Goal: Task Accomplishment & Management: Complete application form

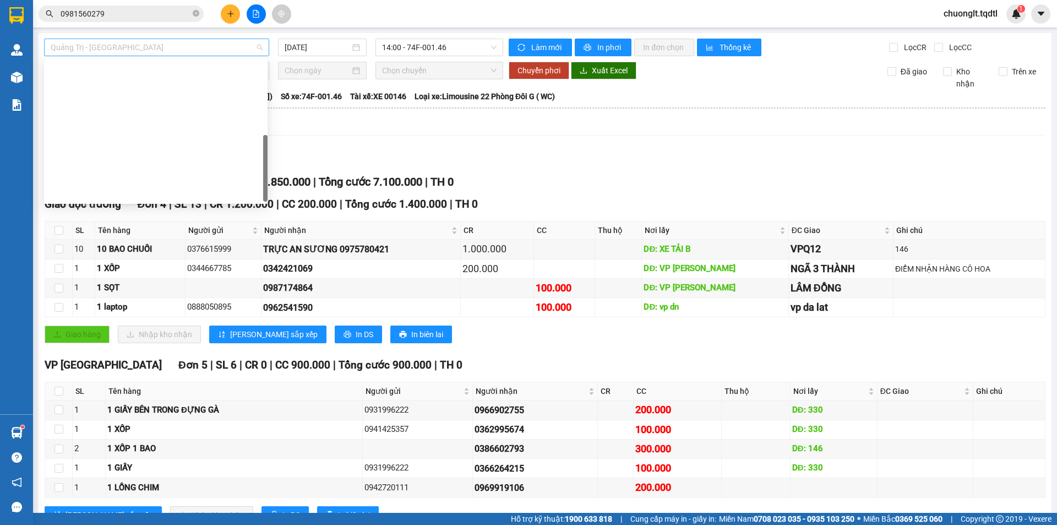
click at [222, 46] on span "Quảng Trị - [GEOGRAPHIC_DATA]" at bounding box center [157, 47] width 212 height 17
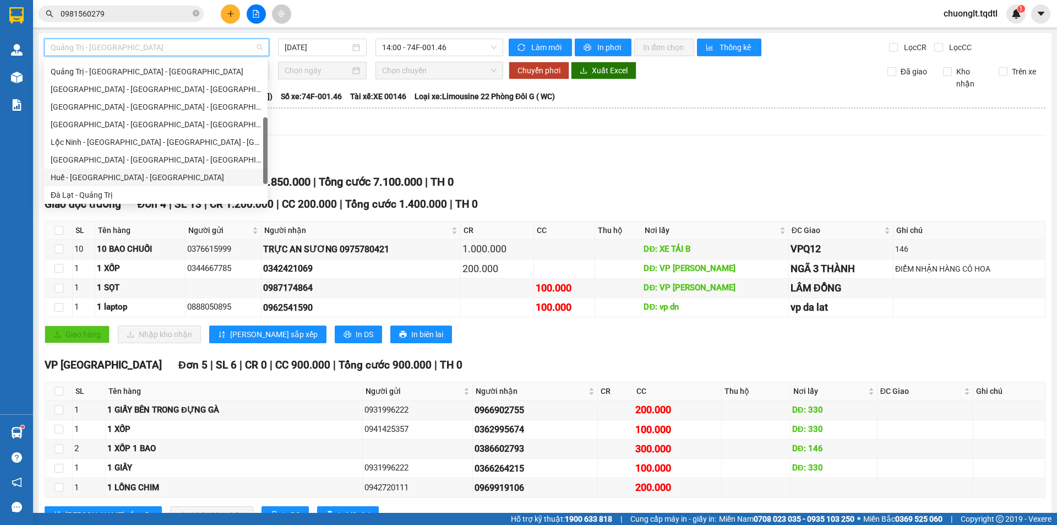
scroll to position [119, 0]
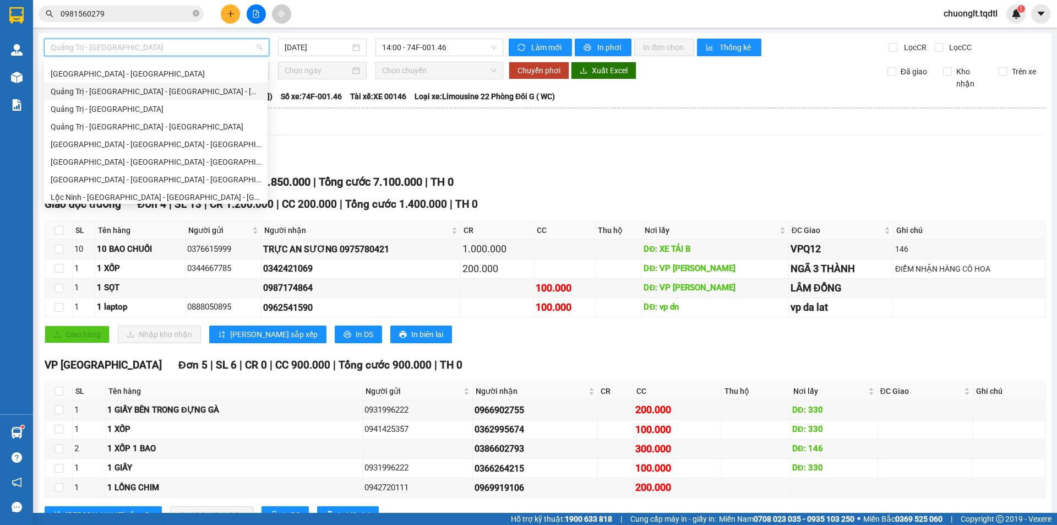
click at [159, 88] on div "Quảng Trị - [GEOGRAPHIC_DATA] - [GEOGRAPHIC_DATA] - [GEOGRAPHIC_DATA]" at bounding box center [156, 91] width 210 height 12
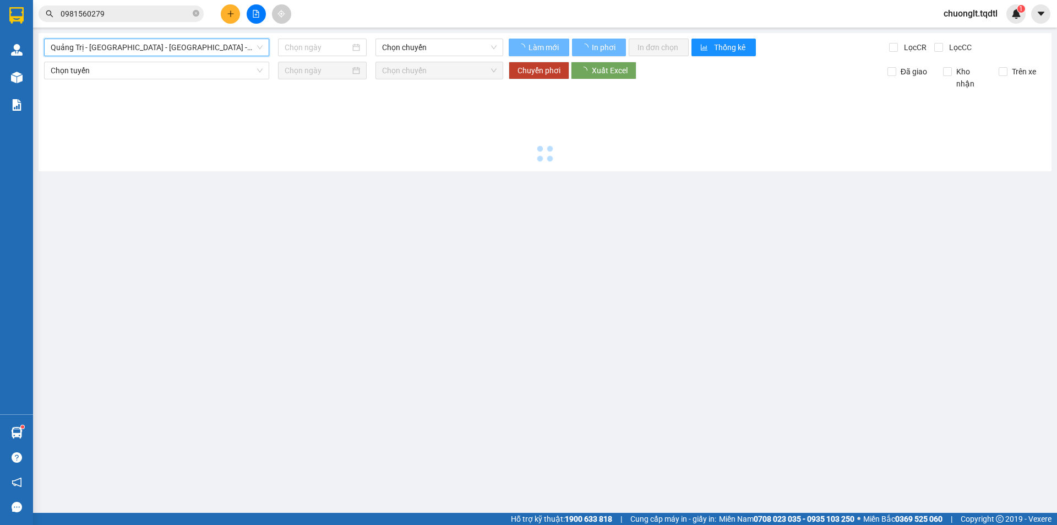
type input "[DATE]"
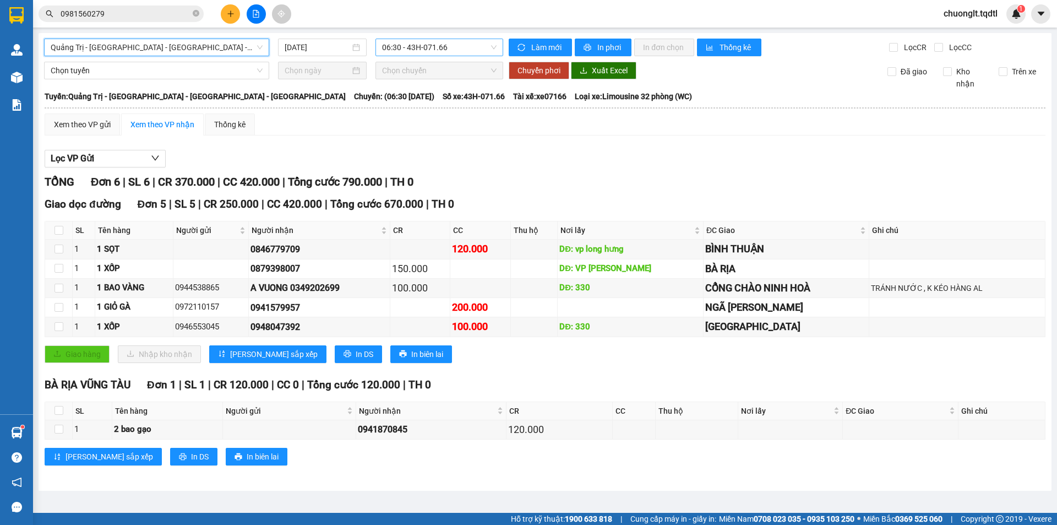
click at [450, 44] on span "06:30 - 43H-071.66" at bounding box center [439, 47] width 115 height 17
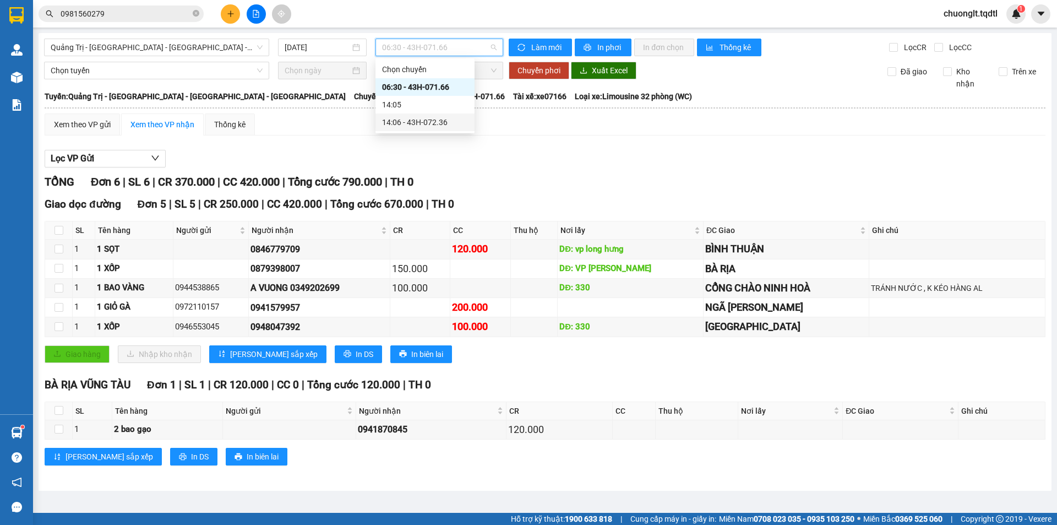
click at [437, 124] on div "14:06 - 43H-072.36" at bounding box center [425, 122] width 86 height 12
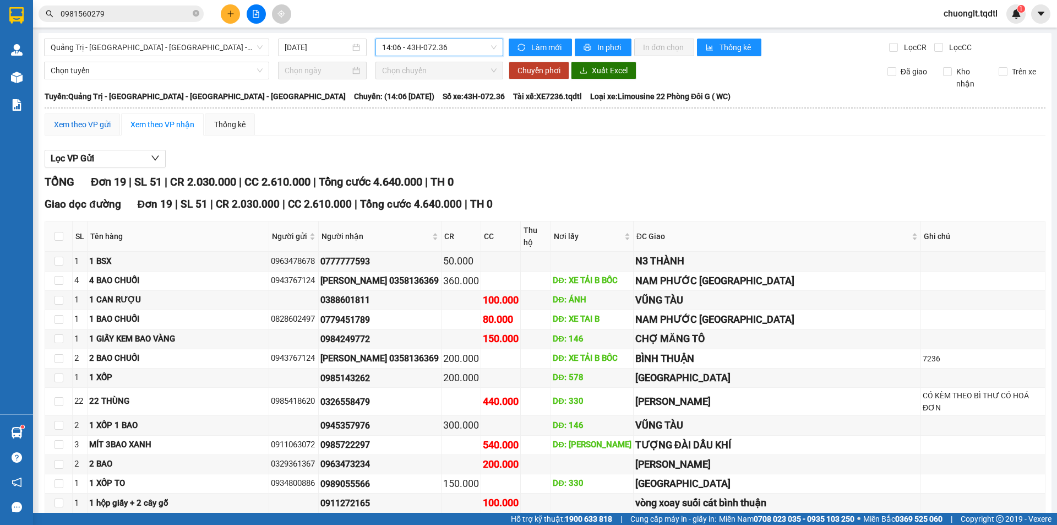
click at [94, 126] on div "Xem theo VP gửi" at bounding box center [82, 124] width 57 height 12
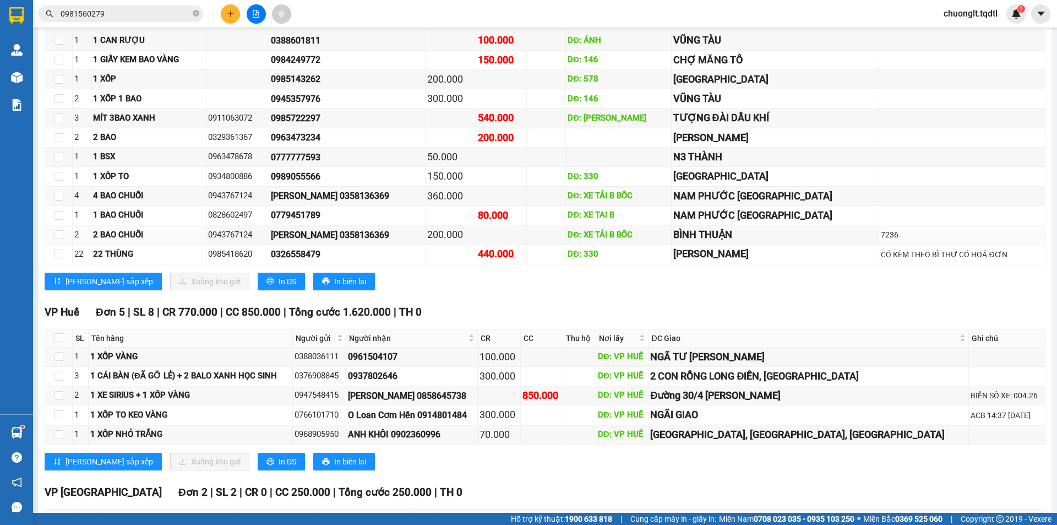
scroll to position [533, 0]
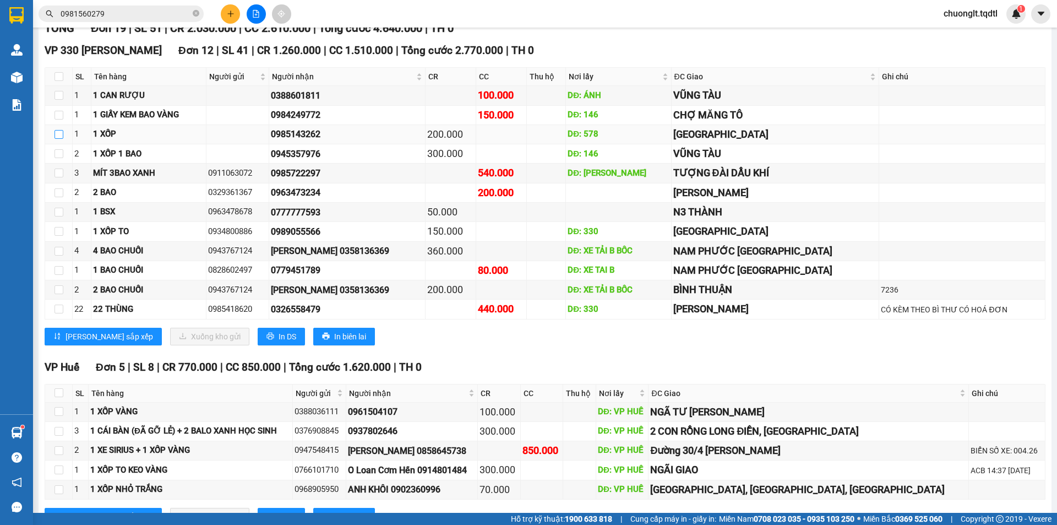
click at [59, 135] on input "checkbox" at bounding box center [59, 134] width 9 height 9
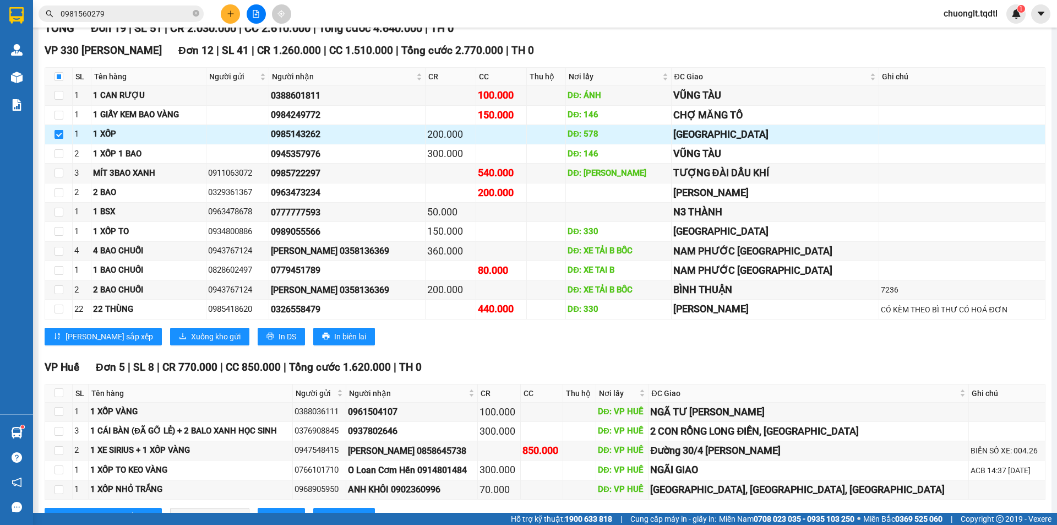
click at [55, 134] on input "checkbox" at bounding box center [59, 134] width 9 height 9
checkbox input "false"
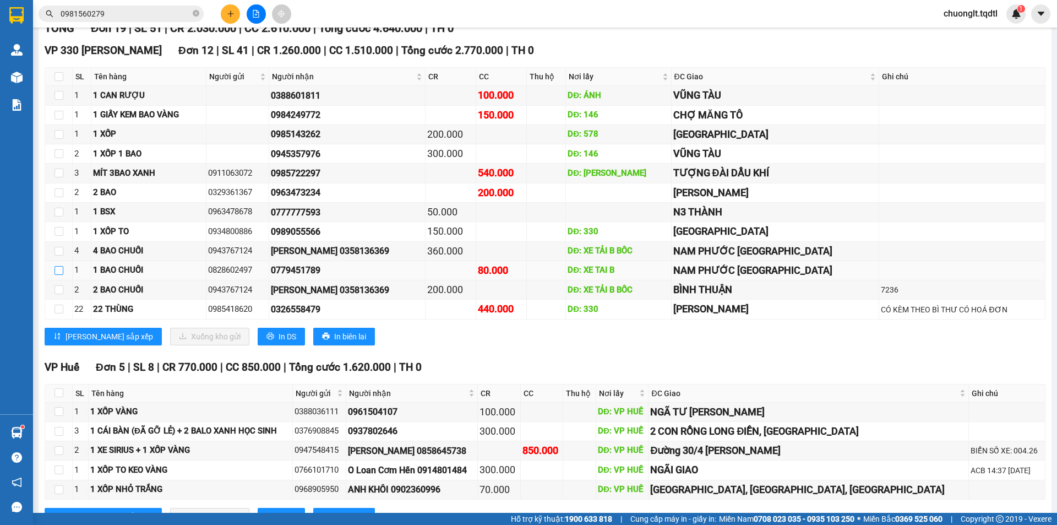
click at [58, 270] on input "checkbox" at bounding box center [59, 270] width 9 height 9
checkbox input "true"
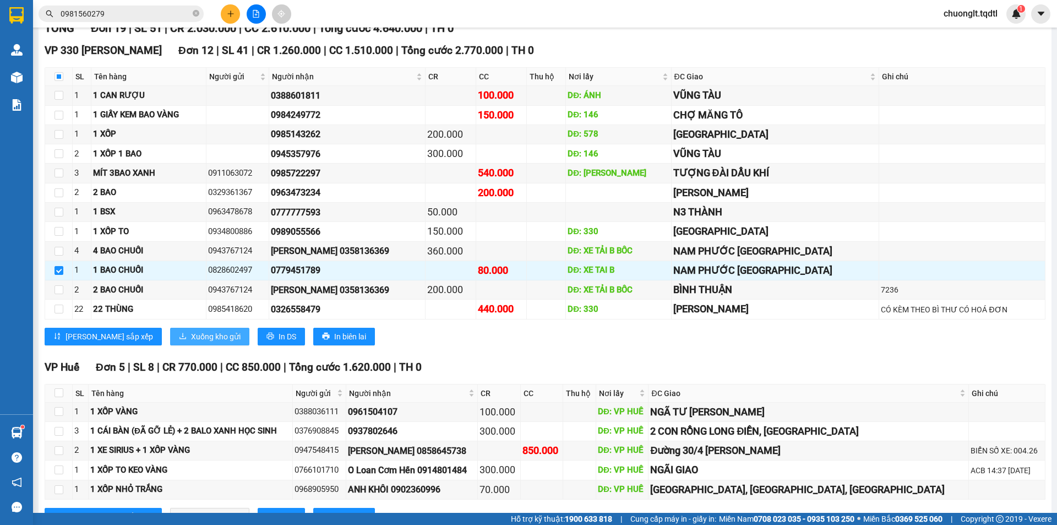
click at [191, 333] on span "Xuống kho gửi" at bounding box center [216, 336] width 50 height 12
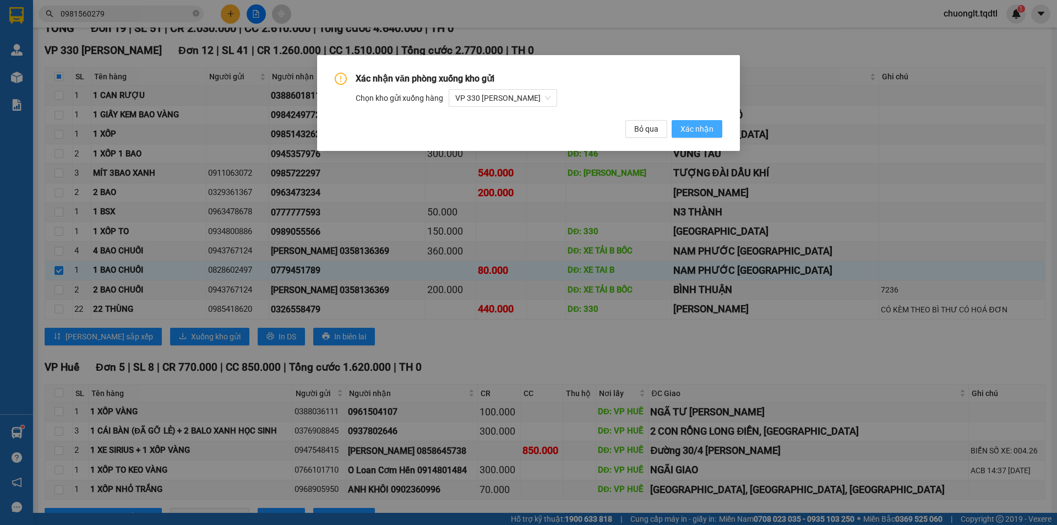
click at [695, 126] on span "Xác nhận" at bounding box center [696, 129] width 33 height 12
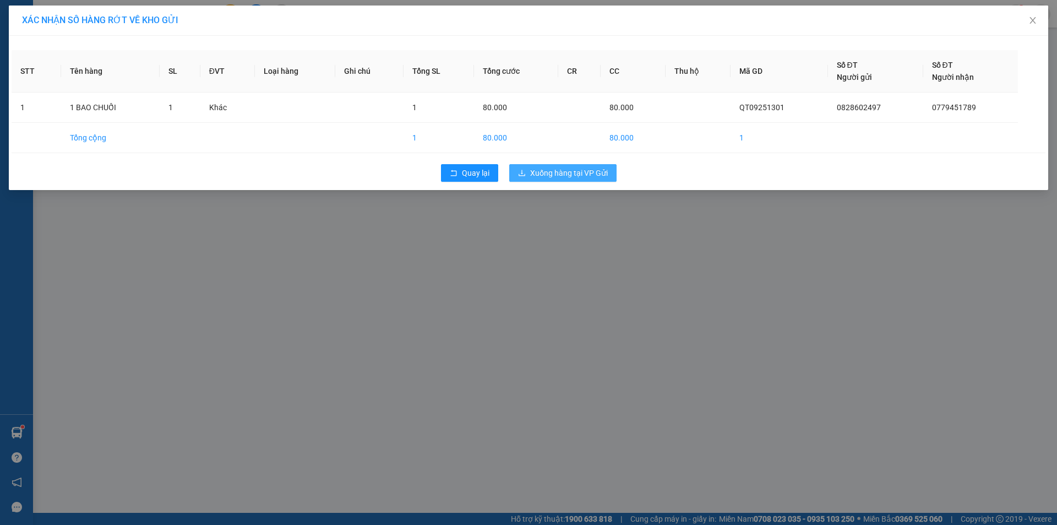
click at [540, 168] on span "Xuống hàng tại VP Gửi" at bounding box center [569, 173] width 78 height 12
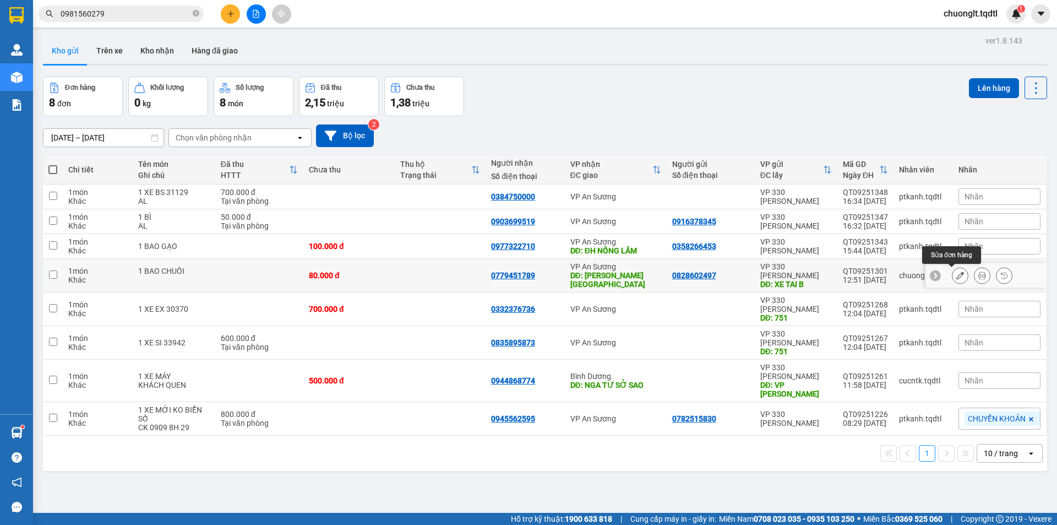
click at [952, 271] on button at bounding box center [959, 275] width 15 height 19
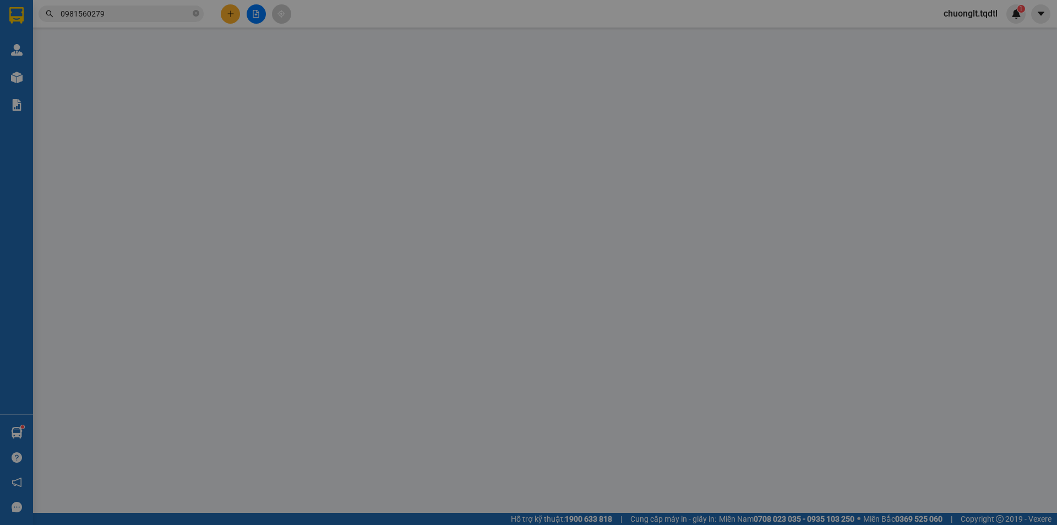
type input "0828602497"
type input "XE TAI B"
type input "0779451789"
type input "NAM PHƯỚC [GEOGRAPHIC_DATA]"
type input "80.000"
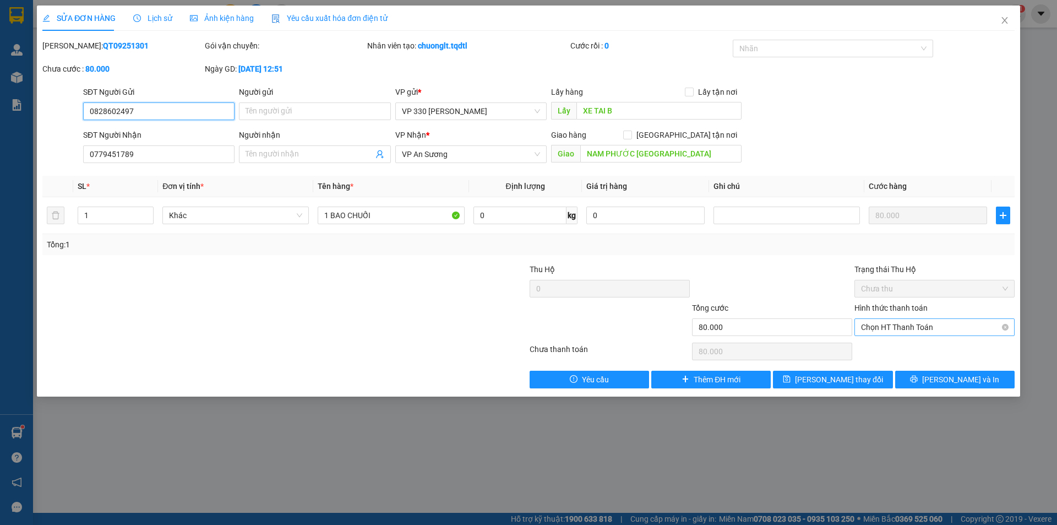
click at [947, 324] on span "Chọn HT Thanh Toán" at bounding box center [934, 327] width 147 height 17
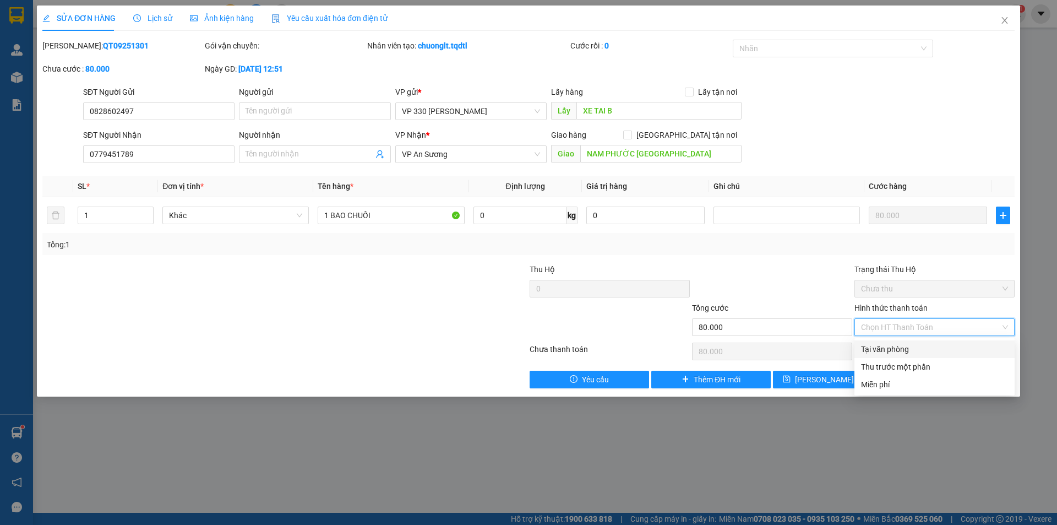
click at [929, 347] on div "Tại văn phòng" at bounding box center [934, 349] width 147 height 12
type input "0"
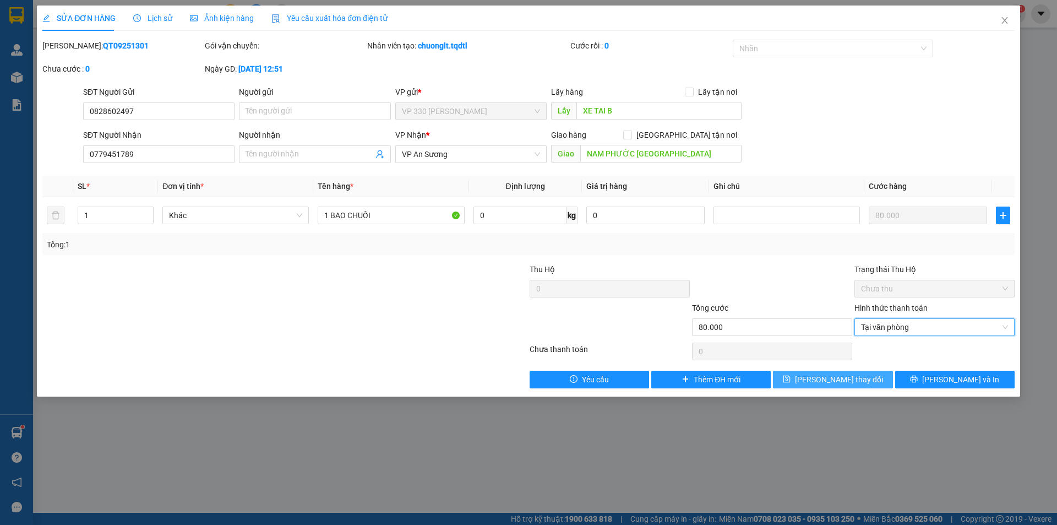
click at [851, 380] on span "[PERSON_NAME] thay đổi" at bounding box center [839, 379] width 88 height 12
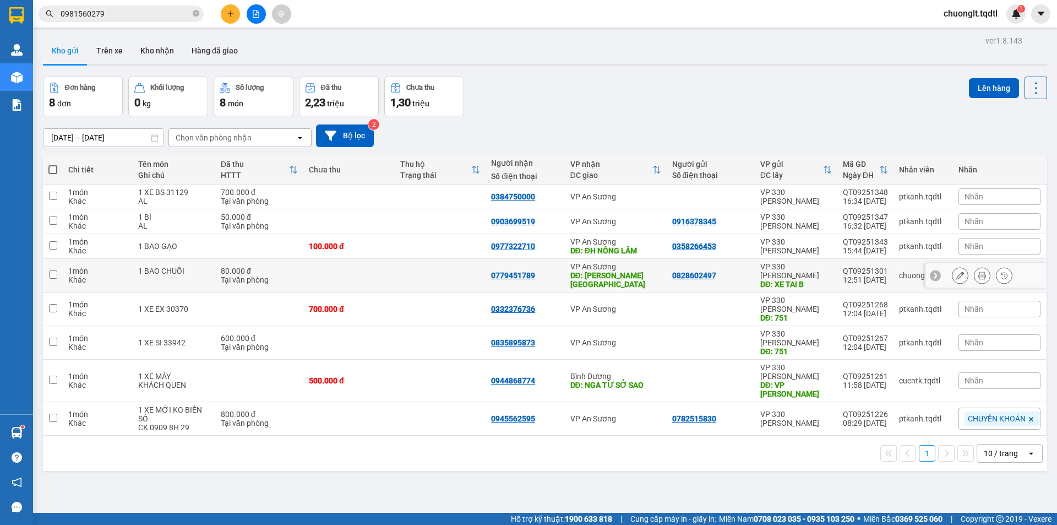
click at [55, 275] on input "checkbox" at bounding box center [53, 274] width 8 height 8
checkbox input "true"
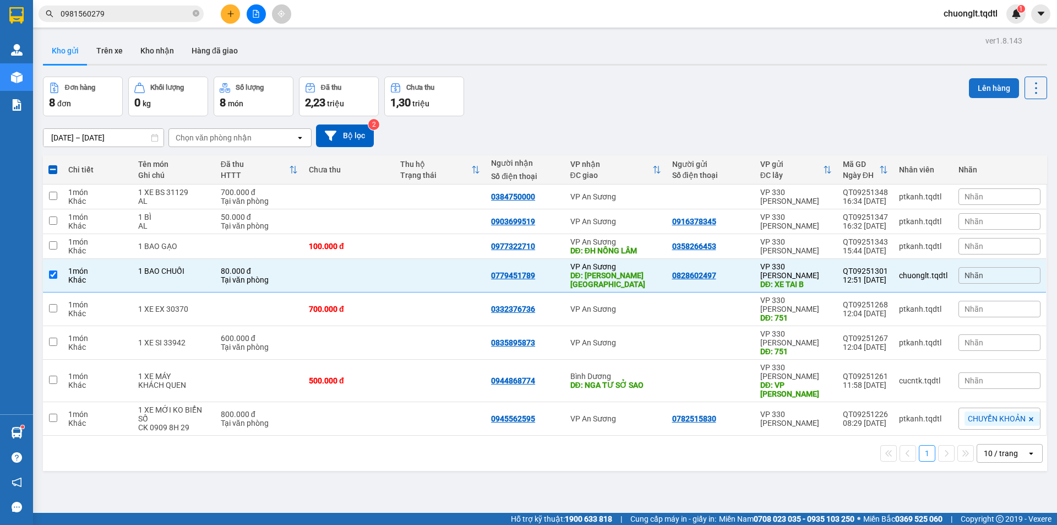
click at [977, 86] on button "Lên hàng" at bounding box center [994, 88] width 50 height 20
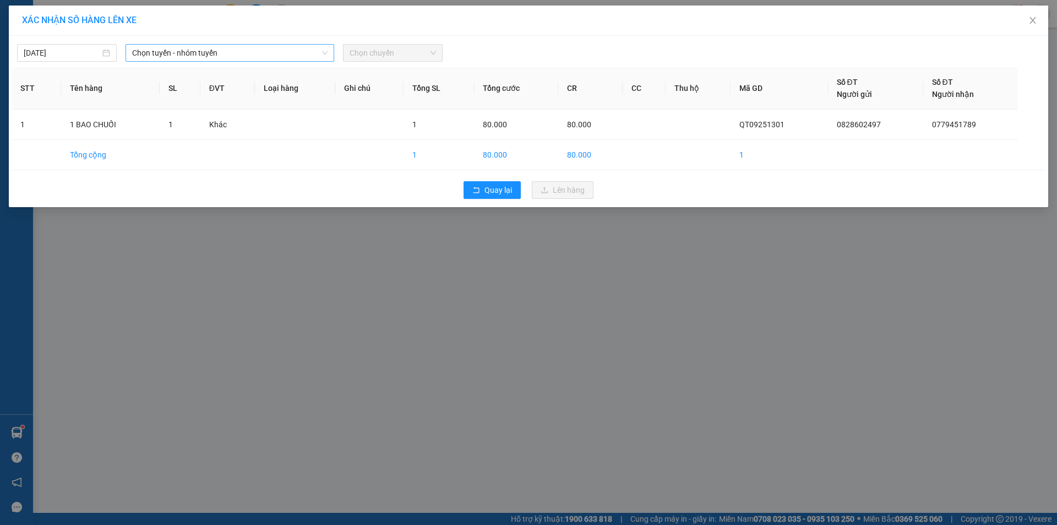
click at [315, 51] on span "Chọn tuyến - nhóm tuyến" at bounding box center [229, 53] width 195 height 17
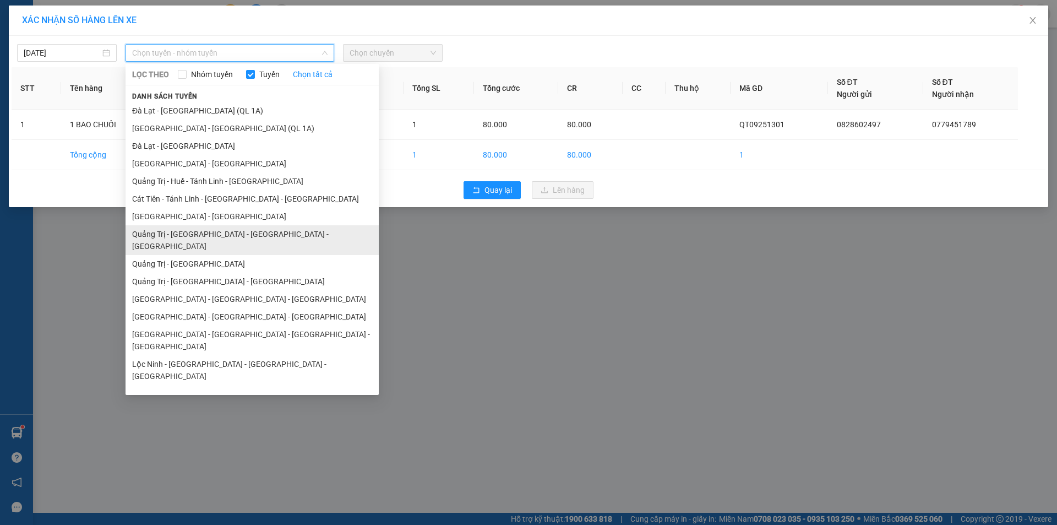
click at [211, 232] on li "Quảng Trị - [GEOGRAPHIC_DATA] - [GEOGRAPHIC_DATA] - [GEOGRAPHIC_DATA]" at bounding box center [252, 240] width 253 height 30
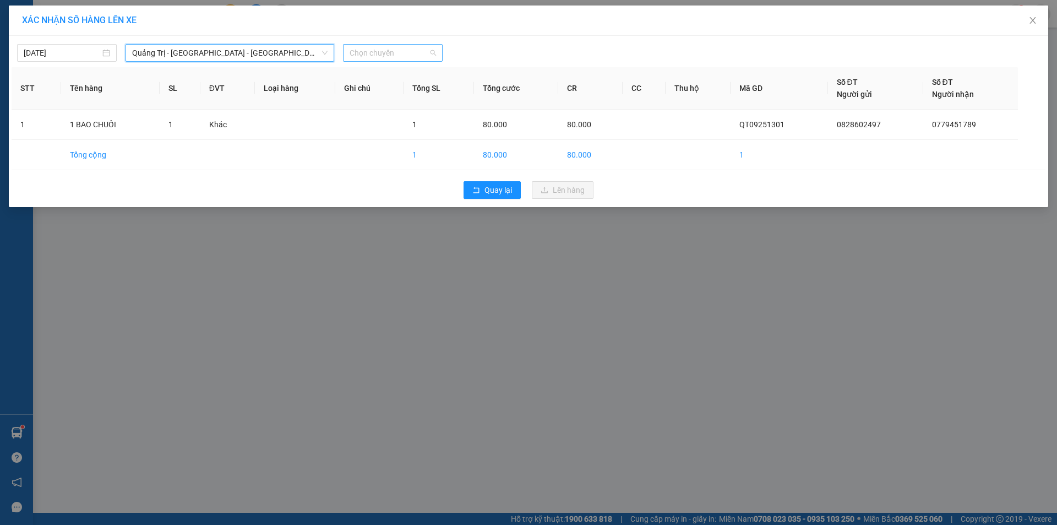
click at [404, 50] on span "Chọn chuyến" at bounding box center [393, 53] width 86 height 17
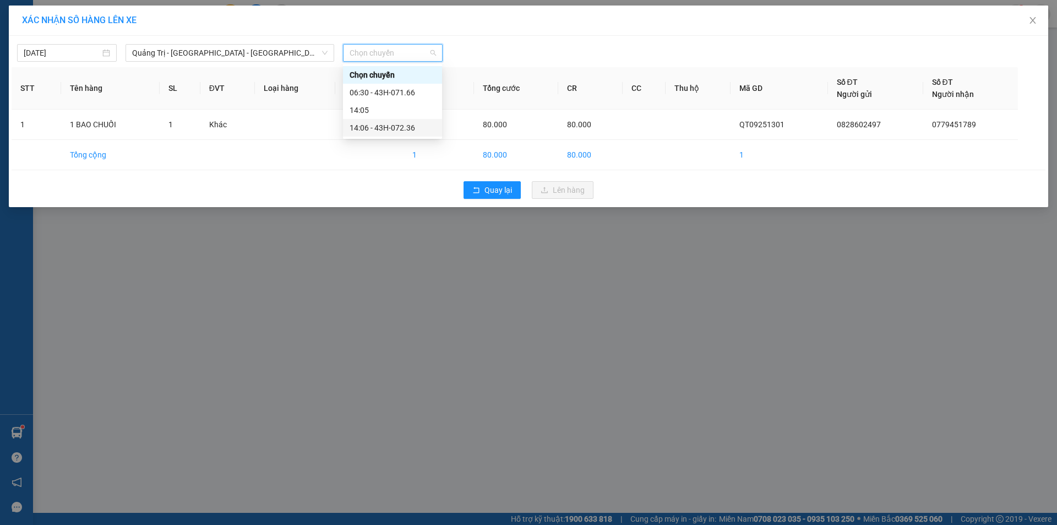
click at [394, 123] on div "14:06 - 43H-072.36" at bounding box center [393, 128] width 86 height 12
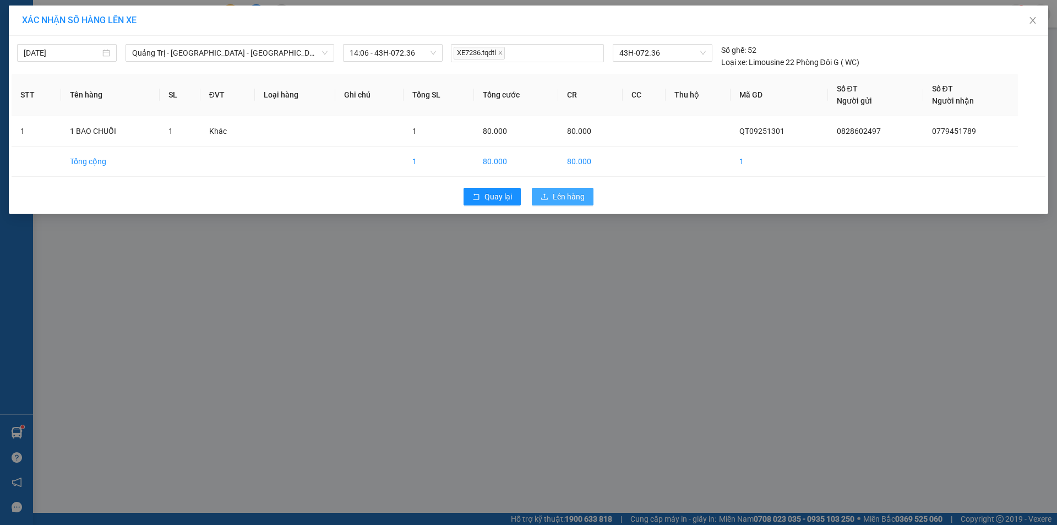
click at [579, 197] on span "Lên hàng" at bounding box center [569, 196] width 32 height 12
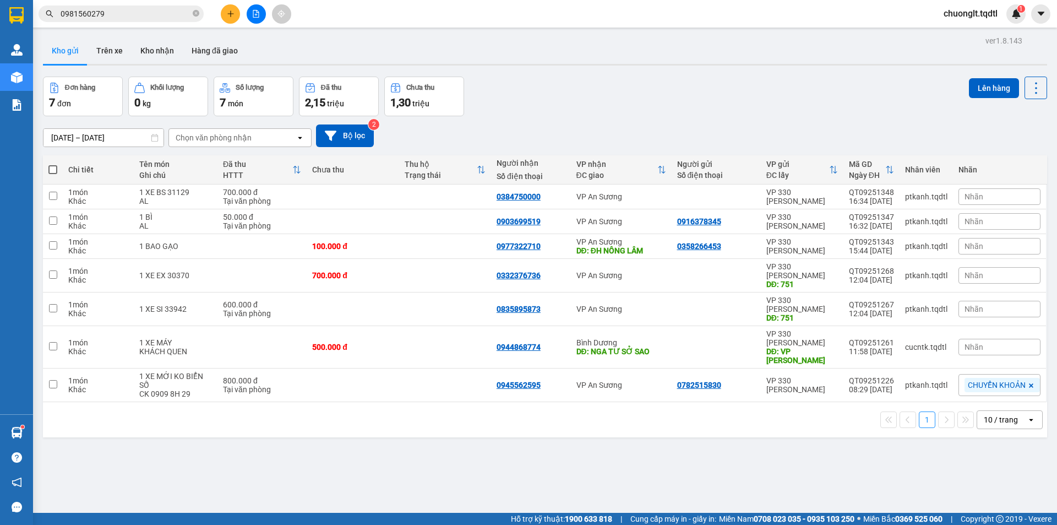
click at [533, 445] on div "ver 1.8.143 Kho gửi Trên xe Kho nhận Hàng đã giao Đơn hàng 7 đơn Khối lượng 0 k…" at bounding box center [545, 295] width 1013 height 525
click at [232, 10] on icon "plus" at bounding box center [231, 14] width 8 height 8
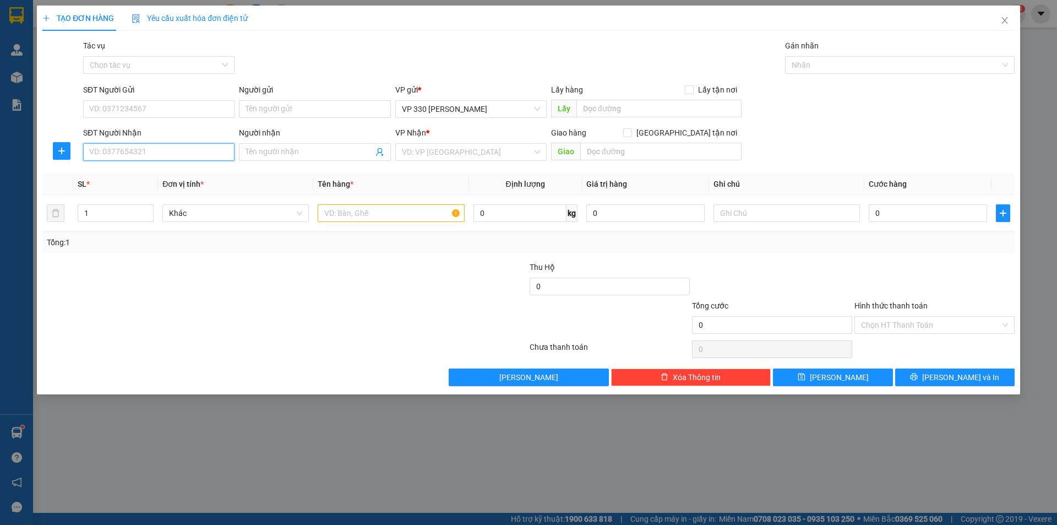
click at [122, 159] on input "SĐT Người Nhận" at bounding box center [158, 152] width 151 height 18
type input "0915008815"
click at [123, 172] on div "0915008815" at bounding box center [159, 174] width 138 height 12
type input "SUỐI TIÊN"
type input "150.000"
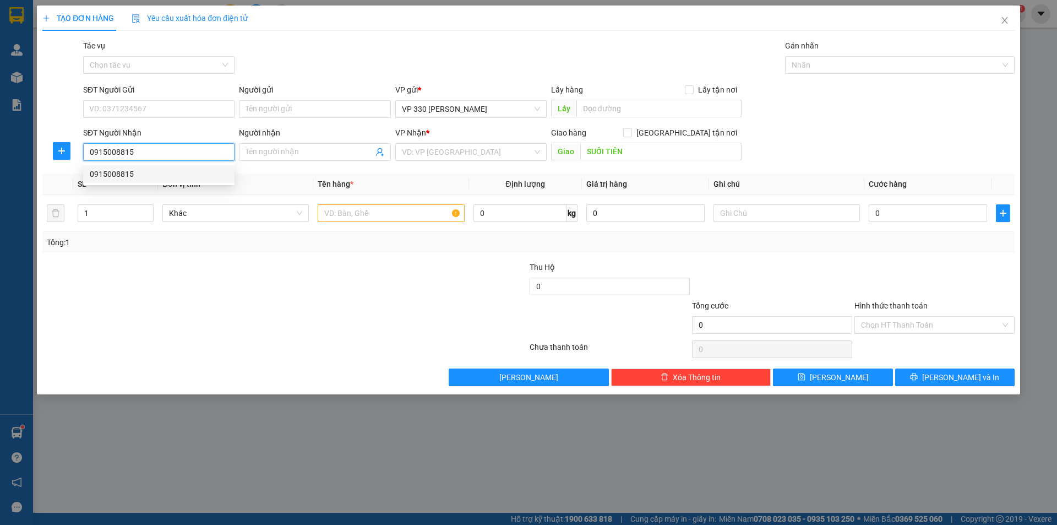
type input "150.000"
type input "0915008815"
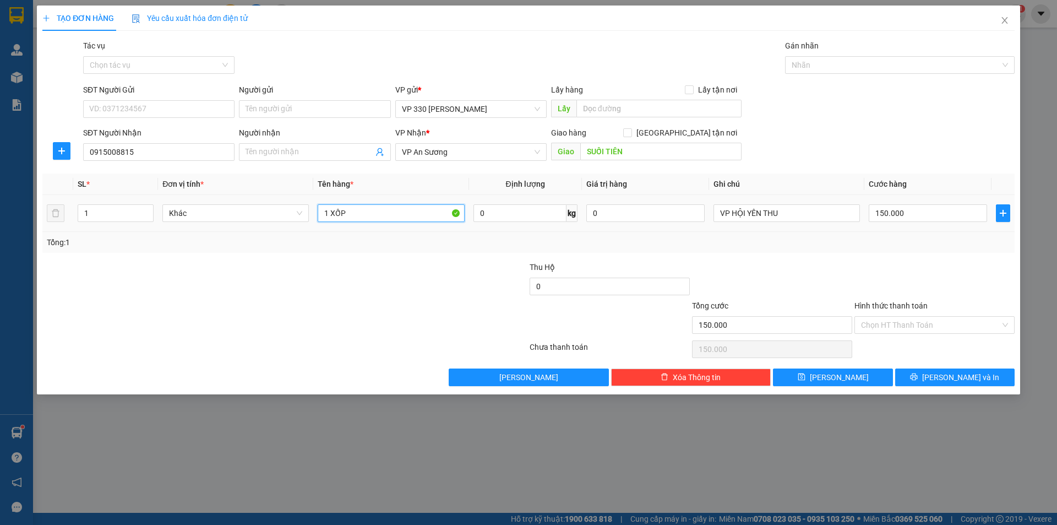
click at [397, 216] on input "1 XỐP" at bounding box center [391, 213] width 146 height 18
type input "1 XỐP NỮA BAO GẠO"
type input "2"
click at [148, 209] on icon "up" at bounding box center [148, 211] width 4 height 4
click at [613, 109] on input "text" at bounding box center [658, 109] width 165 height 18
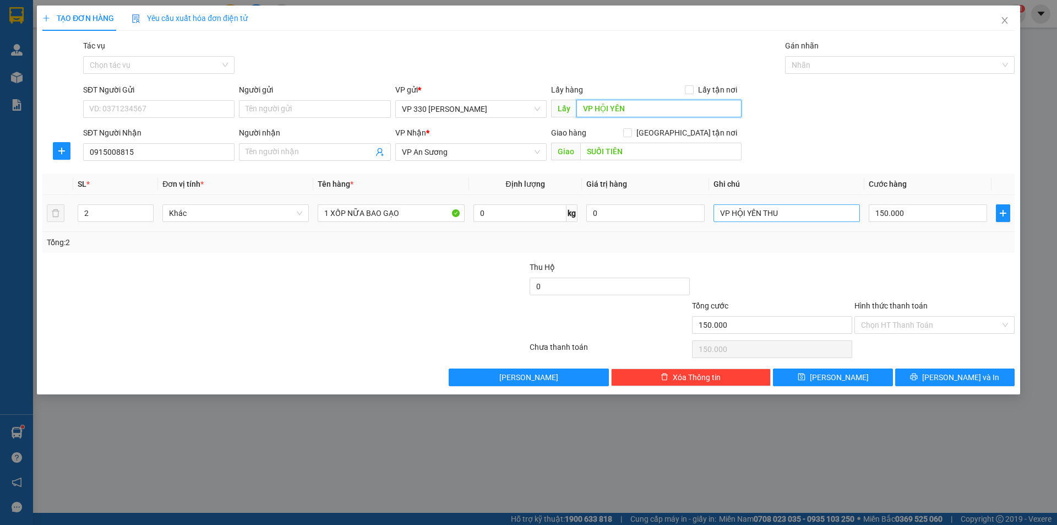
type input "VP HỘI YÊN"
click at [796, 214] on input "VP HỘI YÊN THU" at bounding box center [787, 213] width 146 height 18
type input "V"
type input "807"
click at [929, 222] on div "150.000" at bounding box center [928, 213] width 118 height 22
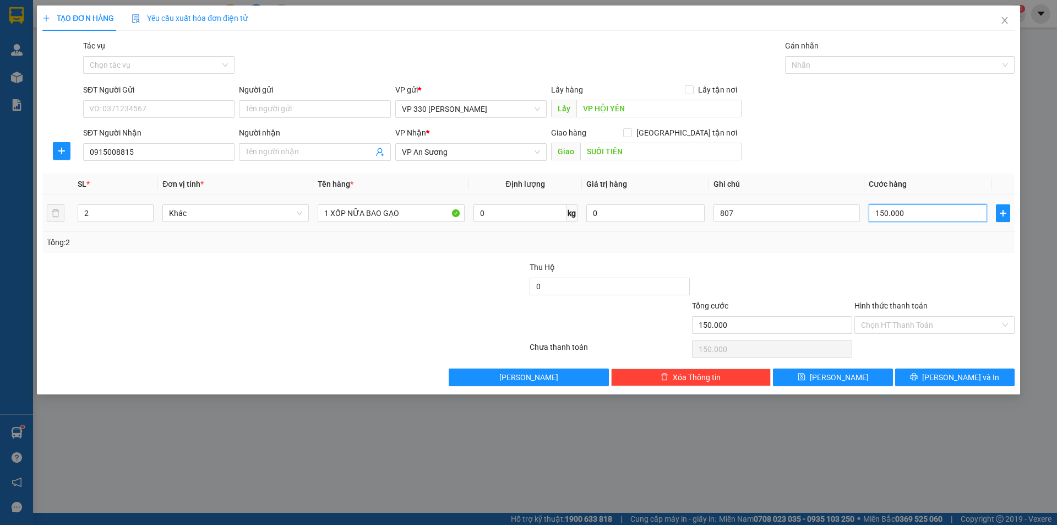
click at [929, 217] on input "150.000" at bounding box center [928, 213] width 118 height 18
type input "2"
type input "25"
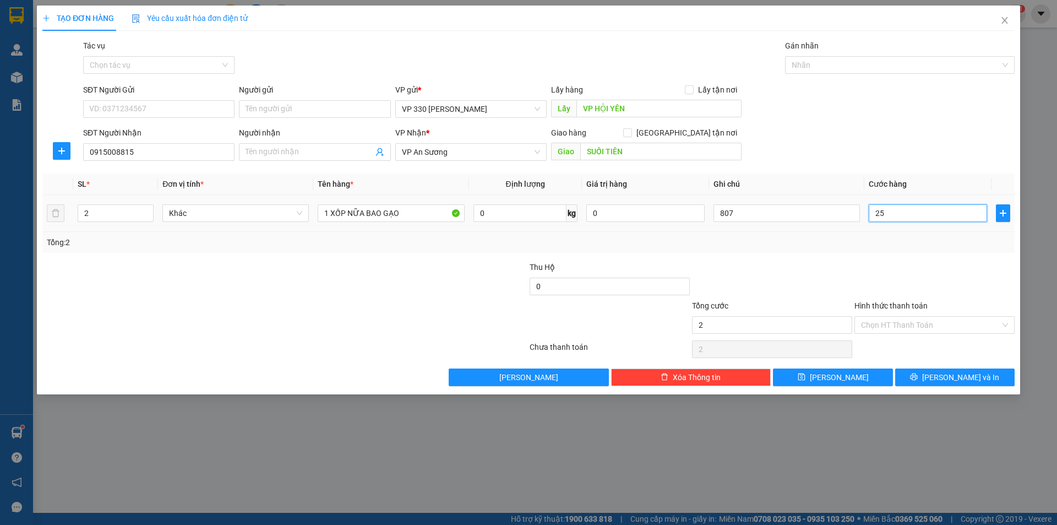
type input "25"
type input "250"
type input "2.500"
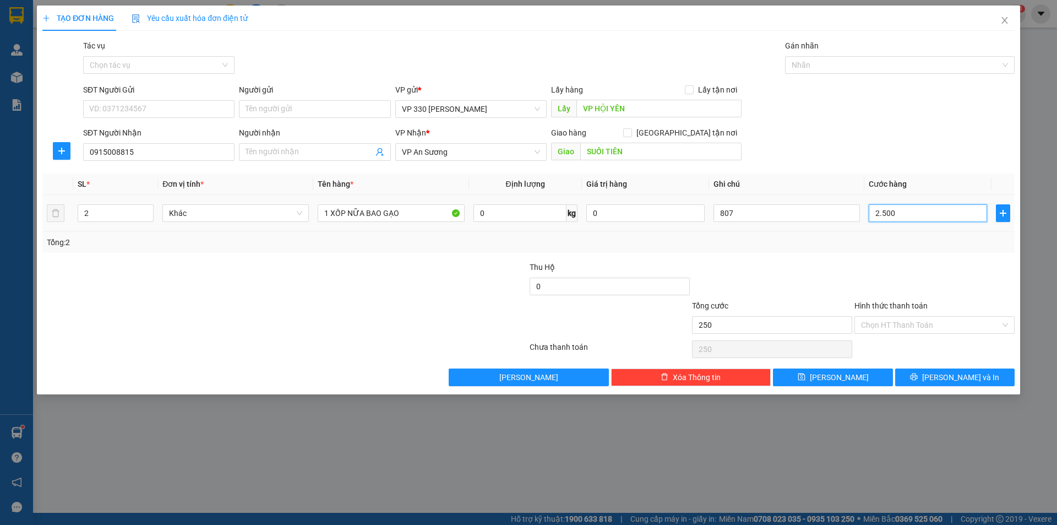
type input "2.500"
type input "25.000"
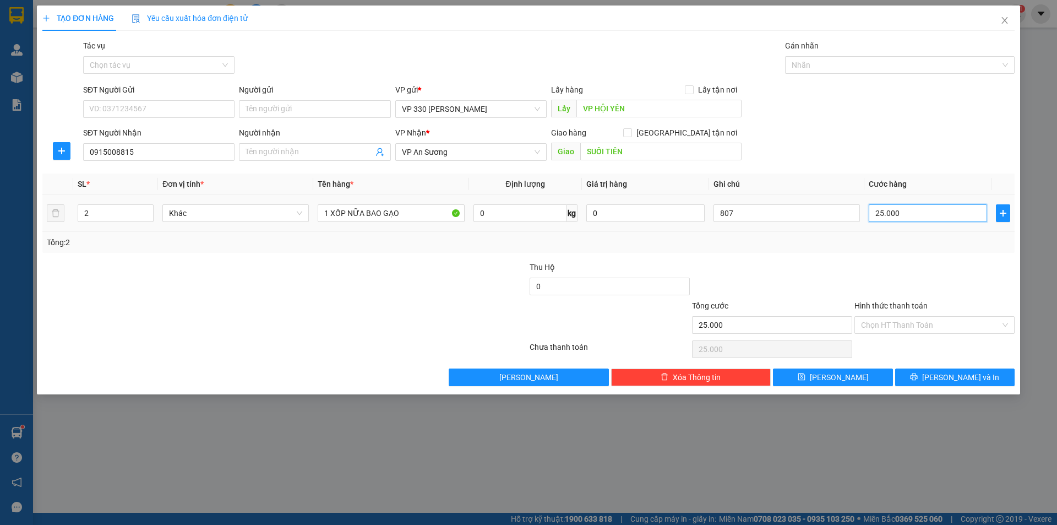
type input "250.000"
type input "2.500.000"
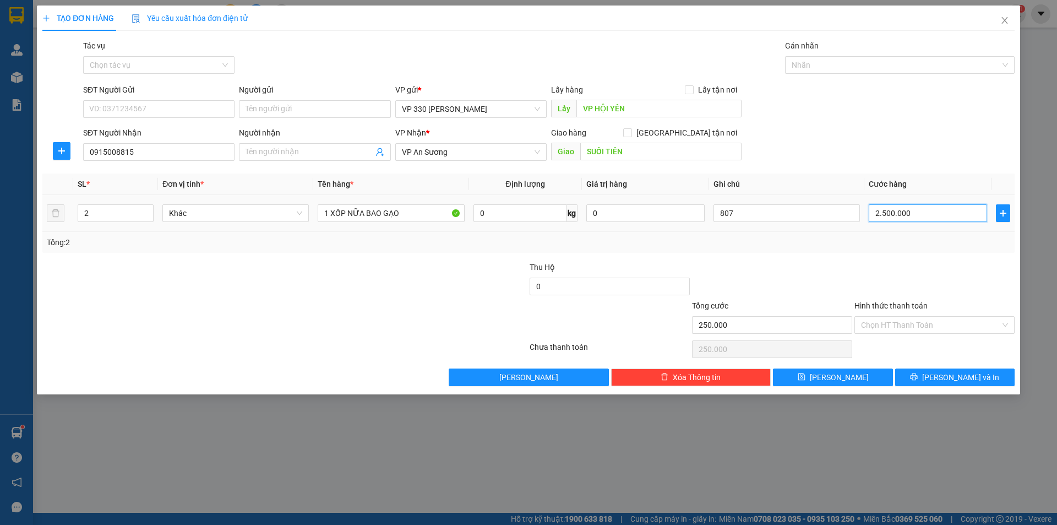
type input "2.500.000"
type input "250.000"
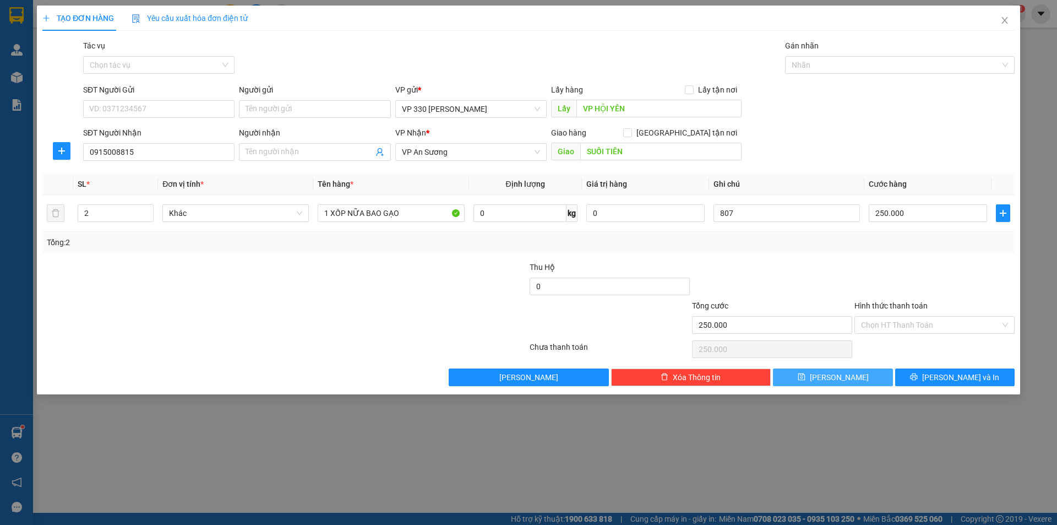
click at [841, 376] on span "[PERSON_NAME]" at bounding box center [839, 377] width 59 height 12
type input "0"
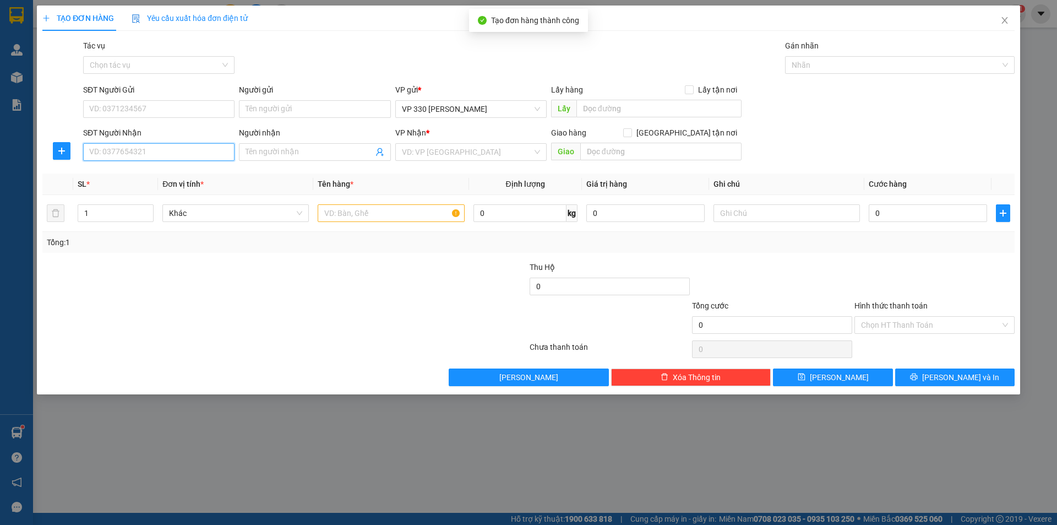
click at [138, 149] on input "SĐT Người Nhận" at bounding box center [158, 152] width 151 height 18
click at [113, 172] on div "0901552460" at bounding box center [159, 174] width 138 height 12
type input "0901552460"
type input "NHƠN TRẠCH ĐÔNG NAI"
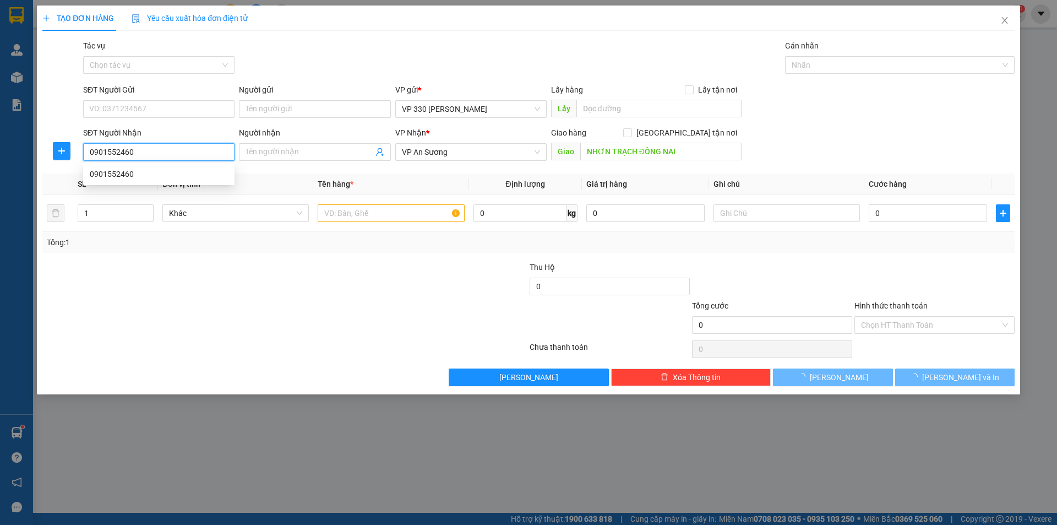
type input "100.000"
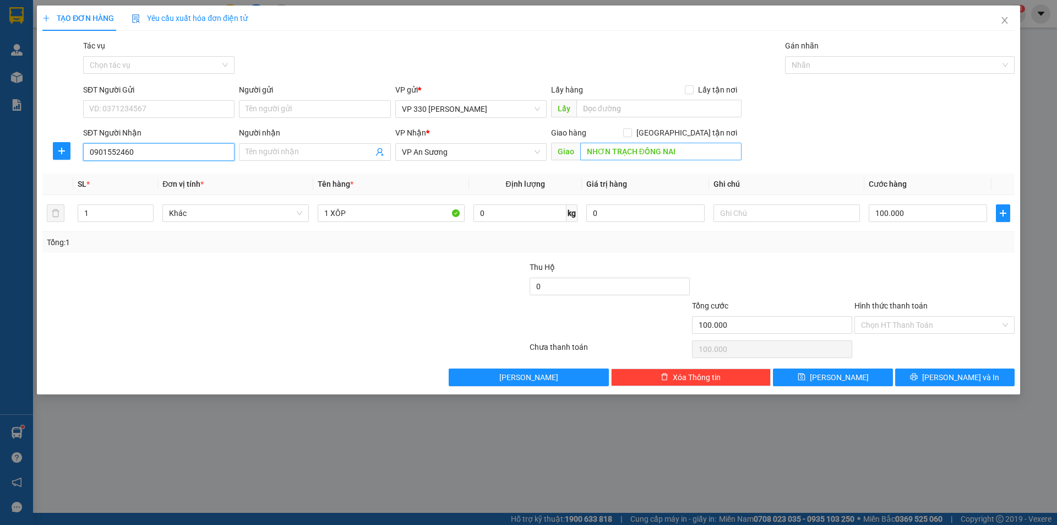
type input "0901552460"
click at [680, 153] on input "NHƠN TRẠCH ĐÔNG NAI" at bounding box center [660, 152] width 161 height 18
type input "TAM HIỆP ĐỒNG NAI"
click at [591, 109] on input "text" at bounding box center [658, 109] width 165 height 18
type input "VP HỘI YÊN"
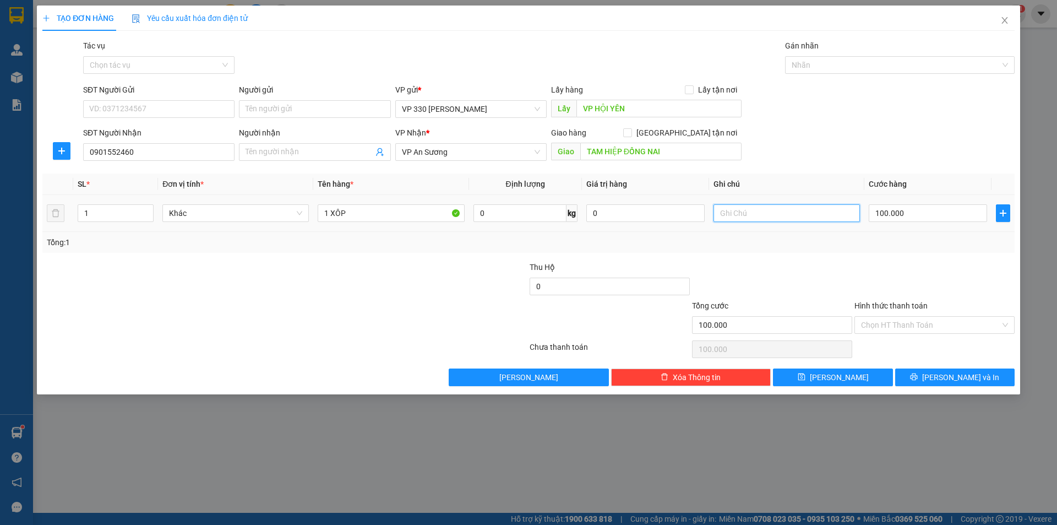
click at [776, 207] on input "text" at bounding box center [787, 213] width 146 height 18
type input "1"
click at [759, 217] on input "text" at bounding box center [787, 213] width 146 height 18
type input "807"
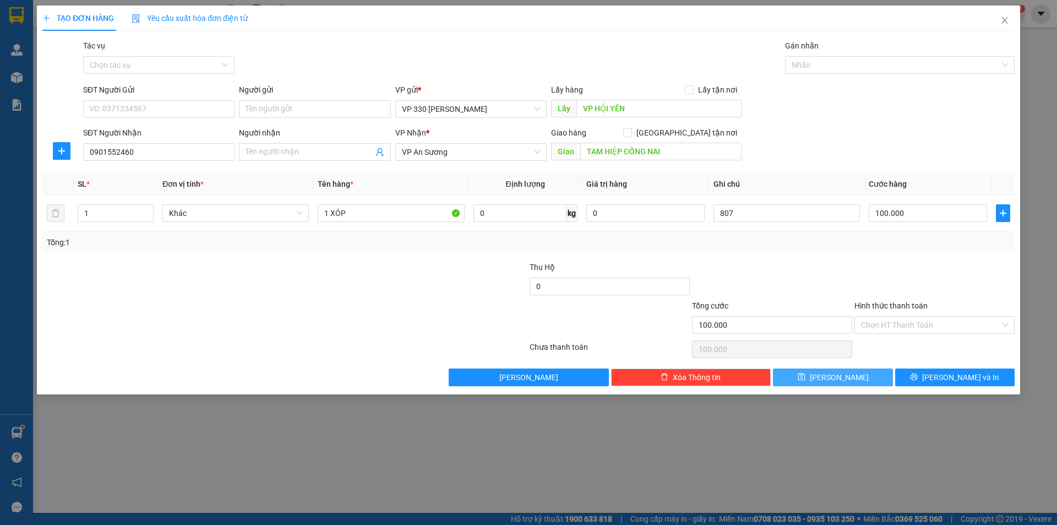
click at [803, 378] on button "[PERSON_NAME]" at bounding box center [832, 377] width 119 height 18
type input "0"
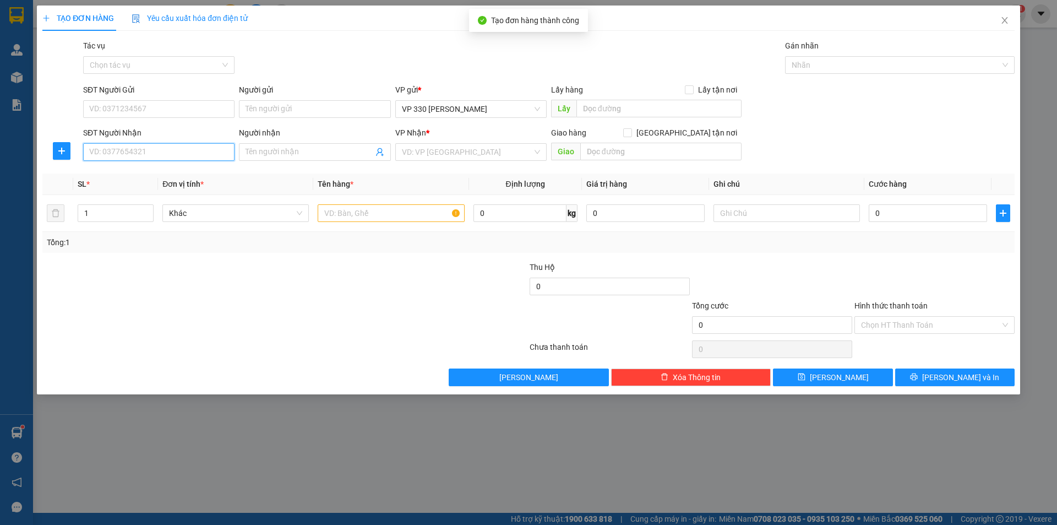
click at [127, 151] on input "SĐT Người Nhận" at bounding box center [158, 152] width 151 height 18
click at [110, 168] on div "0358877080" at bounding box center [159, 174] width 138 height 12
type input "0358877080"
type input "100.000"
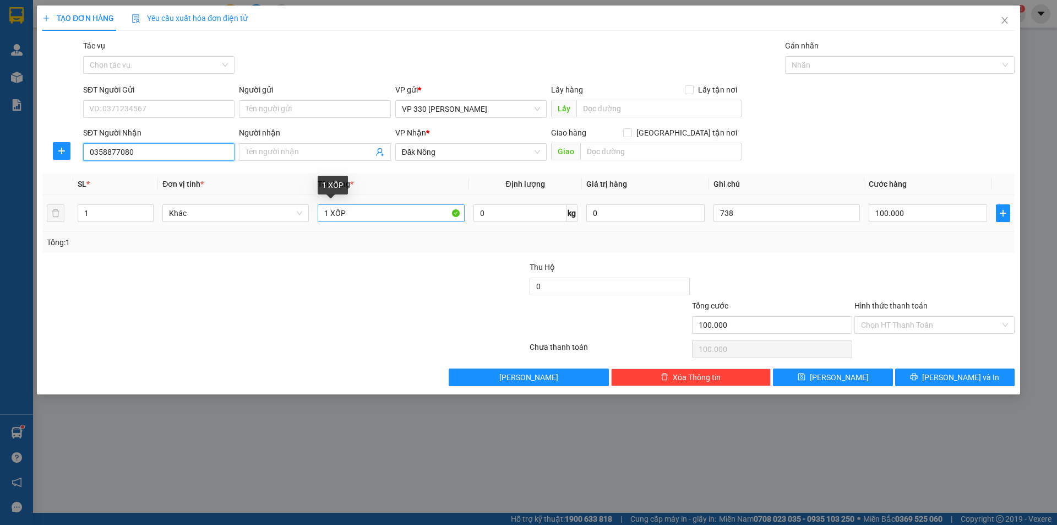
type input "0358877080"
click at [360, 213] on input "1 XỐP" at bounding box center [391, 213] width 146 height 18
type input "1 XỐP 1 BAO GẠO"
click at [602, 102] on input "text" at bounding box center [658, 109] width 165 height 18
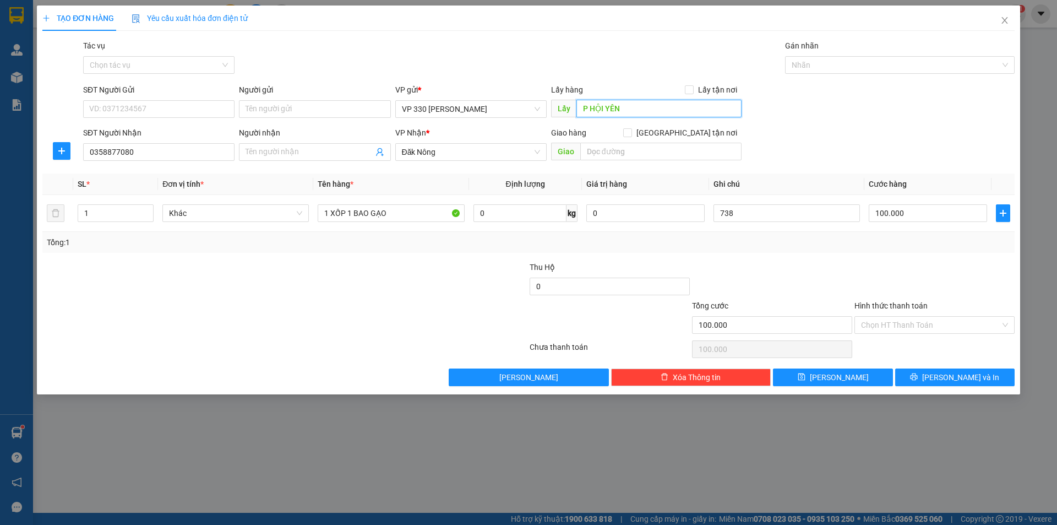
click at [582, 105] on input "P HỘI YÊN" at bounding box center [658, 109] width 165 height 18
type input "VP HỘI YÊN"
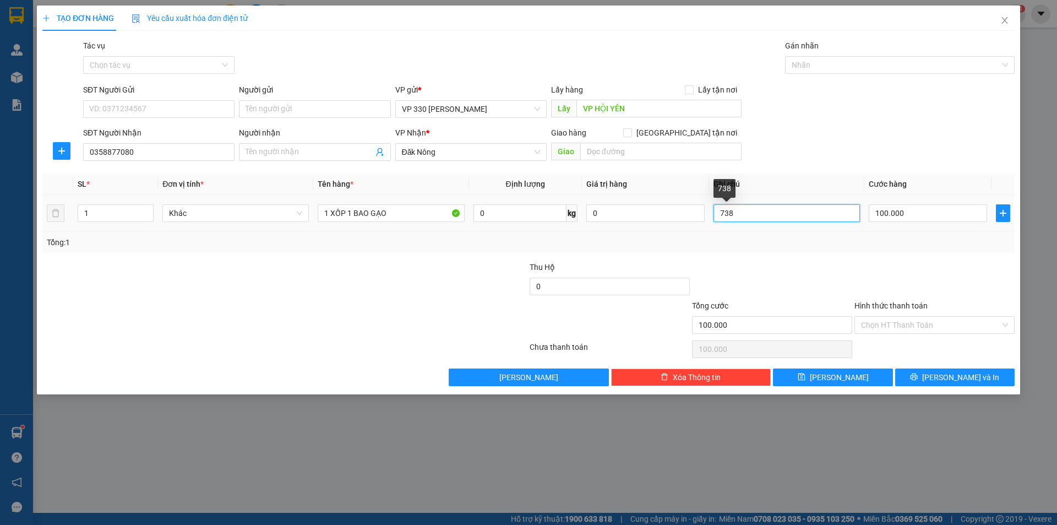
click at [748, 214] on input "738" at bounding box center [787, 213] width 146 height 18
type input "7"
type input "751"
click at [911, 214] on input "100.000" at bounding box center [928, 213] width 118 height 18
type input "2"
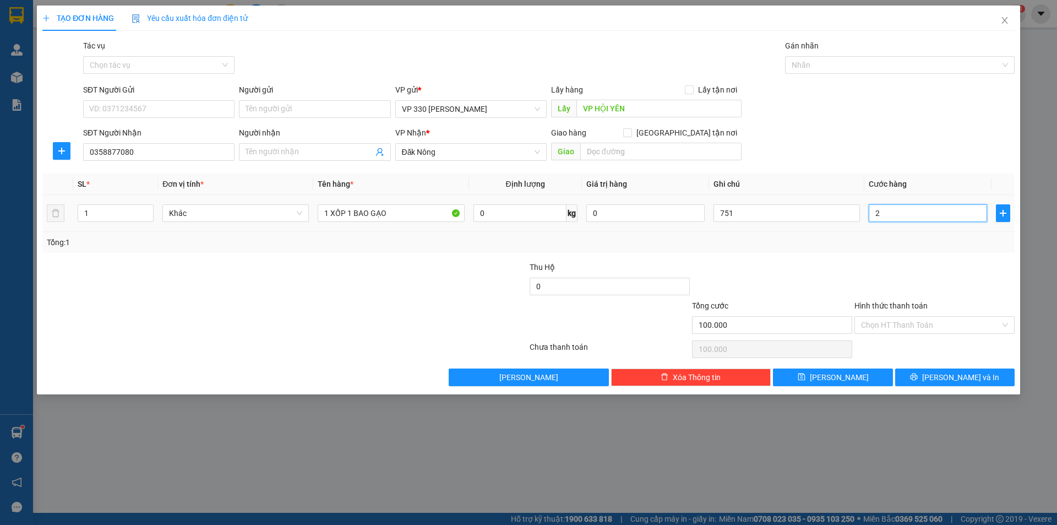
type input "2"
type input "20"
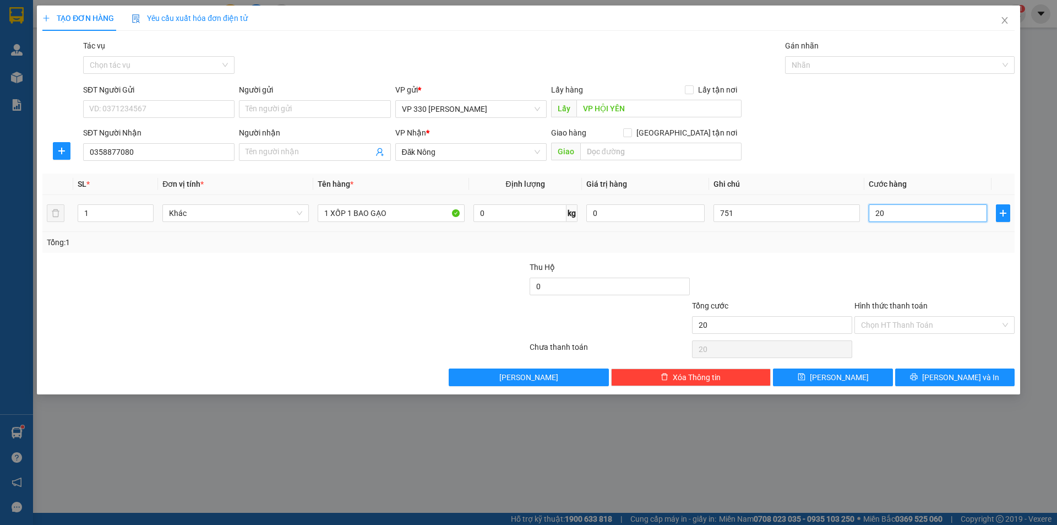
type input "200"
type input "2.000"
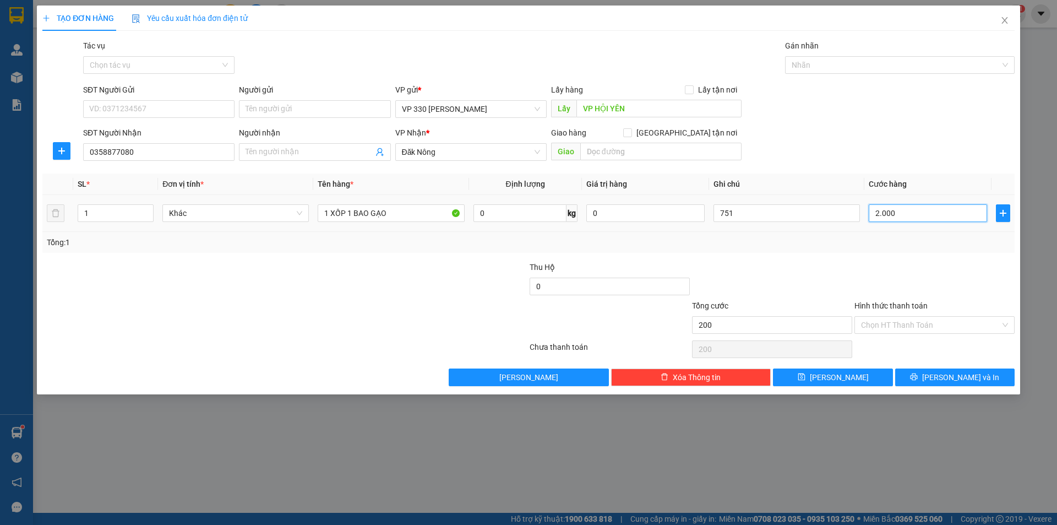
type input "2.000"
type input "20.000"
type input "200.000"
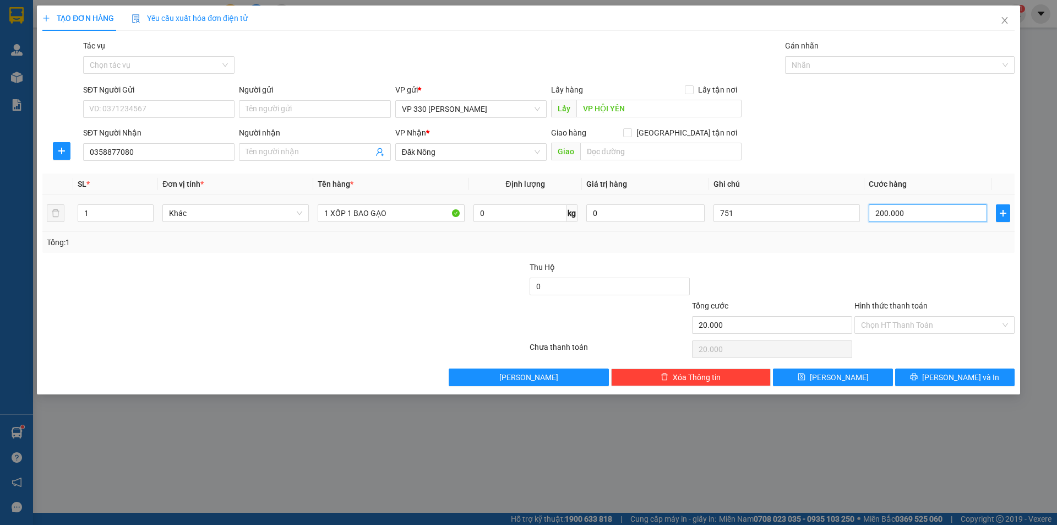
type input "200.000"
click at [753, 213] on input "751" at bounding box center [787, 213] width 146 height 18
click at [859, 388] on div "TẠO ĐƠN HÀNG Yêu cầu xuất hóa đơn điện tử Transit Pickup Surcharge Ids Transit …" at bounding box center [528, 200] width 983 height 389
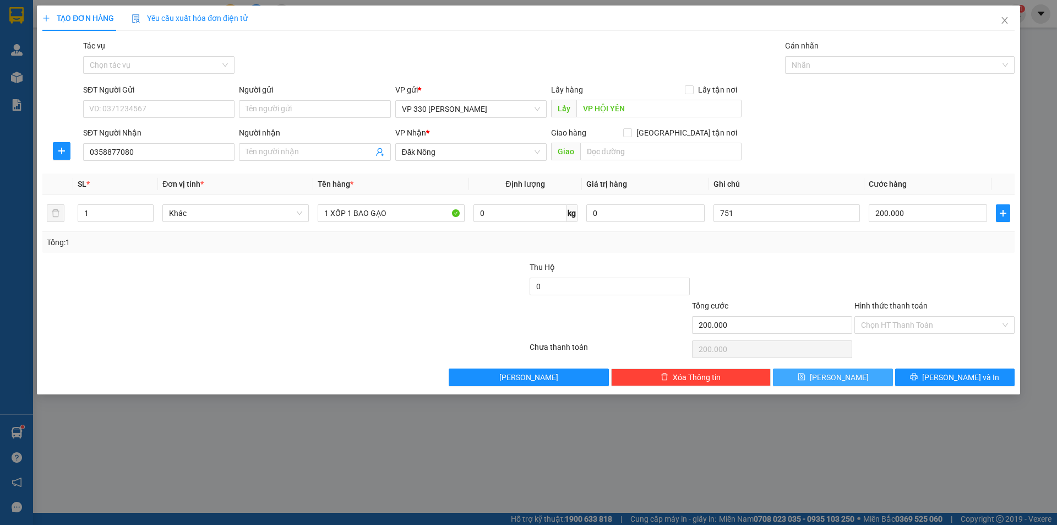
click at [835, 377] on span "[PERSON_NAME]" at bounding box center [839, 377] width 59 height 12
type input "0"
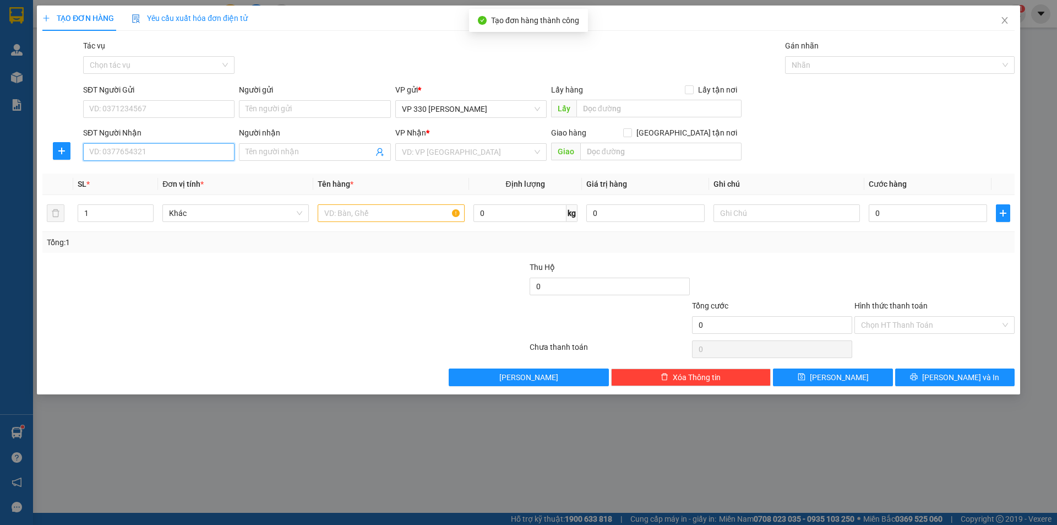
click at [145, 153] on input "SĐT Người Nhận" at bounding box center [158, 152] width 151 height 18
type input "0393742020"
click at [138, 174] on div "0393742020" at bounding box center [159, 174] width 138 height 12
type input "[DEMOGRAPHIC_DATA]"
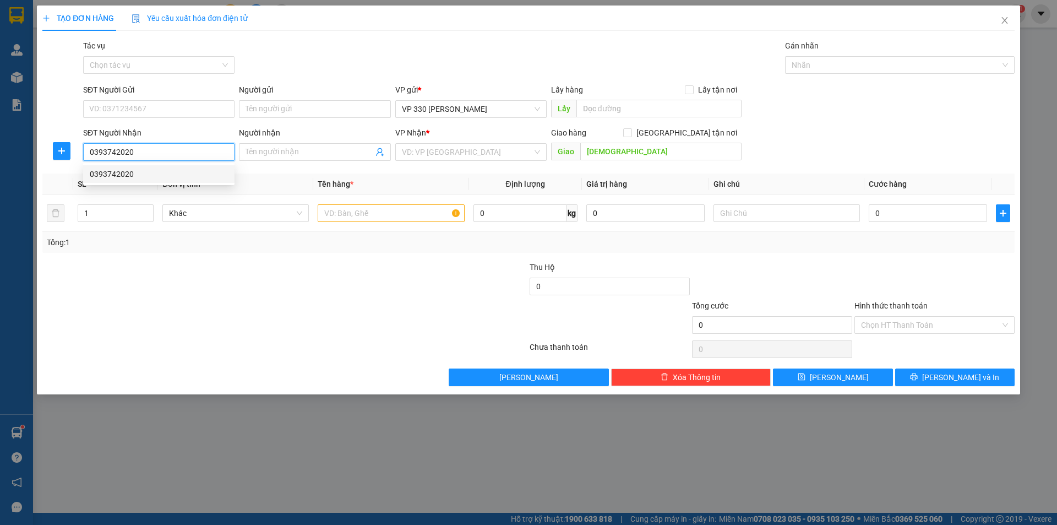
type input "300.000"
type input "0393742020"
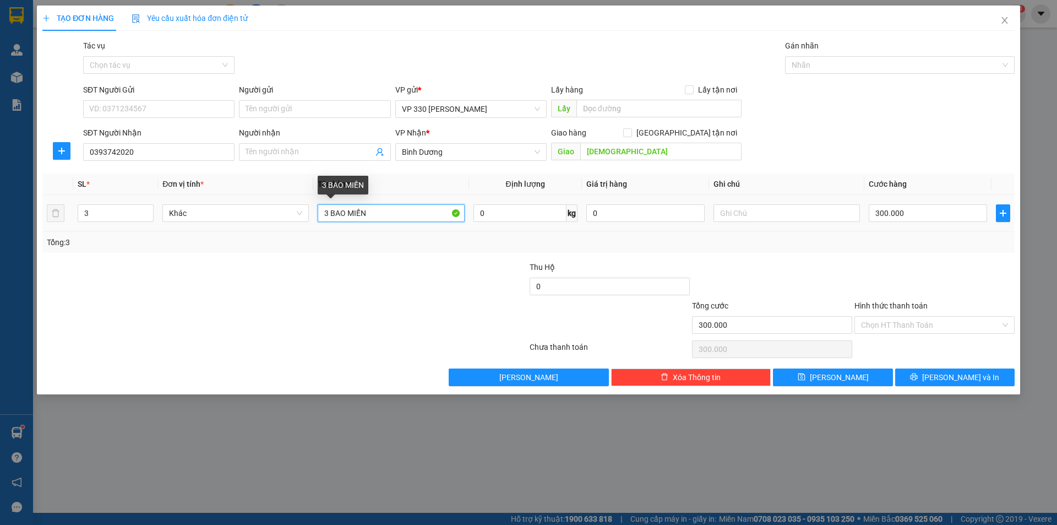
click at [375, 214] on input "3 BAO MIẾN" at bounding box center [391, 213] width 146 height 18
type input "3"
type input "1 THÙNG GIẤY"
type input "2"
click at [144, 217] on span "down" at bounding box center [147, 217] width 7 height 7
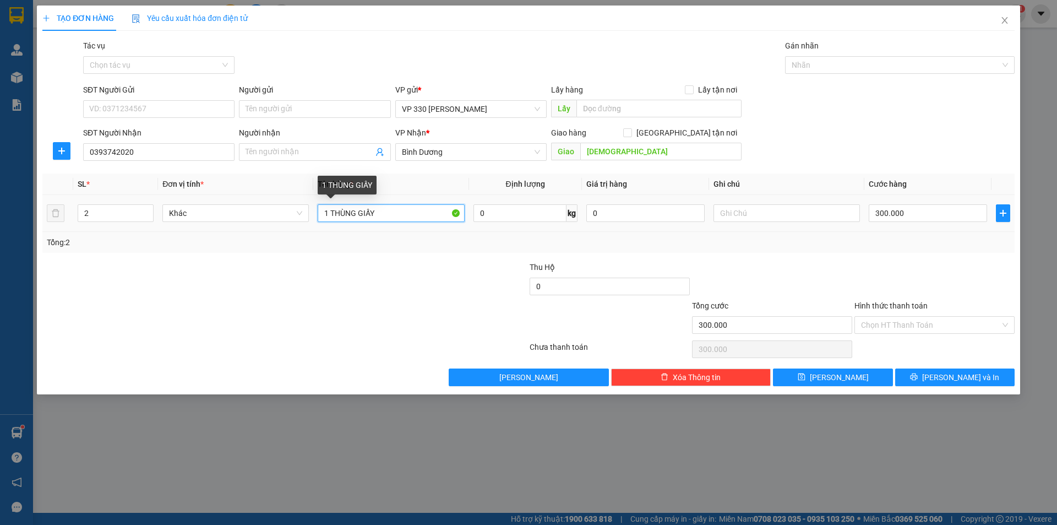
click at [389, 214] on input "1 THÙNG GIẤY" at bounding box center [391, 213] width 146 height 18
type input "1 THÙNG GIẤY 1 BỊCH NHỎ"
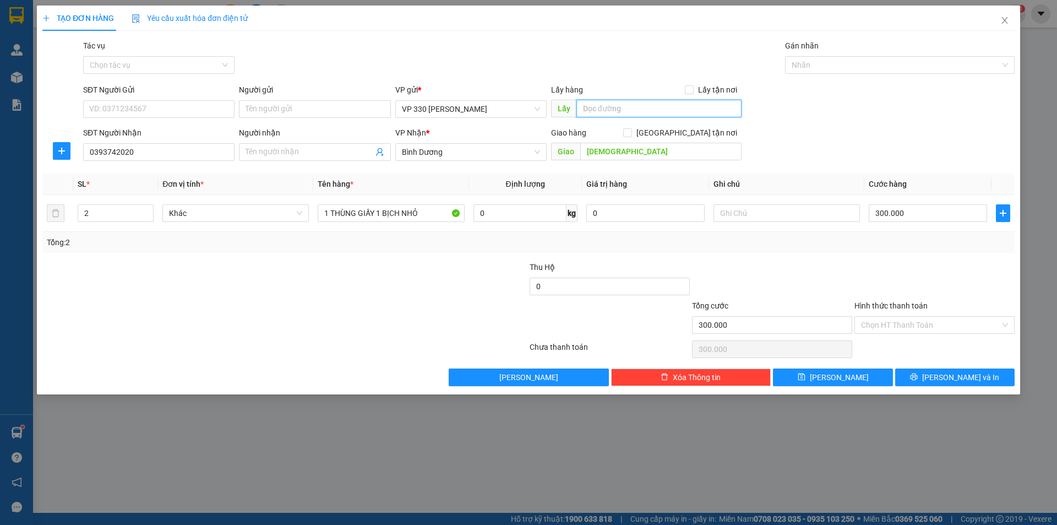
click at [619, 111] on input "text" at bounding box center [658, 109] width 165 height 18
type input "VP HỘI YÊN"
click at [946, 216] on input "300.000" at bounding box center [928, 213] width 118 height 18
type input "1"
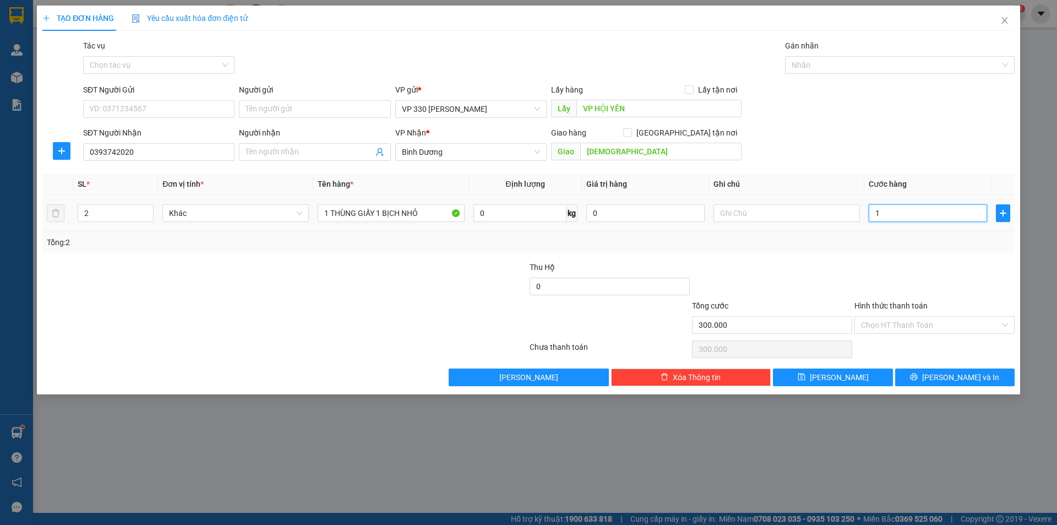
type input "1"
type input "15"
type input "150"
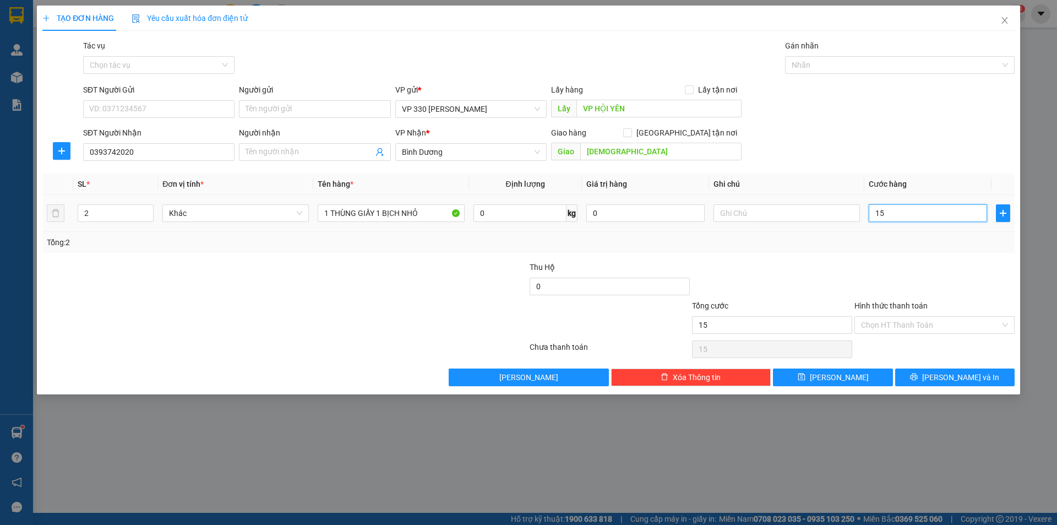
type input "150"
type input "1.500"
type input "15.000"
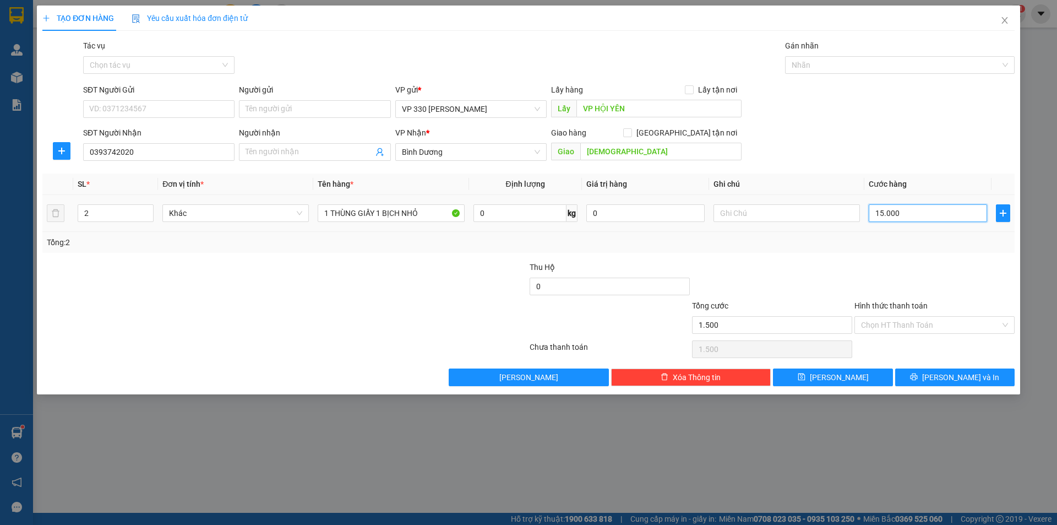
type input "15.000"
type input "150.000"
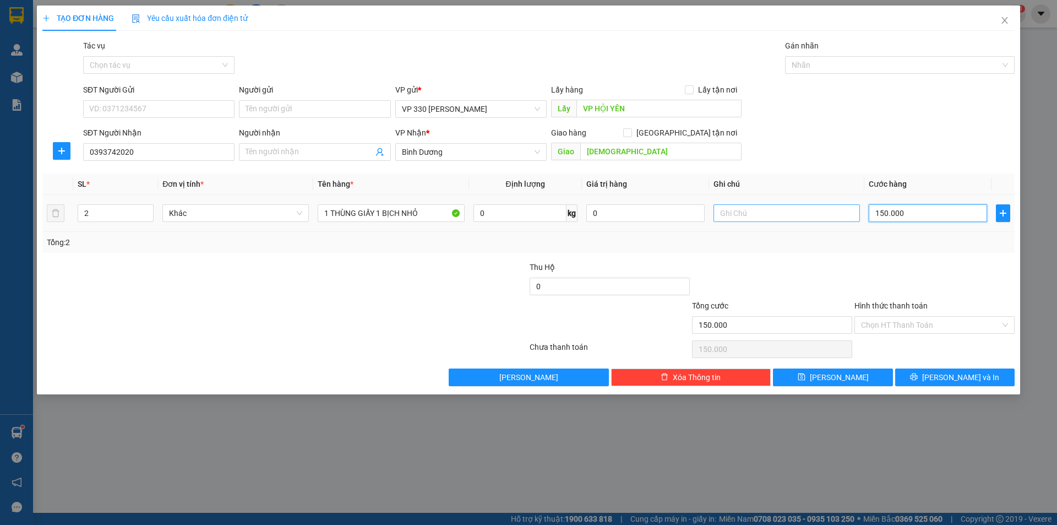
type input "150.000"
click at [757, 214] on input "text" at bounding box center [787, 213] width 146 height 18
type input "751"
click at [858, 386] on div "TẠO ĐƠN HÀNG Yêu cầu xuất hóa đơn điện tử Transit Pickup Surcharge Ids Transit …" at bounding box center [528, 200] width 983 height 389
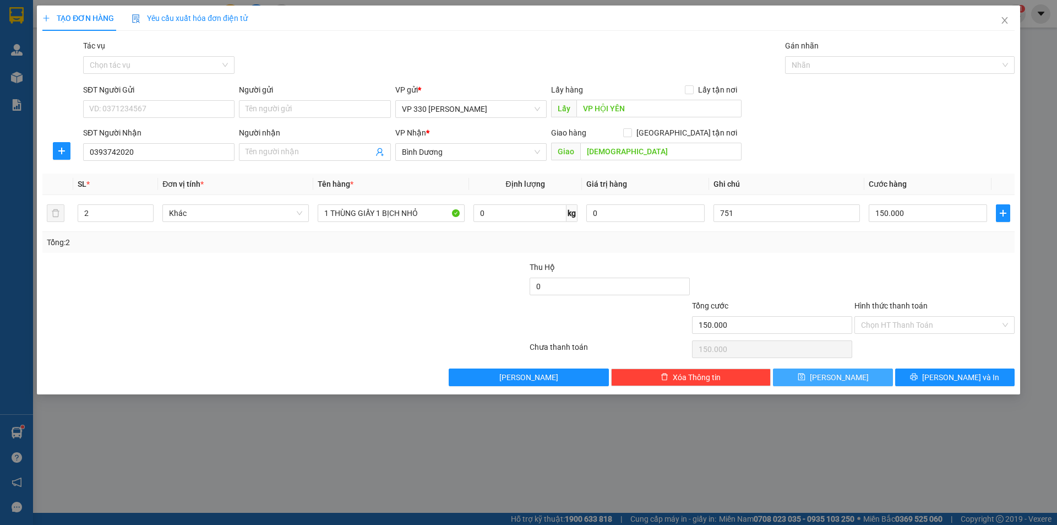
click at [815, 379] on button "[PERSON_NAME]" at bounding box center [832, 377] width 119 height 18
type input "0"
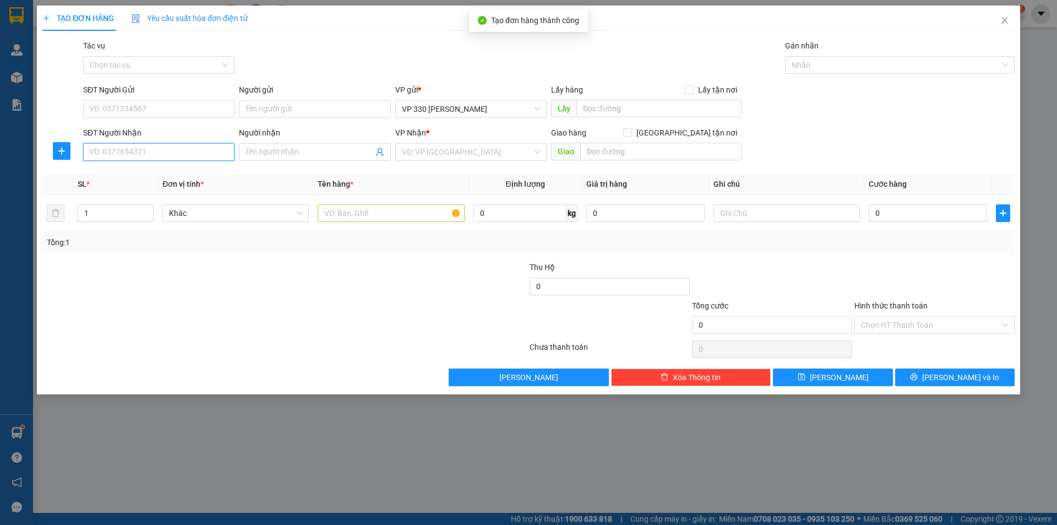
click at [130, 147] on input "SĐT Người Nhận" at bounding box center [158, 152] width 151 height 18
click at [118, 172] on div "0982697585" at bounding box center [159, 174] width 138 height 12
type input "0982697585"
type input "[PERSON_NAME]"
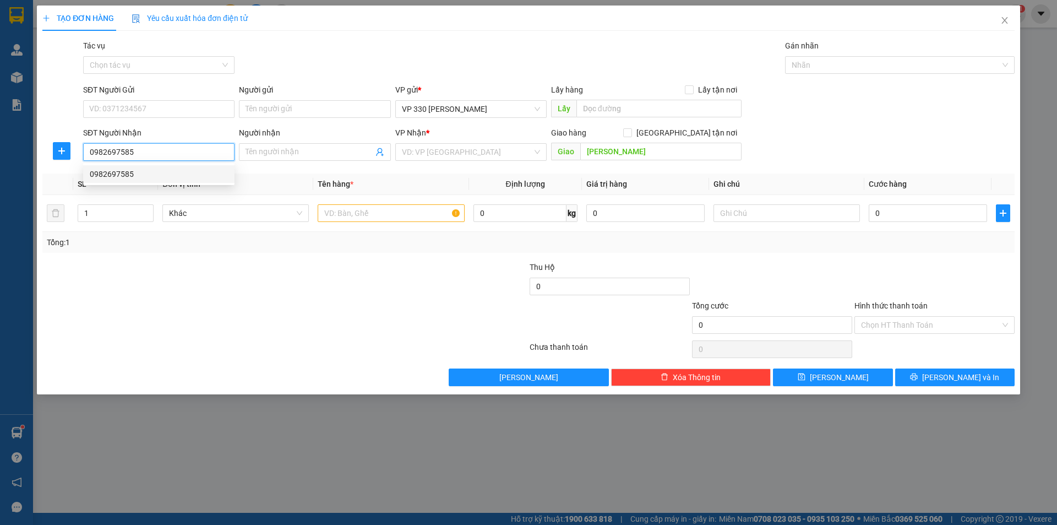
type input "100.000"
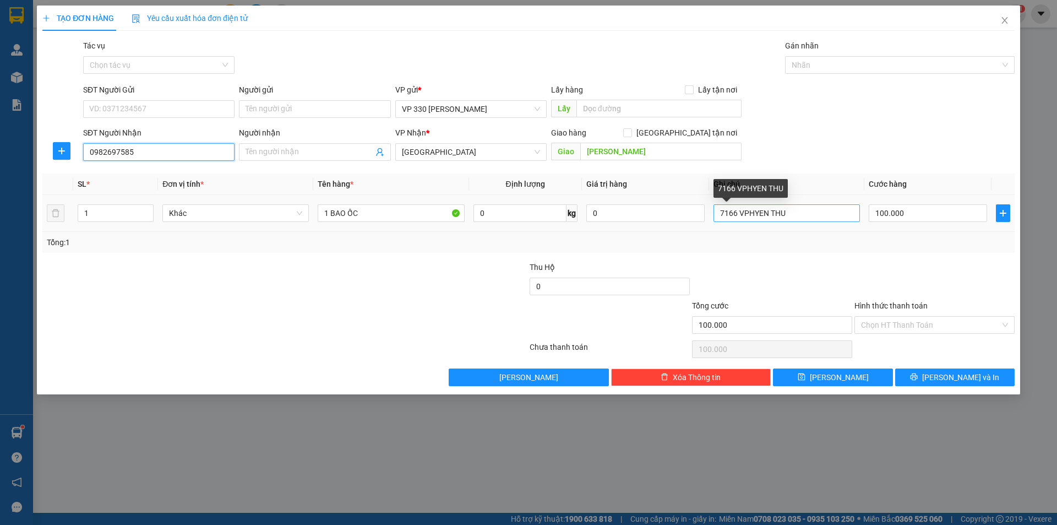
type input "0982697585"
click at [736, 209] on input "7166 VPHYEN THU" at bounding box center [787, 213] width 146 height 18
type input "VPHYEN THU"
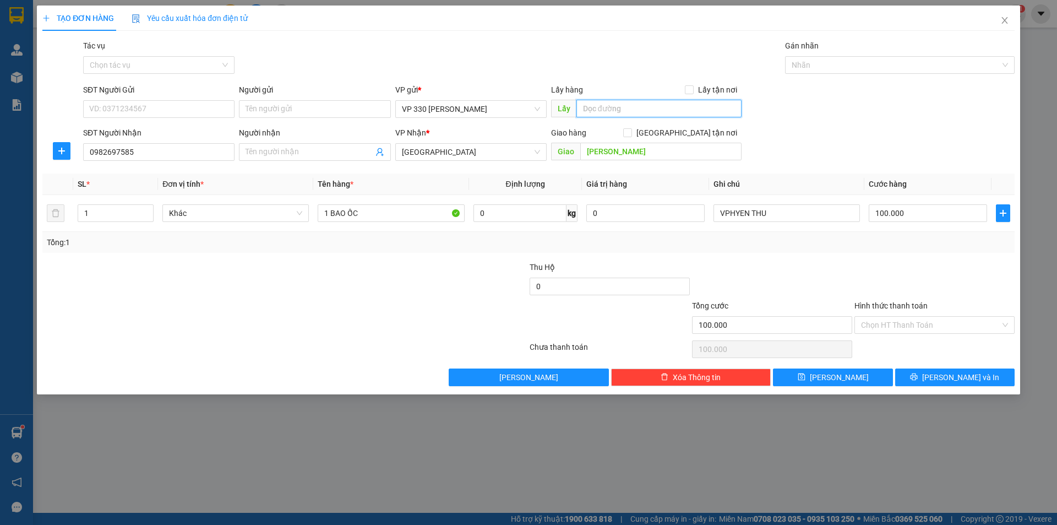
click at [664, 110] on input "text" at bounding box center [658, 109] width 165 height 18
type input "VP HYÊN"
click at [958, 320] on input "Hình thức thanh toán" at bounding box center [930, 325] width 139 height 17
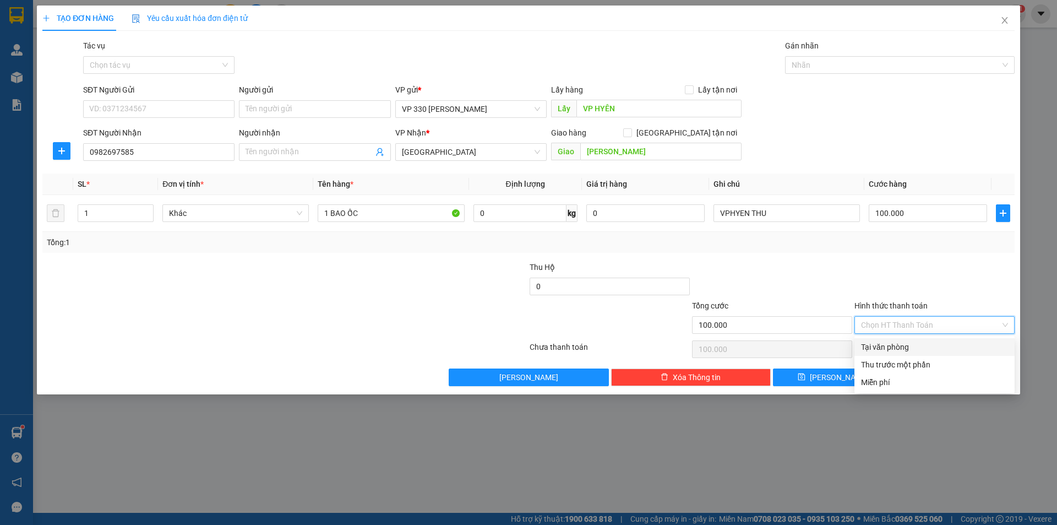
click at [924, 346] on div "Tại văn phòng" at bounding box center [934, 347] width 147 height 12
type input "0"
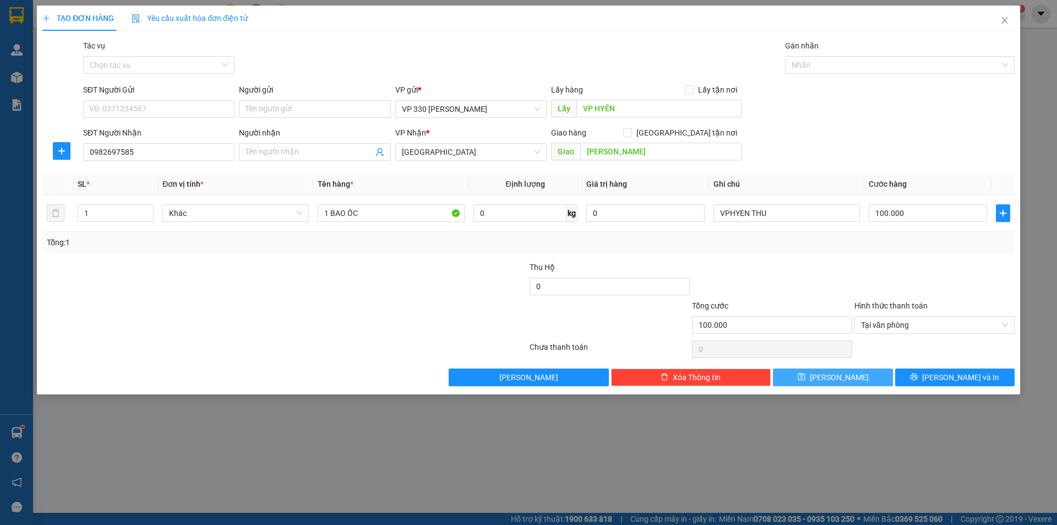
click at [848, 373] on button "[PERSON_NAME]" at bounding box center [832, 377] width 119 height 18
type input "0"
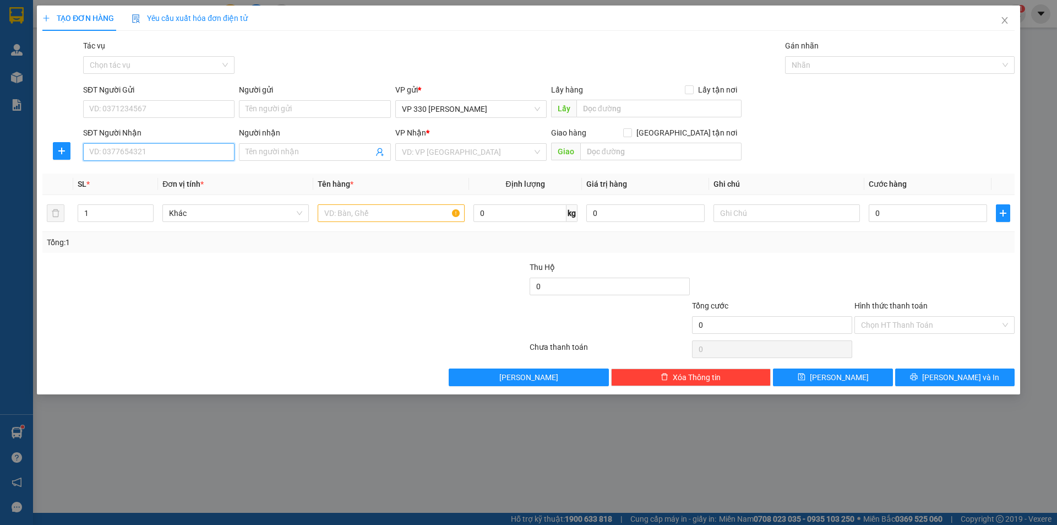
click at [122, 149] on input "SĐT Người Nhận" at bounding box center [158, 152] width 151 height 18
click at [128, 176] on div "0962873202" at bounding box center [159, 174] width 138 height 12
type input "0962873202"
type input "100.000"
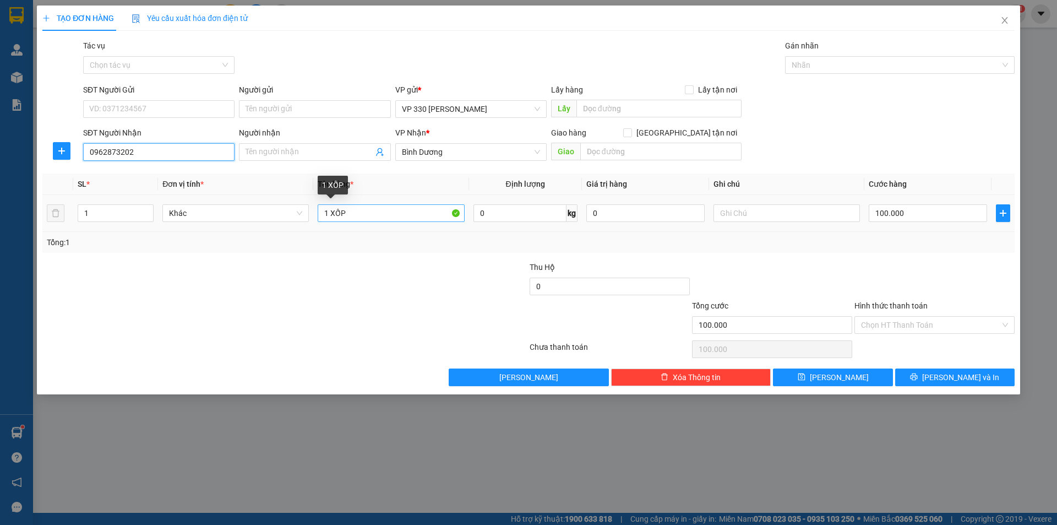
type input "0962873202"
click at [386, 214] on input "1 XỐP" at bounding box center [391, 213] width 146 height 18
type input "1 XỐP 1 BAO GẠO"
type input "2"
click at [150, 209] on span "up" at bounding box center [147, 210] width 7 height 7
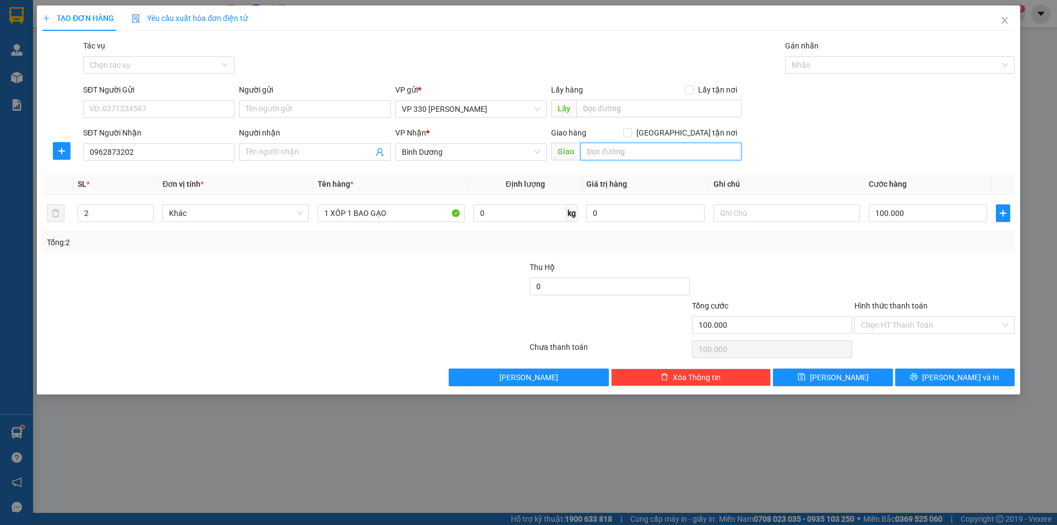
click at [600, 148] on input "text" at bounding box center [660, 152] width 161 height 18
type input "NGA 4 SỞ SAO"
click at [927, 212] on input "100.000" at bounding box center [928, 213] width 118 height 18
type input "2"
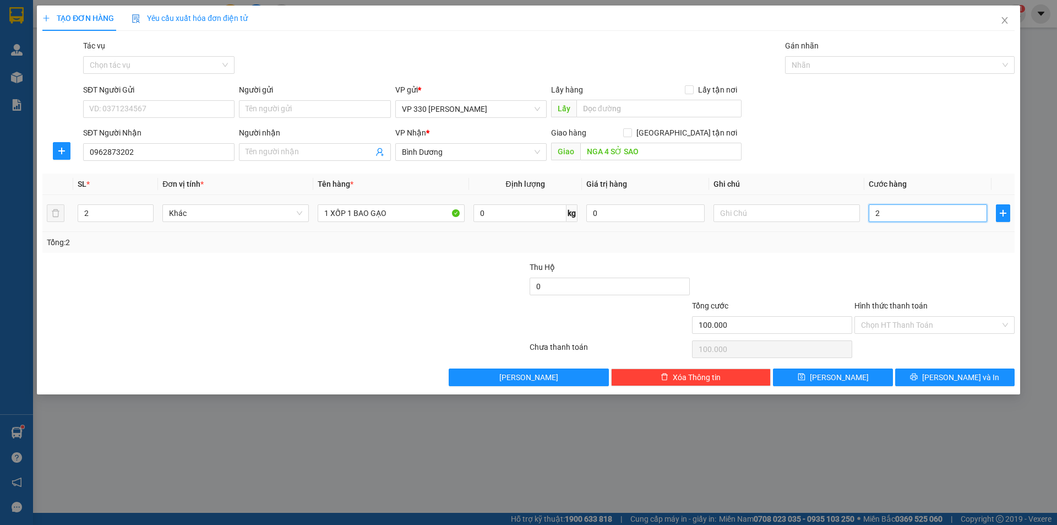
type input "2"
type input "25"
type input "250"
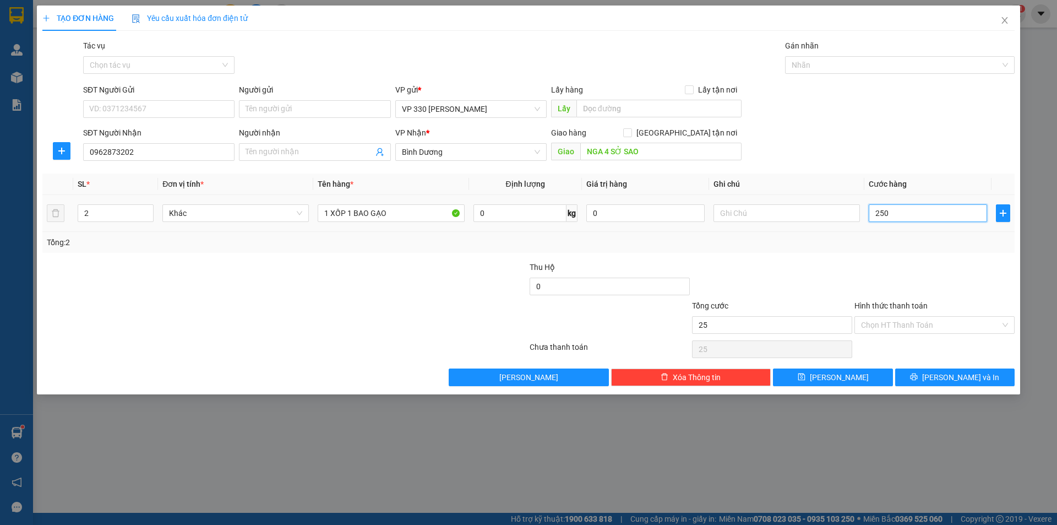
type input "250"
type input "2.500"
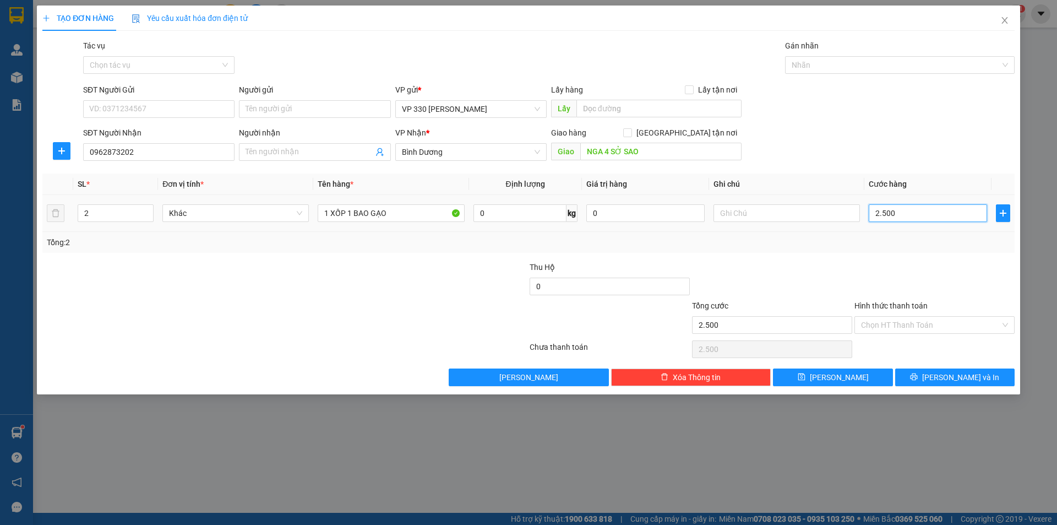
type input "25.000"
type input "250.000"
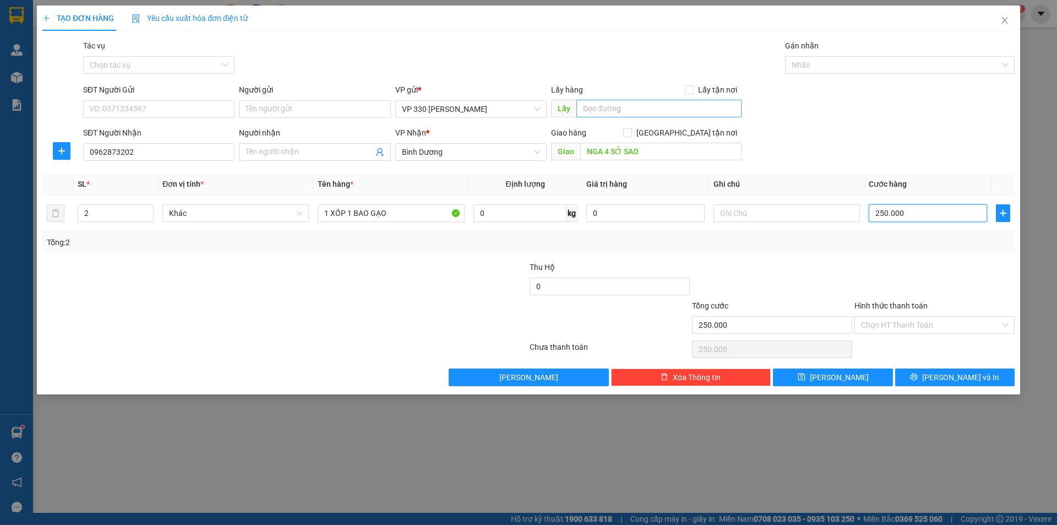
type input "250.000"
click at [665, 102] on input "text" at bounding box center [658, 109] width 165 height 18
type input "VP HỘI YÊN"
click at [736, 209] on input "text" at bounding box center [787, 213] width 146 height 18
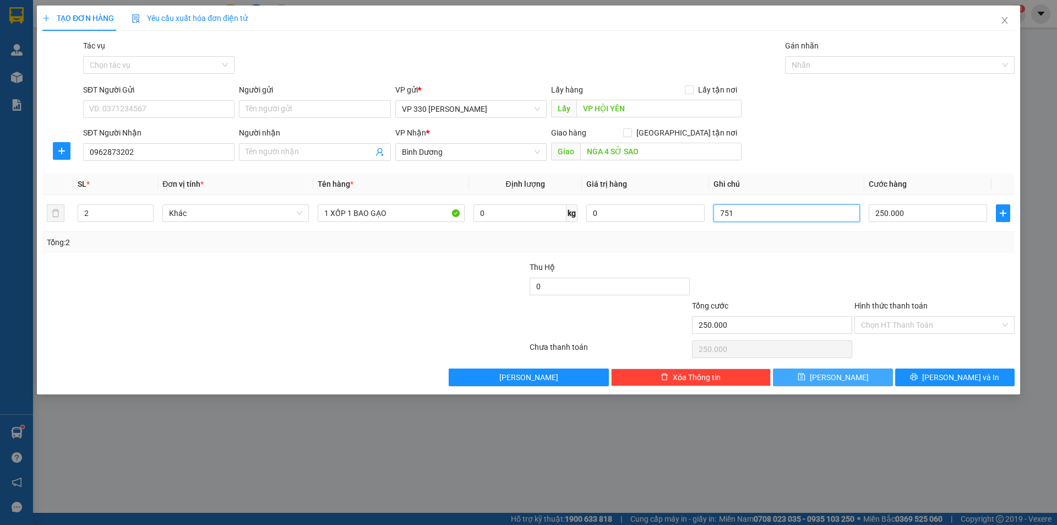
type input "751"
click at [805, 377] on icon "save" at bounding box center [802, 377] width 8 height 8
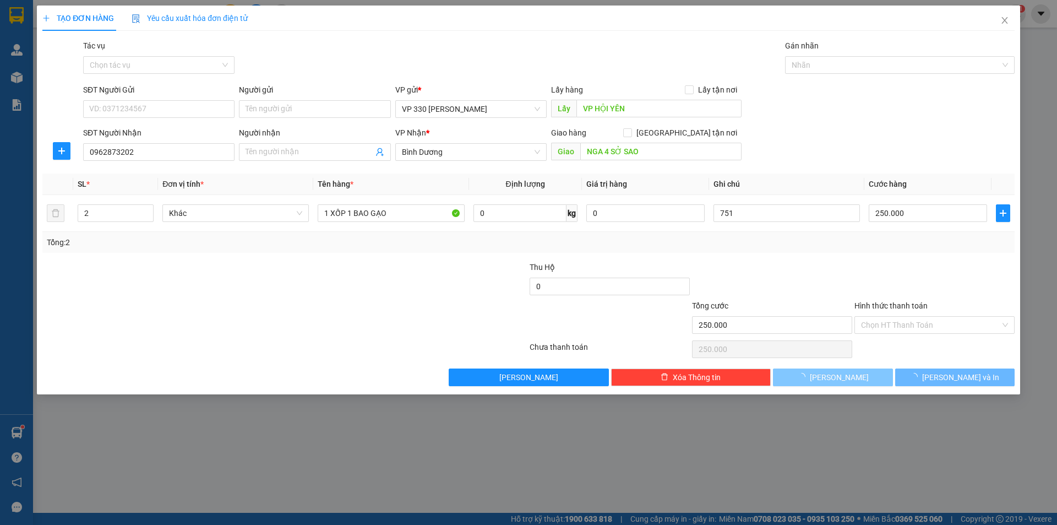
type input "0"
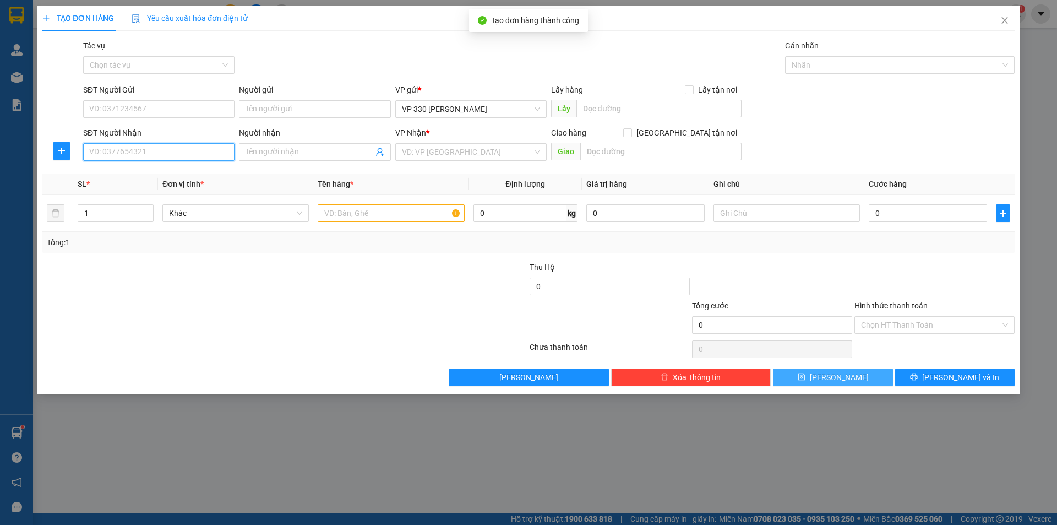
click at [135, 150] on input "SĐT Người Nhận" at bounding box center [158, 152] width 151 height 18
type input "0393388856"
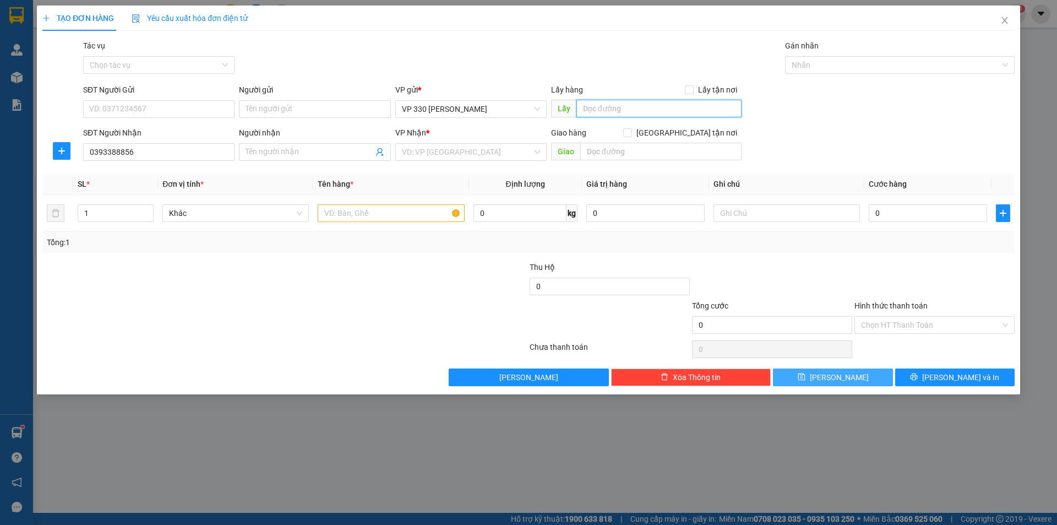
click at [634, 107] on input "text" at bounding box center [658, 109] width 165 height 18
type input "VP HÔI YÊN"
click at [481, 153] on input "search" at bounding box center [467, 152] width 130 height 17
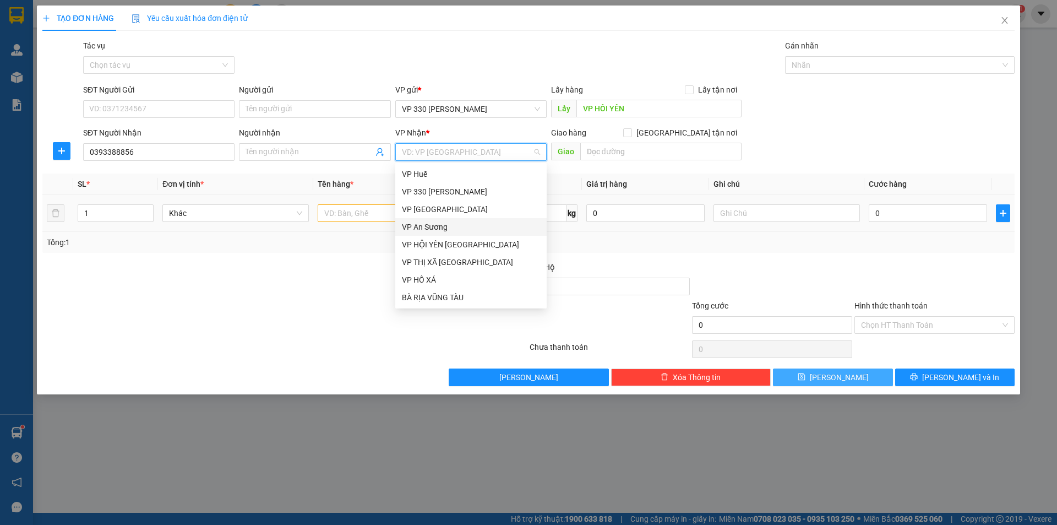
click at [453, 224] on div "VP An Sương" at bounding box center [471, 227] width 138 height 12
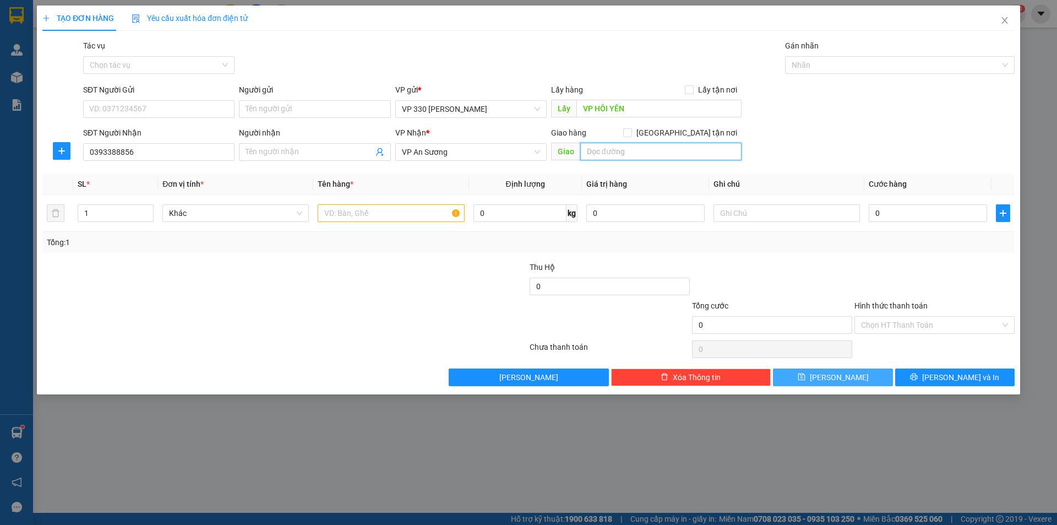
click at [617, 143] on input "text" at bounding box center [660, 152] width 161 height 18
type input "BIÊN HOÀ ĐỒNG NAI"
click at [890, 215] on input "0" at bounding box center [928, 213] width 118 height 18
type input "2"
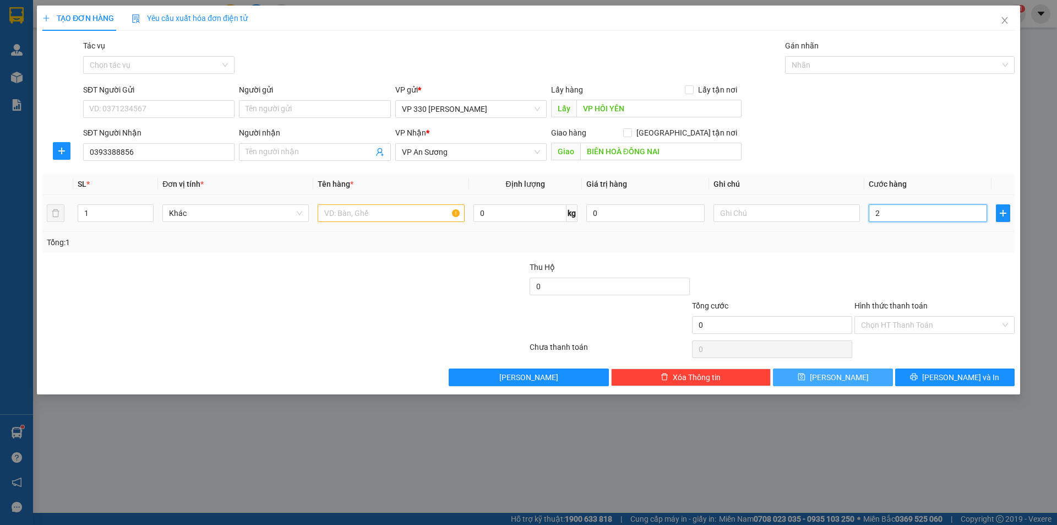
type input "2"
type input "20"
type input "200"
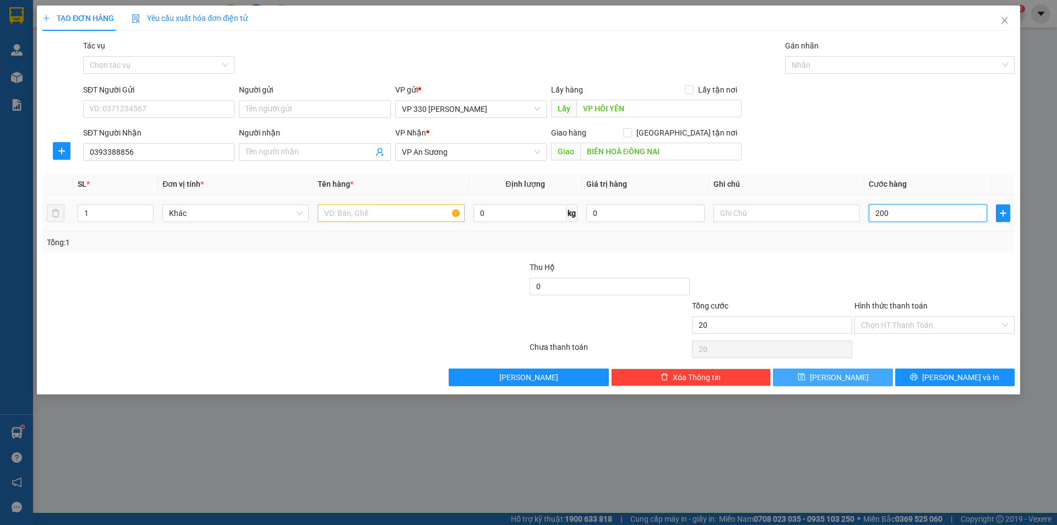
type input "200"
type input "2.000"
type input "20.000"
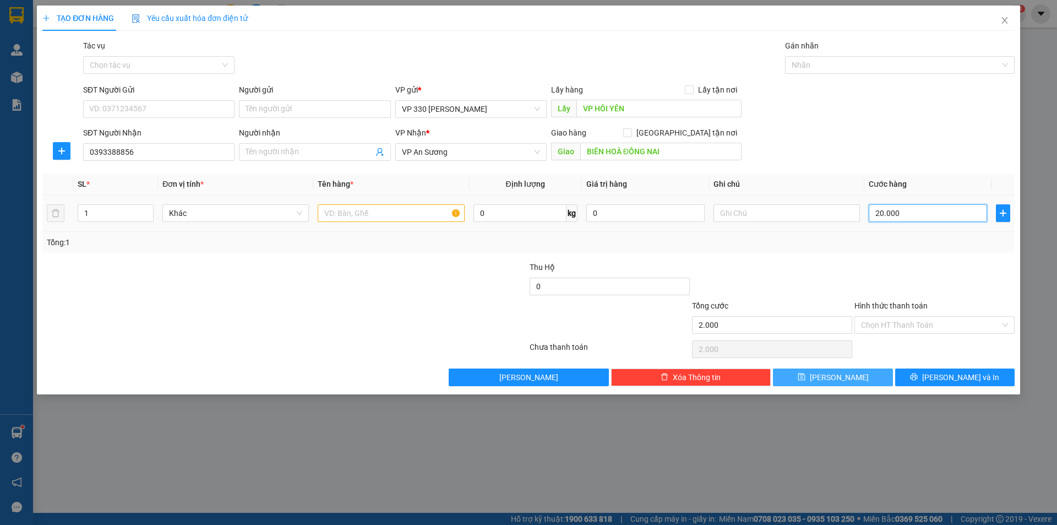
type input "20.000"
type input "200.000"
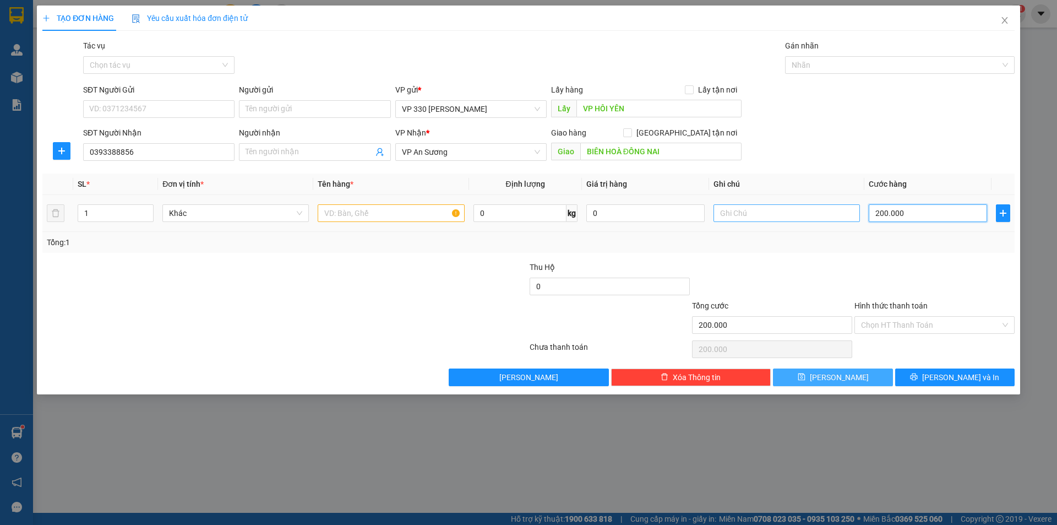
type input "200.000"
click at [791, 208] on input "text" at bounding box center [787, 213] width 146 height 18
type input "807"
click at [355, 217] on input "text" at bounding box center [391, 213] width 146 height 18
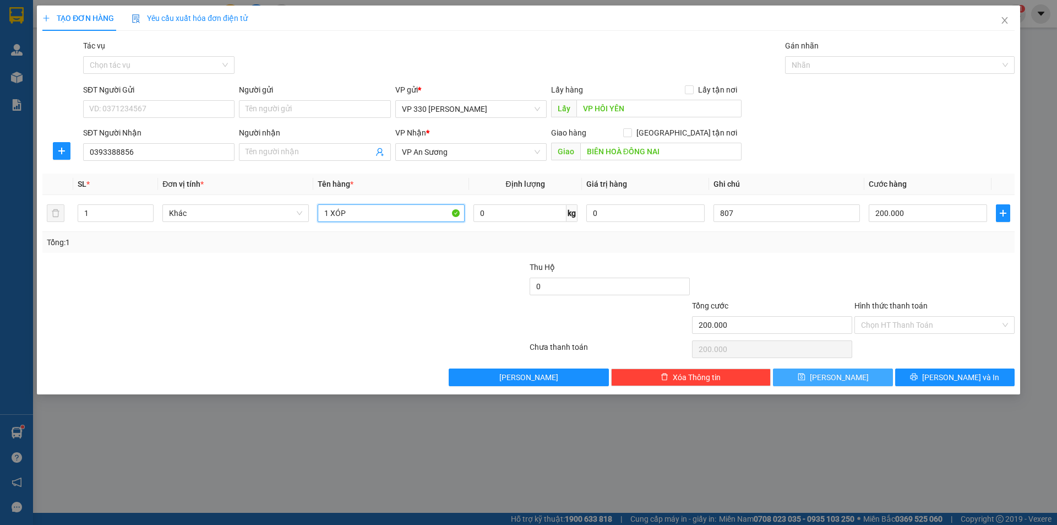
type input "1 XÓP"
click at [840, 373] on span "[PERSON_NAME]" at bounding box center [839, 377] width 59 height 12
type input "0"
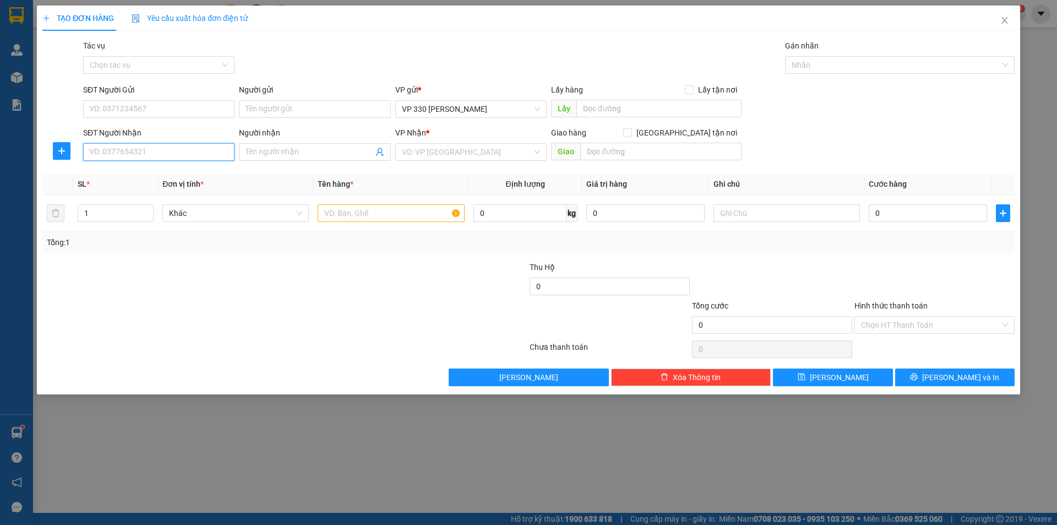
click at [88, 149] on input "SĐT Người Nhận" at bounding box center [158, 152] width 151 height 18
click at [381, 216] on input "text" at bounding box center [391, 213] width 146 height 18
click at [496, 146] on input "search" at bounding box center [467, 152] width 130 height 17
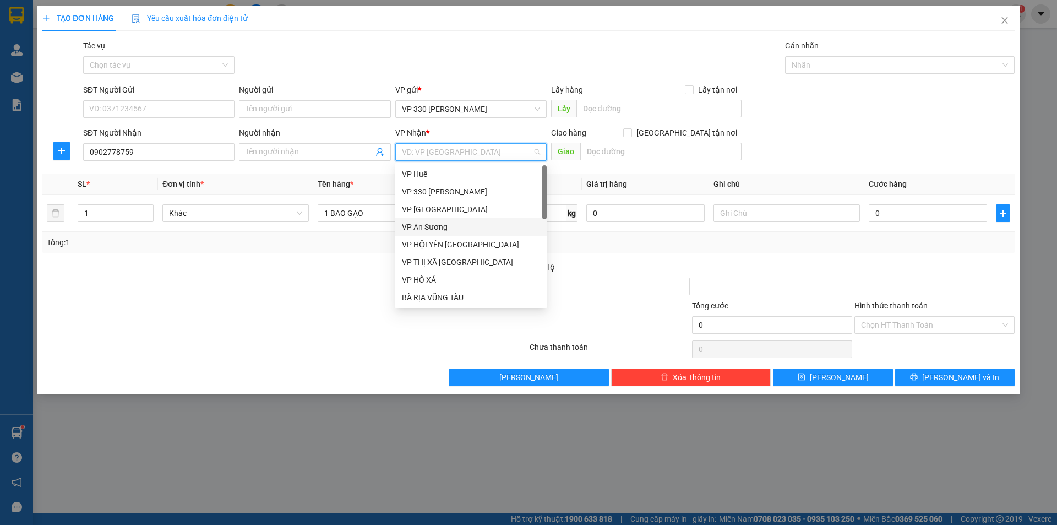
click at [459, 228] on div "VP An Sương" at bounding box center [471, 227] width 138 height 12
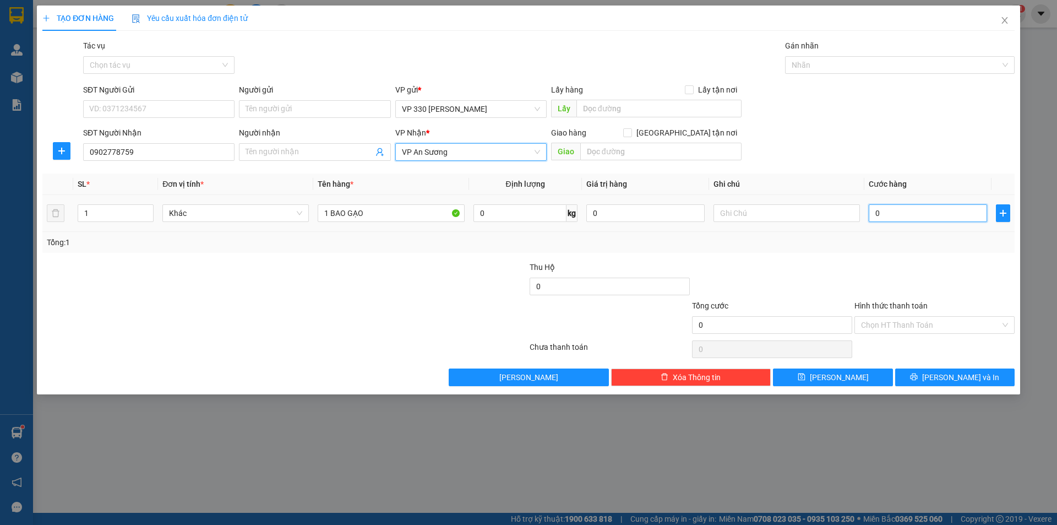
click at [896, 210] on input "0" at bounding box center [928, 213] width 118 height 18
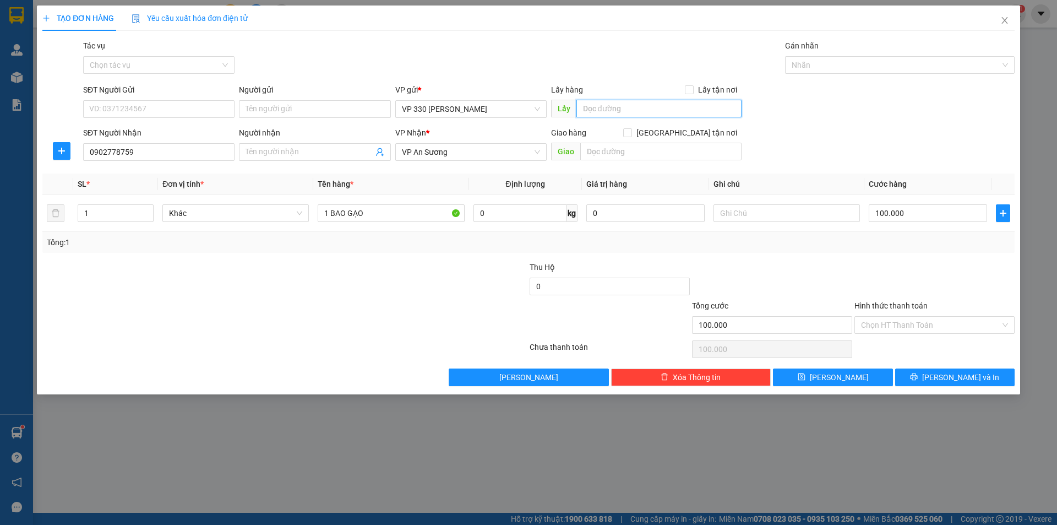
click at [641, 116] on input "text" at bounding box center [658, 109] width 165 height 18
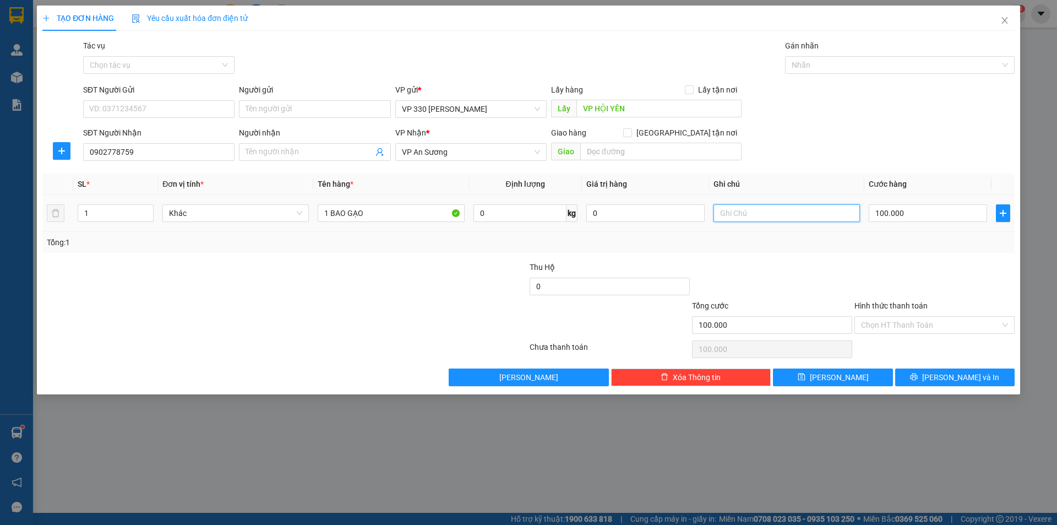
click at [778, 210] on input "text" at bounding box center [787, 213] width 146 height 18
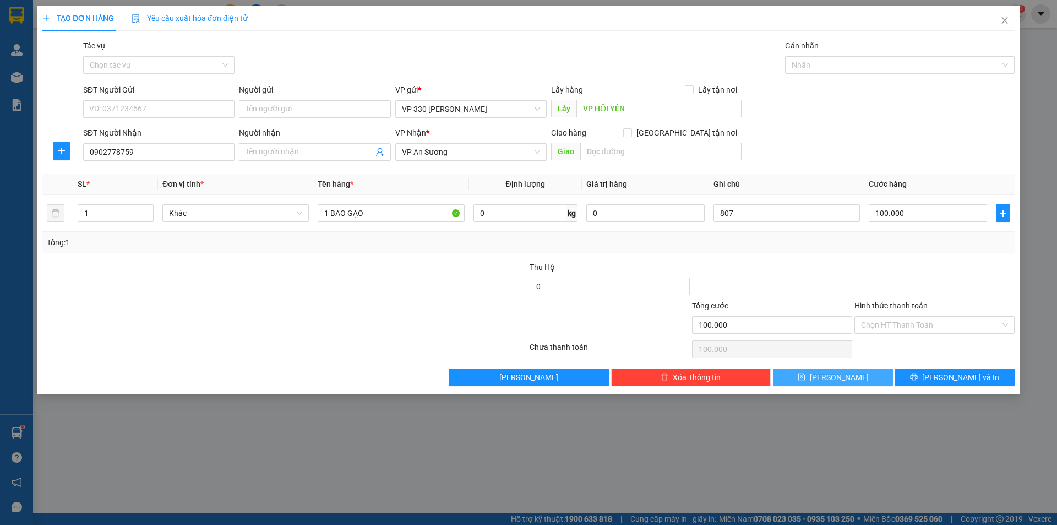
click at [840, 380] on span "[PERSON_NAME]" at bounding box center [839, 377] width 59 height 12
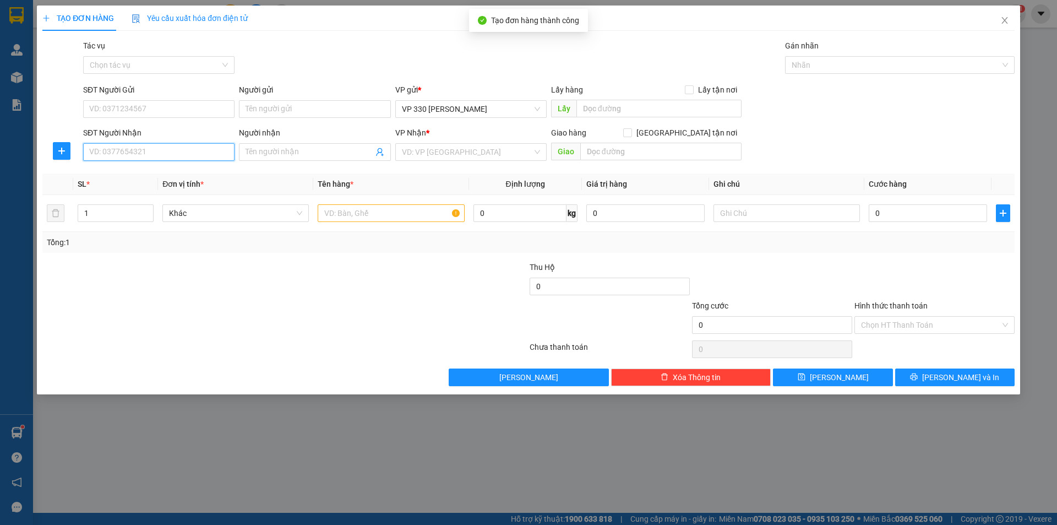
click at [137, 146] on input "SĐT Người Nhận" at bounding box center [158, 152] width 151 height 18
click at [350, 218] on input "text" at bounding box center [391, 213] width 146 height 18
click at [462, 154] on input "search" at bounding box center [467, 152] width 130 height 17
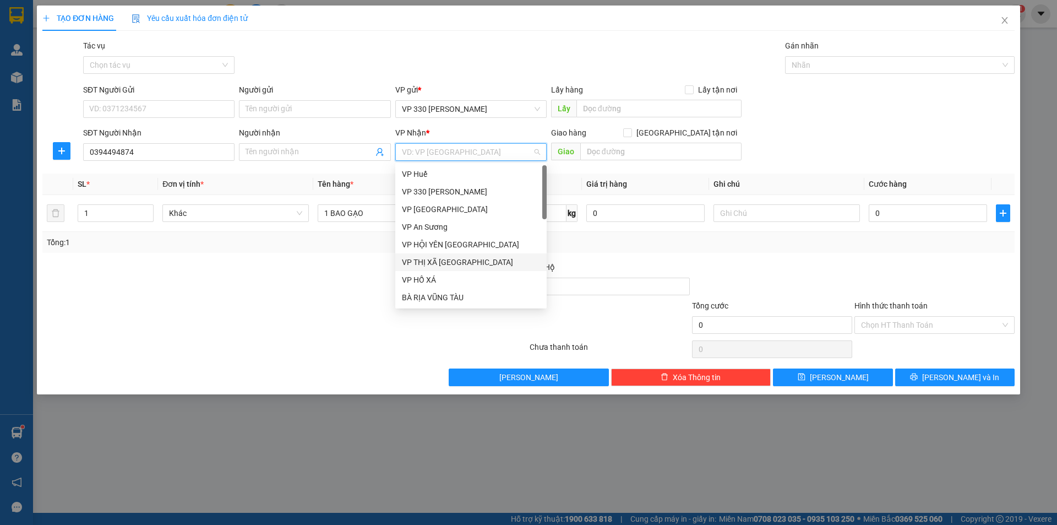
scroll to position [313, 0]
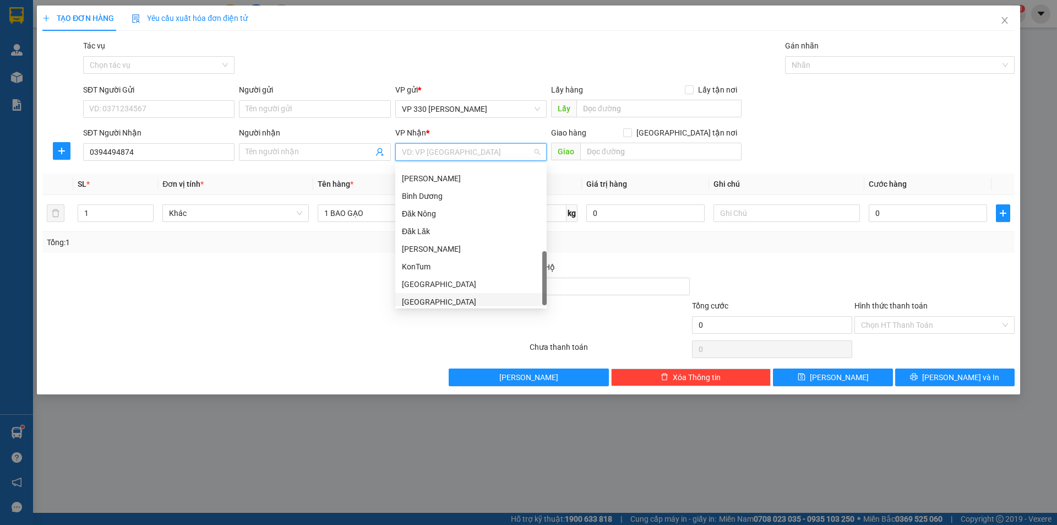
click at [443, 300] on div "[GEOGRAPHIC_DATA]" at bounding box center [471, 302] width 138 height 12
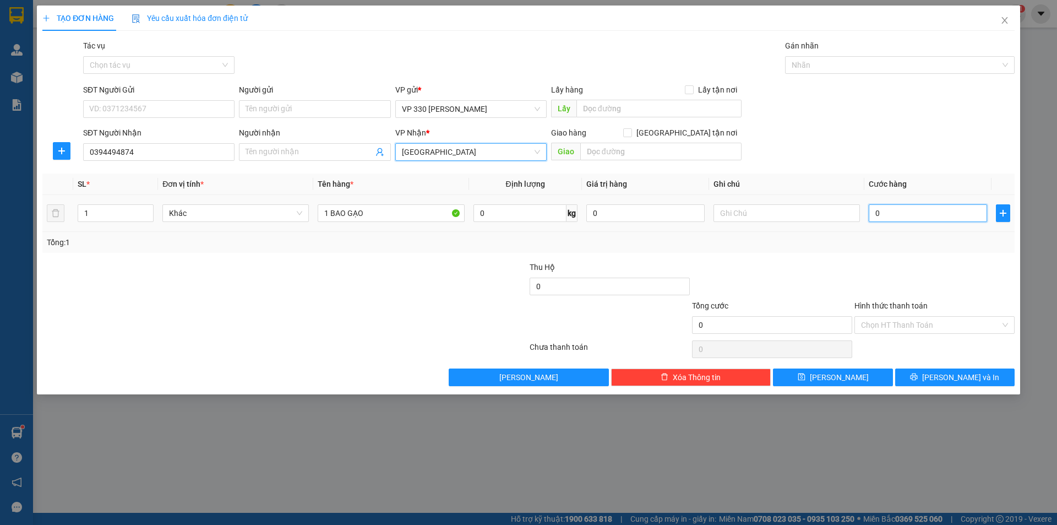
click at [908, 208] on input "0" at bounding box center [928, 213] width 118 height 18
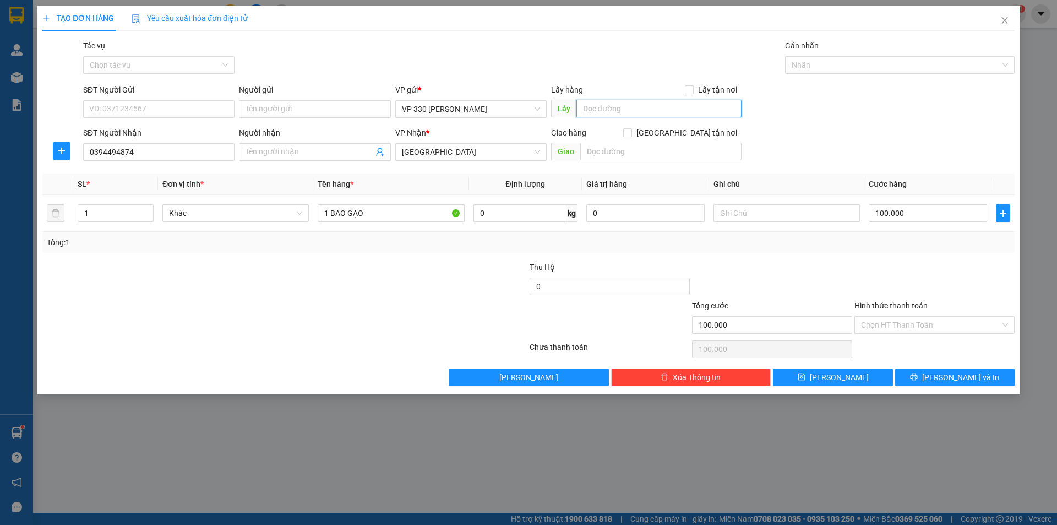
click at [609, 104] on input "text" at bounding box center [658, 109] width 165 height 18
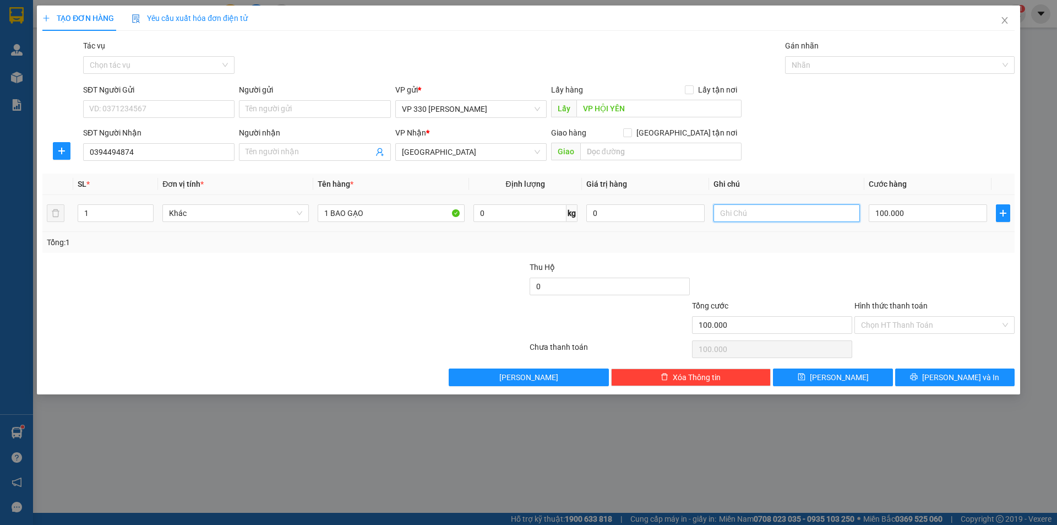
click at [790, 215] on input "text" at bounding box center [787, 213] width 146 height 18
click at [614, 153] on input "text" at bounding box center [660, 152] width 161 height 18
click at [810, 202] on div at bounding box center [787, 213] width 146 height 22
click at [804, 211] on input "text" at bounding box center [787, 213] width 146 height 18
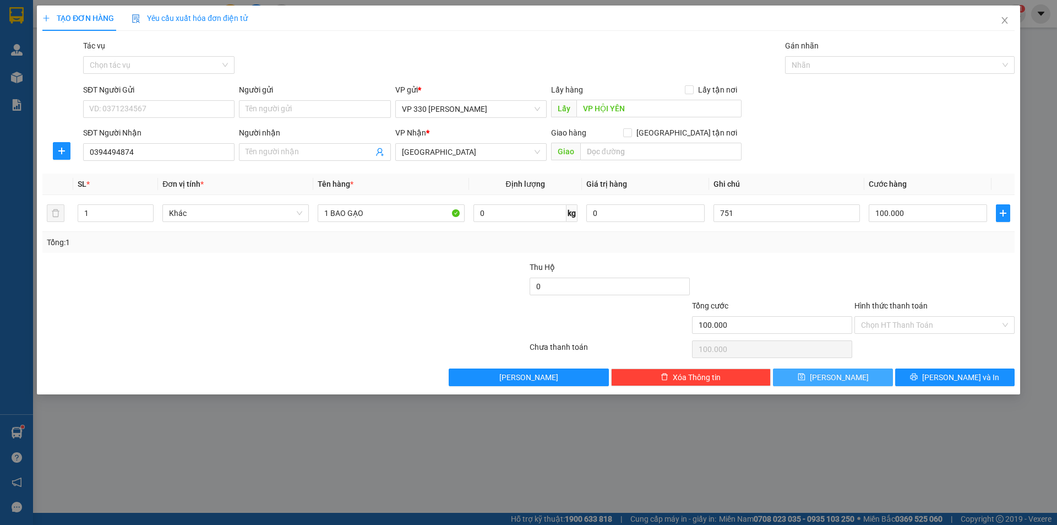
click at [815, 374] on button "[PERSON_NAME]" at bounding box center [832, 377] width 119 height 18
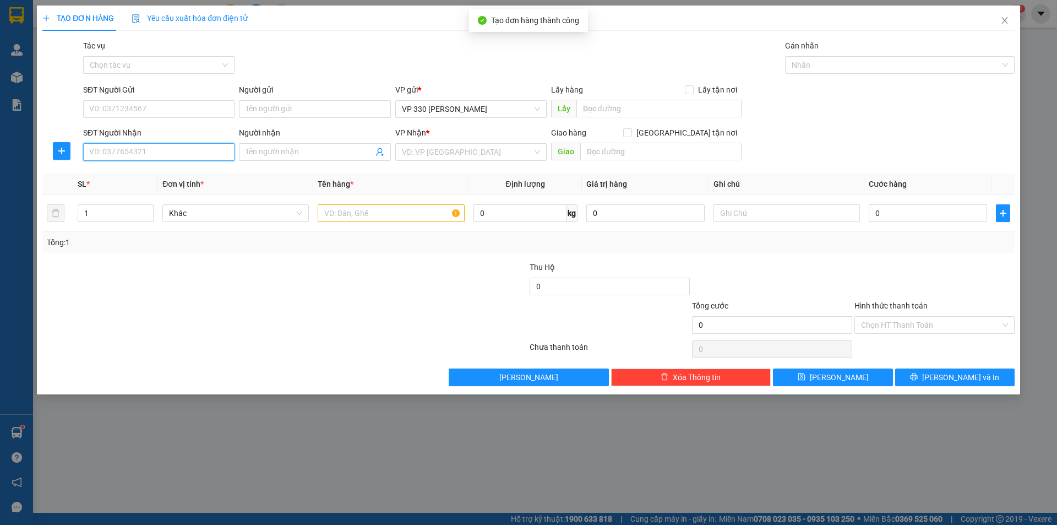
click at [151, 144] on input "SĐT Người Nhận" at bounding box center [158, 152] width 151 height 18
click at [151, 167] on div "0909498123" at bounding box center [158, 174] width 151 height 18
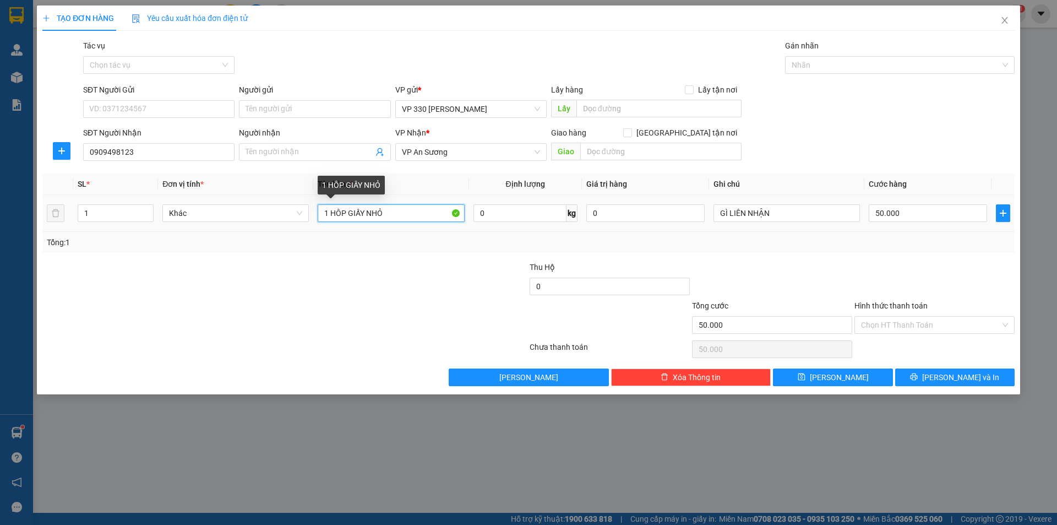
click at [394, 211] on input "1 HÔP GIẤY NHỎ" at bounding box center [391, 213] width 146 height 18
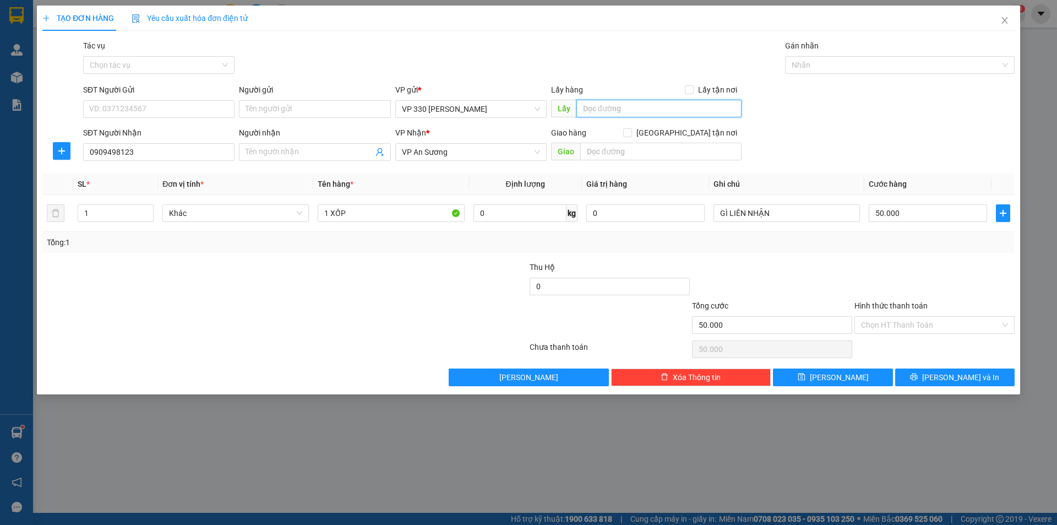
click at [603, 104] on input "text" at bounding box center [658, 109] width 165 height 18
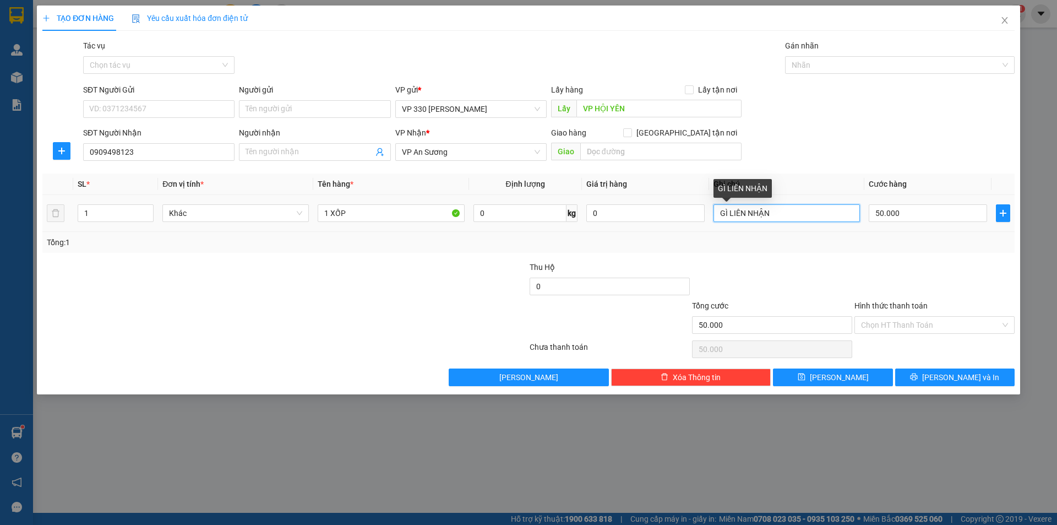
click at [807, 216] on input "GÌ LIÊN NHẬN" at bounding box center [787, 213] width 146 height 18
click at [910, 219] on input "50.000" at bounding box center [928, 213] width 118 height 18
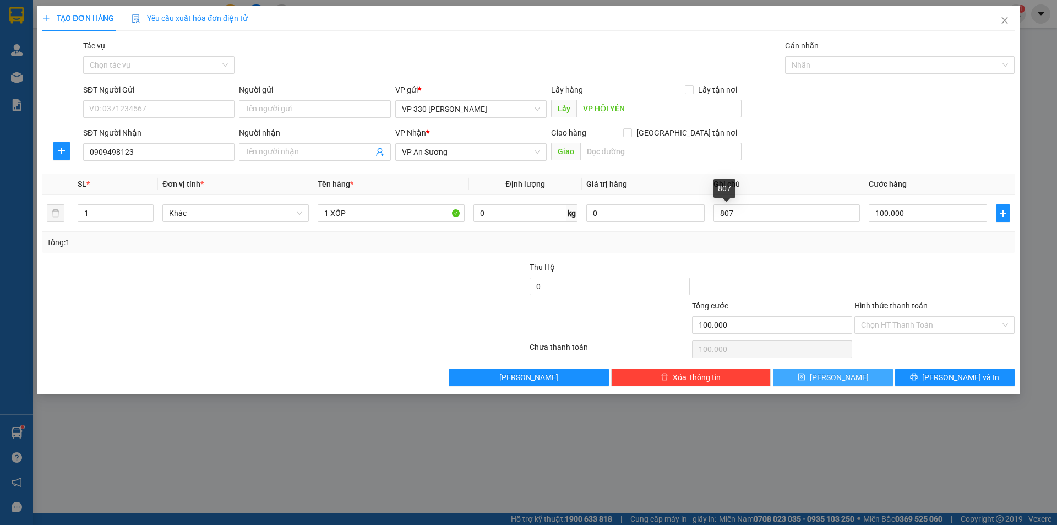
click at [806, 382] on button "[PERSON_NAME]" at bounding box center [832, 377] width 119 height 18
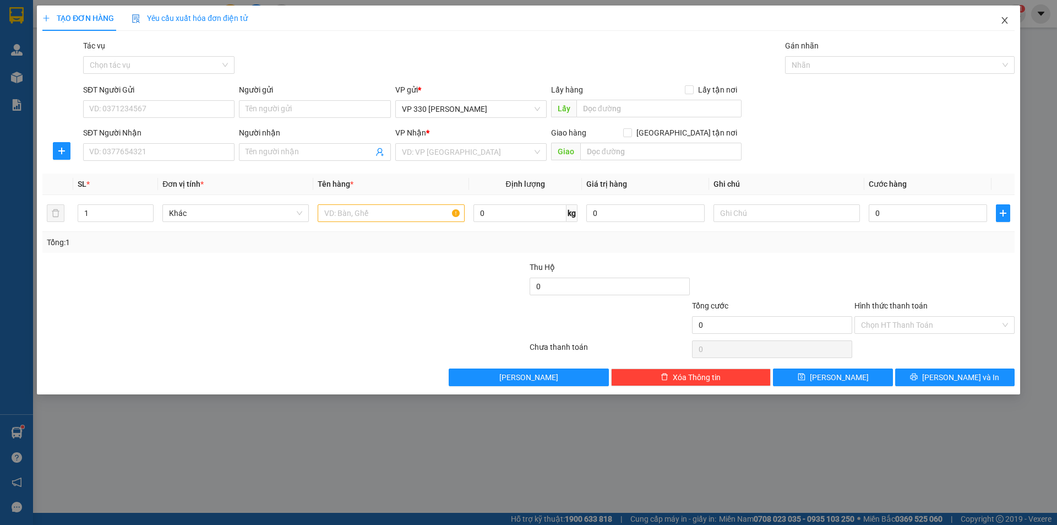
click at [1004, 25] on span "Close" at bounding box center [1004, 21] width 31 height 31
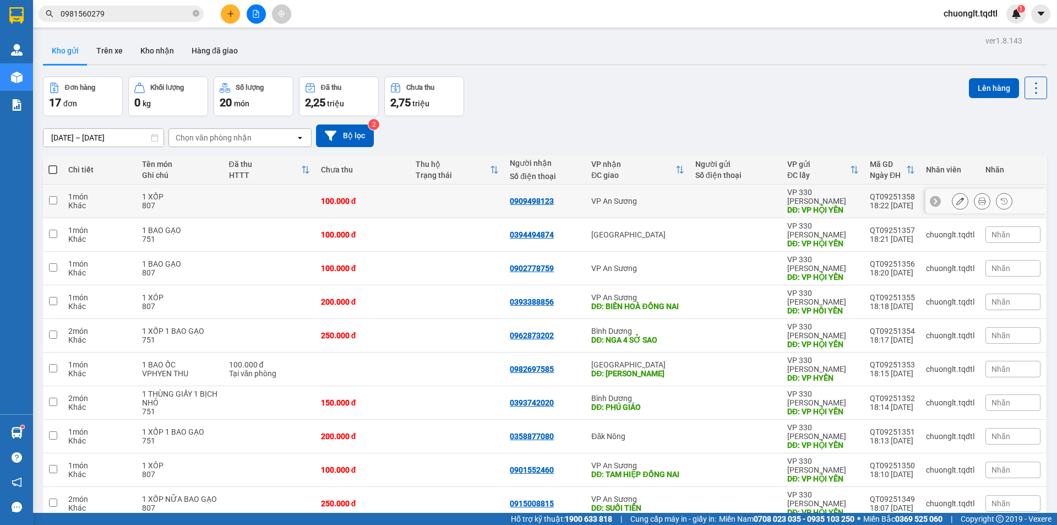
click at [56, 196] on input "checkbox" at bounding box center [53, 200] width 8 height 8
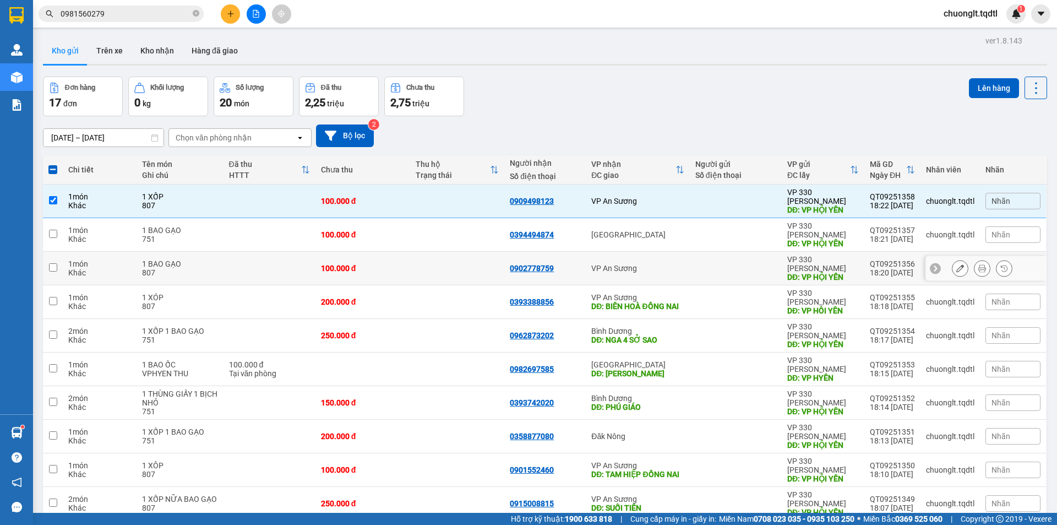
click at [52, 263] on input "checkbox" at bounding box center [53, 267] width 8 height 8
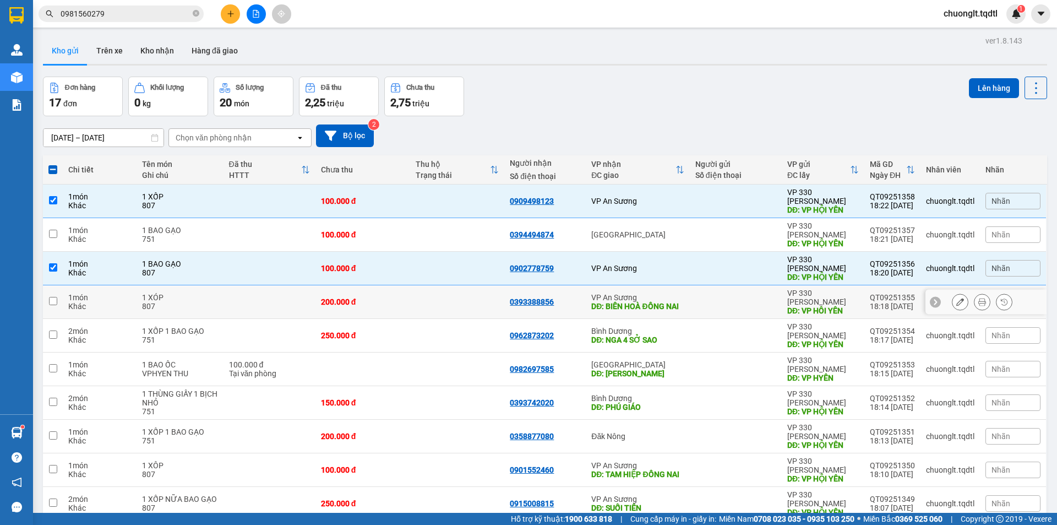
click at [52, 297] on input "checkbox" at bounding box center [53, 301] width 8 height 8
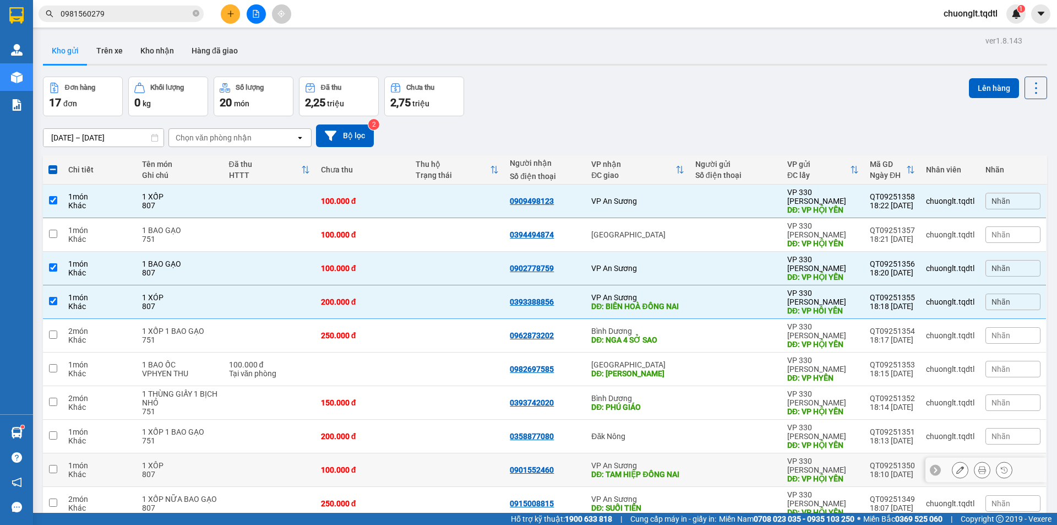
click at [51, 465] on input "checkbox" at bounding box center [53, 469] width 8 height 8
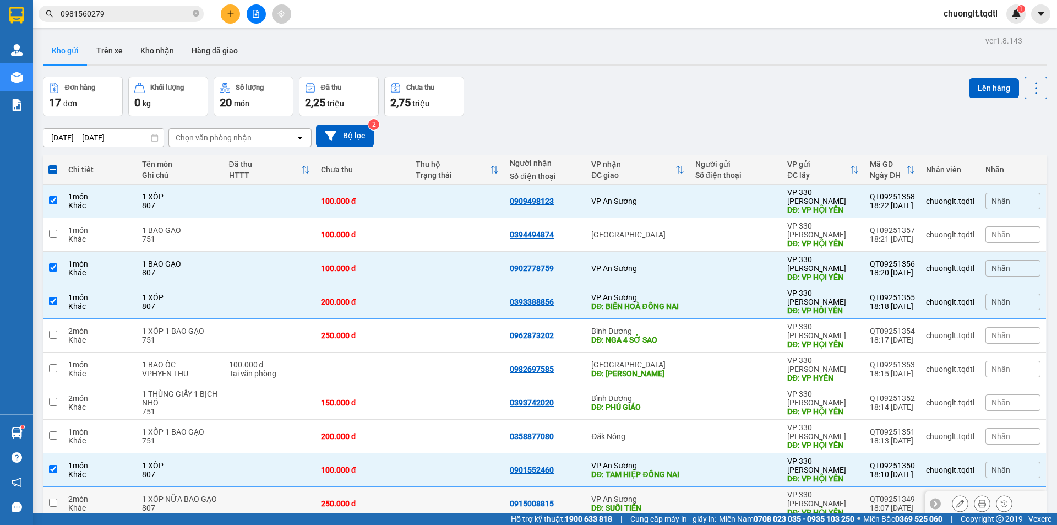
click at [54, 498] on input "checkbox" at bounding box center [53, 502] width 8 height 8
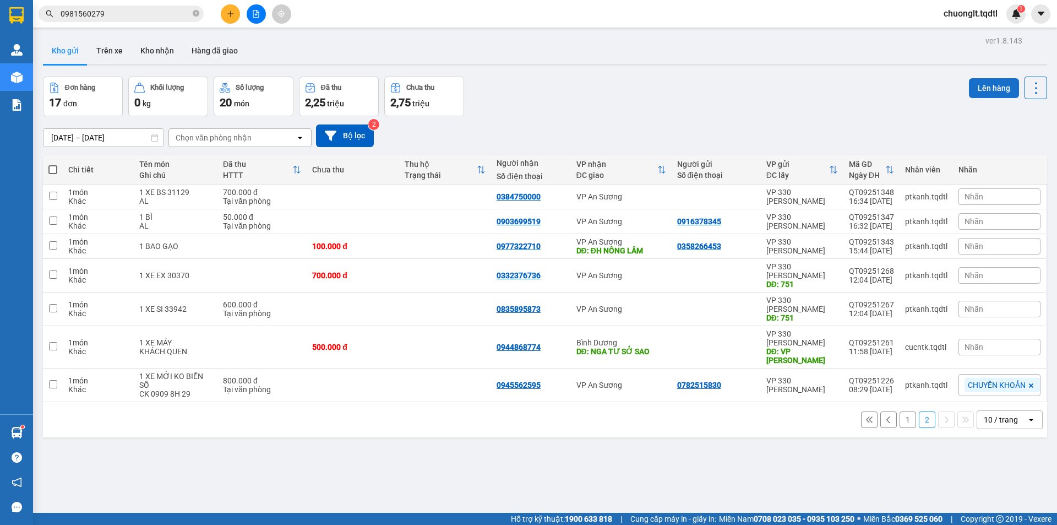
click at [985, 80] on button "Lên hàng" at bounding box center [994, 88] width 50 height 20
click at [976, 82] on button "Lên hàng" at bounding box center [994, 88] width 50 height 20
click at [900, 411] on button "1" at bounding box center [908, 419] width 17 height 17
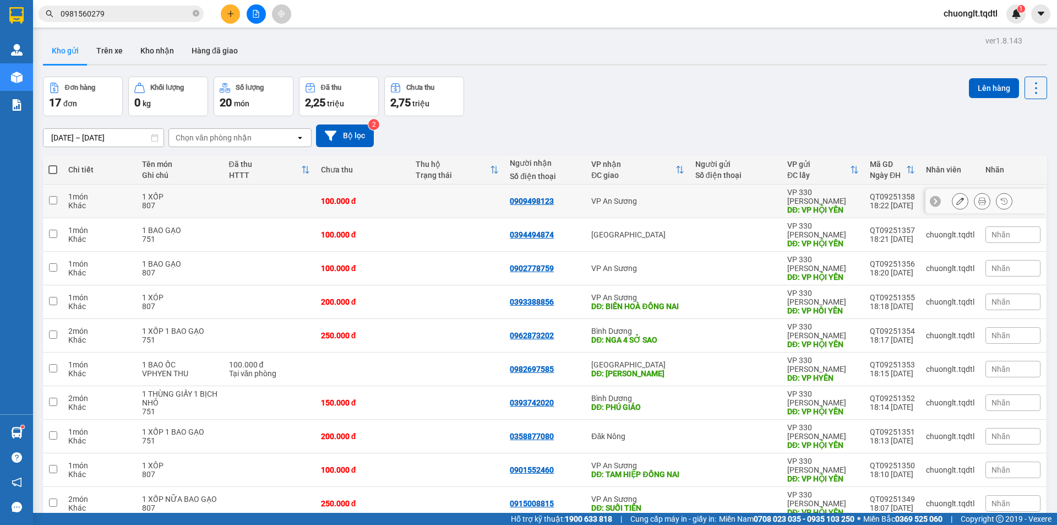
click at [55, 199] on input "checkbox" at bounding box center [53, 200] width 8 height 8
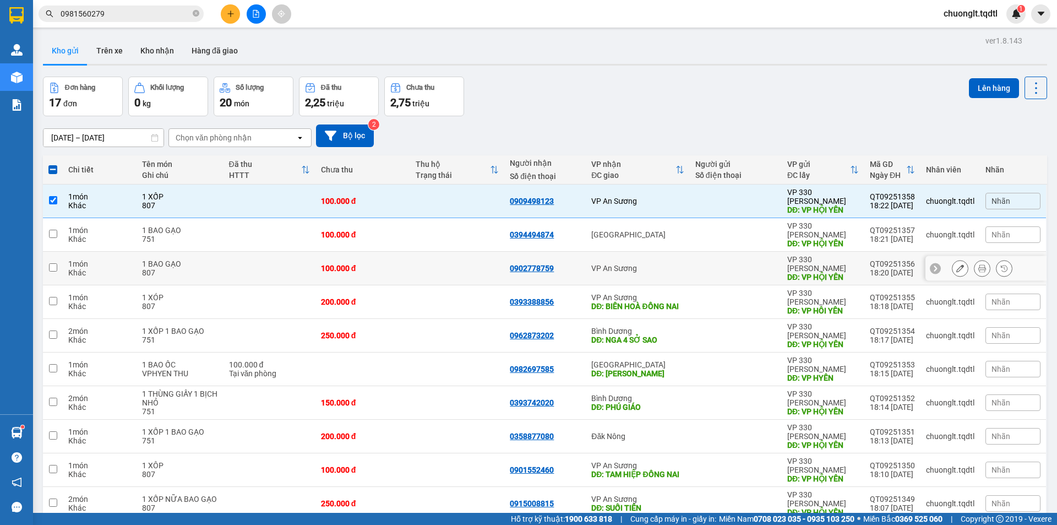
click at [52, 263] on input "checkbox" at bounding box center [53, 267] width 8 height 8
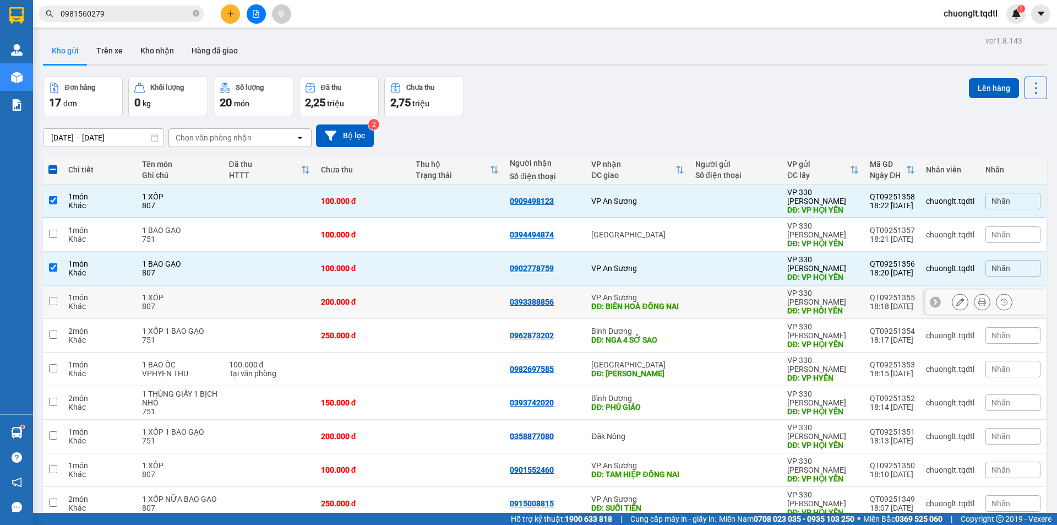
click at [55, 297] on input "checkbox" at bounding box center [53, 301] width 8 height 8
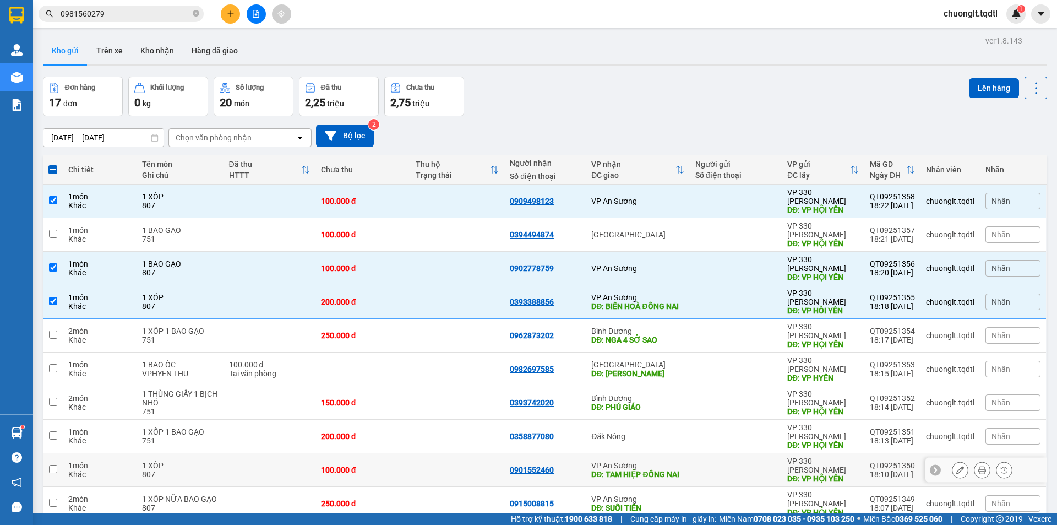
click at [55, 465] on input "checkbox" at bounding box center [53, 469] width 8 height 8
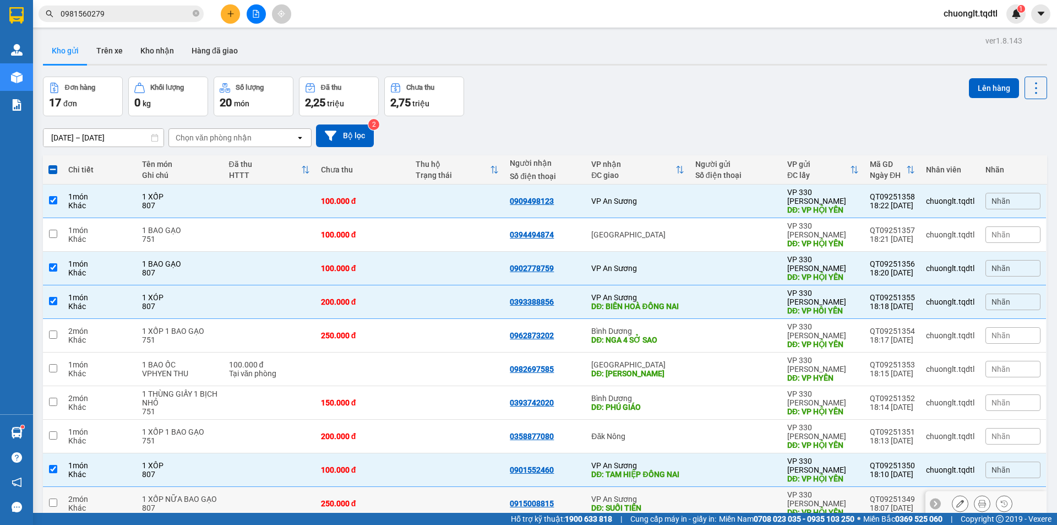
click at [51, 487] on td at bounding box center [53, 504] width 20 height 34
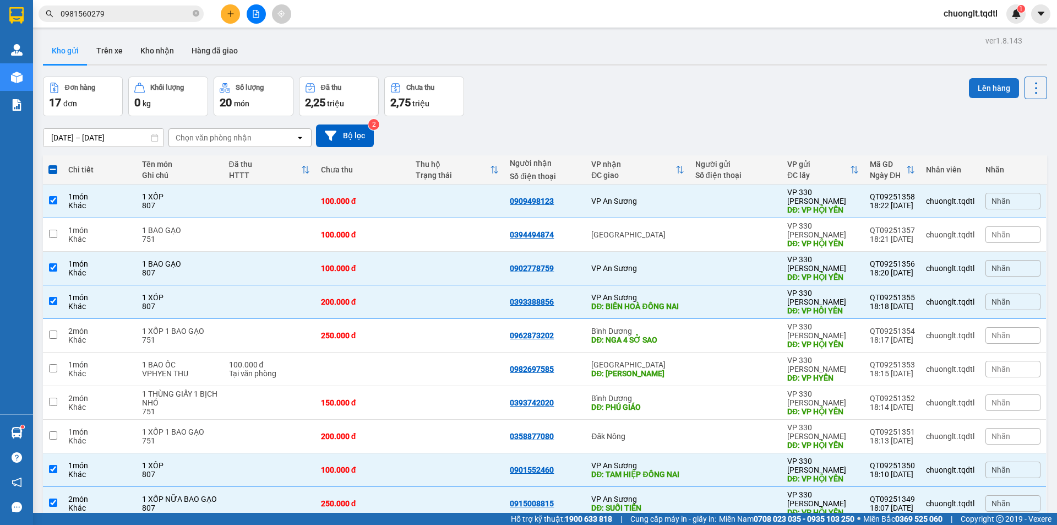
click at [974, 86] on button "Lên hàng" at bounding box center [994, 88] width 50 height 20
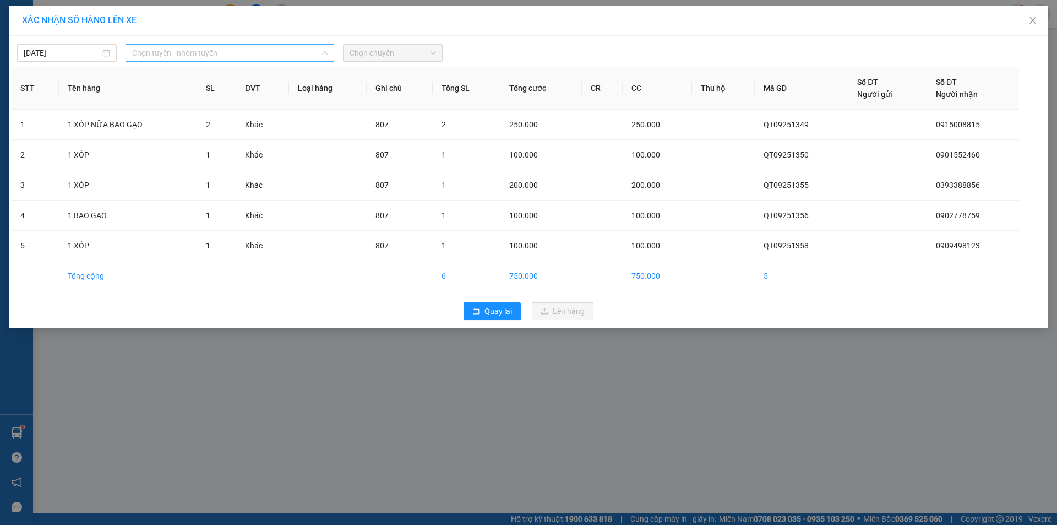
click at [324, 45] on span "Chọn tuyến - nhóm tuyến" at bounding box center [229, 53] width 195 height 17
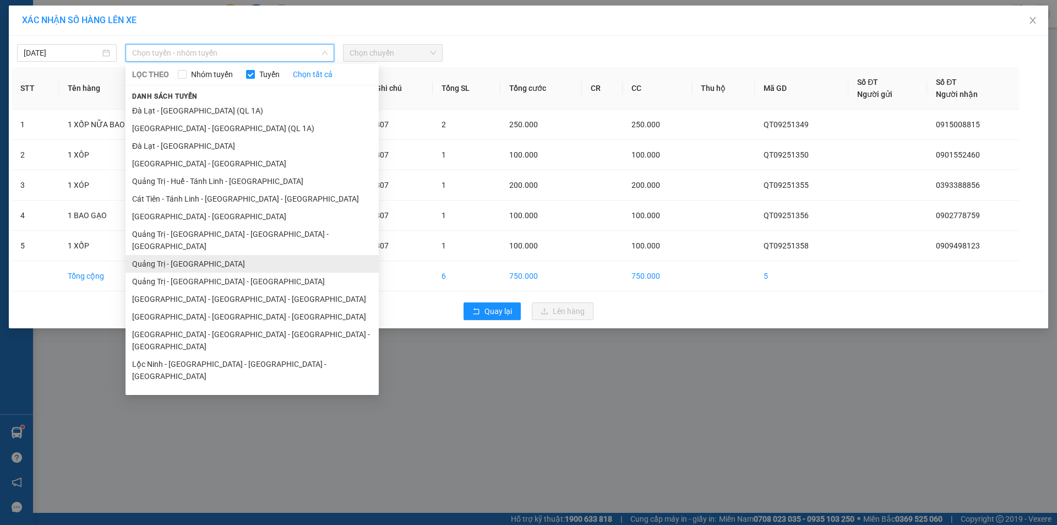
click at [202, 255] on li "Quảng Trị - [GEOGRAPHIC_DATA]" at bounding box center [252, 264] width 253 height 18
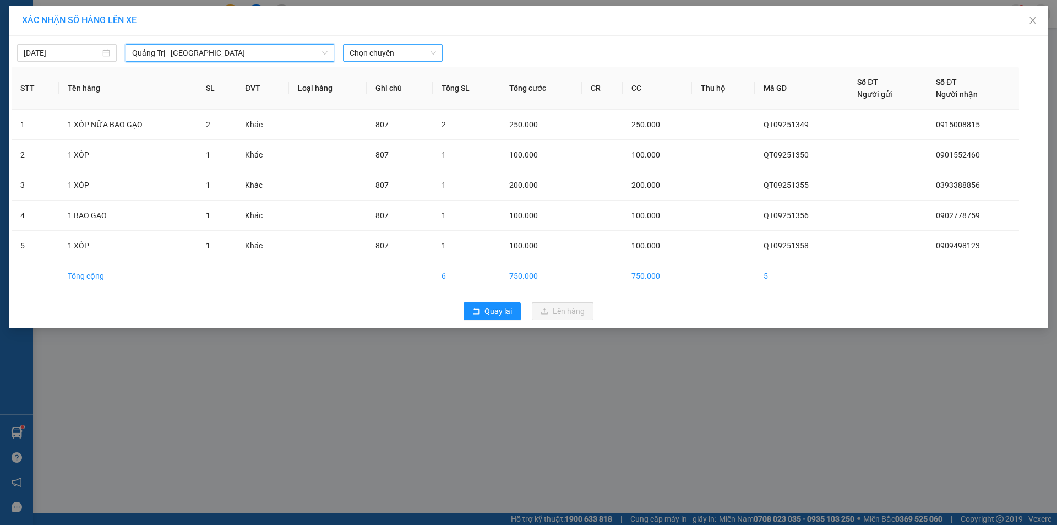
click at [404, 52] on span "Chọn chuyến" at bounding box center [393, 53] width 86 height 17
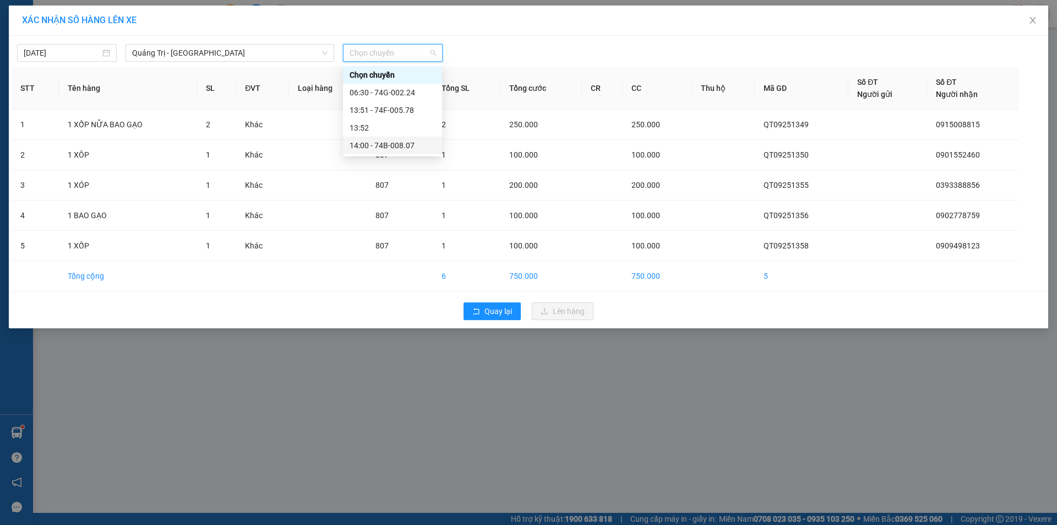
click at [402, 143] on div "14:00 - 74B-008.07" at bounding box center [393, 145] width 86 height 12
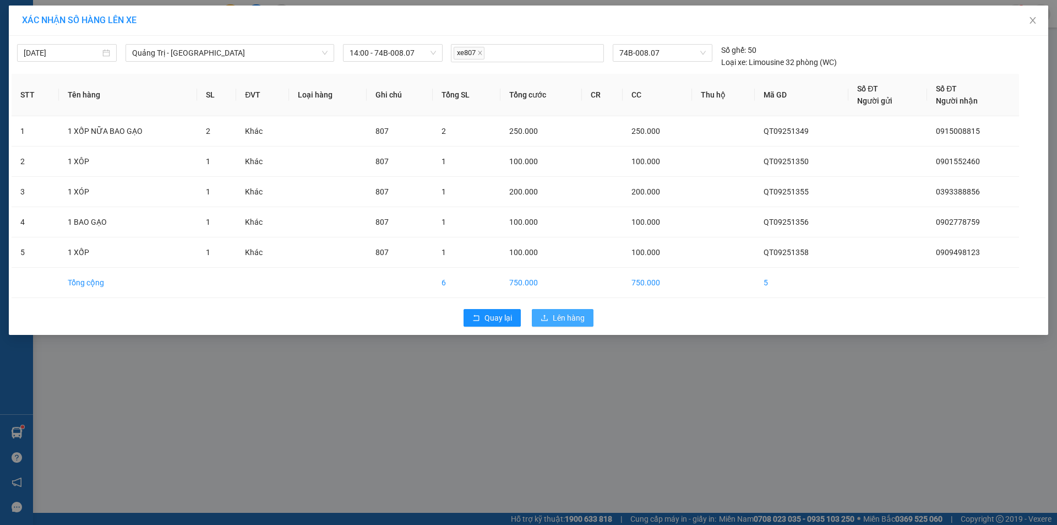
click at [553, 322] on span "Lên hàng" at bounding box center [569, 318] width 32 height 12
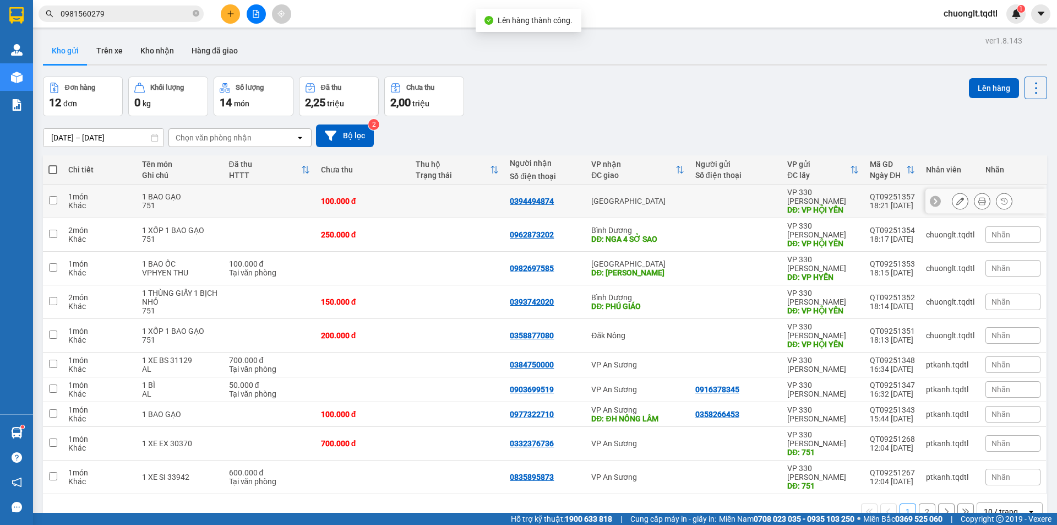
click at [55, 196] on input "checkbox" at bounding box center [53, 200] width 8 height 8
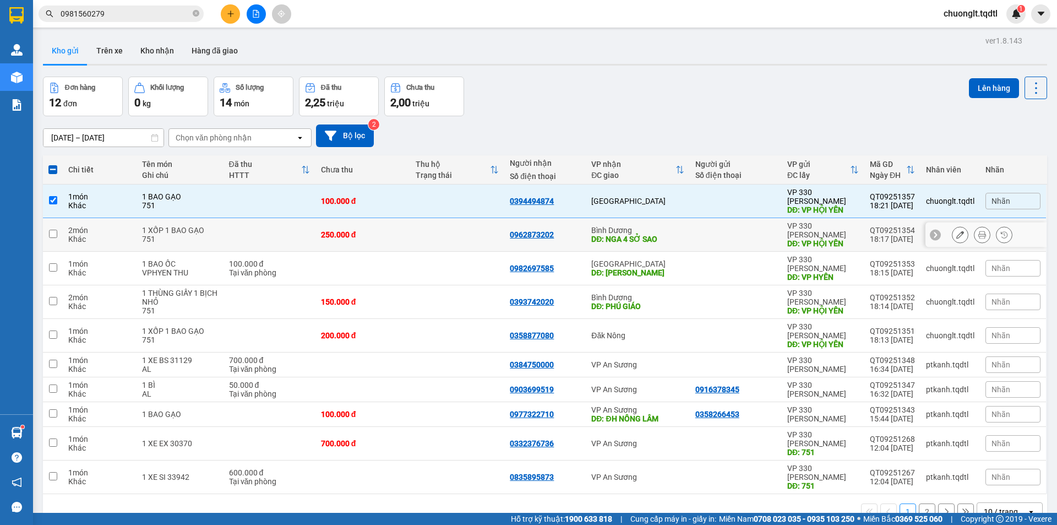
click at [47, 226] on td at bounding box center [53, 235] width 20 height 34
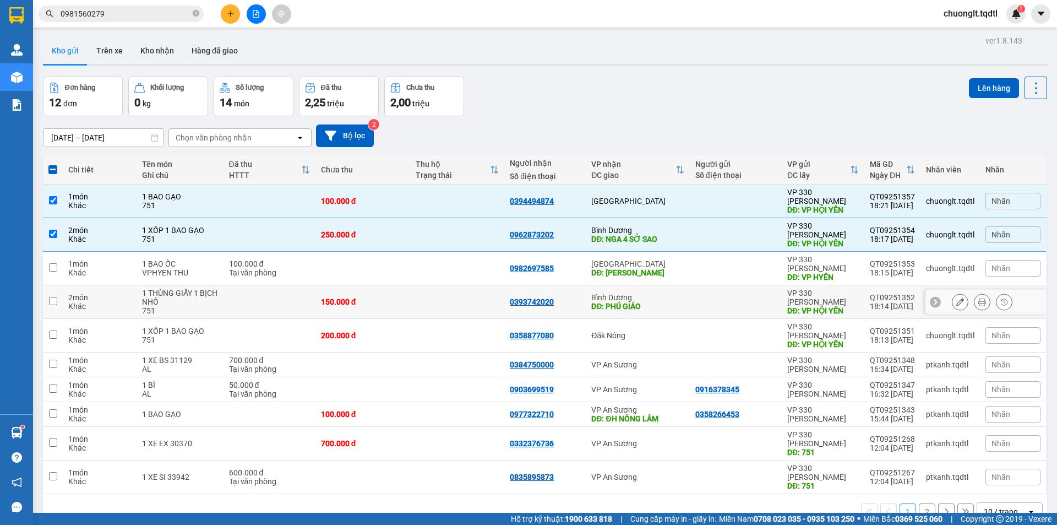
click at [52, 297] on input "checkbox" at bounding box center [53, 301] width 8 height 8
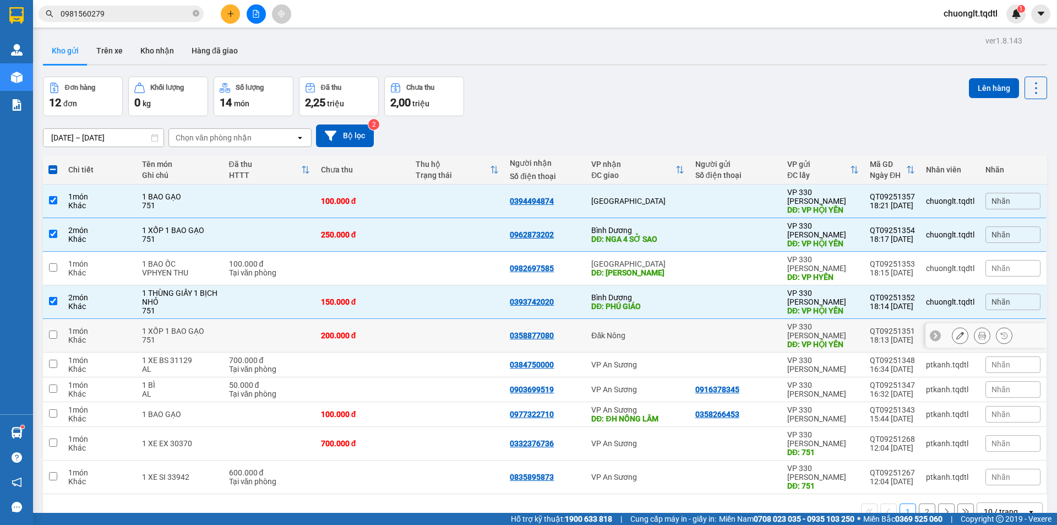
click at [50, 330] on input "checkbox" at bounding box center [53, 334] width 8 height 8
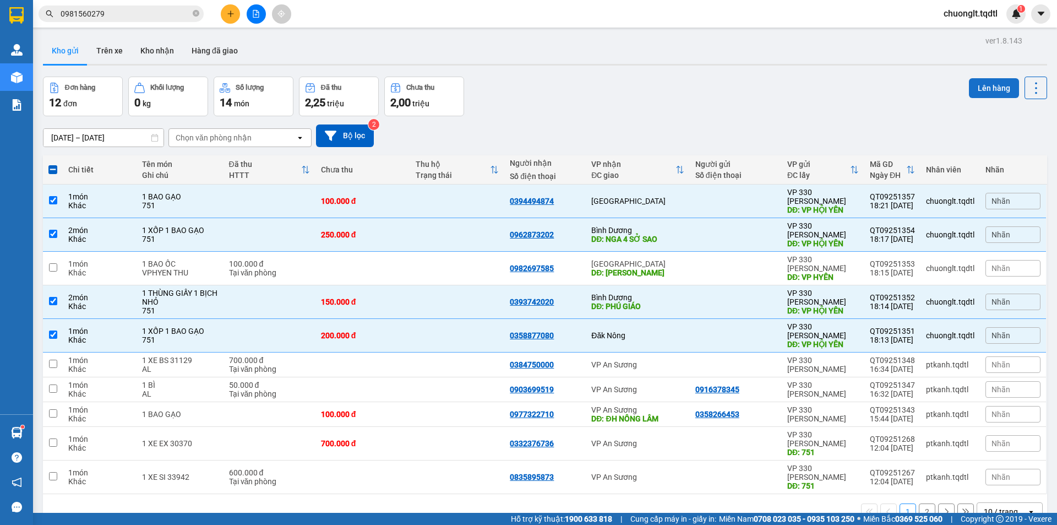
click at [978, 80] on button "Lên hàng" at bounding box center [994, 88] width 50 height 20
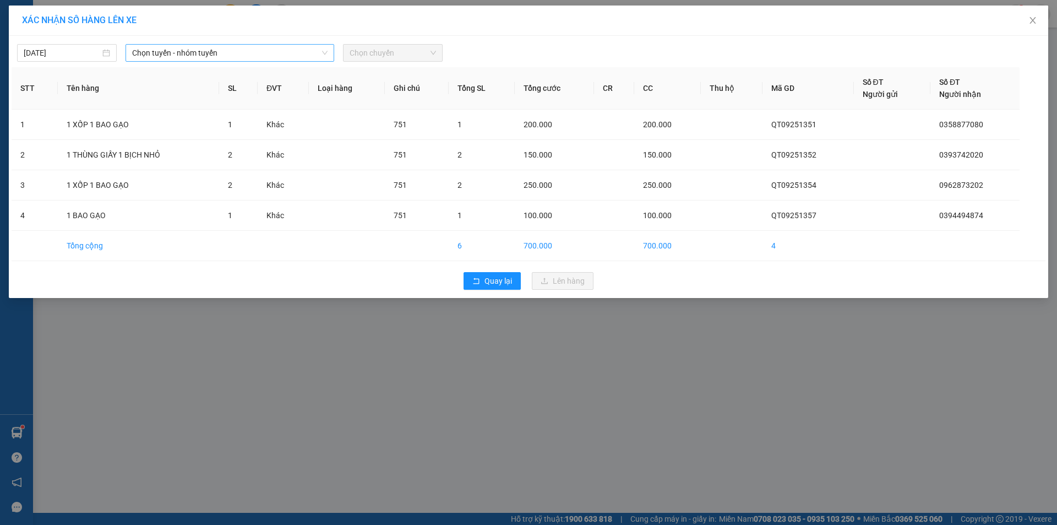
click at [279, 46] on span "Chọn tuyến - nhóm tuyến" at bounding box center [229, 53] width 195 height 17
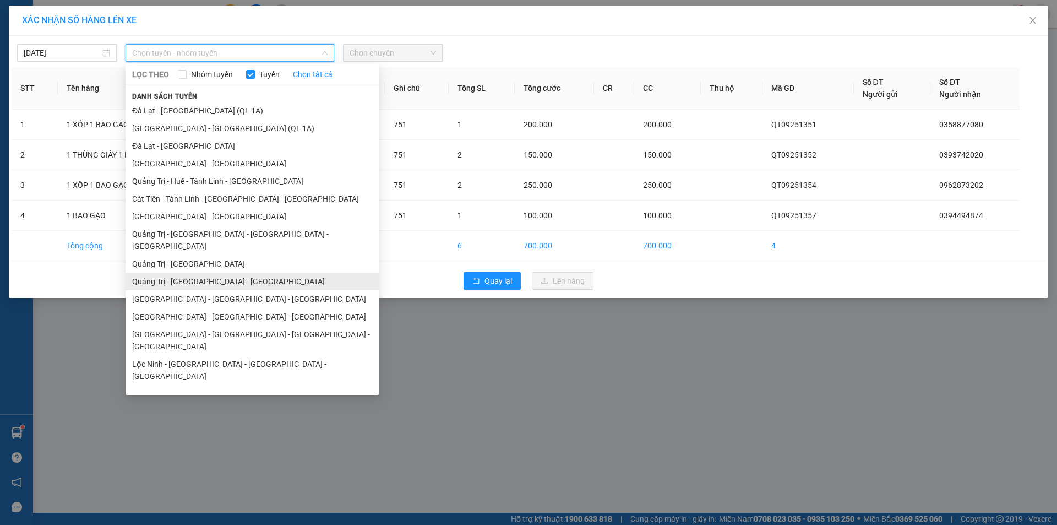
drag, startPoint x: 203, startPoint y: 268, endPoint x: 213, endPoint y: 263, distance: 11.1
click at [203, 273] on li "Quảng Trị - [GEOGRAPHIC_DATA] - [GEOGRAPHIC_DATA]" at bounding box center [252, 282] width 253 height 18
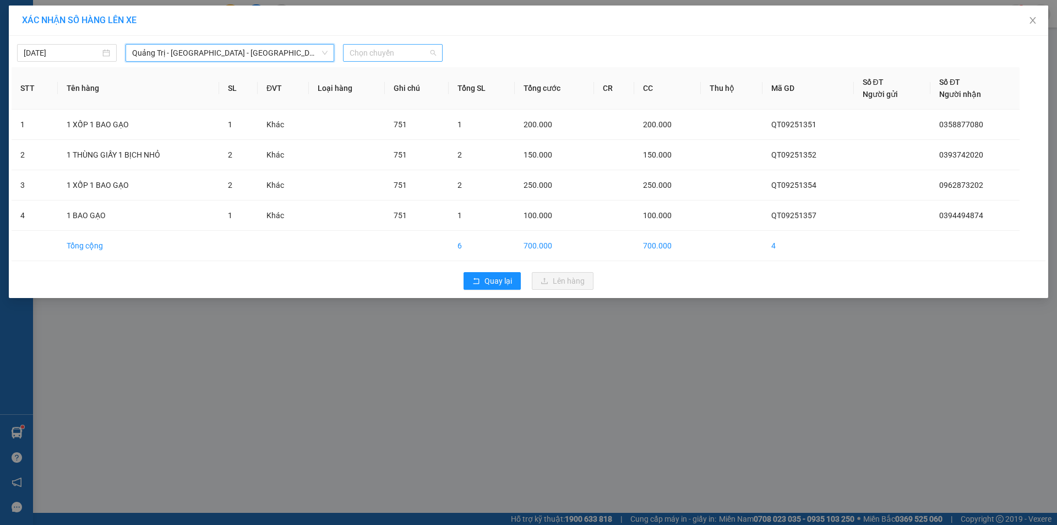
click at [407, 54] on span "Chọn chuyến" at bounding box center [393, 53] width 86 height 17
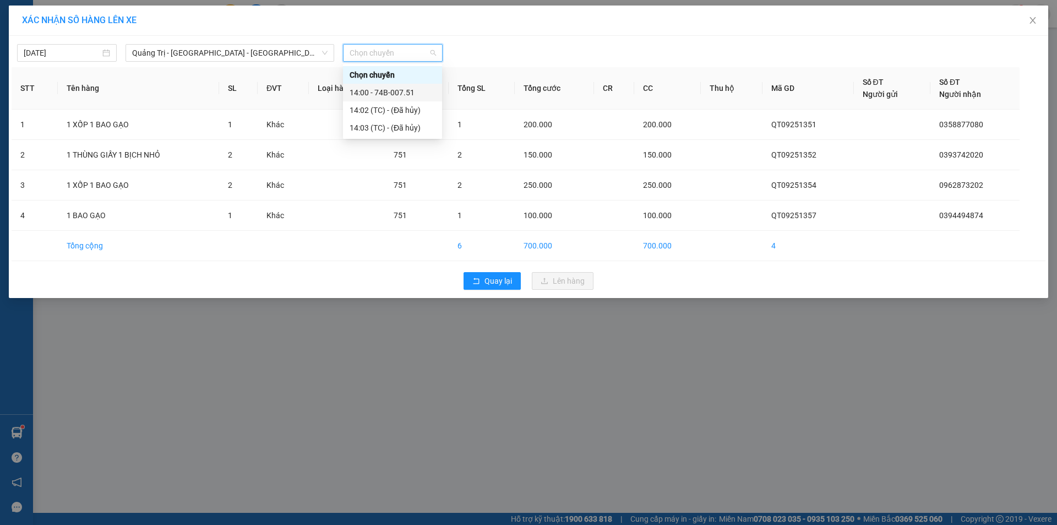
click at [405, 90] on div "14:00 - 74B-007.51" at bounding box center [393, 92] width 86 height 12
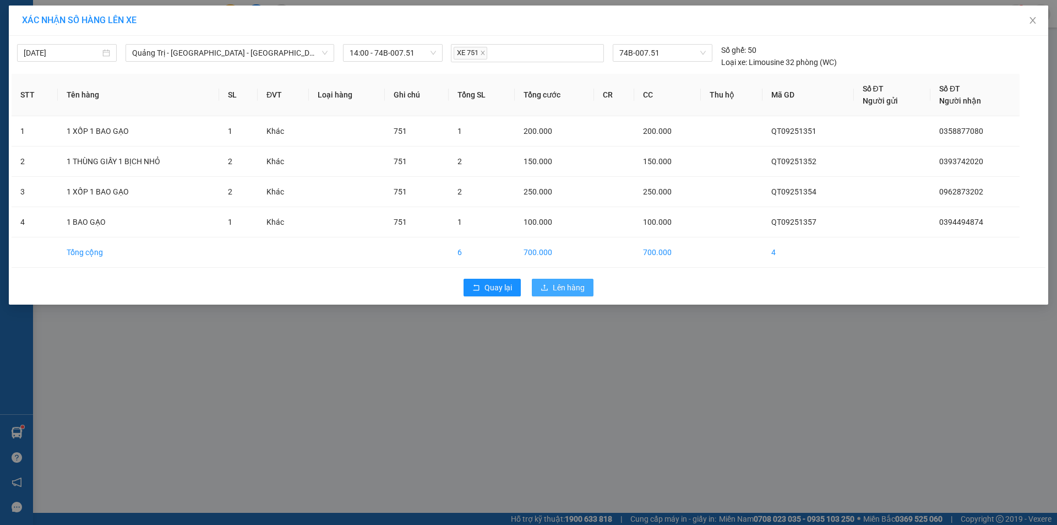
click at [567, 290] on span "Lên hàng" at bounding box center [569, 287] width 32 height 12
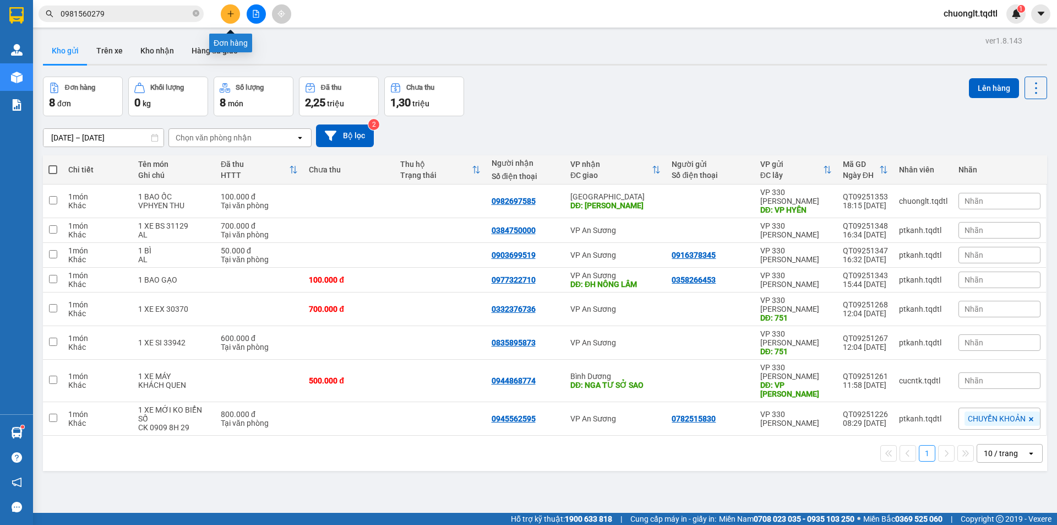
click at [233, 10] on icon "plus" at bounding box center [231, 14] width 8 height 8
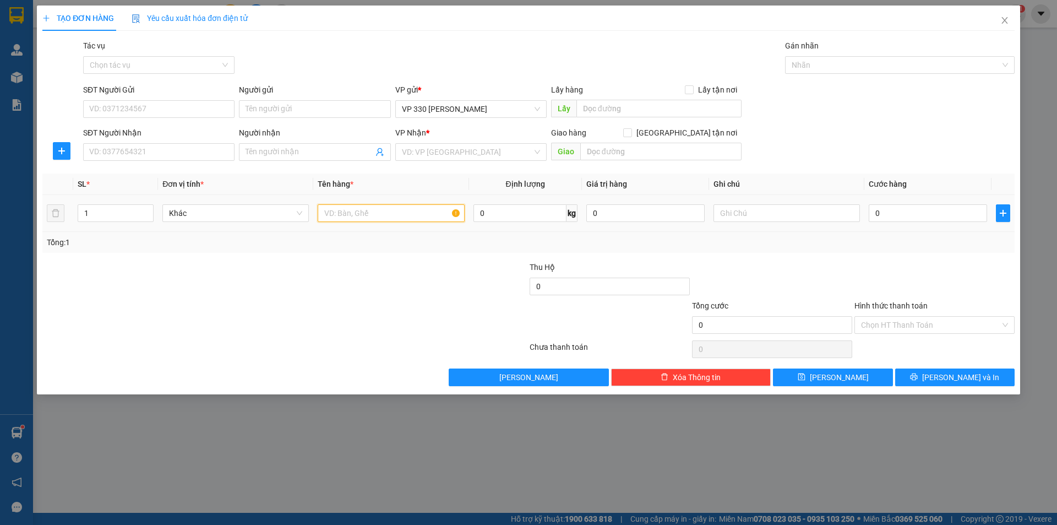
click at [366, 215] on input "text" at bounding box center [391, 213] width 146 height 18
click at [149, 209] on icon "up" at bounding box center [148, 211] width 4 height 4
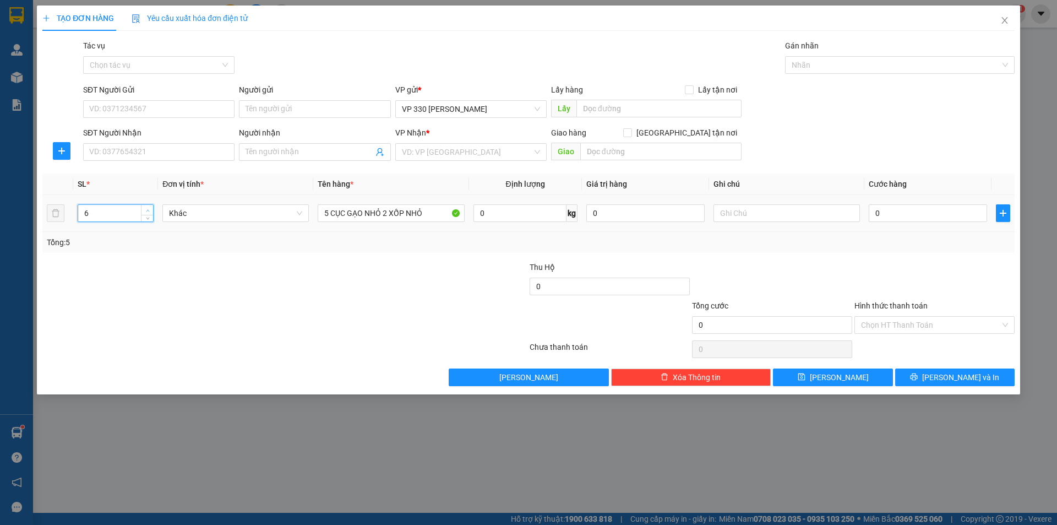
click at [149, 209] on icon "up" at bounding box center [148, 211] width 4 height 4
click at [661, 106] on input "text" at bounding box center [658, 109] width 165 height 18
click at [156, 153] on input "SĐT Người Nhận" at bounding box center [158, 152] width 151 height 18
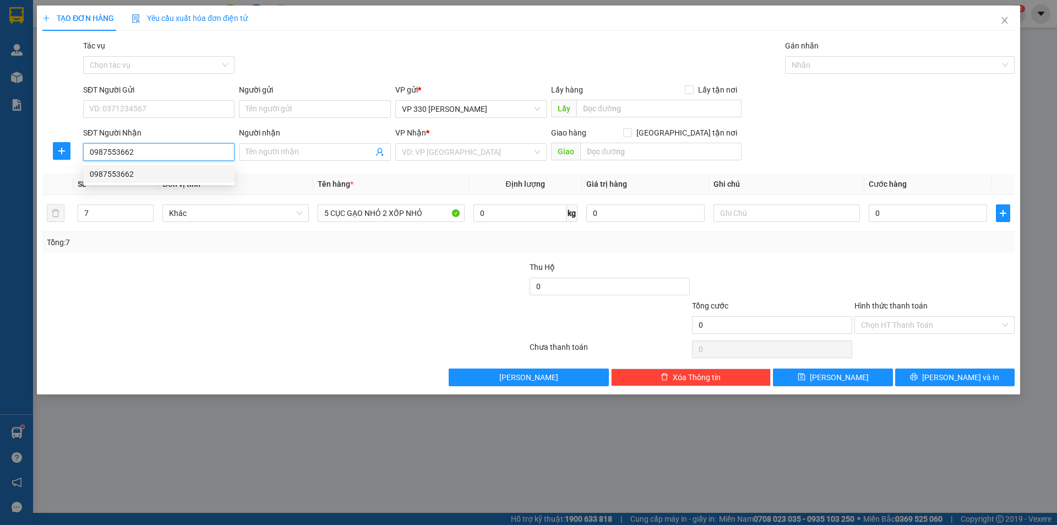
click at [125, 171] on div "0987553662" at bounding box center [159, 174] width 138 height 12
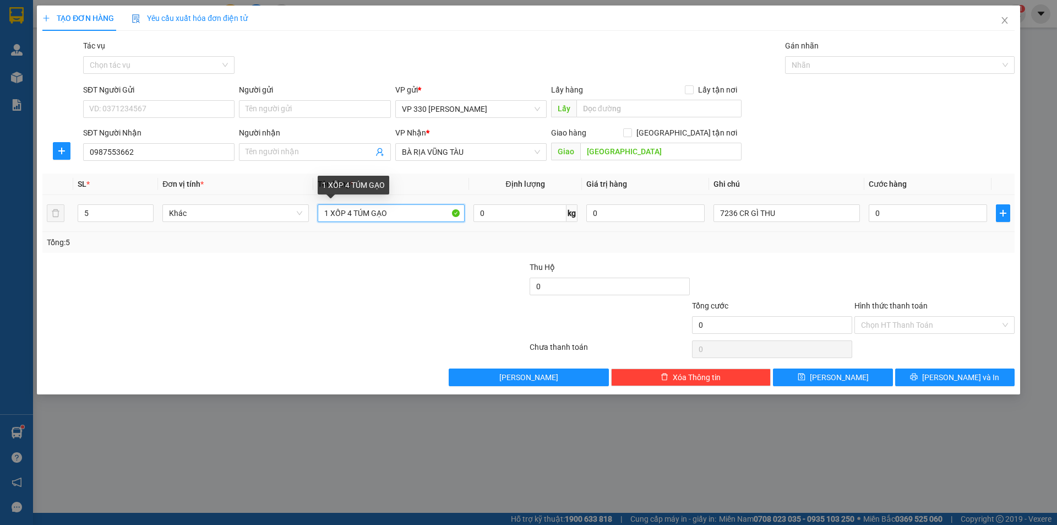
click at [424, 217] on input "1 XỐP 4 TÚM GẠO" at bounding box center [391, 213] width 146 height 18
click at [149, 209] on icon "up" at bounding box center [148, 211] width 4 height 4
click at [149, 210] on icon "up" at bounding box center [148, 211] width 4 height 4
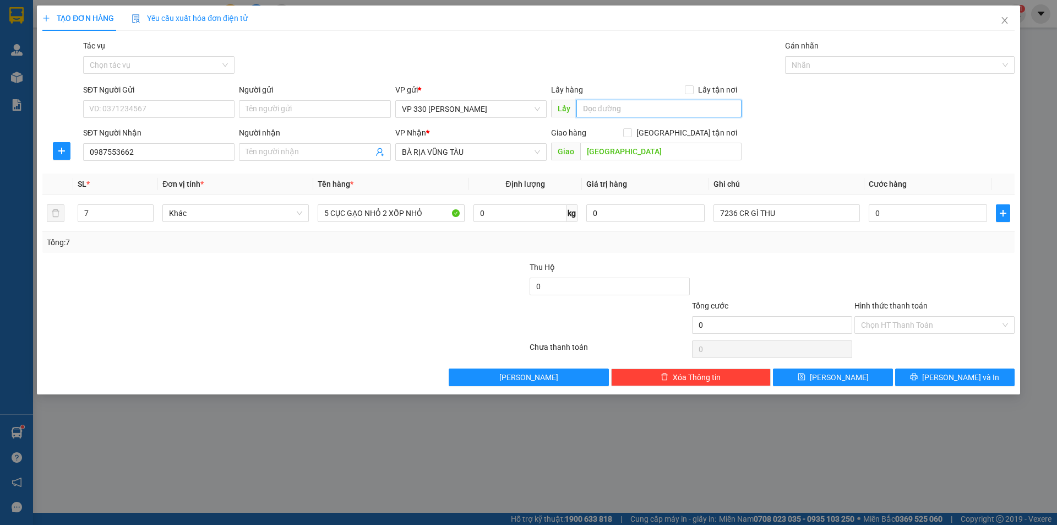
click at [637, 107] on input "text" at bounding box center [658, 109] width 165 height 18
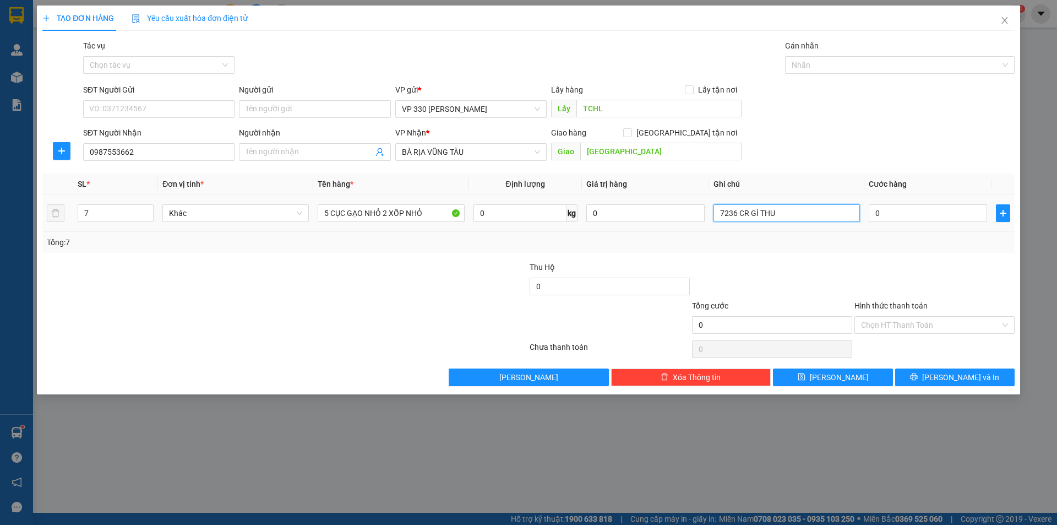
drag, startPoint x: 787, startPoint y: 212, endPoint x: 707, endPoint y: 217, distance: 80.0
click at [707, 217] on tr "7 Khác 5 CỤC GẠO NHỎ 2 XỐP NHỎ 0 kg 0 7236 CR GÌ THU 0" at bounding box center [528, 213] width 972 height 37
click at [913, 216] on input "0" at bounding box center [928, 213] width 118 height 18
click at [781, 217] on input "TCHL THU" at bounding box center [787, 213] width 146 height 18
click at [894, 220] on input "0" at bounding box center [928, 213] width 118 height 18
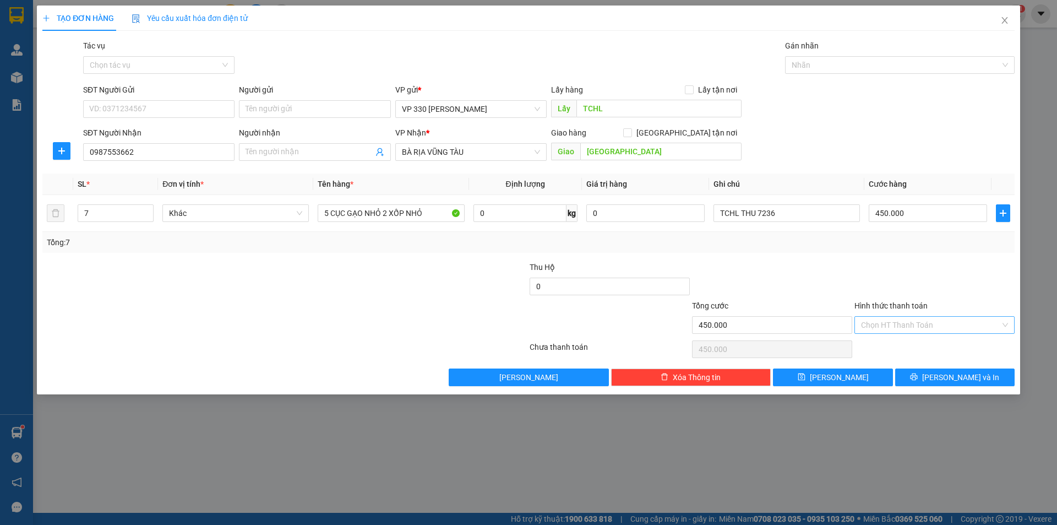
click at [946, 324] on input "Hình thức thanh toán" at bounding box center [930, 325] width 139 height 17
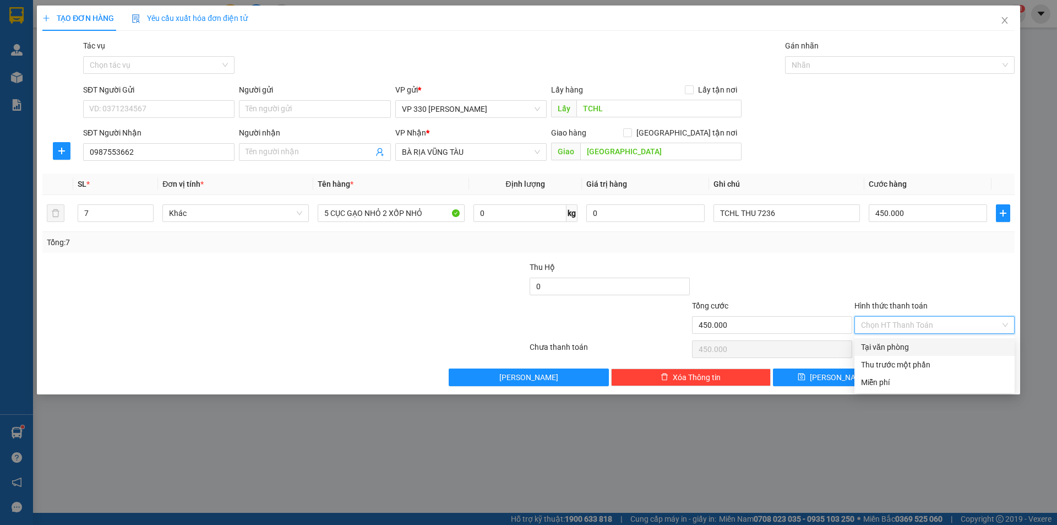
click at [904, 346] on div "Tại văn phòng" at bounding box center [934, 347] width 147 height 12
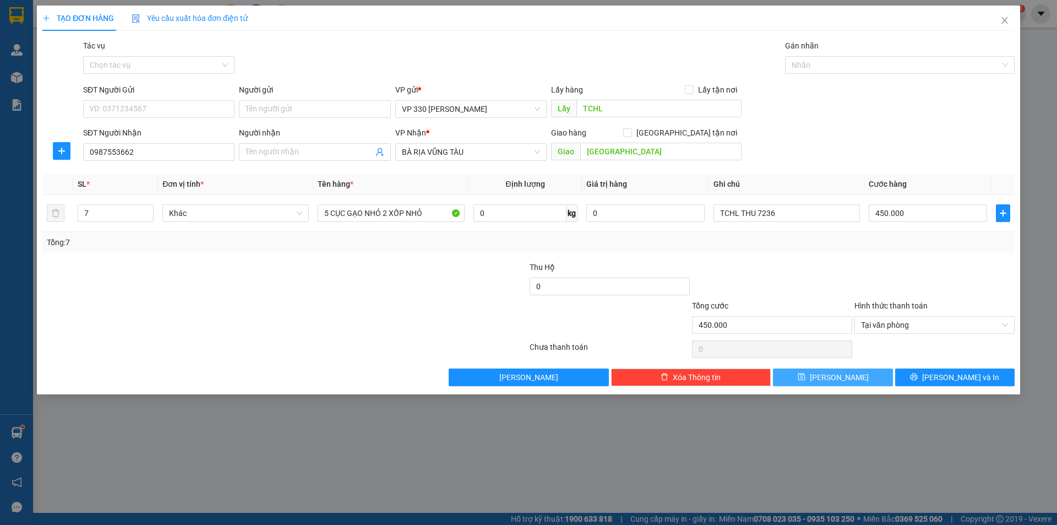
click at [805, 377] on icon "save" at bounding box center [802, 377] width 8 height 8
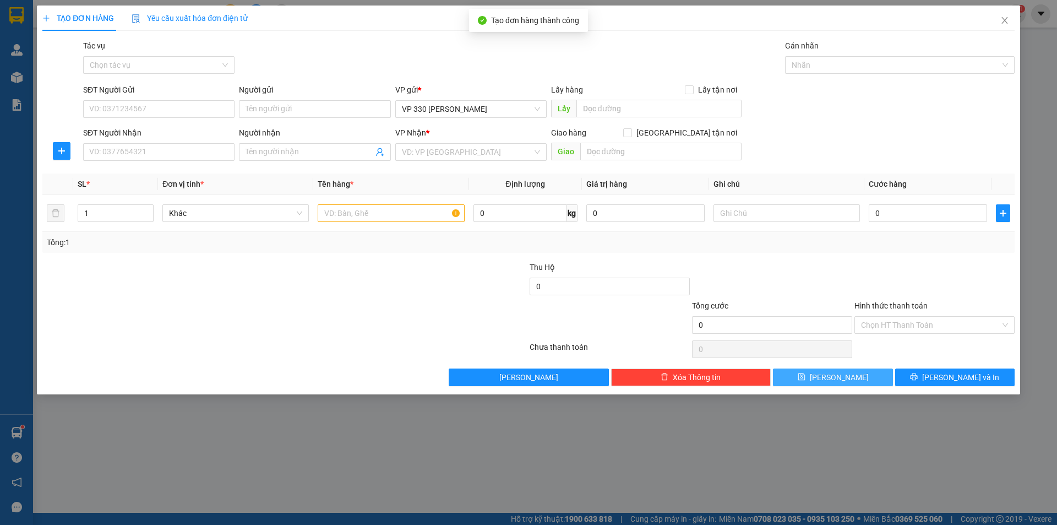
click at [122, 143] on div "SĐT Người Nhận" at bounding box center [158, 135] width 151 height 17
click at [122, 153] on input "SĐT Người Nhận" at bounding box center [158, 152] width 151 height 18
click at [375, 214] on input "text" at bounding box center [391, 213] width 146 height 18
click at [631, 104] on input "text" at bounding box center [658, 109] width 165 height 18
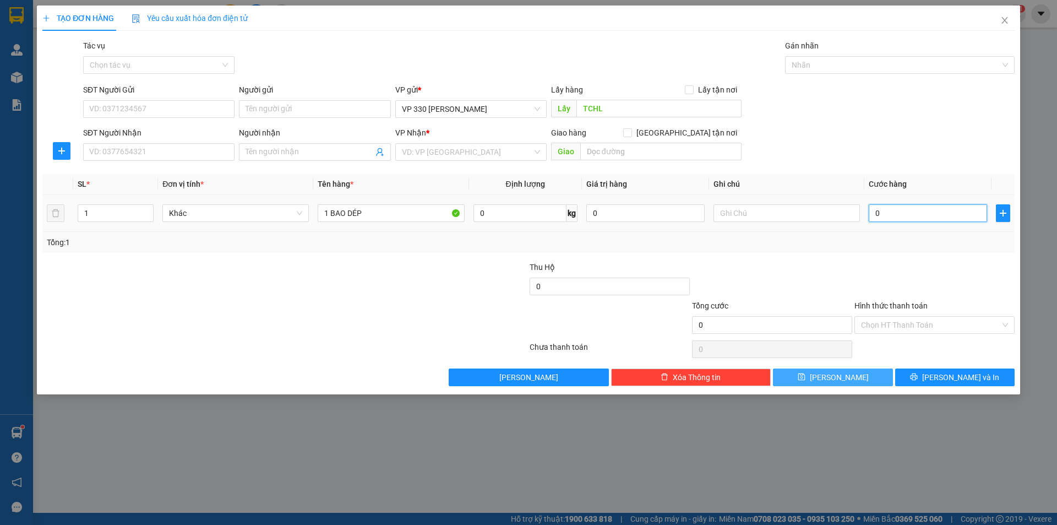
click at [908, 211] on input "0" at bounding box center [928, 213] width 118 height 18
click at [730, 215] on input "text" at bounding box center [787, 213] width 146 height 18
click at [511, 153] on input "search" at bounding box center [467, 152] width 130 height 17
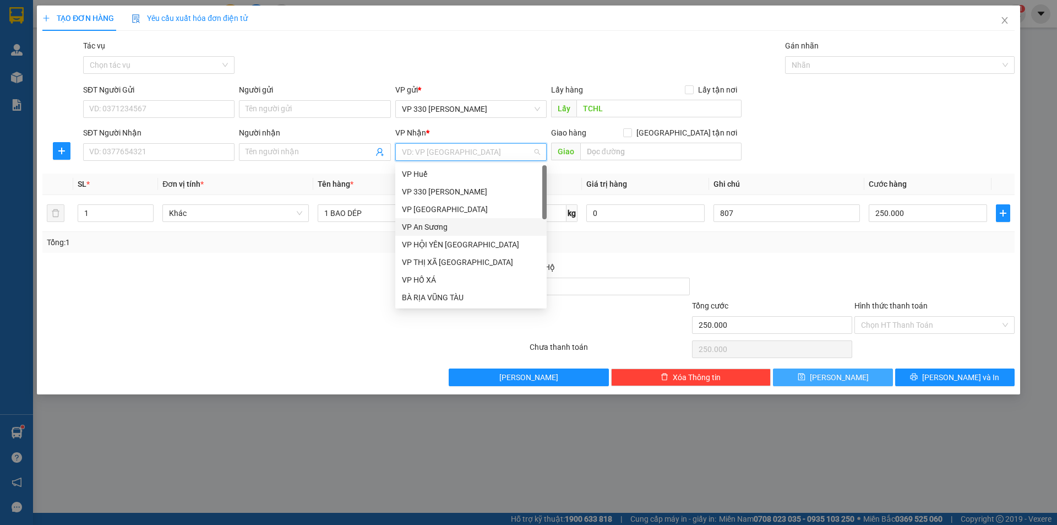
click at [434, 225] on div "VP An Sương" at bounding box center [471, 227] width 138 height 12
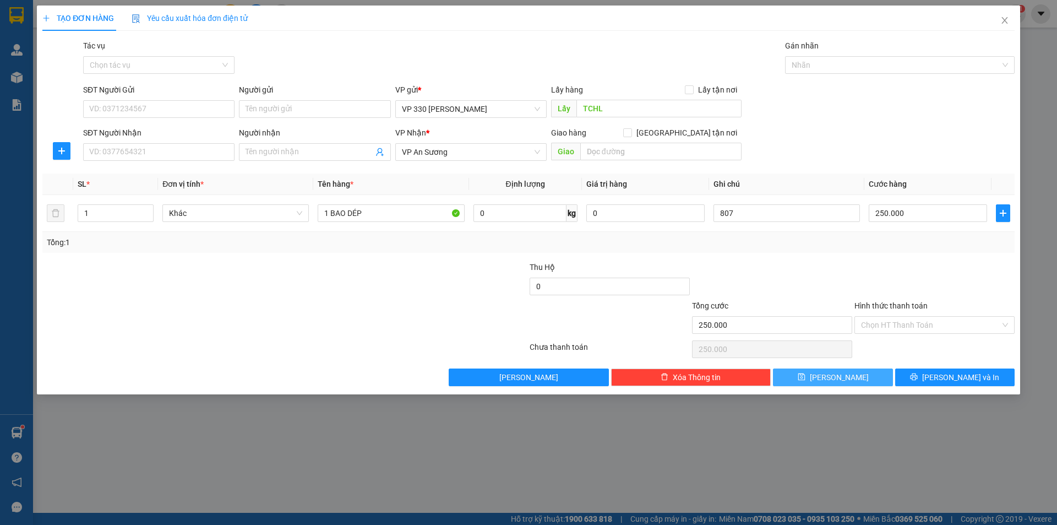
click at [255, 333] on div at bounding box center [203, 319] width 325 height 39
click at [168, 147] on input "SĐT Người Nhận" at bounding box center [158, 152] width 151 height 18
click at [117, 173] on div "0978883541" at bounding box center [159, 174] width 138 height 12
click at [399, 214] on input "1 BAO VẢI" at bounding box center [391, 213] width 146 height 18
click at [741, 210] on input "6014" at bounding box center [787, 213] width 146 height 18
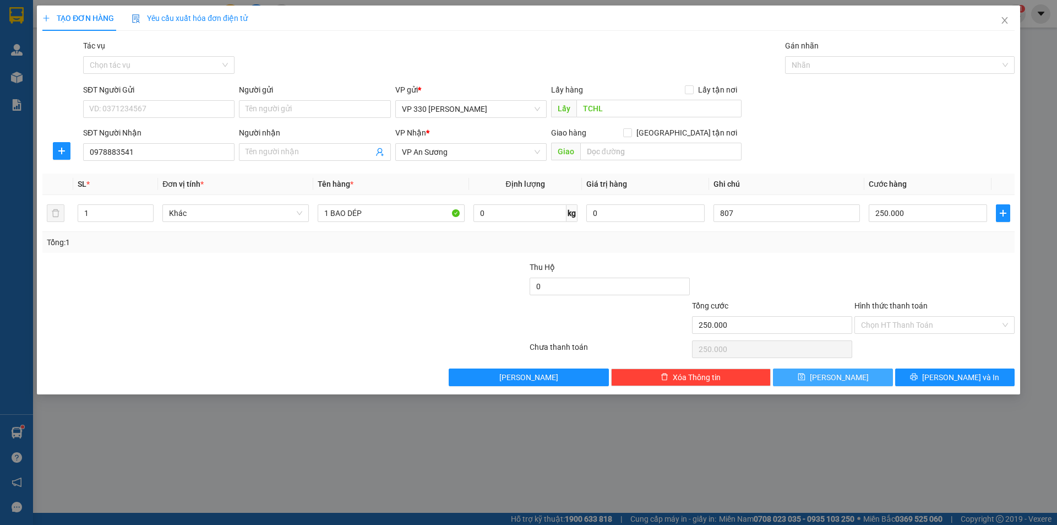
click at [853, 382] on button "[PERSON_NAME]" at bounding box center [832, 377] width 119 height 18
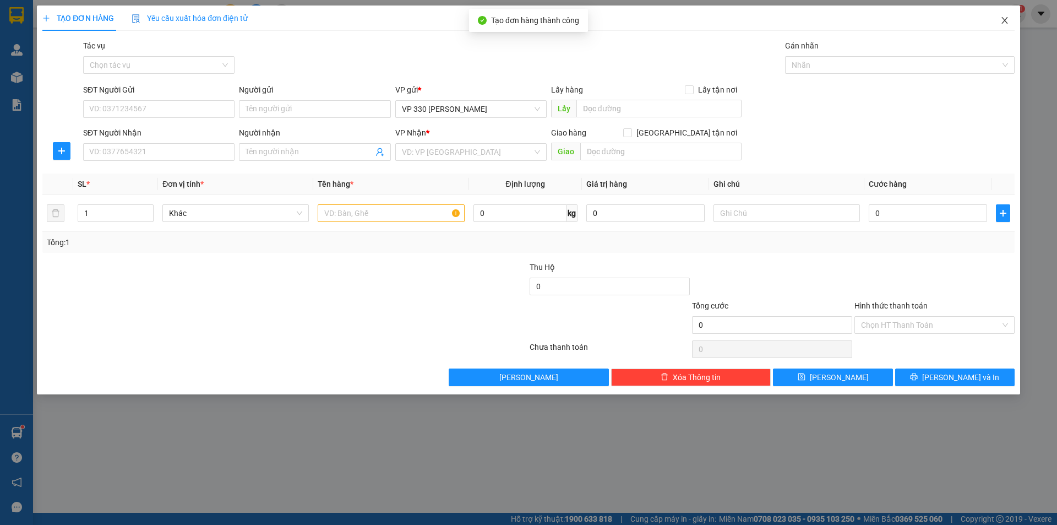
click at [1006, 21] on icon "close" at bounding box center [1004, 20] width 9 height 9
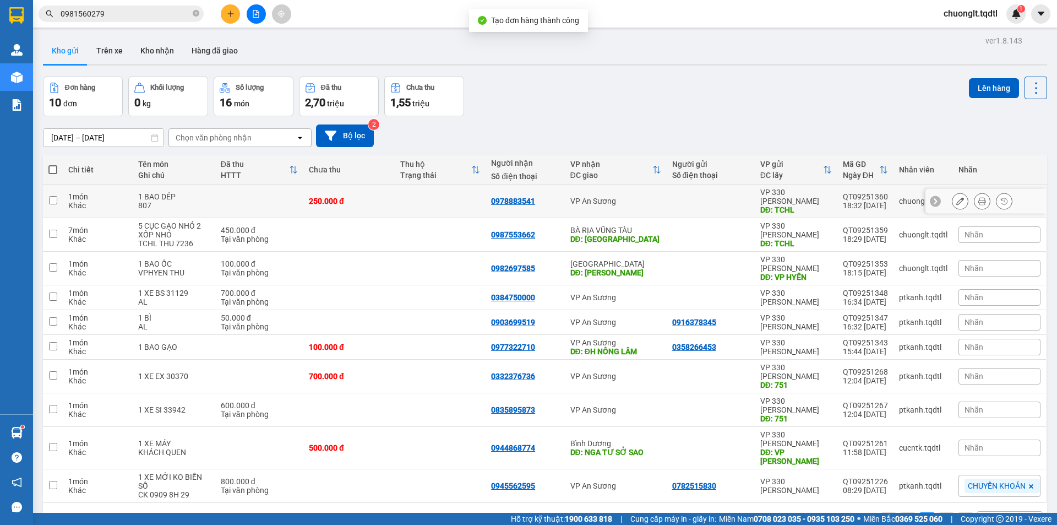
click at [53, 196] on input "checkbox" at bounding box center [53, 200] width 8 height 8
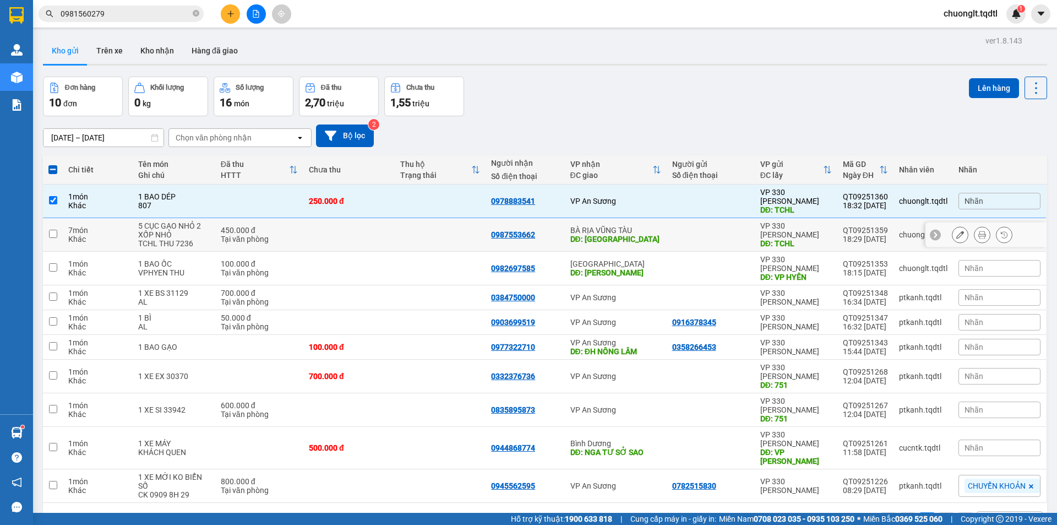
drag, startPoint x: 50, startPoint y: 223, endPoint x: 56, endPoint y: 228, distance: 8.6
click at [50, 230] on input "checkbox" at bounding box center [53, 234] width 8 height 8
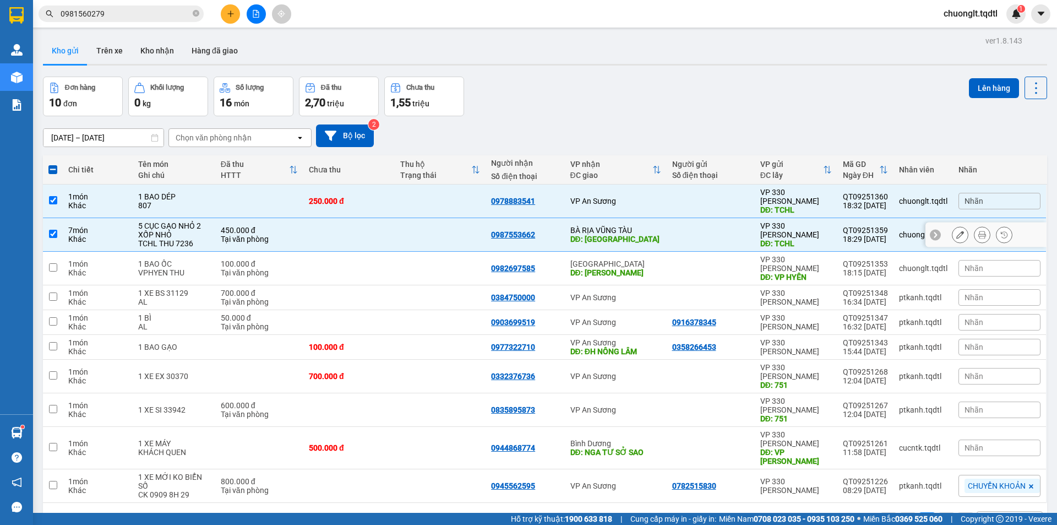
click at [52, 230] on input "checkbox" at bounding box center [53, 234] width 8 height 8
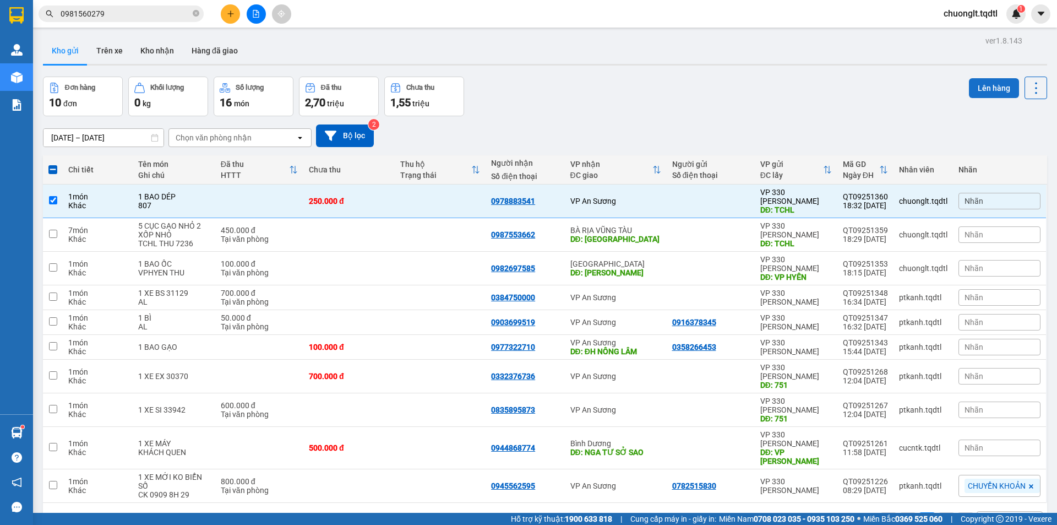
click at [976, 89] on button "Lên hàng" at bounding box center [994, 88] width 50 height 20
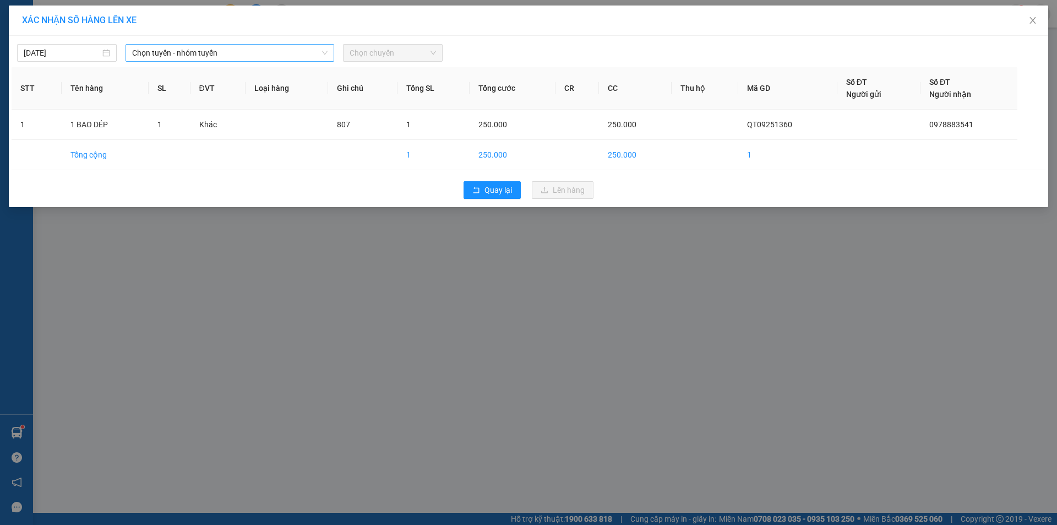
click at [232, 53] on span "Chọn tuyến - nhóm tuyến" at bounding box center [229, 53] width 195 height 17
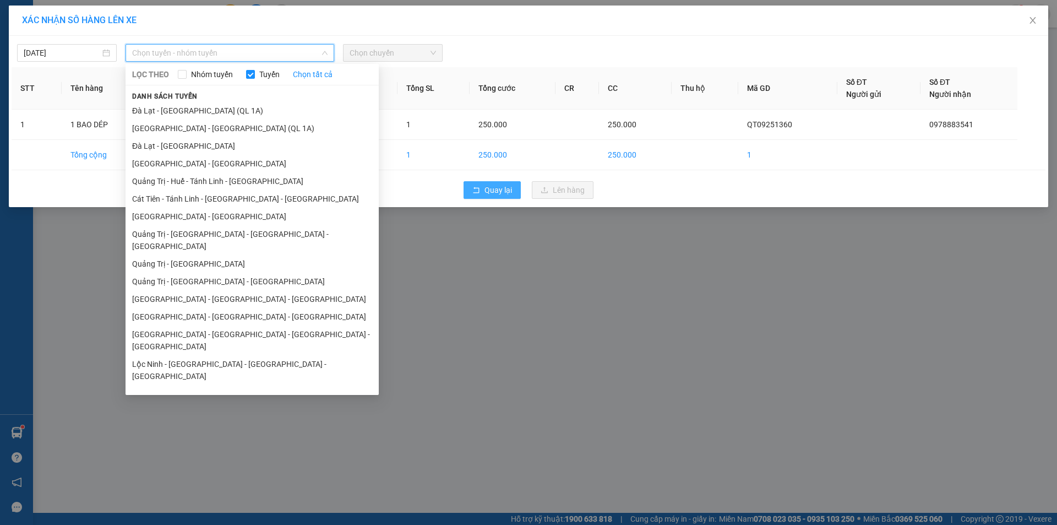
click at [494, 189] on span "Quay lại" at bounding box center [498, 190] width 28 height 12
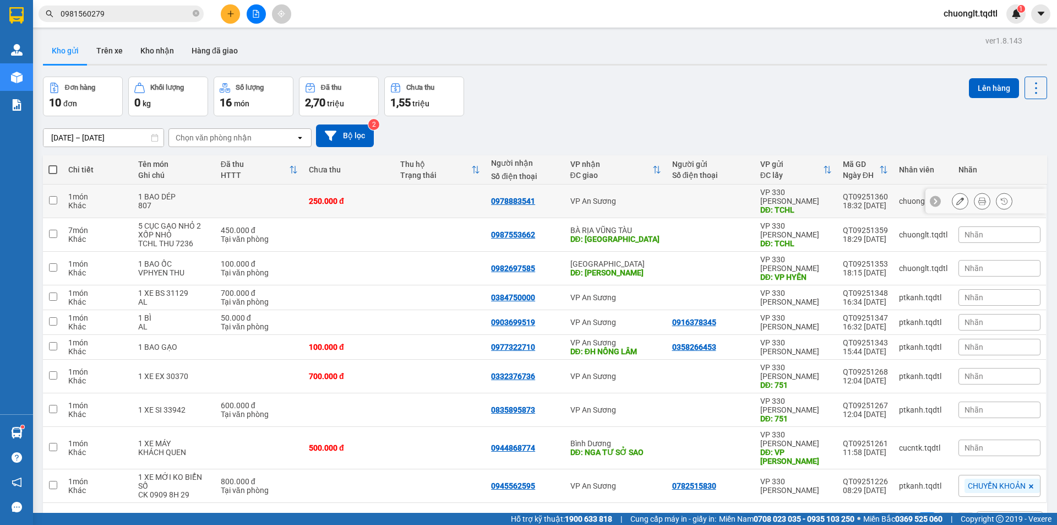
click at [55, 198] on input "checkbox" at bounding box center [53, 200] width 8 height 8
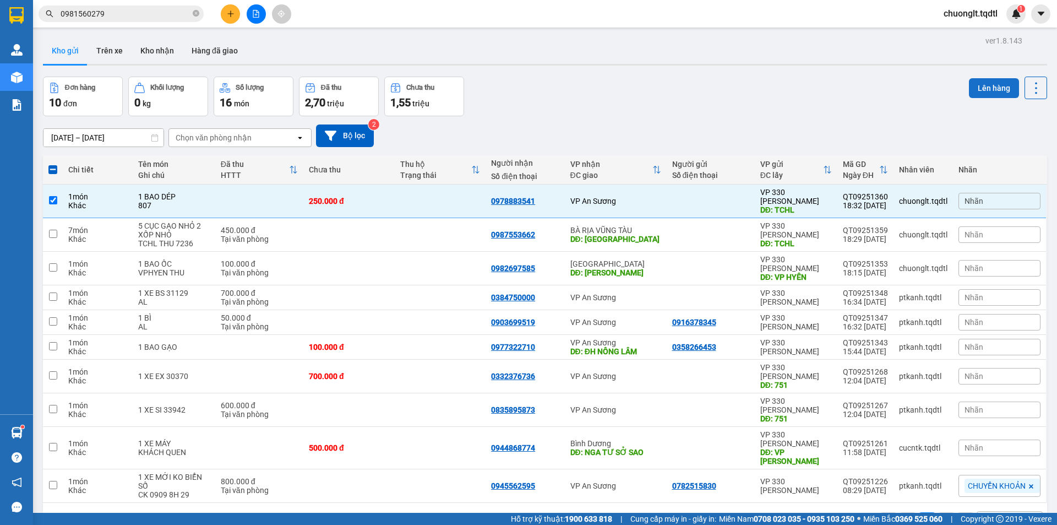
click at [977, 83] on button "Lên hàng" at bounding box center [994, 88] width 50 height 20
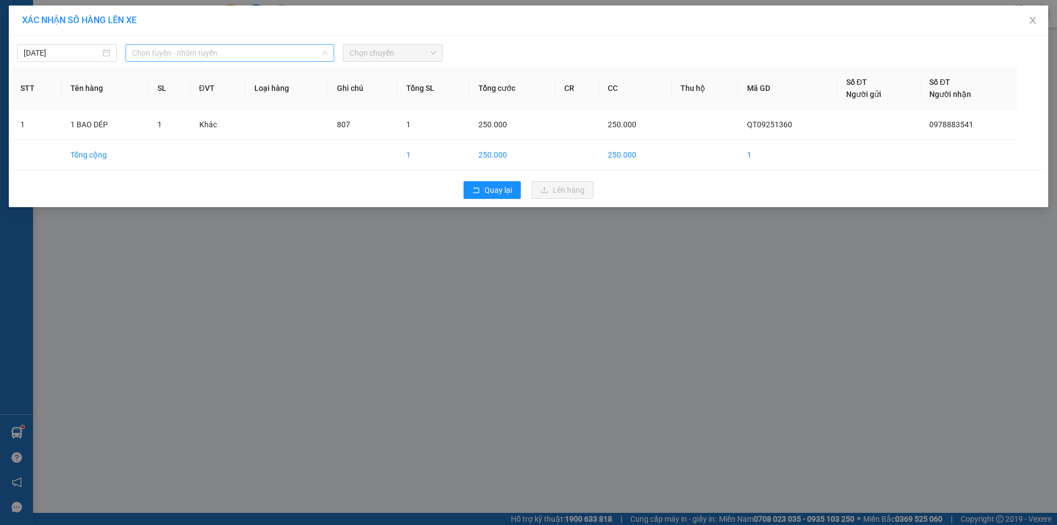
click at [302, 50] on span "Chọn tuyến - nhóm tuyến" at bounding box center [229, 53] width 195 height 17
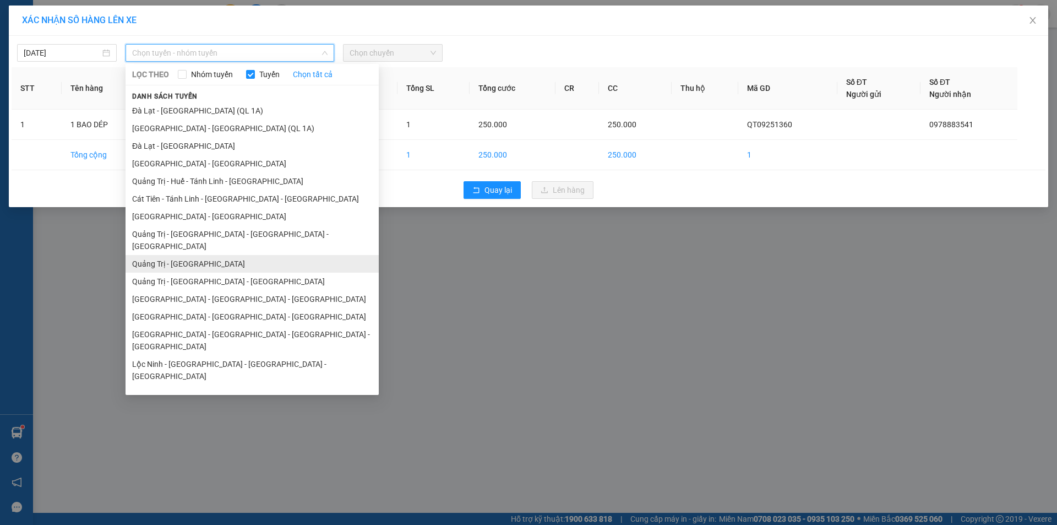
scroll to position [55, 0]
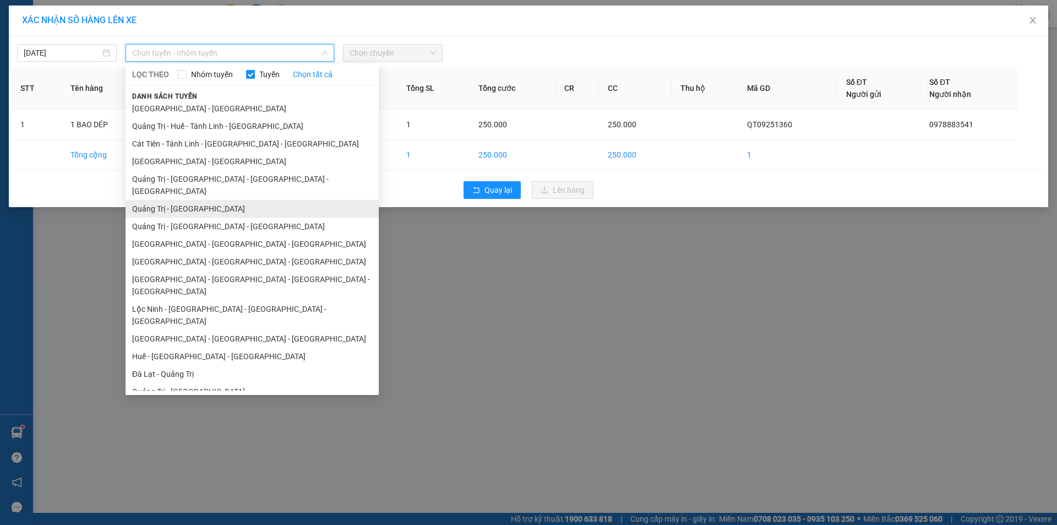
click at [209, 200] on li "Quảng Trị - [GEOGRAPHIC_DATA]" at bounding box center [252, 209] width 253 height 18
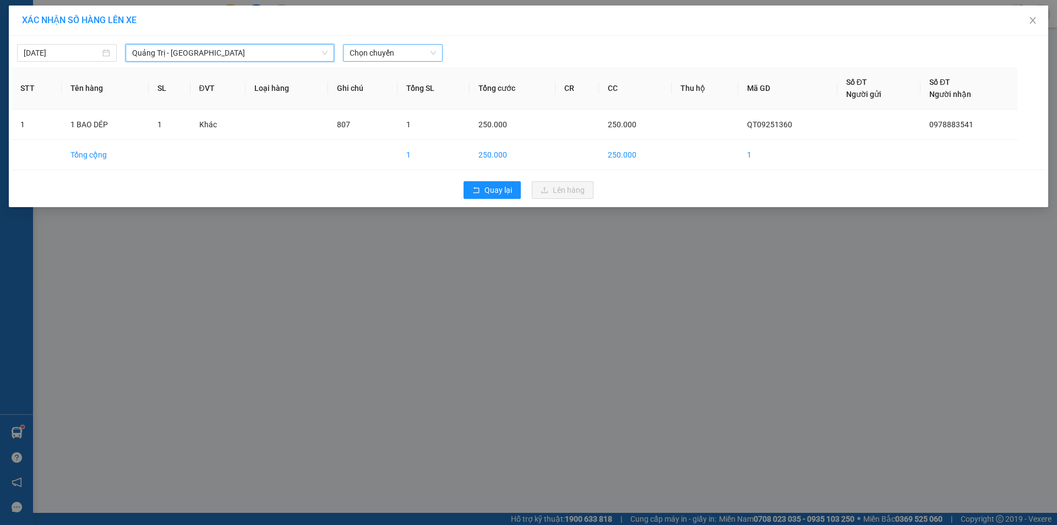
click at [415, 58] on span "Chọn chuyến" at bounding box center [393, 53] width 86 height 17
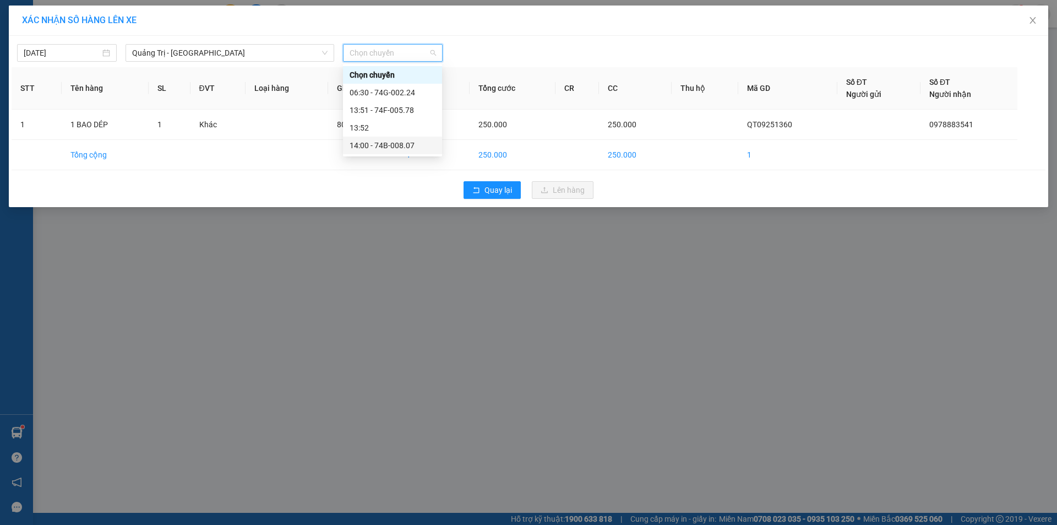
click at [403, 146] on div "14:00 - 74B-008.07" at bounding box center [393, 145] width 86 height 12
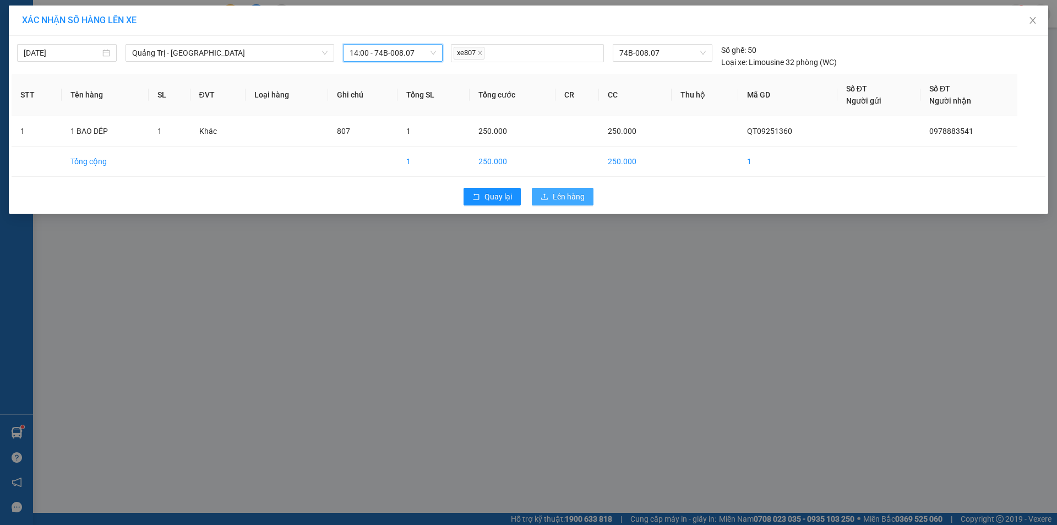
click at [588, 192] on button "Lên hàng" at bounding box center [563, 197] width 62 height 18
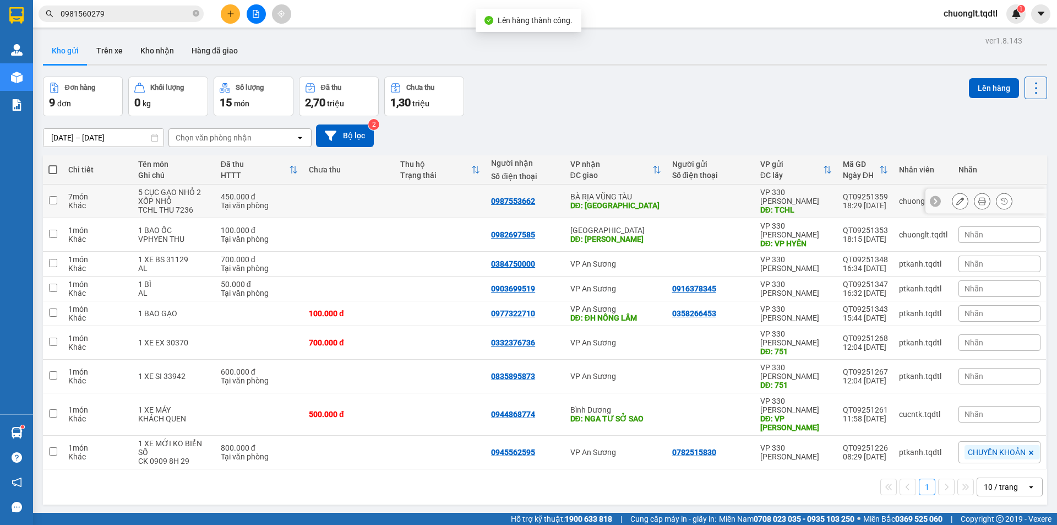
click at [56, 199] on input "checkbox" at bounding box center [53, 200] width 8 height 8
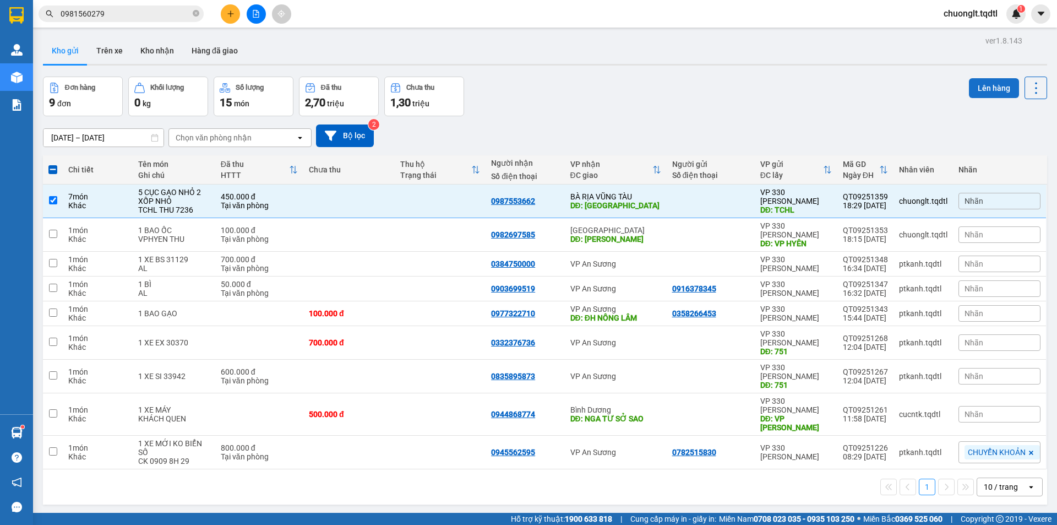
click at [992, 86] on button "Lên hàng" at bounding box center [994, 88] width 50 height 20
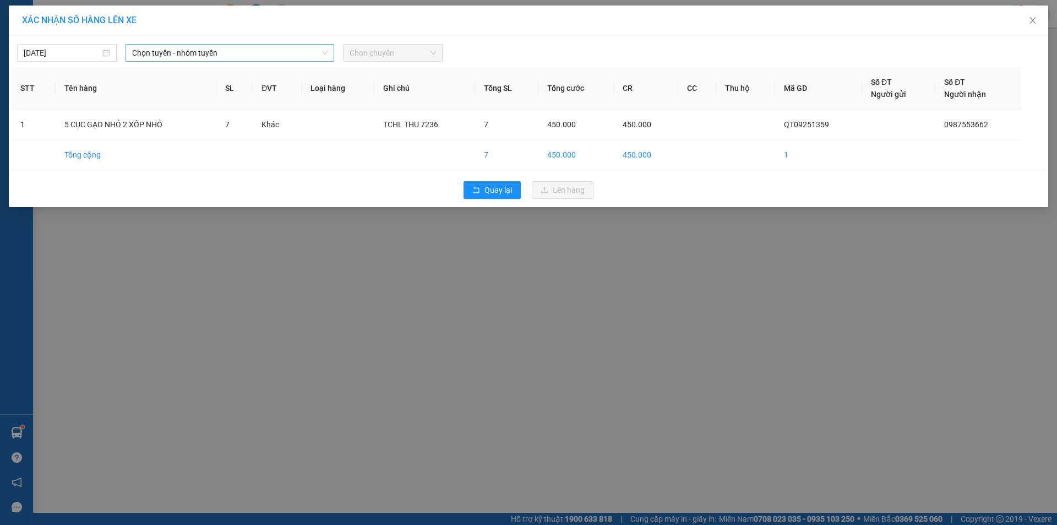
click at [295, 56] on span "Chọn tuyến - nhóm tuyến" at bounding box center [229, 53] width 195 height 17
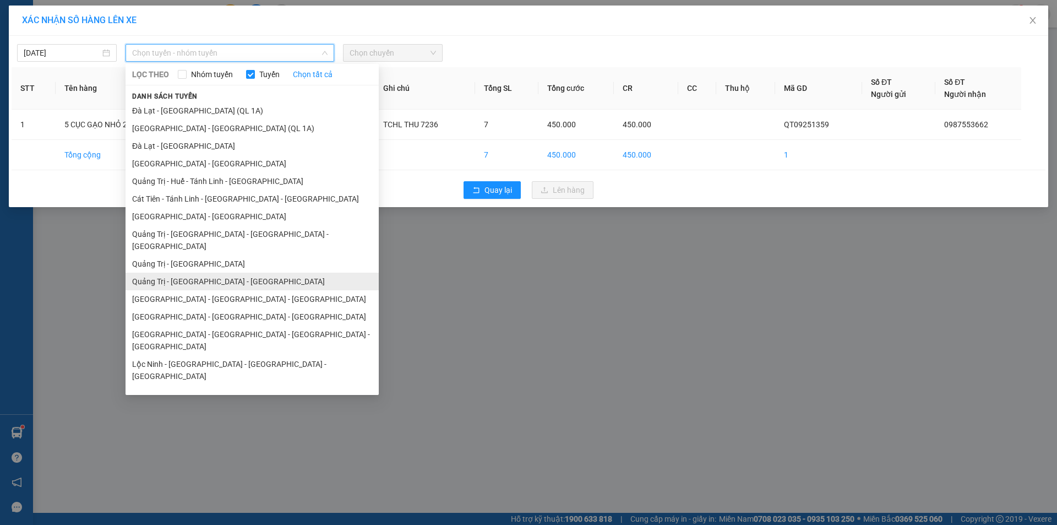
scroll to position [55, 0]
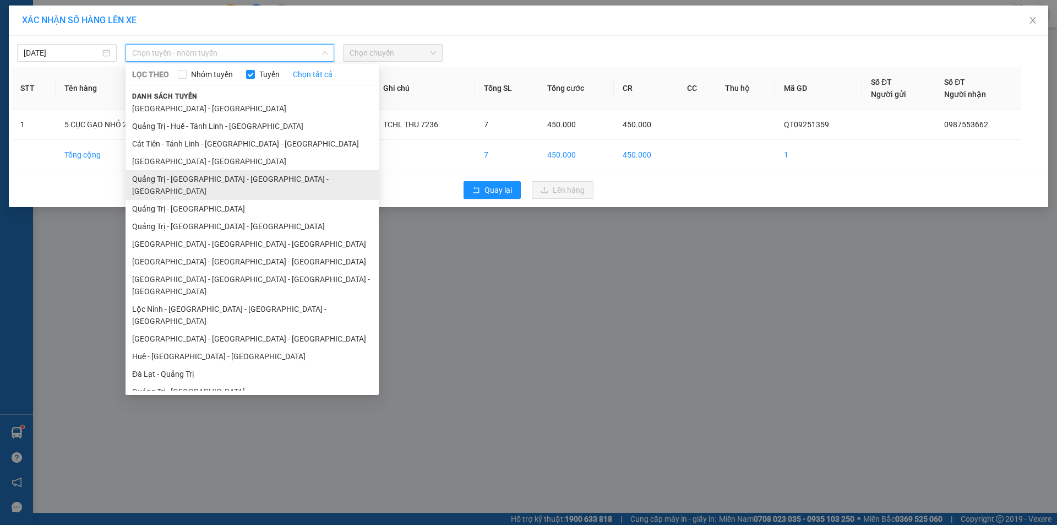
click at [224, 176] on li "Quảng Trị - [GEOGRAPHIC_DATA] - [GEOGRAPHIC_DATA] - [GEOGRAPHIC_DATA]" at bounding box center [252, 185] width 253 height 30
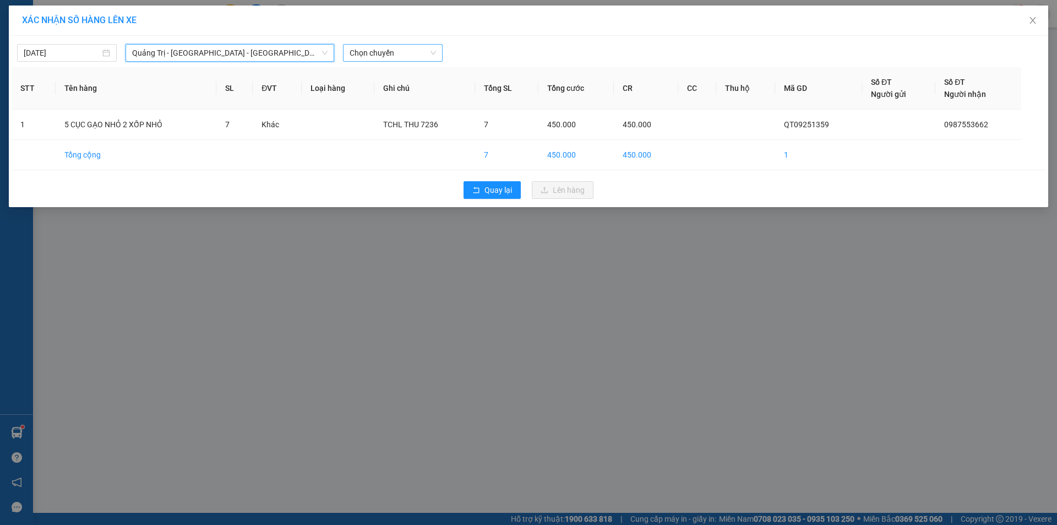
click at [408, 53] on span "Chọn chuyến" at bounding box center [393, 53] width 86 height 17
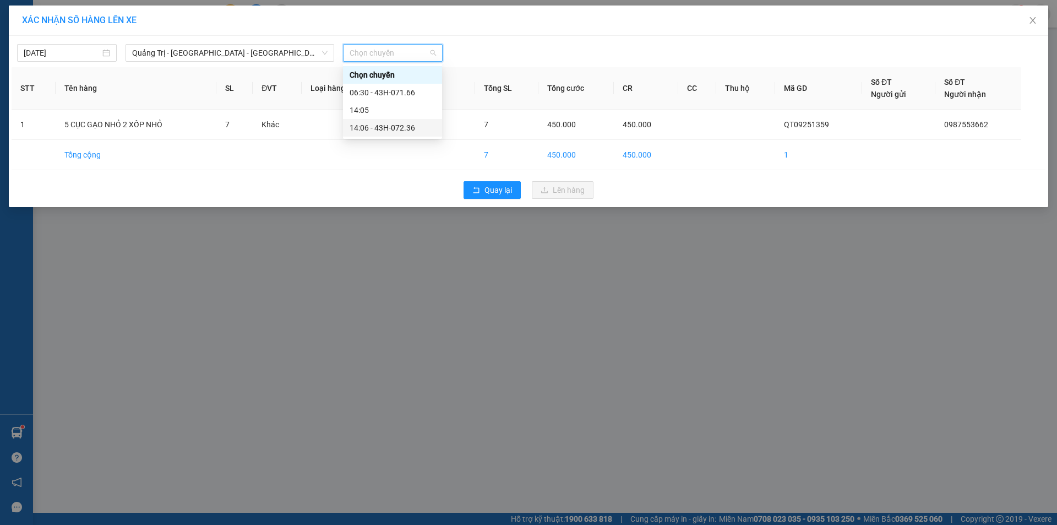
click at [391, 130] on div "14:06 - 43H-072.36" at bounding box center [393, 128] width 86 height 12
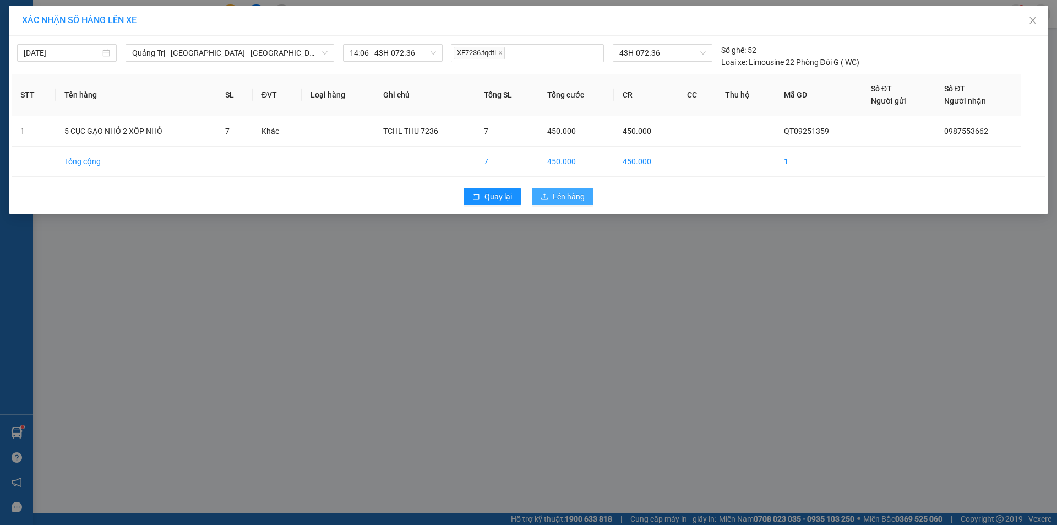
click at [572, 197] on span "Lên hàng" at bounding box center [569, 196] width 32 height 12
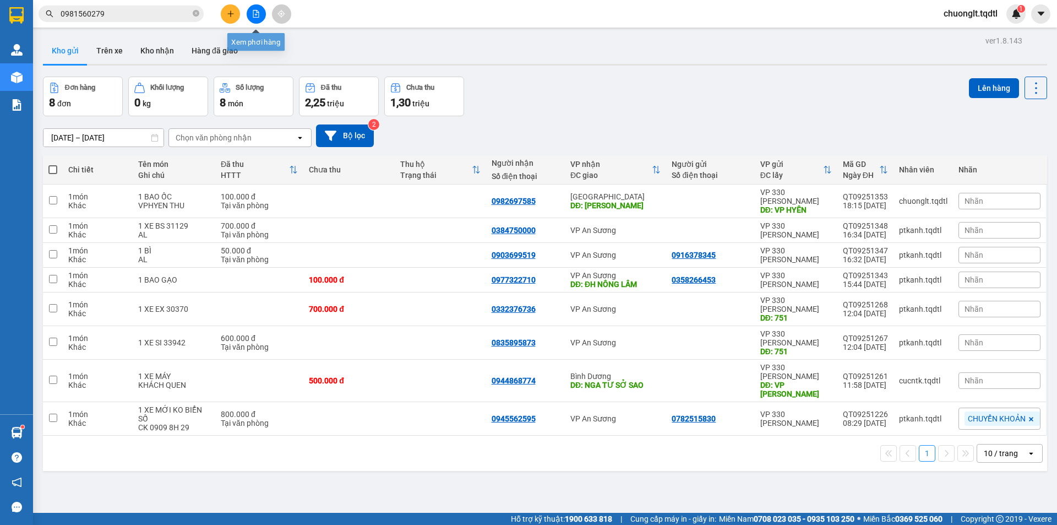
click at [260, 13] on button at bounding box center [256, 13] width 19 height 19
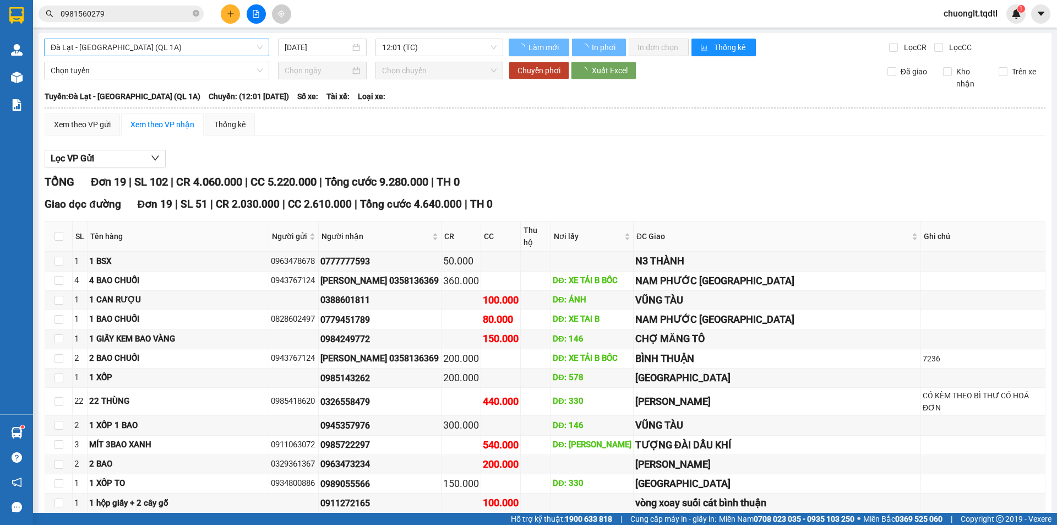
click at [219, 45] on span "Đà Lạt - [GEOGRAPHIC_DATA] (QL 1A)" at bounding box center [157, 47] width 212 height 17
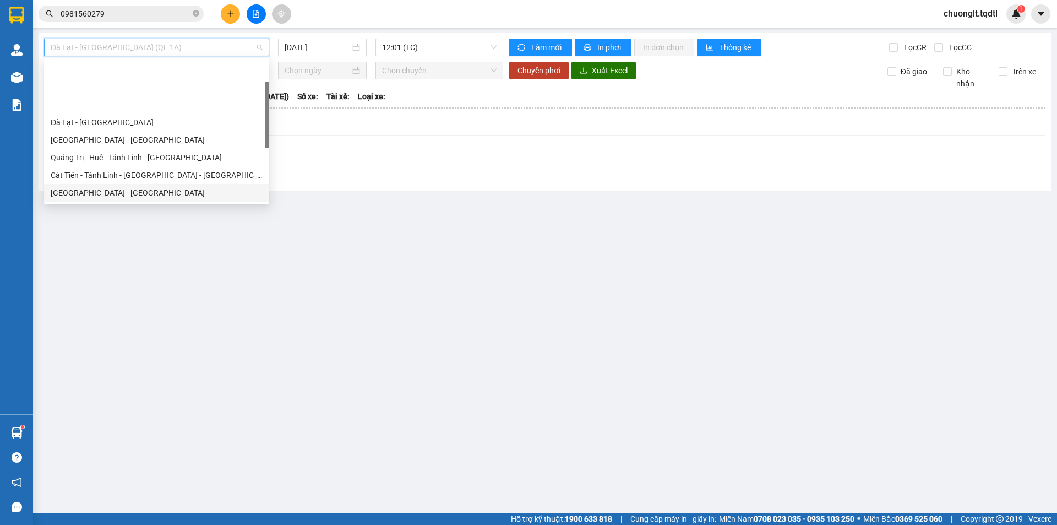
scroll to position [55, 0]
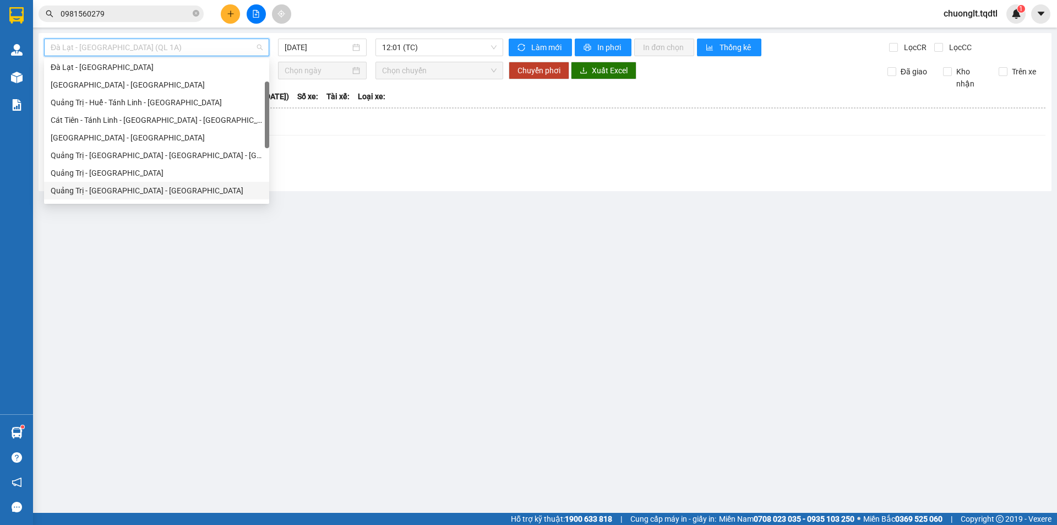
click at [134, 188] on div "Quảng Trị - [GEOGRAPHIC_DATA] - [GEOGRAPHIC_DATA]" at bounding box center [157, 190] width 212 height 12
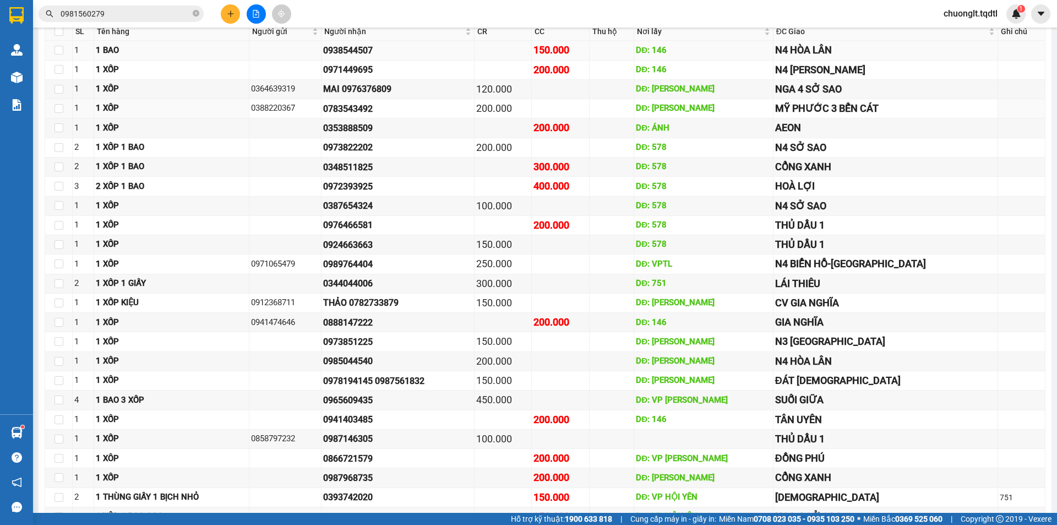
scroll to position [144, 0]
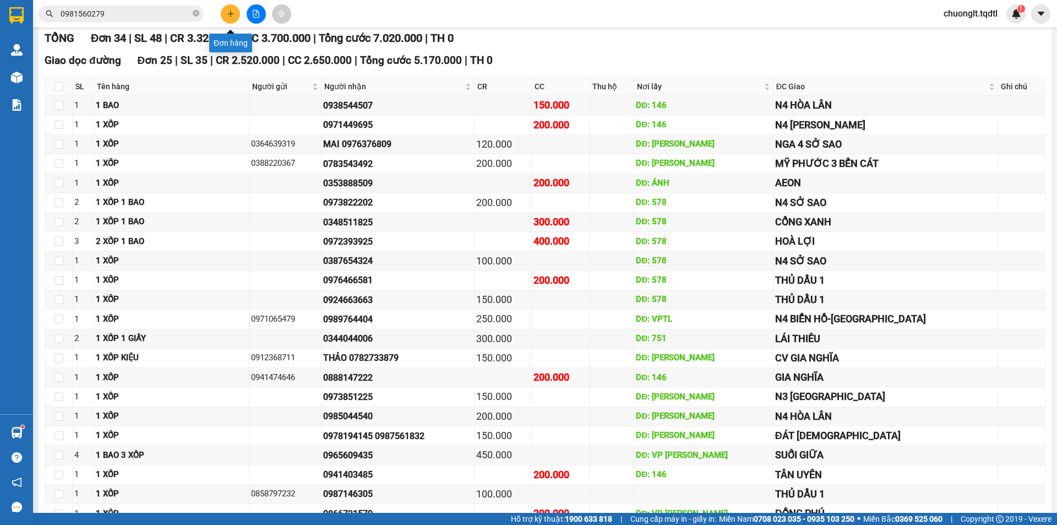
click at [230, 18] on button at bounding box center [230, 13] width 19 height 19
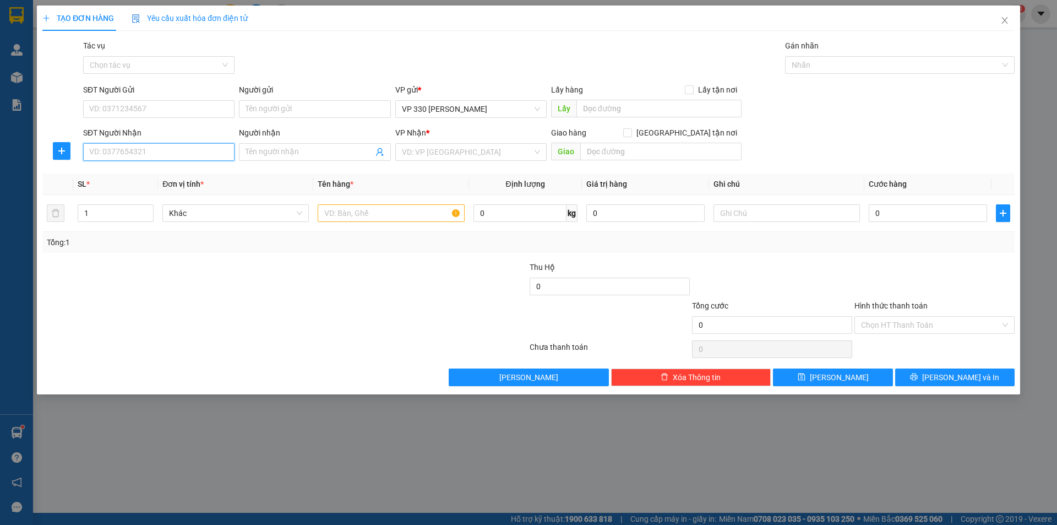
click at [180, 153] on input "SĐT Người Nhận" at bounding box center [158, 152] width 151 height 18
click at [622, 109] on input "text" at bounding box center [658, 109] width 165 height 18
click at [463, 148] on input "search" at bounding box center [467, 152] width 130 height 17
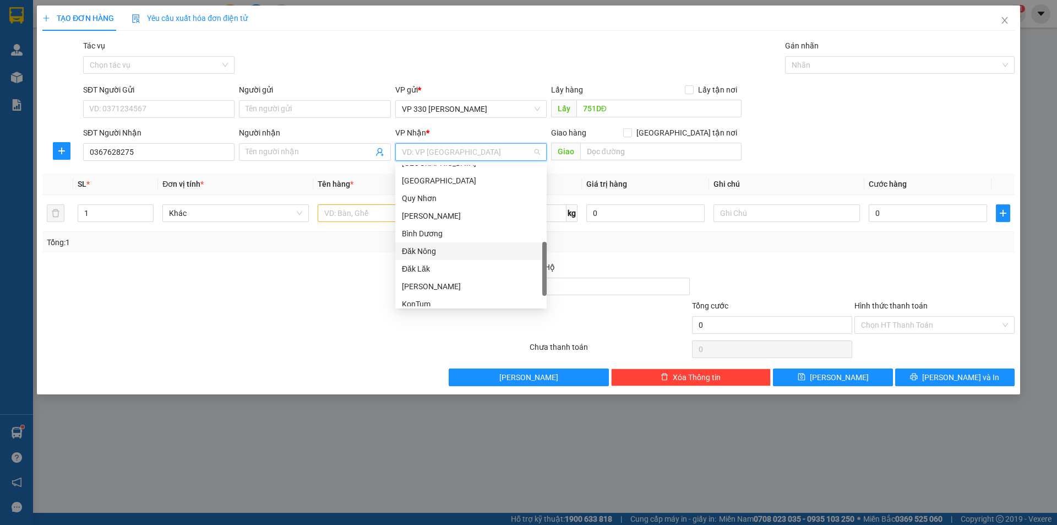
scroll to position [317, 0]
click at [431, 190] on div "Bình Dương" at bounding box center [471, 192] width 138 height 12
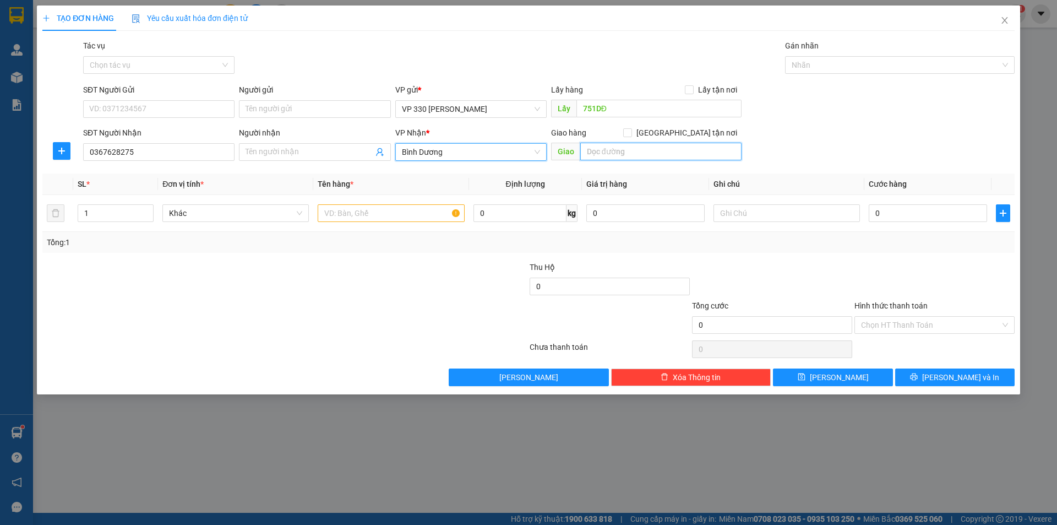
click at [618, 149] on input "text" at bounding box center [660, 152] width 161 height 18
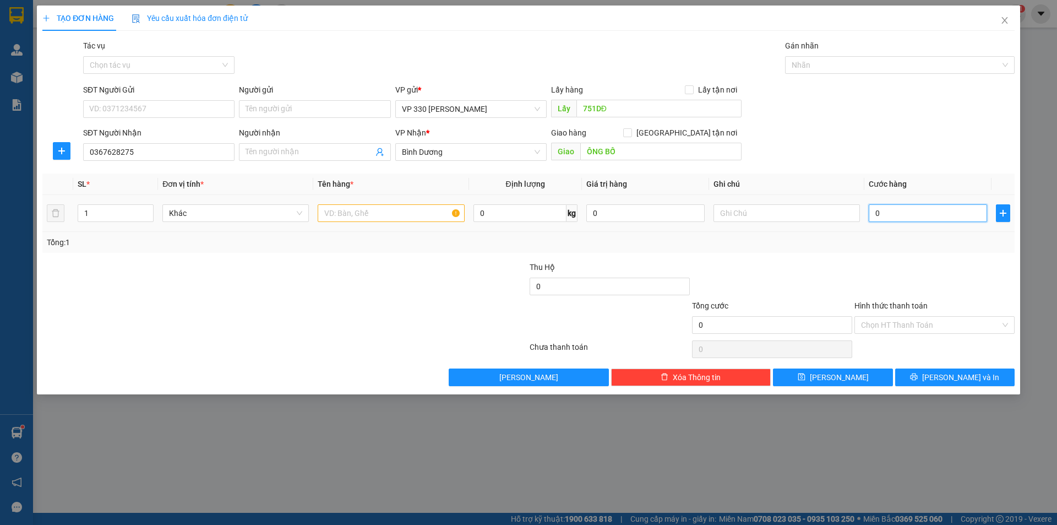
click at [912, 214] on input "0" at bounding box center [928, 213] width 118 height 18
click at [785, 216] on input "text" at bounding box center [787, 213] width 146 height 18
click at [361, 219] on input "text" at bounding box center [391, 213] width 146 height 18
click at [144, 209] on span "up" at bounding box center [147, 210] width 7 height 7
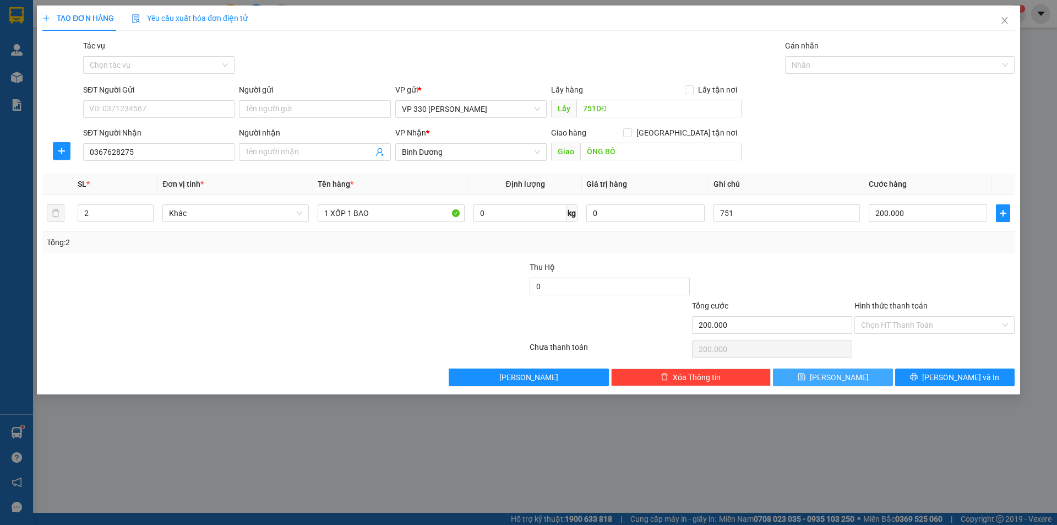
click at [805, 380] on icon "save" at bounding box center [801, 376] width 7 height 7
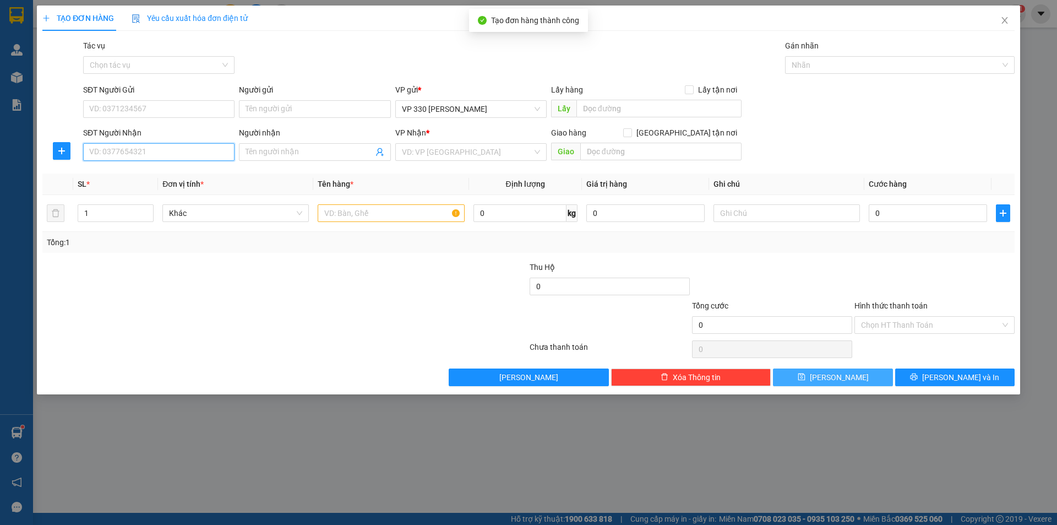
click at [140, 150] on input "SĐT Người Nhận" at bounding box center [158, 152] width 151 height 18
click at [372, 213] on input "text" at bounding box center [391, 213] width 146 height 18
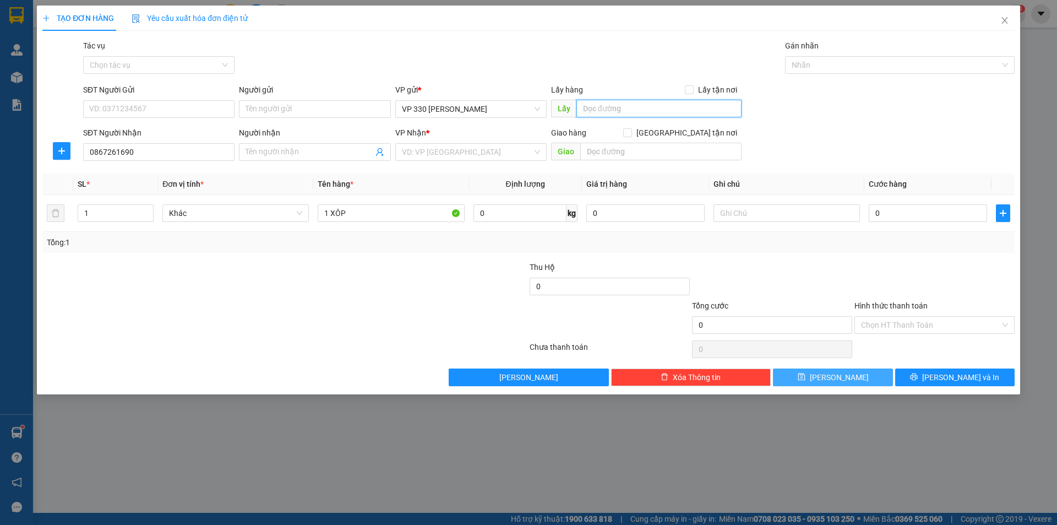
click at [608, 105] on input "text" at bounding box center [658, 109] width 165 height 18
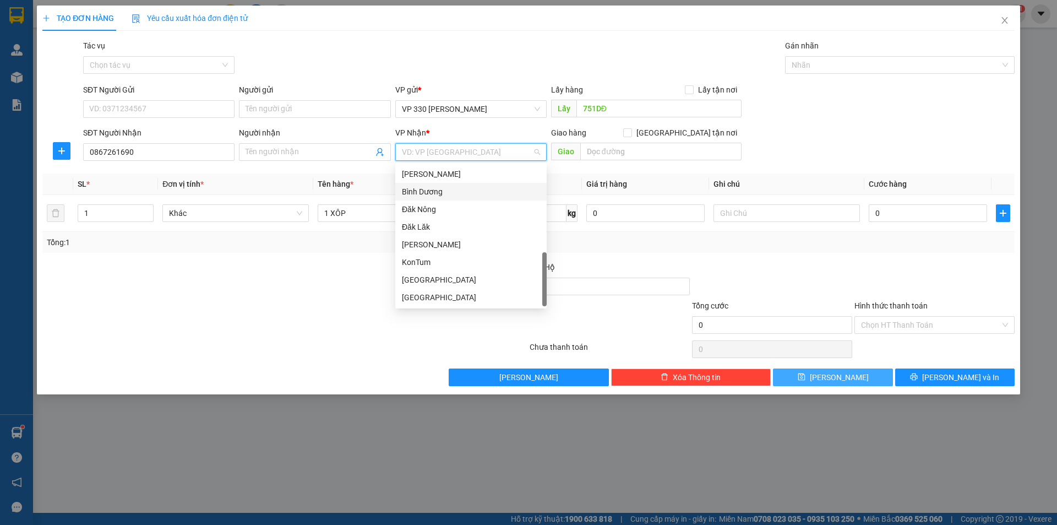
click at [482, 154] on input "search" at bounding box center [467, 152] width 130 height 17
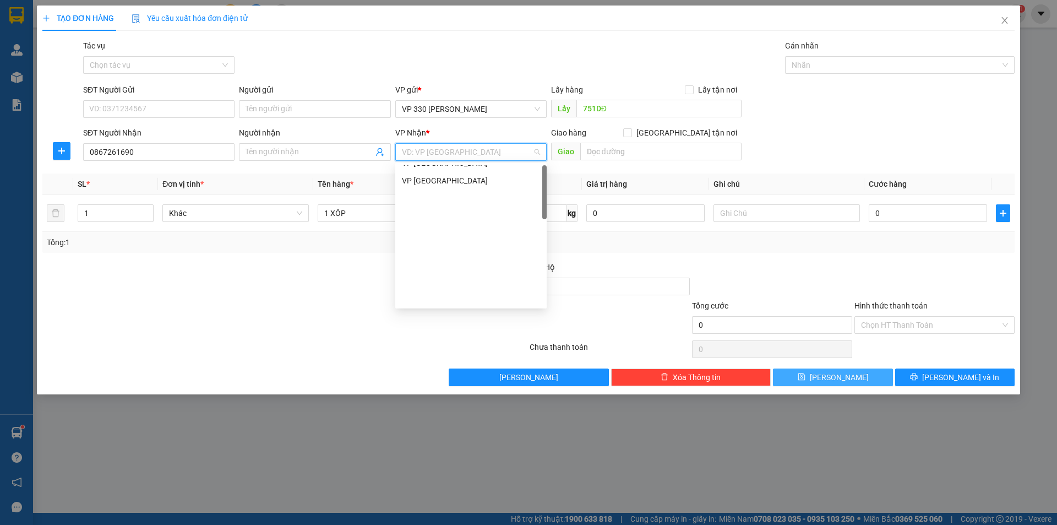
scroll to position [0, 0]
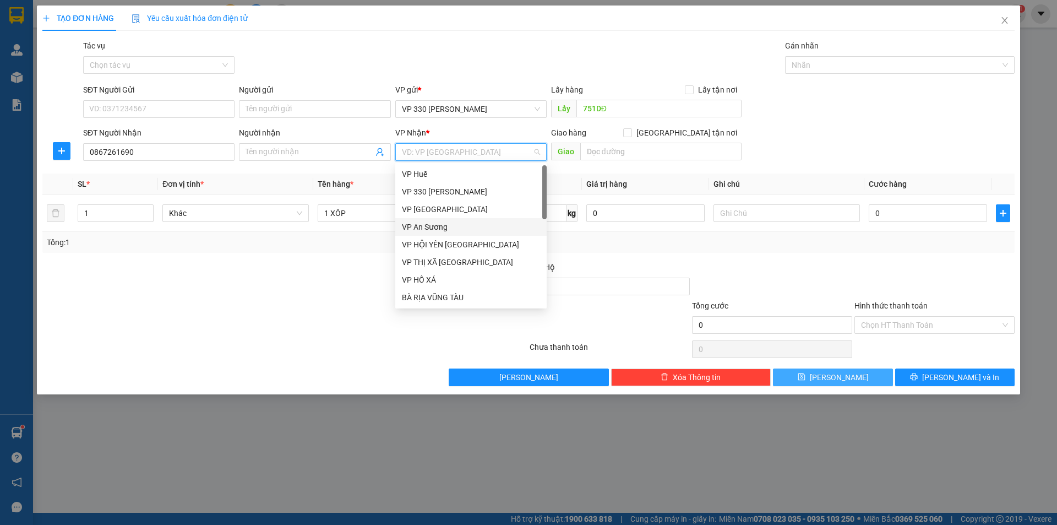
click at [469, 232] on div "VP An Sương" at bounding box center [471, 227] width 138 height 12
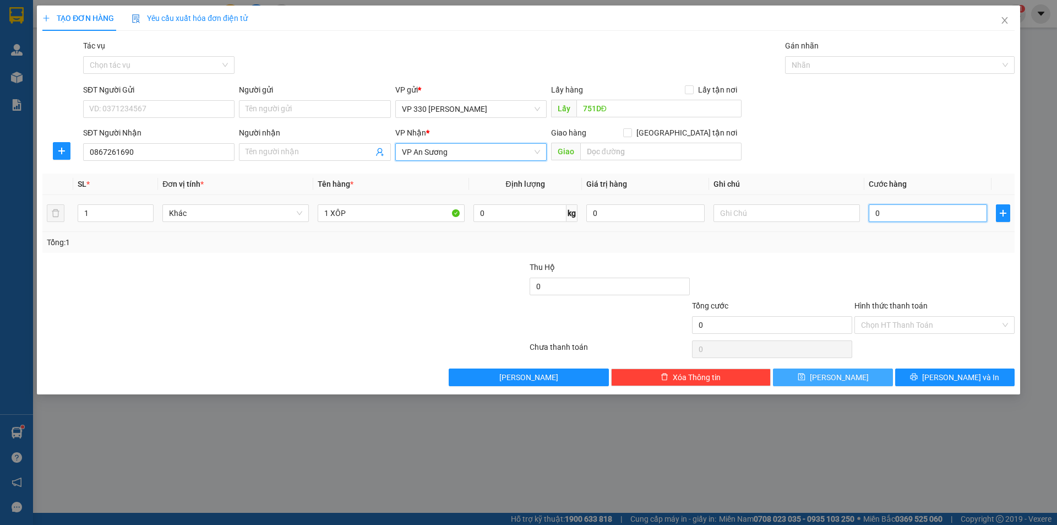
click at [891, 211] on input "0" at bounding box center [928, 213] width 118 height 18
click at [765, 217] on input "text" at bounding box center [787, 213] width 146 height 18
click at [850, 380] on button "[PERSON_NAME]" at bounding box center [832, 377] width 119 height 18
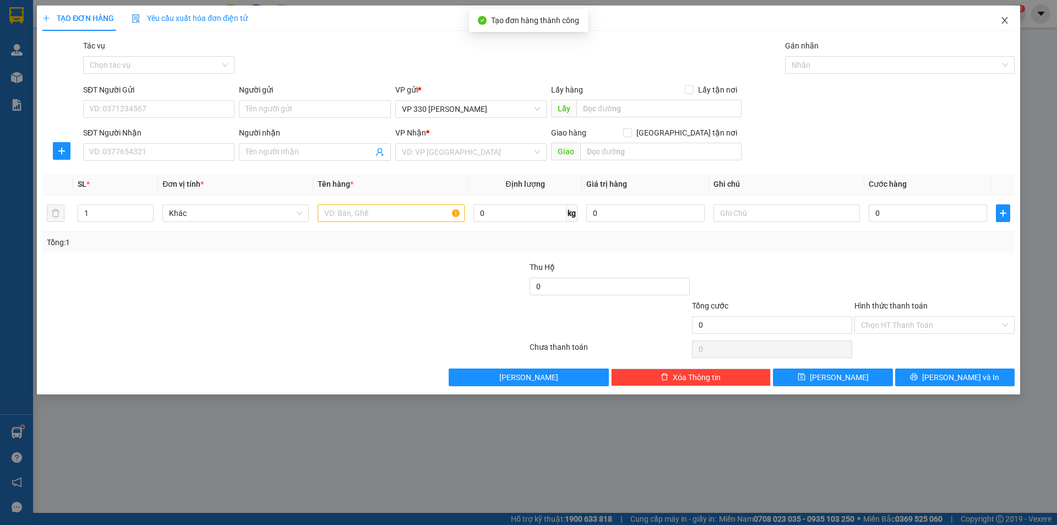
click at [1007, 18] on icon "close" at bounding box center [1004, 20] width 6 height 7
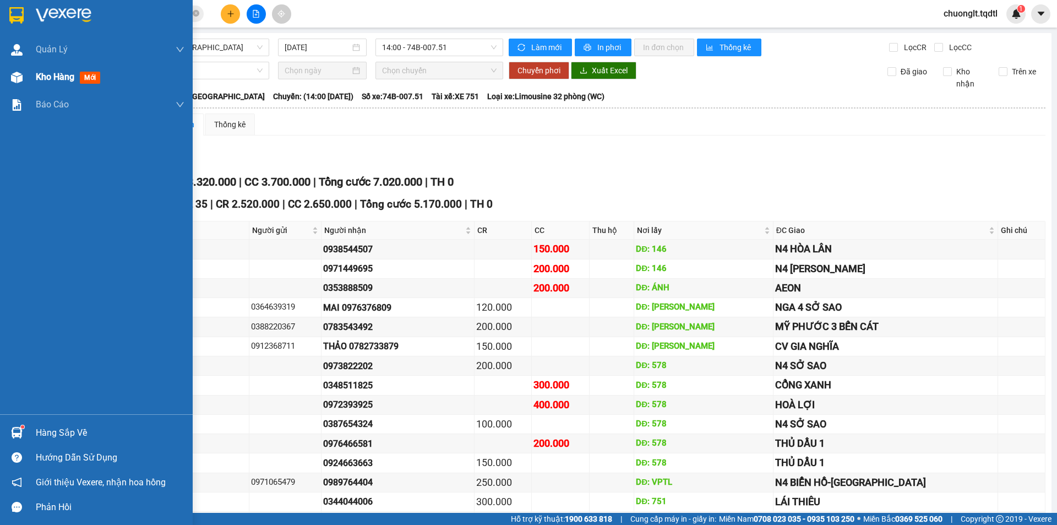
click at [32, 75] on div "Kho hàng mới" at bounding box center [96, 77] width 193 height 28
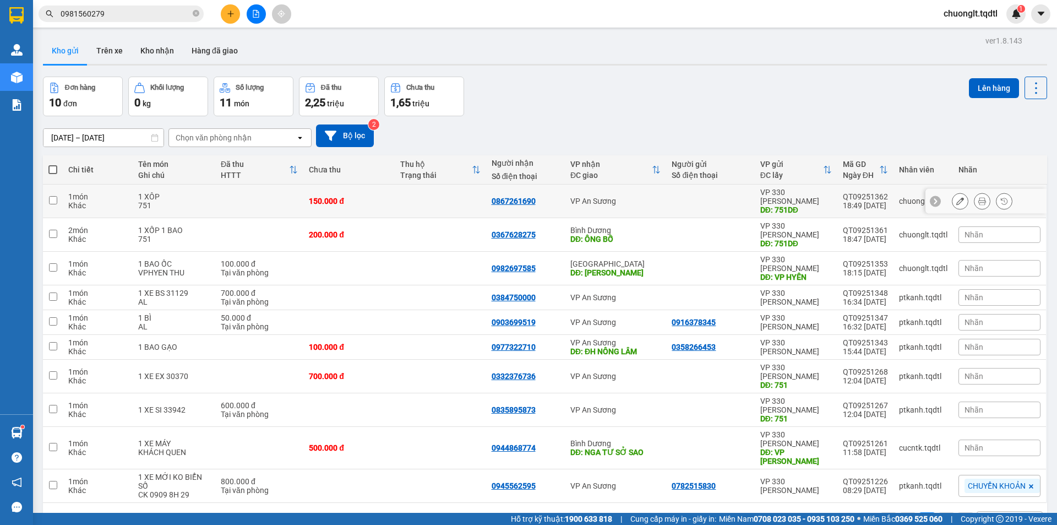
click at [53, 196] on input "checkbox" at bounding box center [53, 200] width 8 height 8
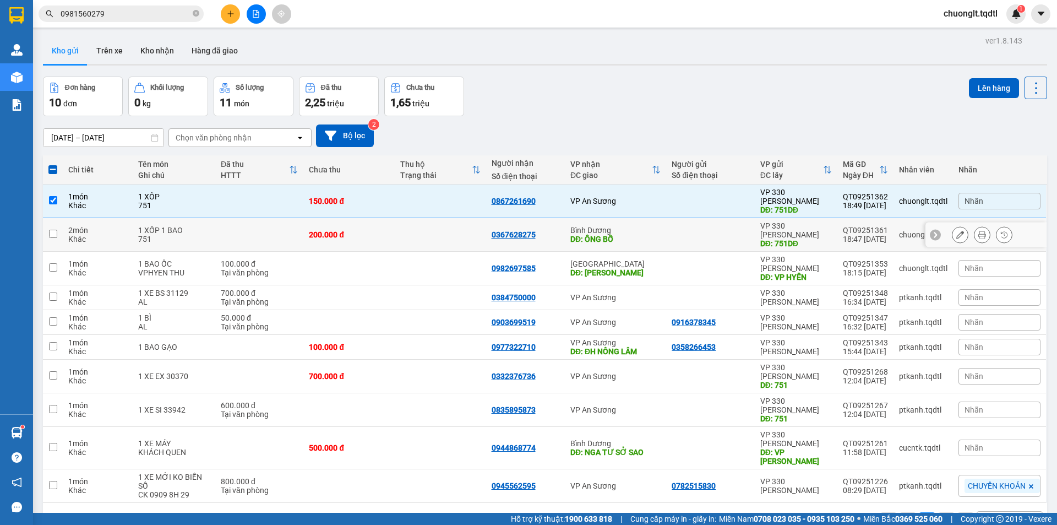
click at [56, 230] on input "checkbox" at bounding box center [53, 234] width 8 height 8
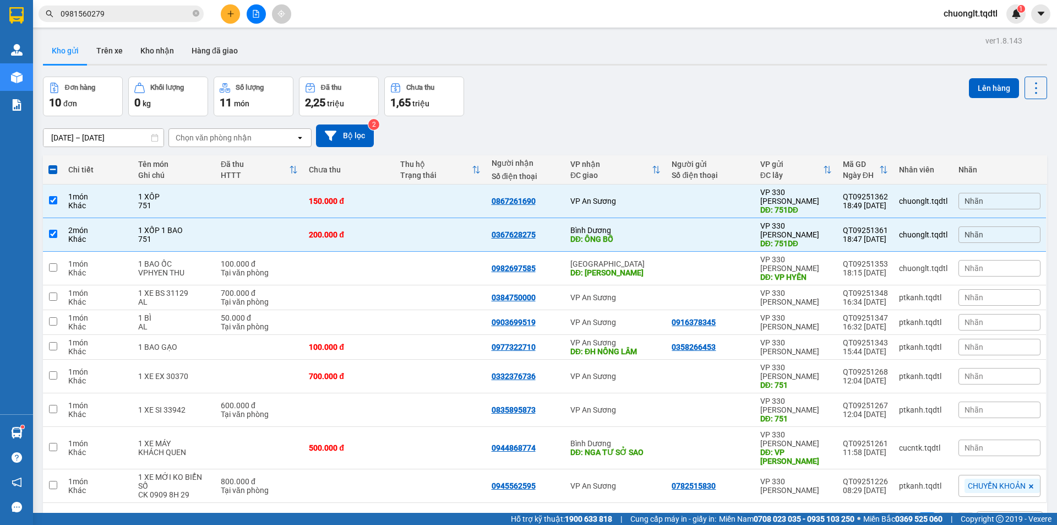
click at [959, 79] on div "Đơn hàng 10 đơn Khối lượng 0 kg Số lượng 11 món Đã thu 2,25 triệu Chưa thu 1,65…" at bounding box center [545, 97] width 1004 height 40
click at [974, 82] on button "Lên hàng" at bounding box center [994, 88] width 50 height 20
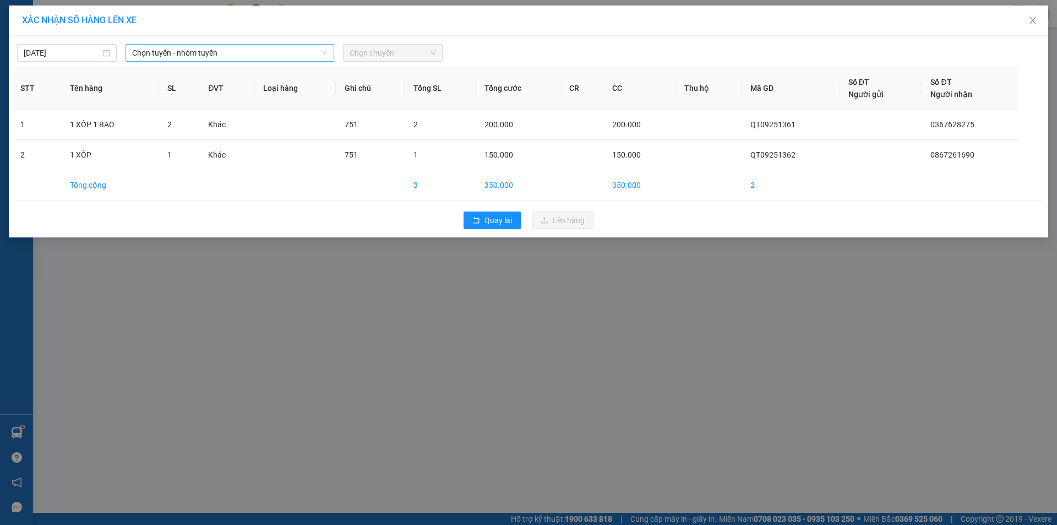
click at [268, 49] on span "Chọn tuyến - nhóm tuyến" at bounding box center [229, 53] width 195 height 17
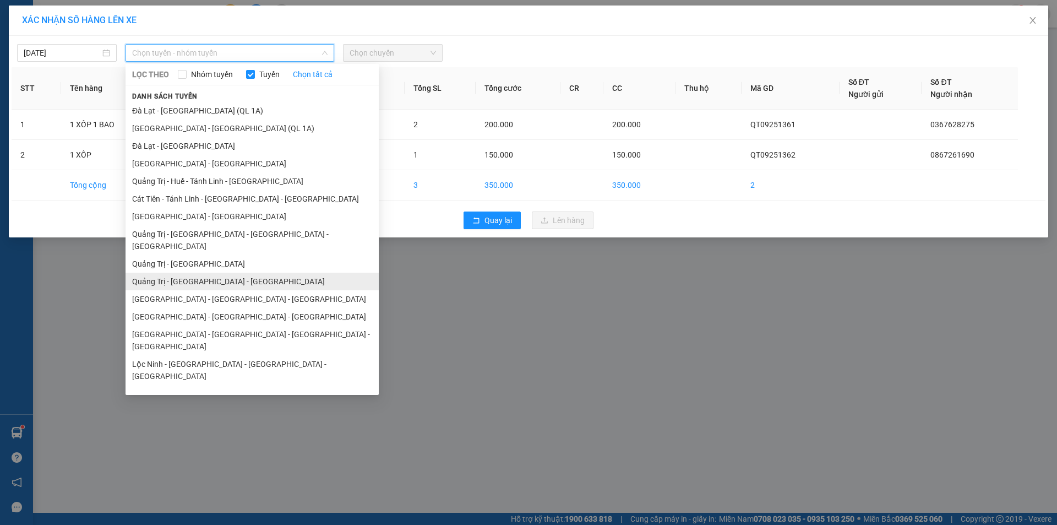
click at [221, 273] on li "Quảng Trị - [GEOGRAPHIC_DATA] - [GEOGRAPHIC_DATA]" at bounding box center [252, 282] width 253 height 18
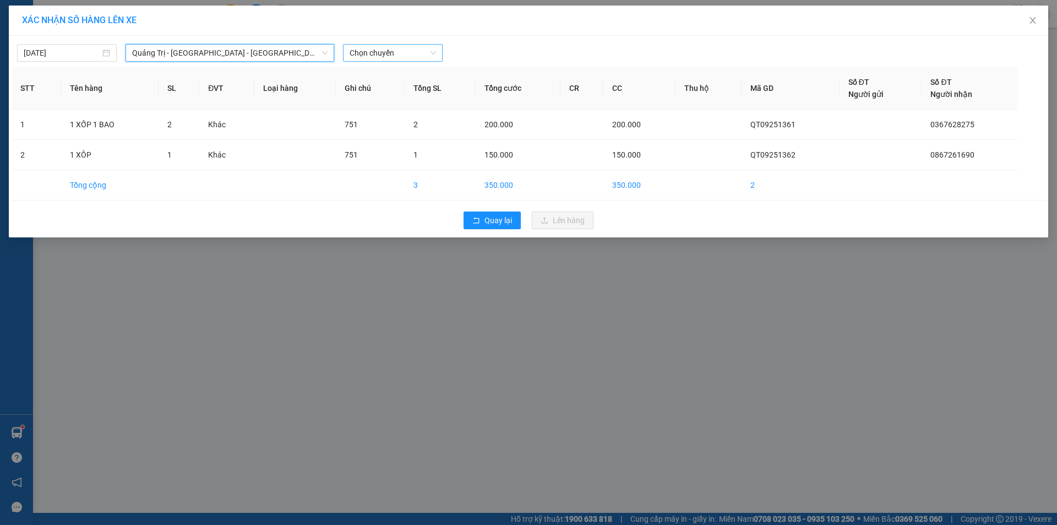
click at [414, 47] on span "Chọn chuyến" at bounding box center [393, 53] width 86 height 17
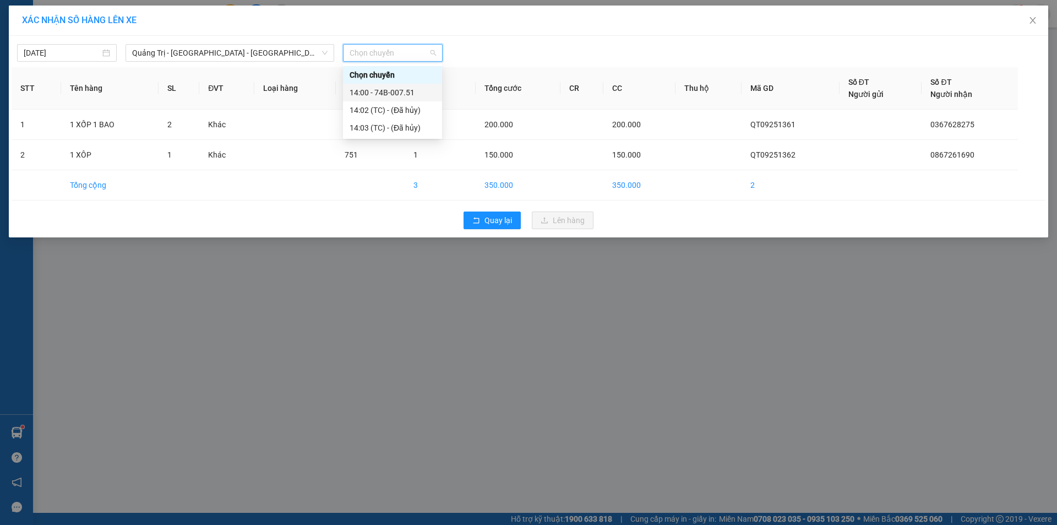
click at [400, 97] on div "14:00 - 74B-007.51" at bounding box center [393, 92] width 86 height 12
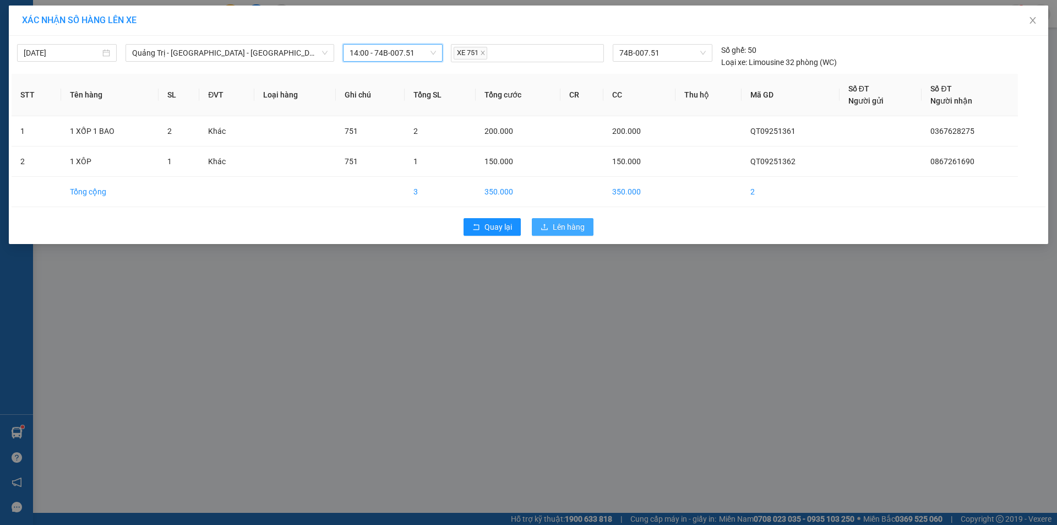
click at [558, 222] on span "Lên hàng" at bounding box center [569, 227] width 32 height 12
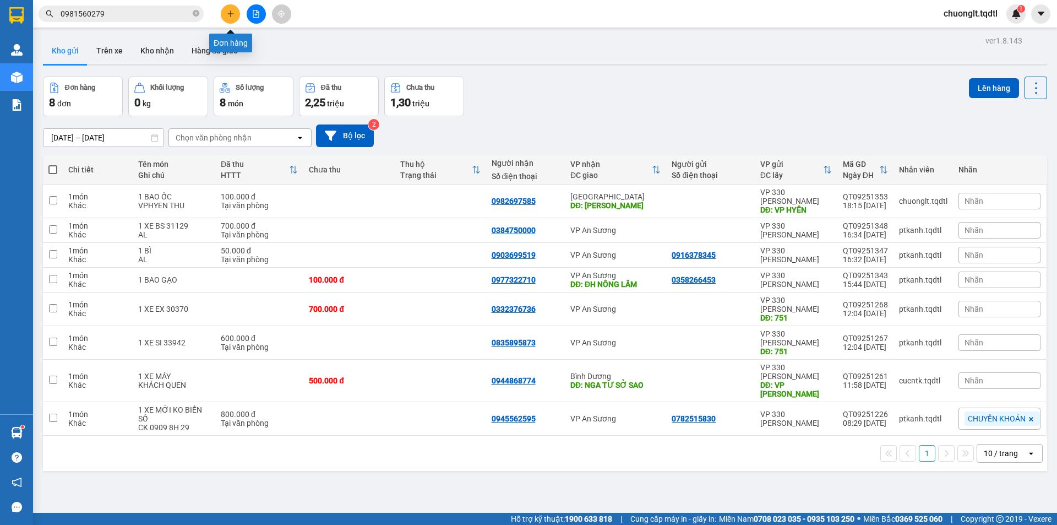
click at [231, 13] on icon "plus" at bounding box center [231, 14] width 8 height 8
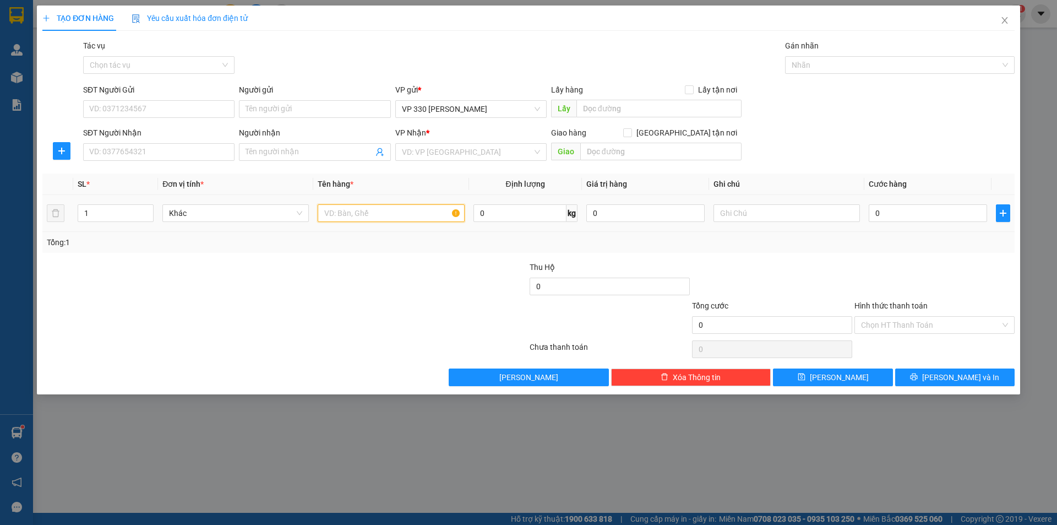
click at [333, 207] on input "text" at bounding box center [391, 213] width 146 height 18
click at [147, 211] on icon "up" at bounding box center [148, 211] width 4 height 4
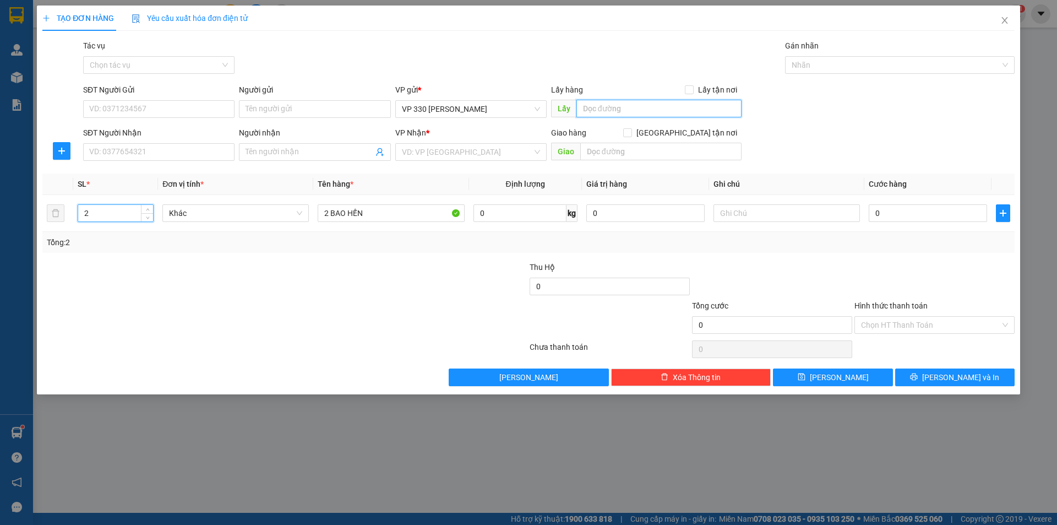
click at [638, 111] on input "text" at bounding box center [658, 109] width 165 height 18
click at [462, 149] on input "search" at bounding box center [467, 152] width 130 height 17
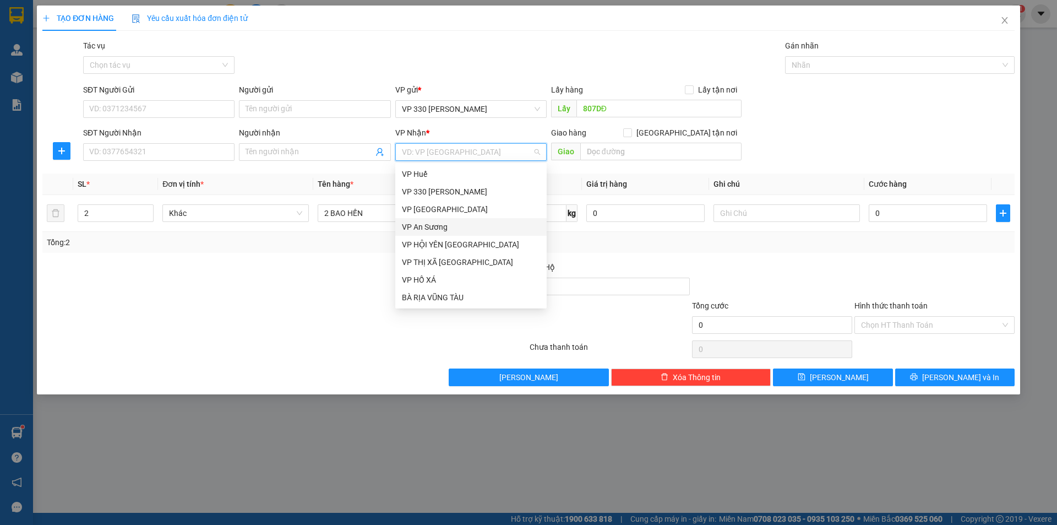
click at [452, 221] on div "VP An Sương" at bounding box center [471, 227] width 138 height 12
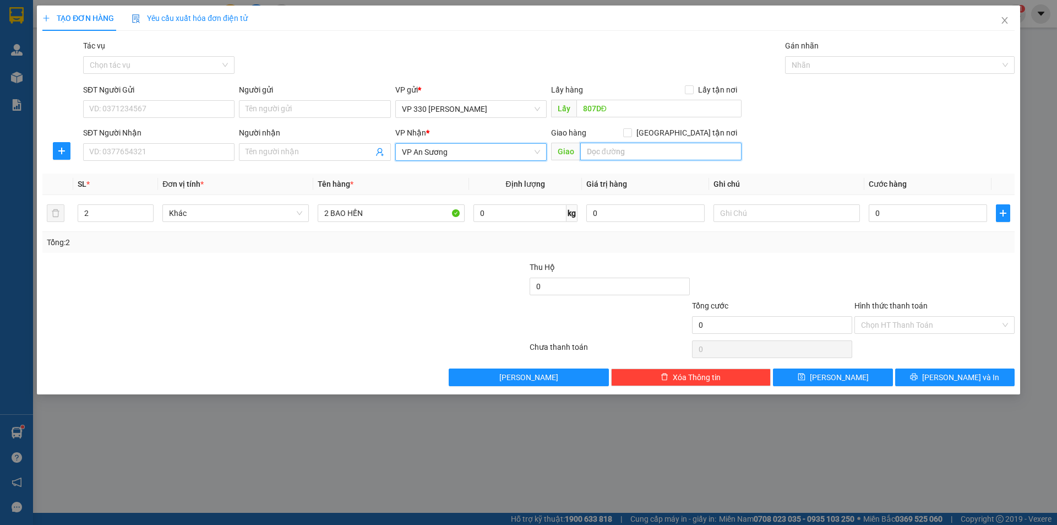
click at [617, 151] on input "text" at bounding box center [660, 152] width 161 height 18
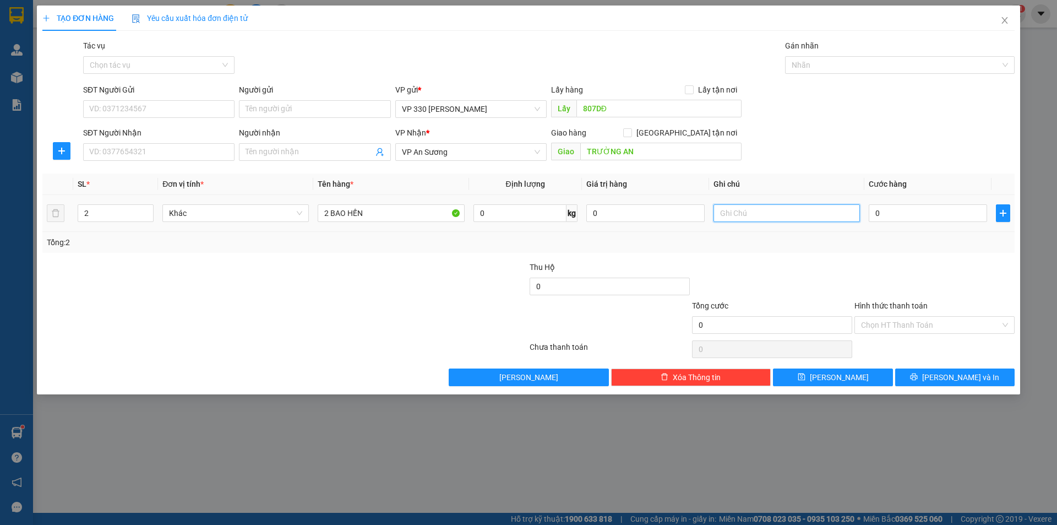
click at [816, 207] on input "text" at bounding box center [787, 213] width 146 height 18
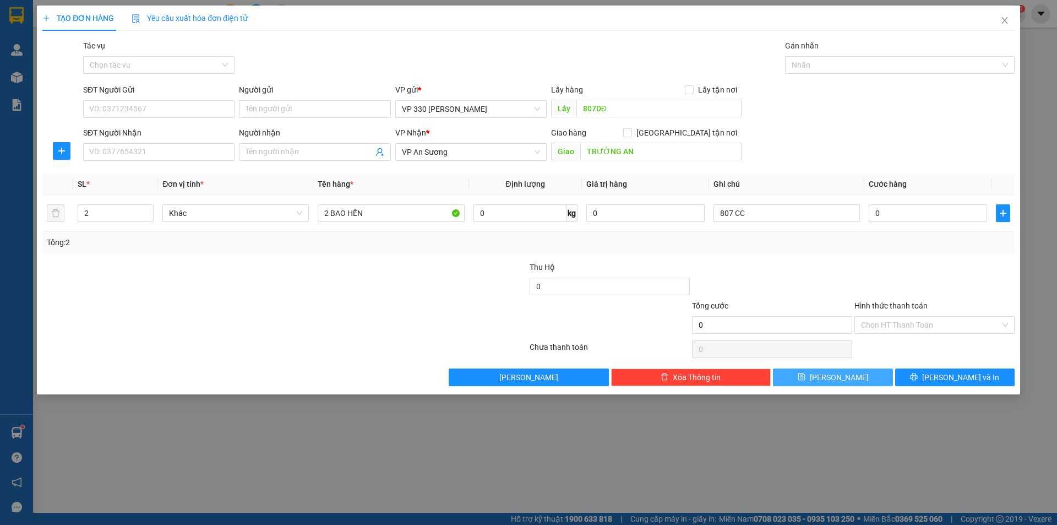
click at [840, 373] on span "[PERSON_NAME]" at bounding box center [839, 377] width 59 height 12
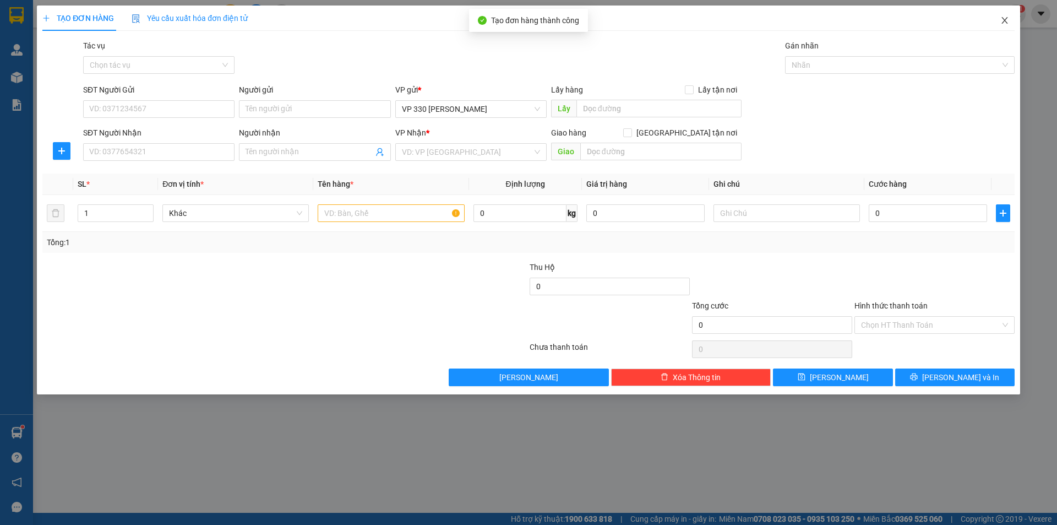
click at [1006, 18] on icon "close" at bounding box center [1004, 20] width 9 height 9
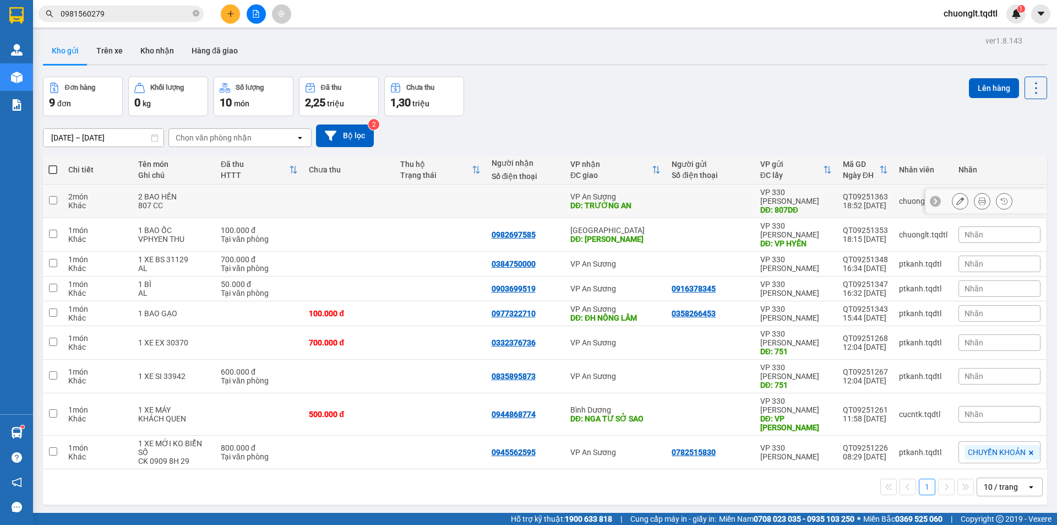
click at [51, 197] on input "checkbox" at bounding box center [53, 200] width 8 height 8
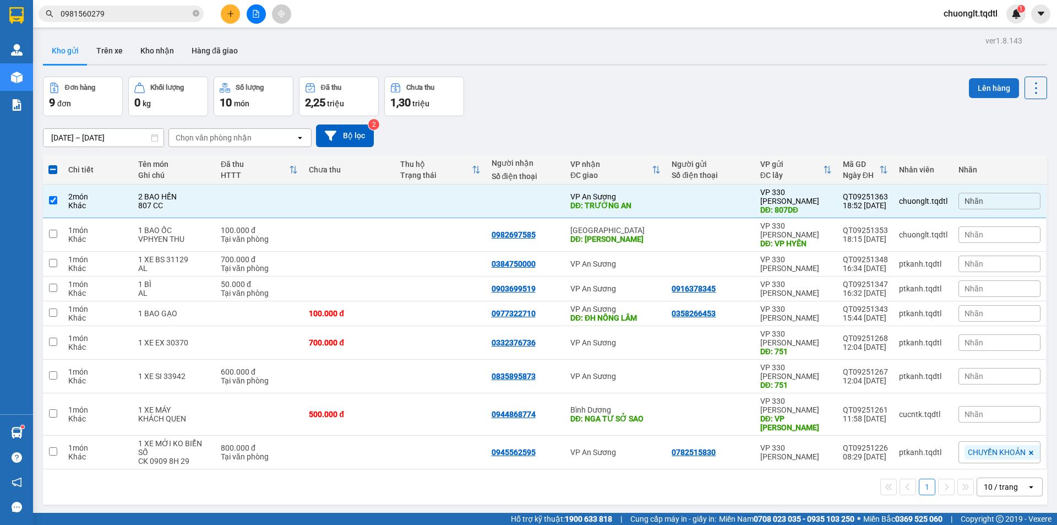
click at [978, 84] on button "Lên hàng" at bounding box center [994, 88] width 50 height 20
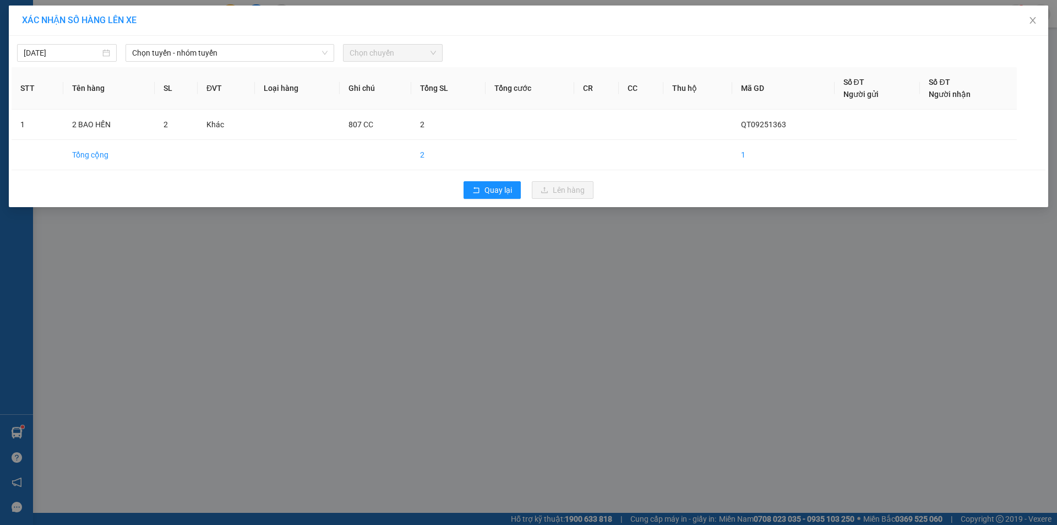
click at [251, 37] on div "[DATE] Chọn tuyến - nhóm tuyến Chọn chuyến STT Tên hàng SL ĐVT Loại hàng Ghi ch…" at bounding box center [528, 121] width 1039 height 171
click at [253, 48] on span "Chọn tuyến - nhóm tuyến" at bounding box center [229, 53] width 195 height 17
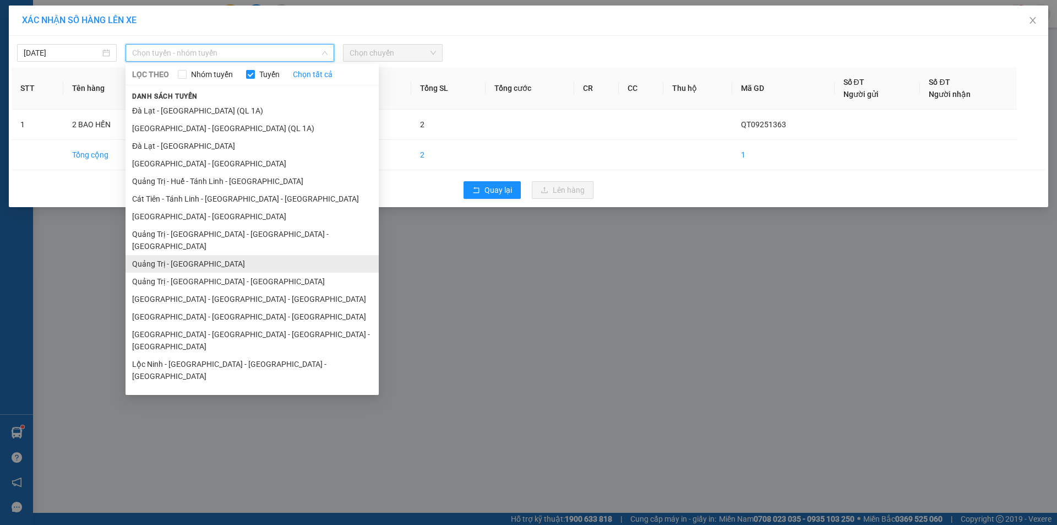
click at [233, 255] on li "Quảng Trị - [GEOGRAPHIC_DATA]" at bounding box center [252, 264] width 253 height 18
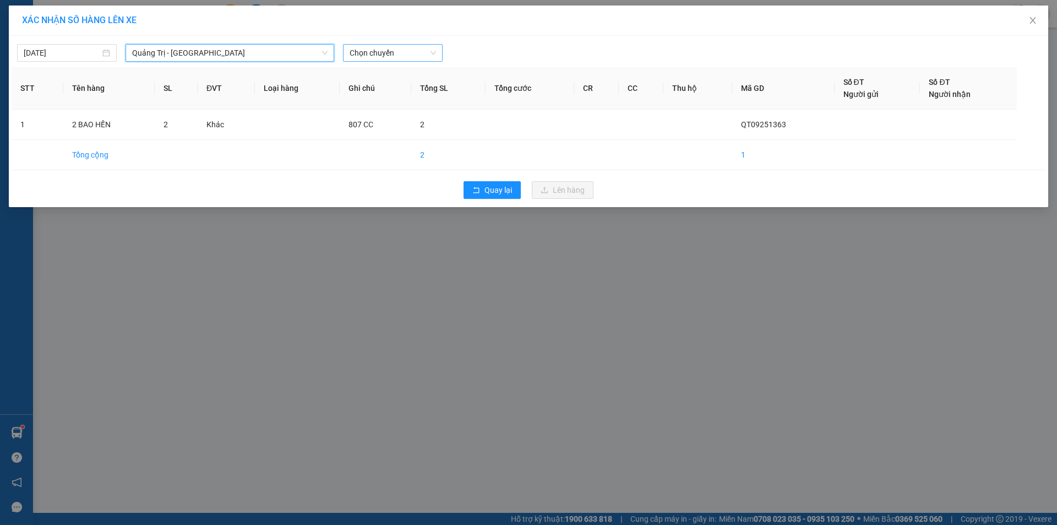
click at [408, 52] on span "Chọn chuyến" at bounding box center [393, 53] width 86 height 17
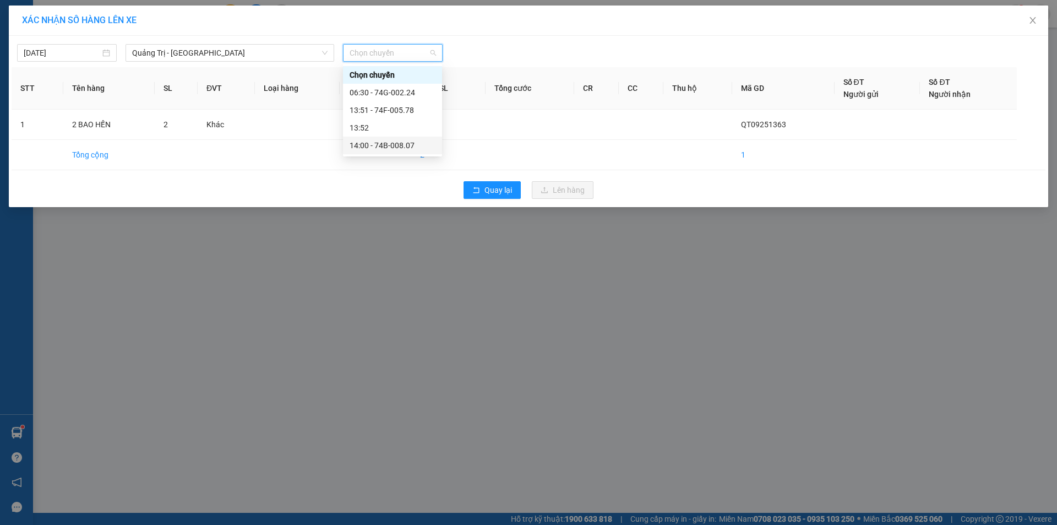
click at [402, 140] on div "14:00 - 74B-008.07" at bounding box center [393, 145] width 86 height 12
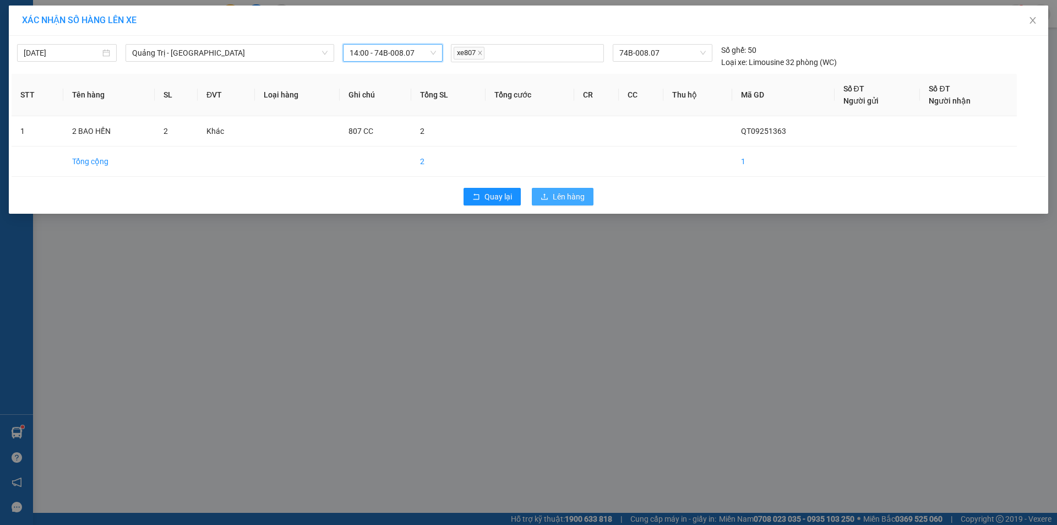
click at [561, 191] on span "Lên hàng" at bounding box center [569, 196] width 32 height 12
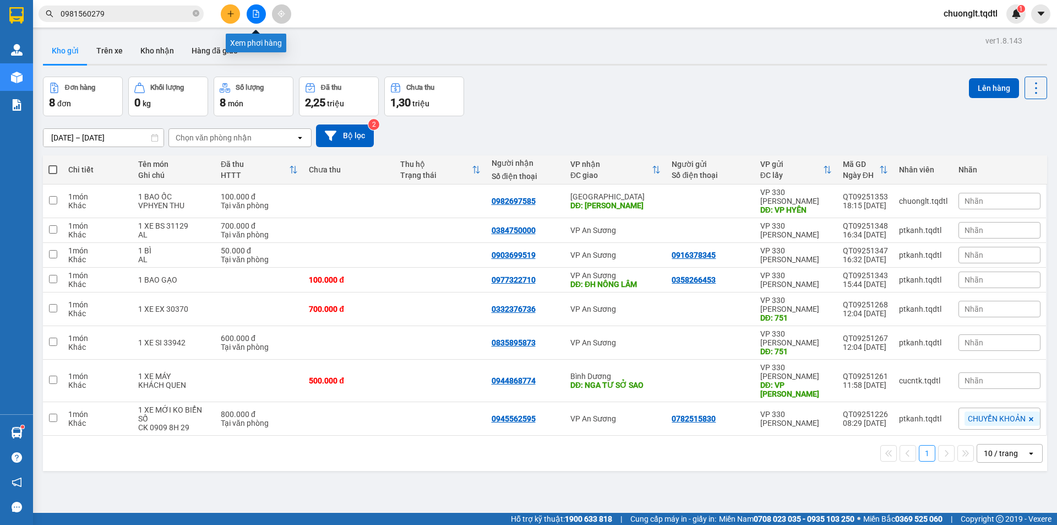
click at [255, 15] on icon "file-add" at bounding box center [256, 14] width 6 height 8
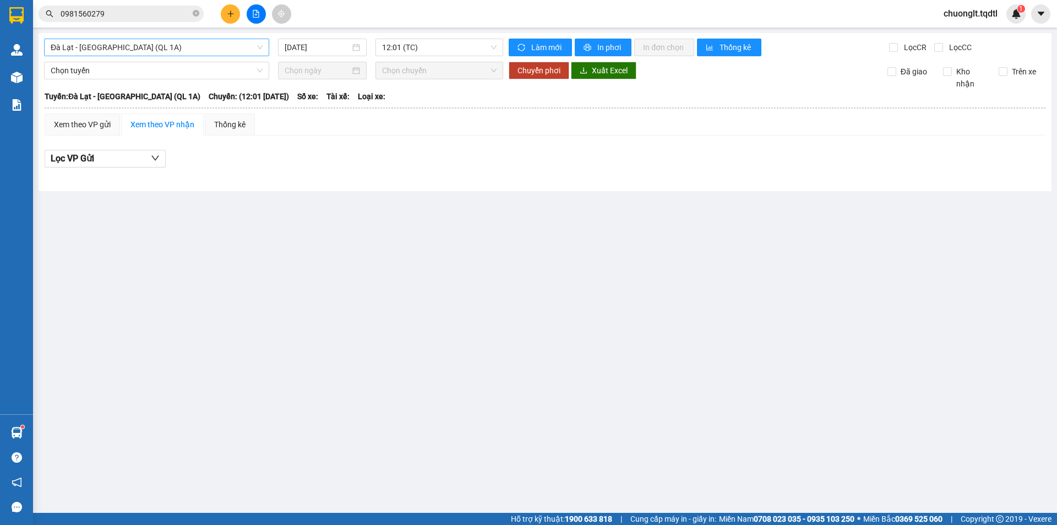
click at [211, 48] on span "Đà Lạt - [GEOGRAPHIC_DATA] (QL 1A)" at bounding box center [157, 47] width 212 height 17
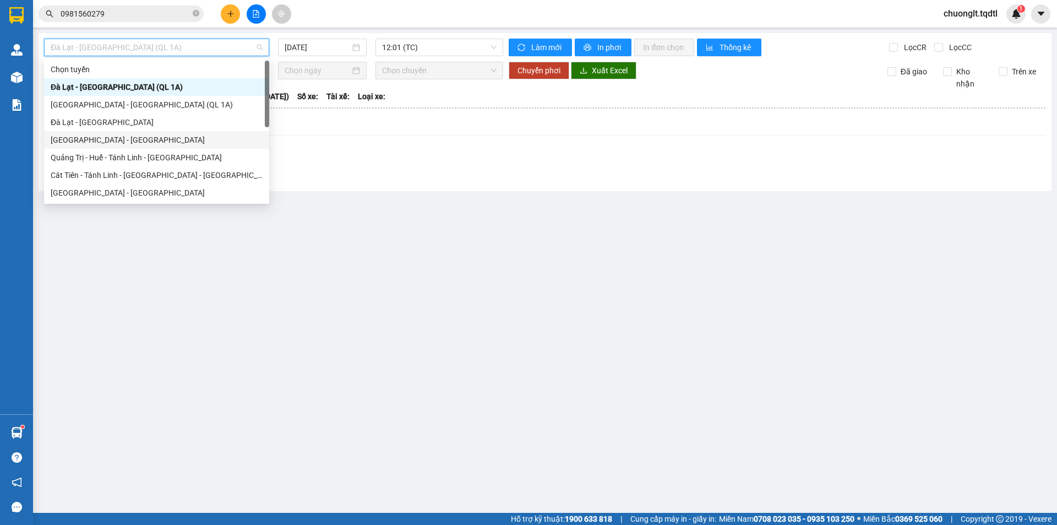
scroll to position [55, 0]
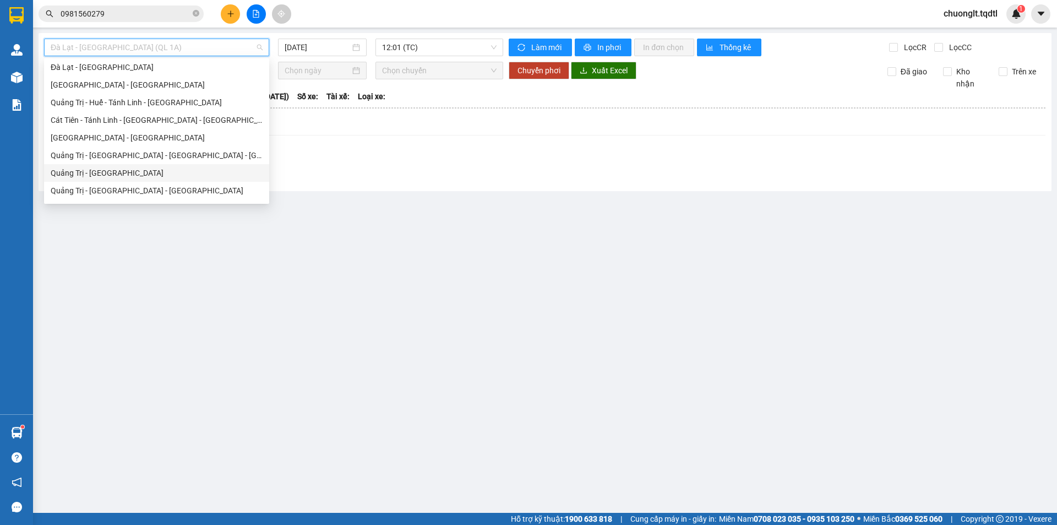
click at [172, 173] on div "Quảng Trị - [GEOGRAPHIC_DATA]" at bounding box center [157, 173] width 212 height 12
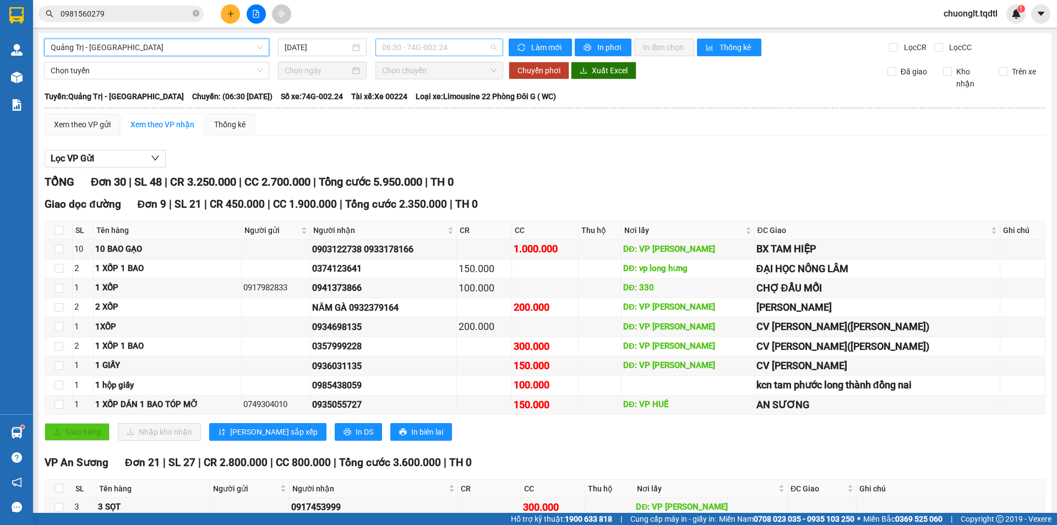
click at [470, 46] on span "06:30 - 74G-002.24" at bounding box center [439, 47] width 115 height 17
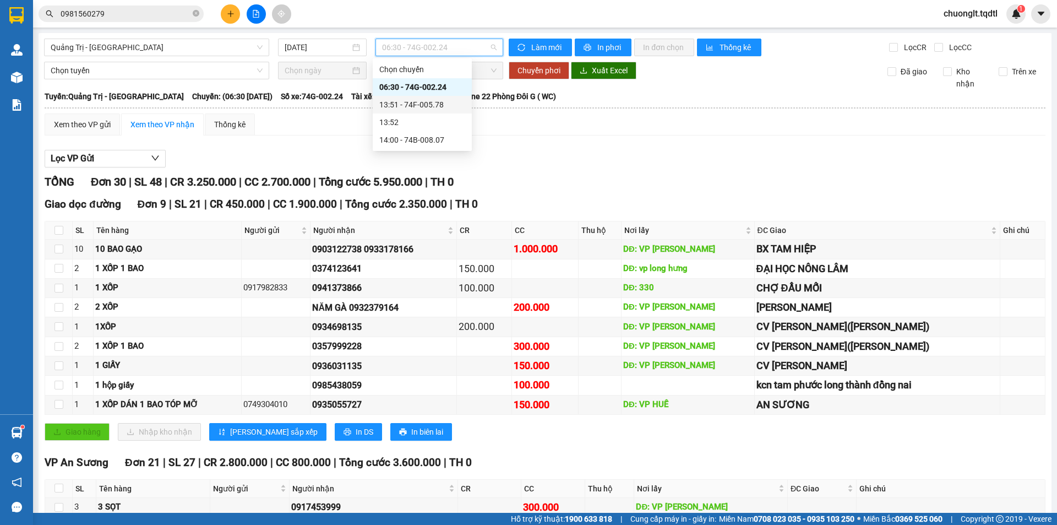
click at [433, 104] on div "13:51 - 74F-005.78" at bounding box center [422, 105] width 86 height 12
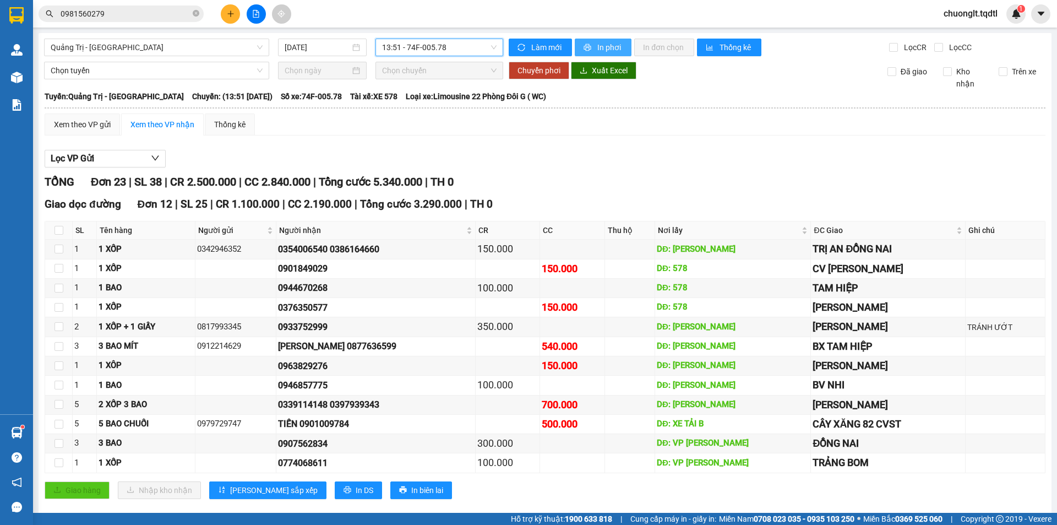
click at [597, 41] on span "In phơi" at bounding box center [609, 47] width 25 height 12
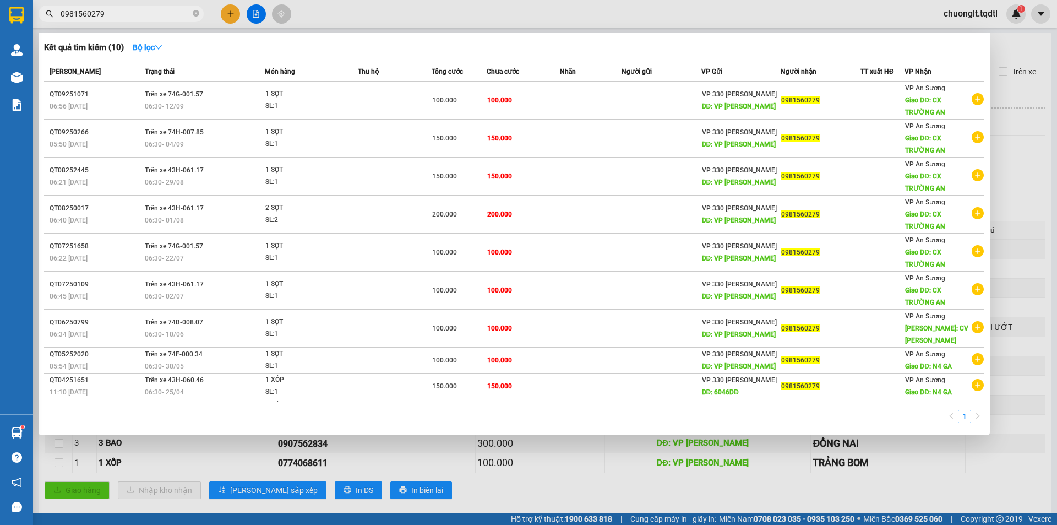
click at [146, 18] on input "0981560279" at bounding box center [126, 14] width 130 height 12
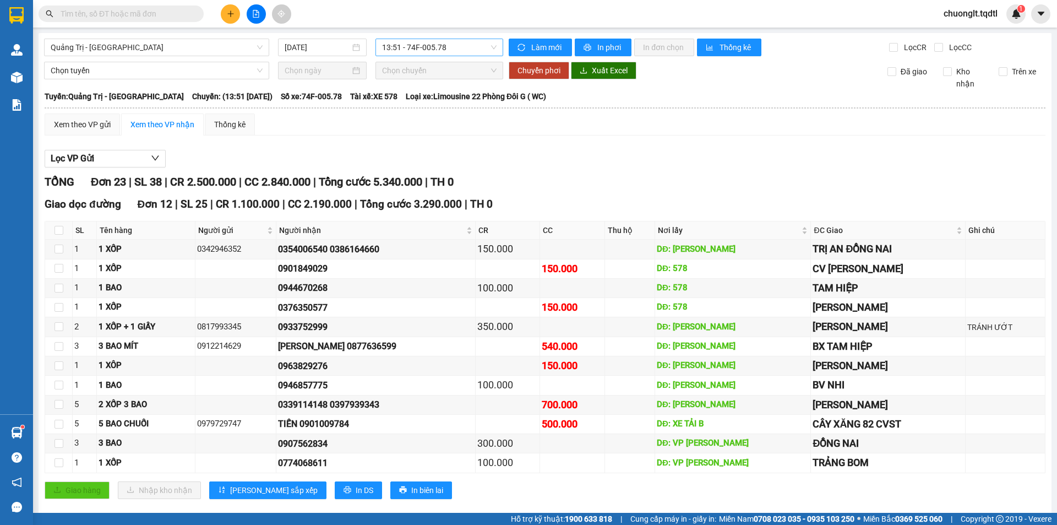
click at [450, 48] on span "13:51 - 74F-005.78" at bounding box center [439, 47] width 115 height 17
click at [437, 138] on div "14:00 - 74B-008.07" at bounding box center [422, 140] width 86 height 12
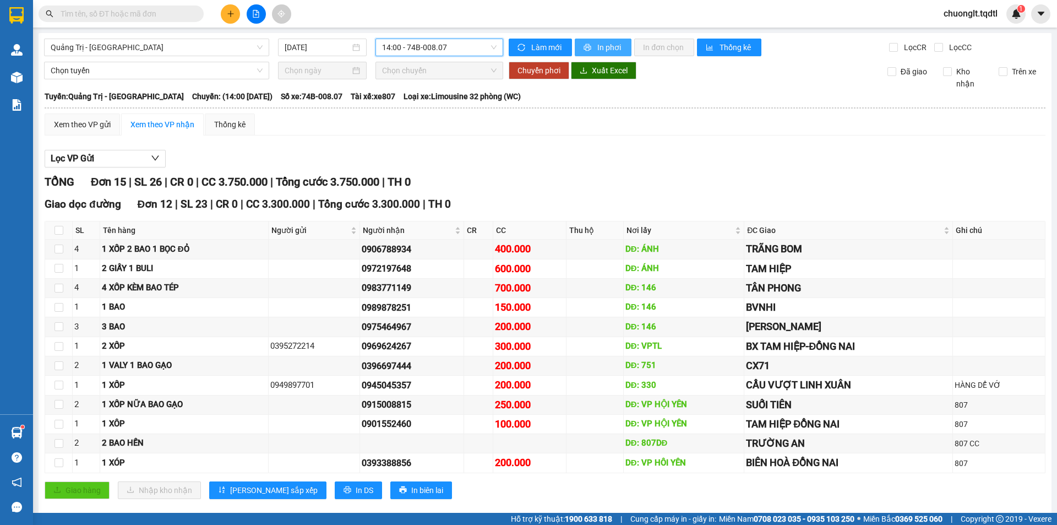
click at [603, 42] on span "In phơi" at bounding box center [609, 47] width 25 height 12
click at [230, 47] on span "Quảng Trị - [GEOGRAPHIC_DATA]" at bounding box center [157, 47] width 212 height 17
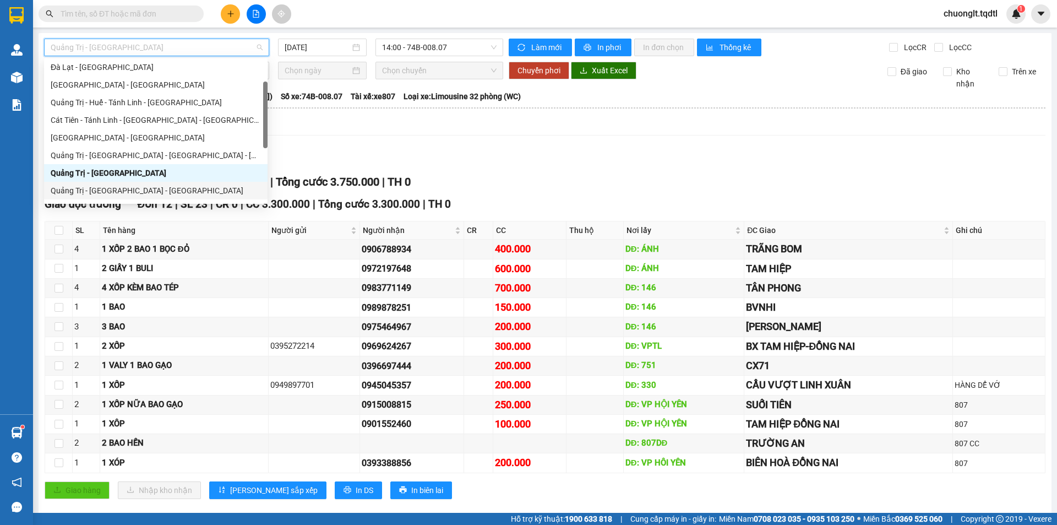
click at [134, 188] on div "Quảng Trị - [GEOGRAPHIC_DATA] - [GEOGRAPHIC_DATA]" at bounding box center [156, 190] width 210 height 12
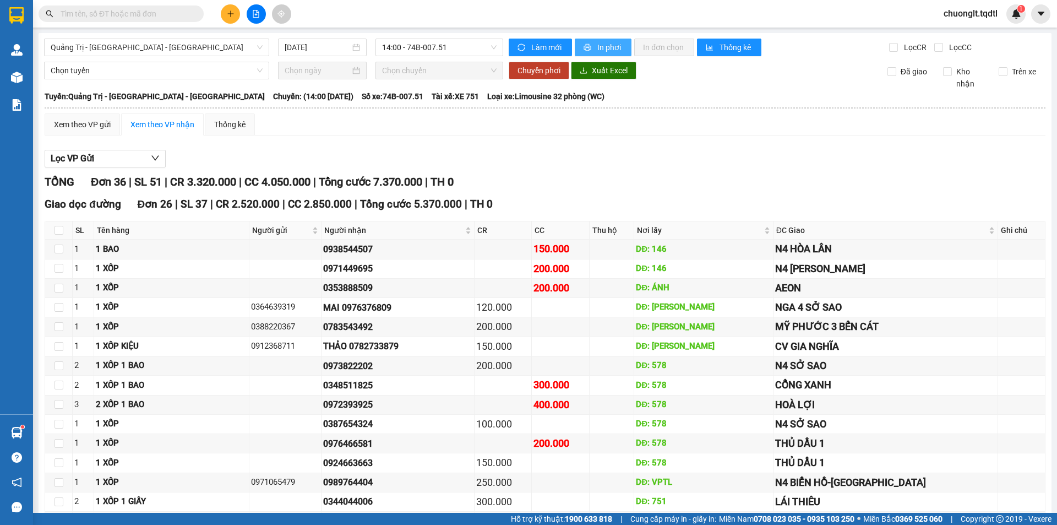
click at [600, 40] on button "In phơi" at bounding box center [603, 48] width 57 height 18
click at [587, 46] on span "printer" at bounding box center [588, 47] width 9 height 9
click at [229, 15] on icon "plus" at bounding box center [231, 14] width 8 height 8
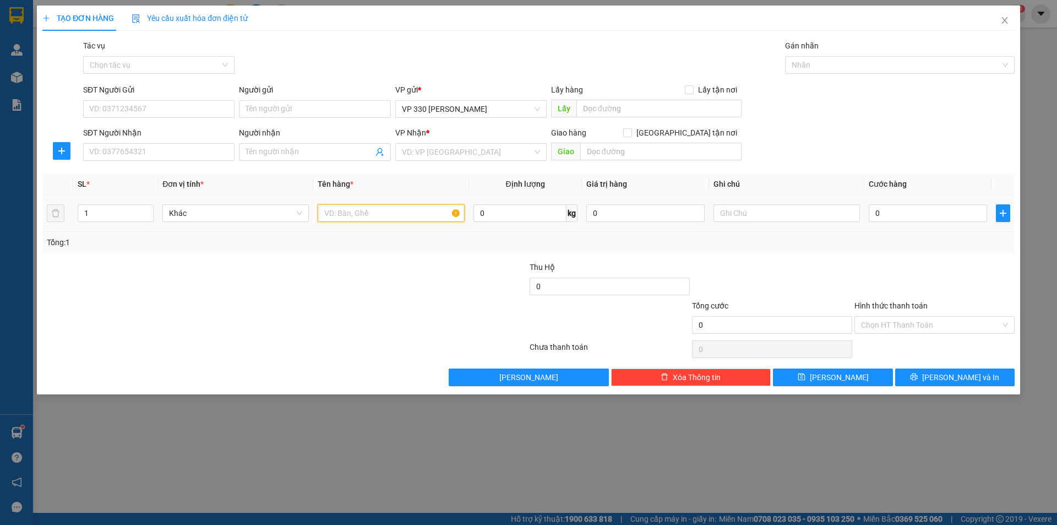
click at [351, 214] on input "text" at bounding box center [391, 213] width 146 height 18
click at [123, 210] on input "1" at bounding box center [115, 213] width 75 height 17
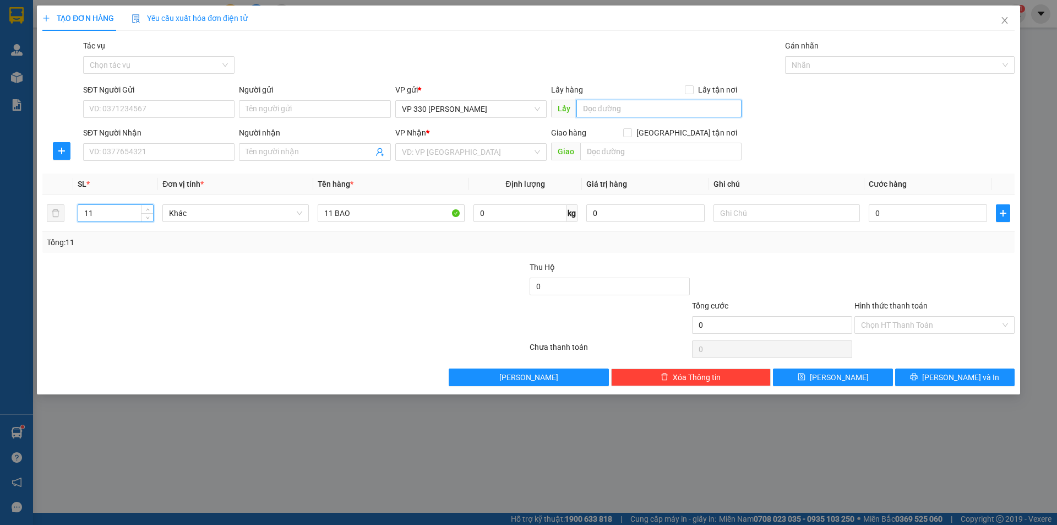
click at [637, 101] on input "text" at bounding box center [658, 109] width 165 height 18
click at [499, 146] on input "search" at bounding box center [467, 152] width 130 height 17
click at [483, 149] on input "search" at bounding box center [467, 152] width 130 height 17
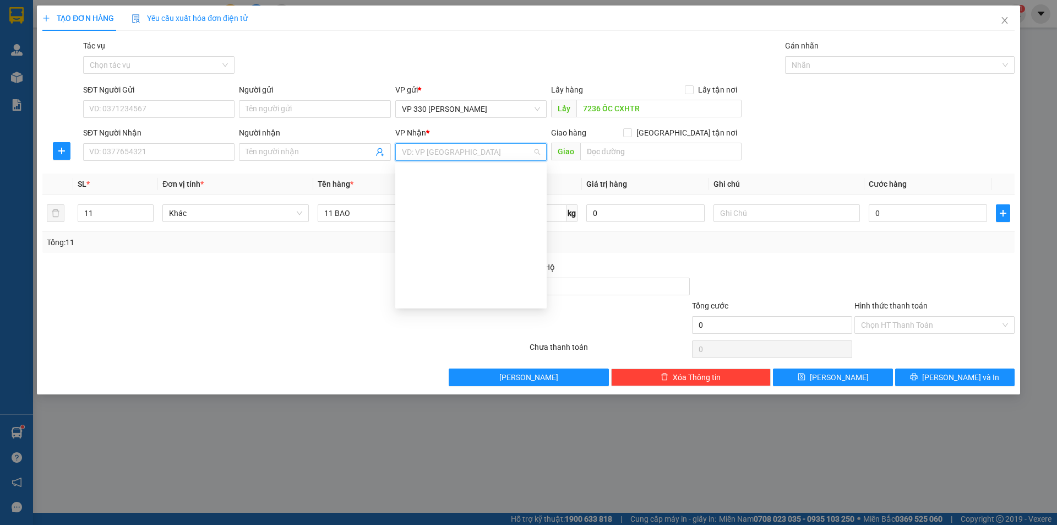
click at [447, 450] on div "[GEOGRAPHIC_DATA]" at bounding box center [471, 456] width 138 height 12
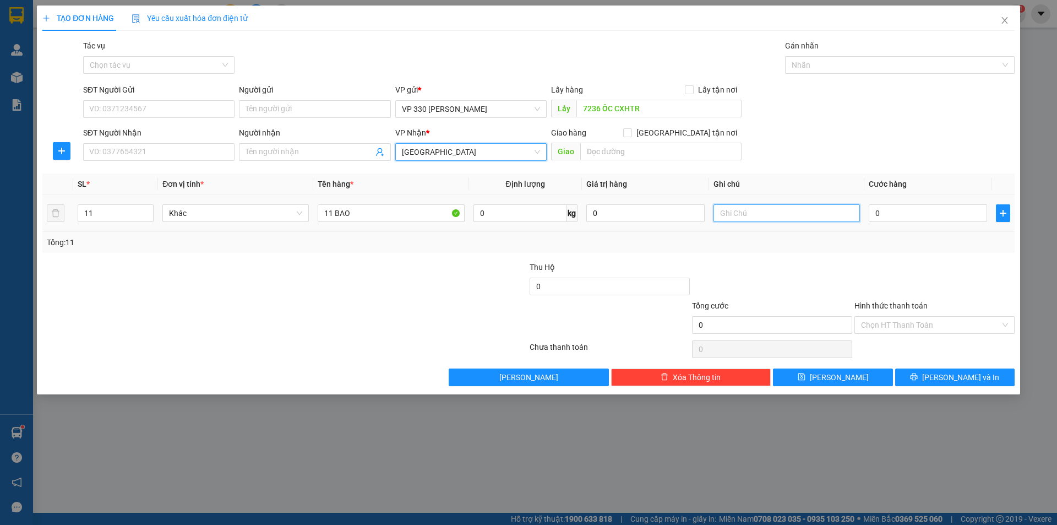
click at [788, 216] on input "text" at bounding box center [787, 213] width 146 height 18
type input "7236CR"
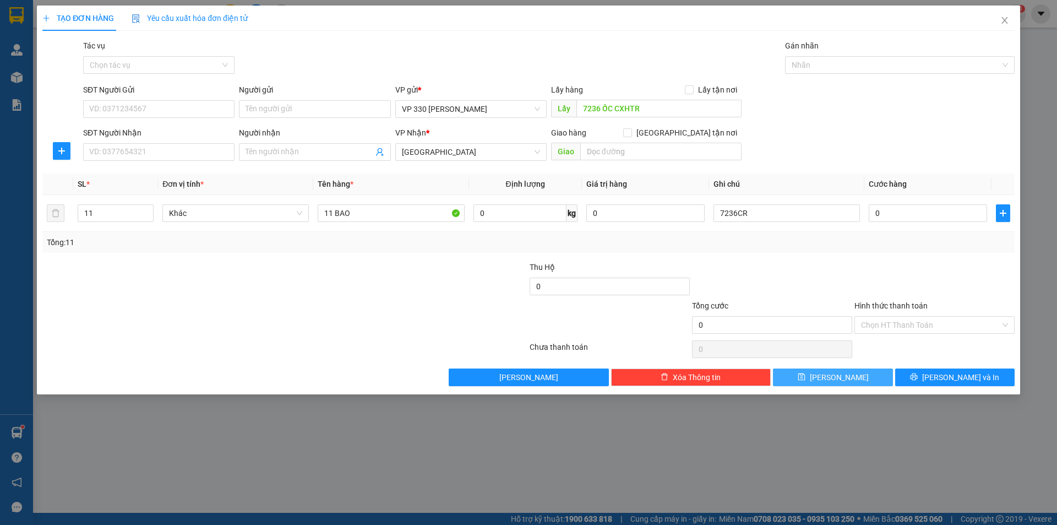
click at [828, 372] on button "[PERSON_NAME]" at bounding box center [832, 377] width 119 height 18
type input "1"
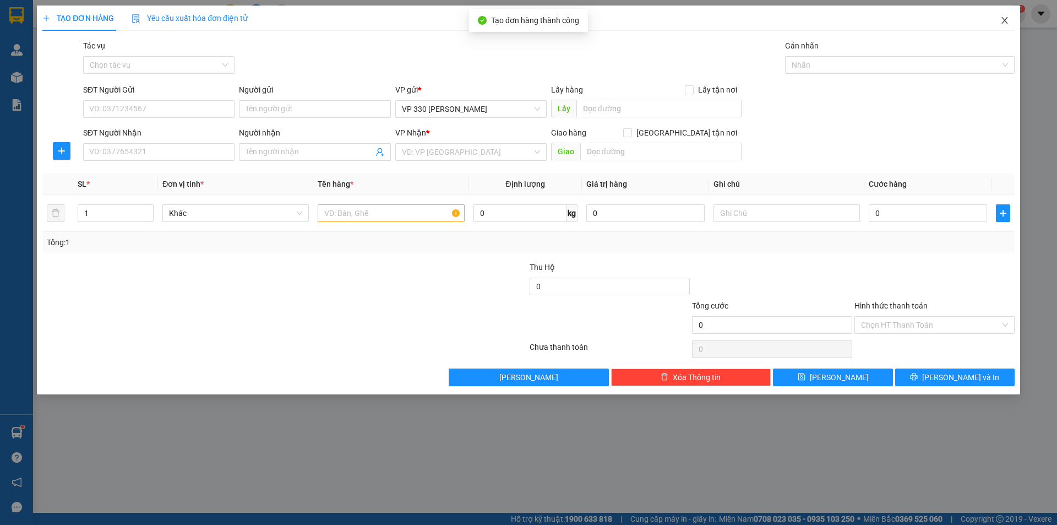
click at [1000, 21] on span "Close" at bounding box center [1004, 21] width 31 height 31
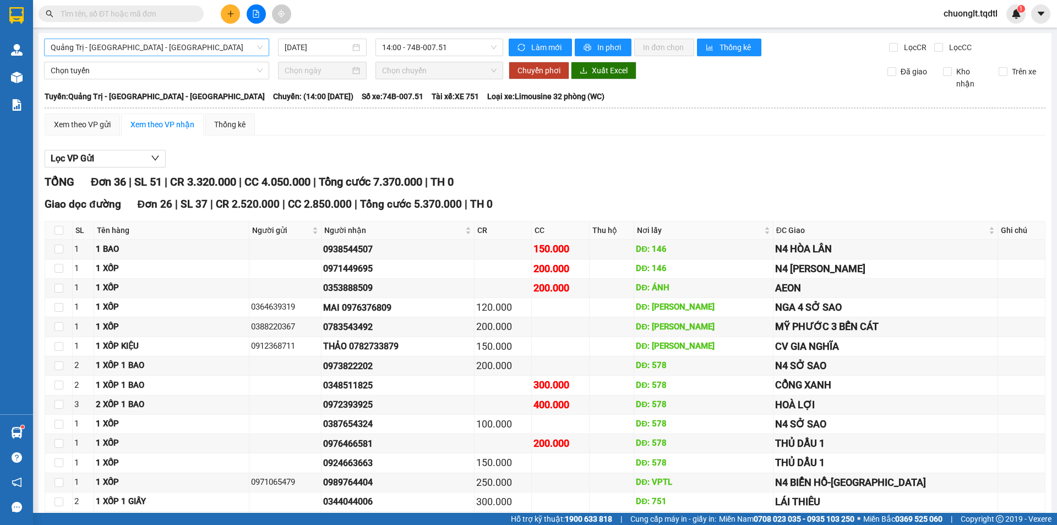
click at [203, 43] on span "Quảng Trị - [GEOGRAPHIC_DATA] - [GEOGRAPHIC_DATA]" at bounding box center [157, 47] width 212 height 17
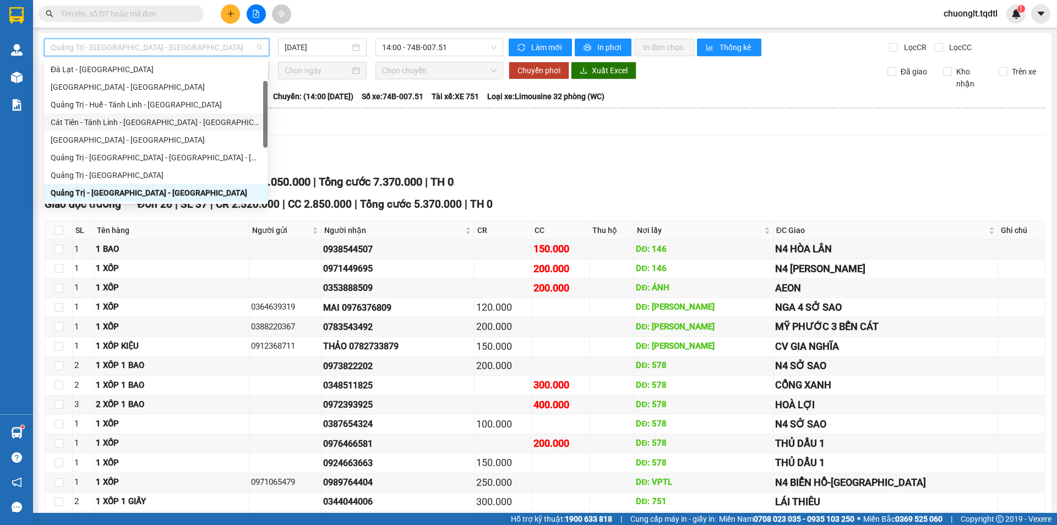
scroll to position [108, 0]
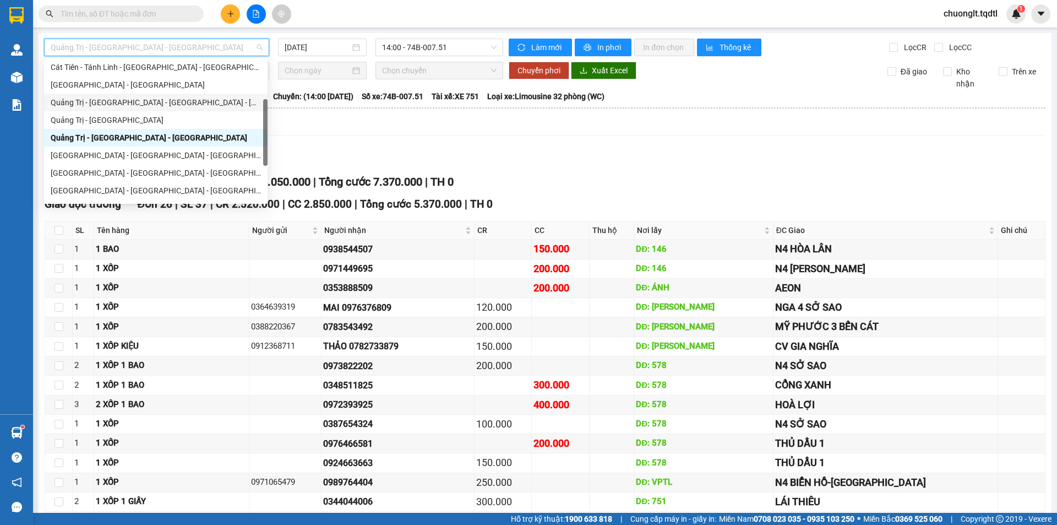
click at [146, 96] on div "Quảng Trị - [GEOGRAPHIC_DATA] - [GEOGRAPHIC_DATA] - [GEOGRAPHIC_DATA]" at bounding box center [156, 102] width 210 height 12
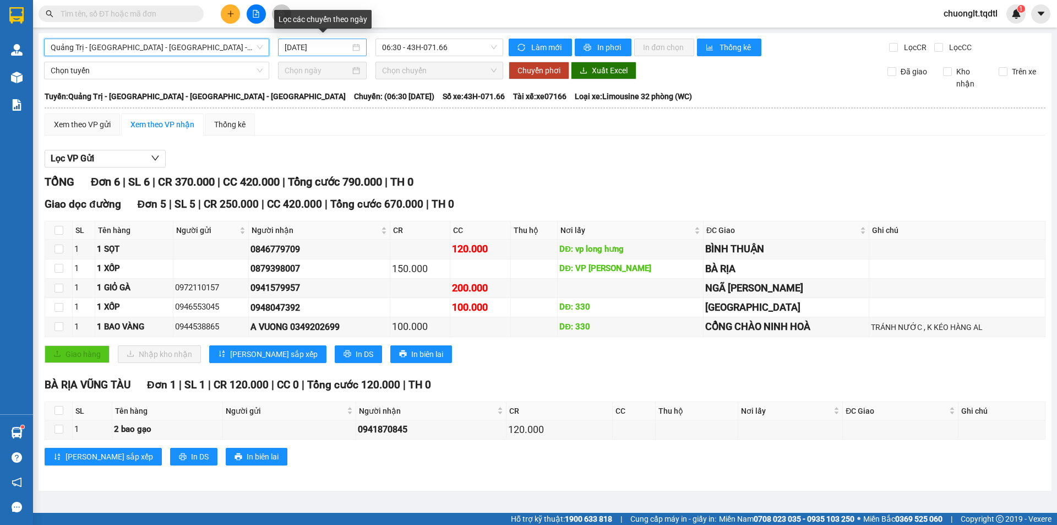
click at [354, 47] on div "[DATE]" at bounding box center [322, 47] width 75 height 12
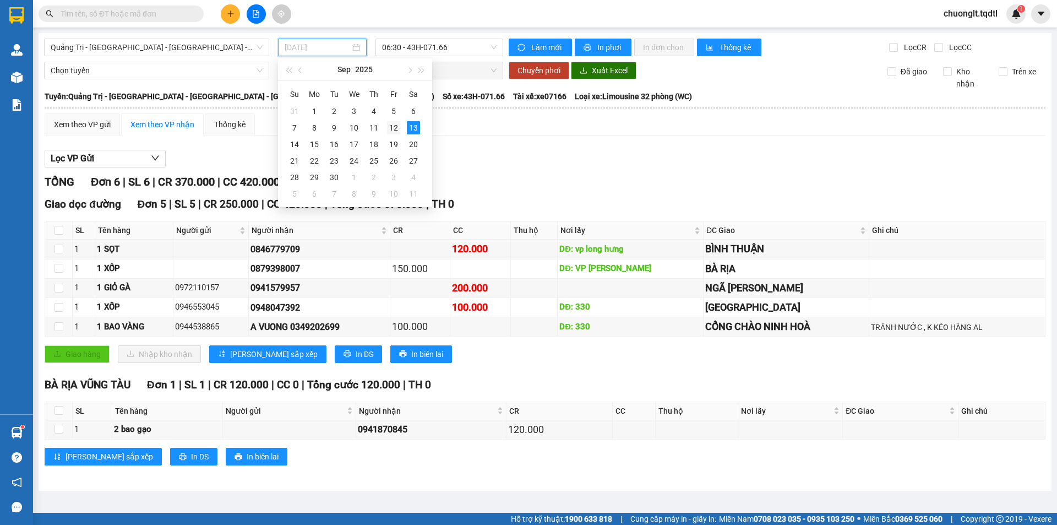
click at [393, 128] on div "12" at bounding box center [393, 127] width 13 height 13
type input "12/09/2025"
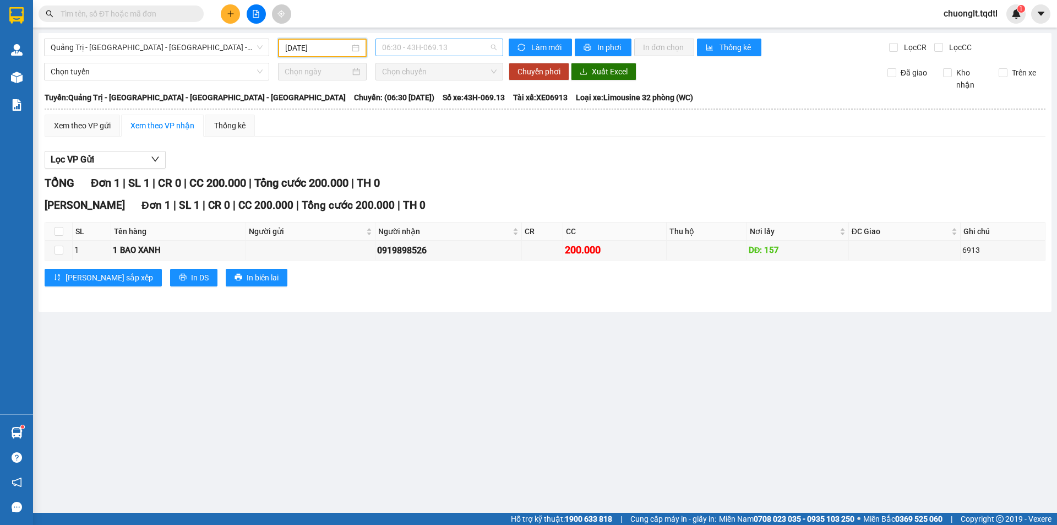
click at [475, 48] on span "06:30 - 43H-069.13" at bounding box center [439, 47] width 115 height 17
click at [437, 122] on div "14:06 - 43H-070.93" at bounding box center [425, 122] width 86 height 12
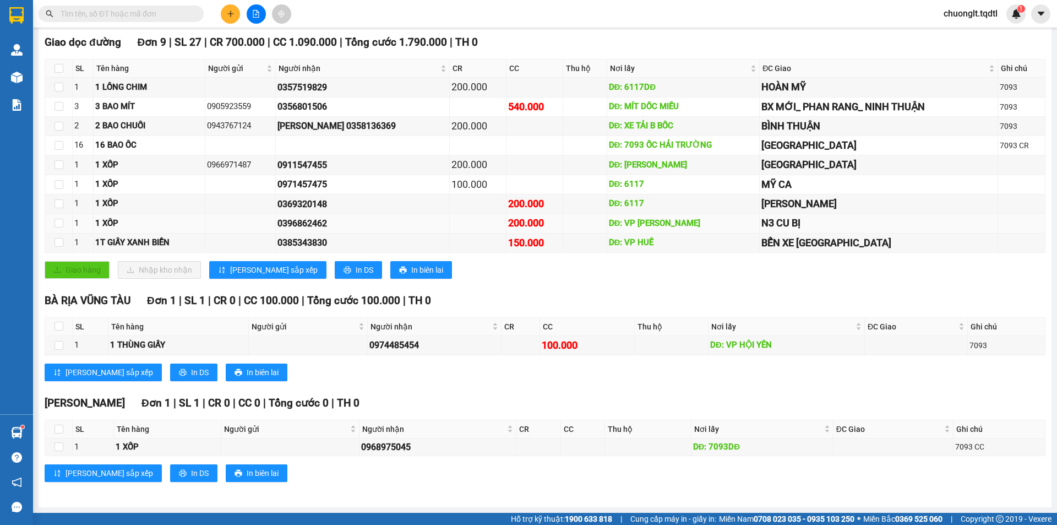
scroll to position [108, 0]
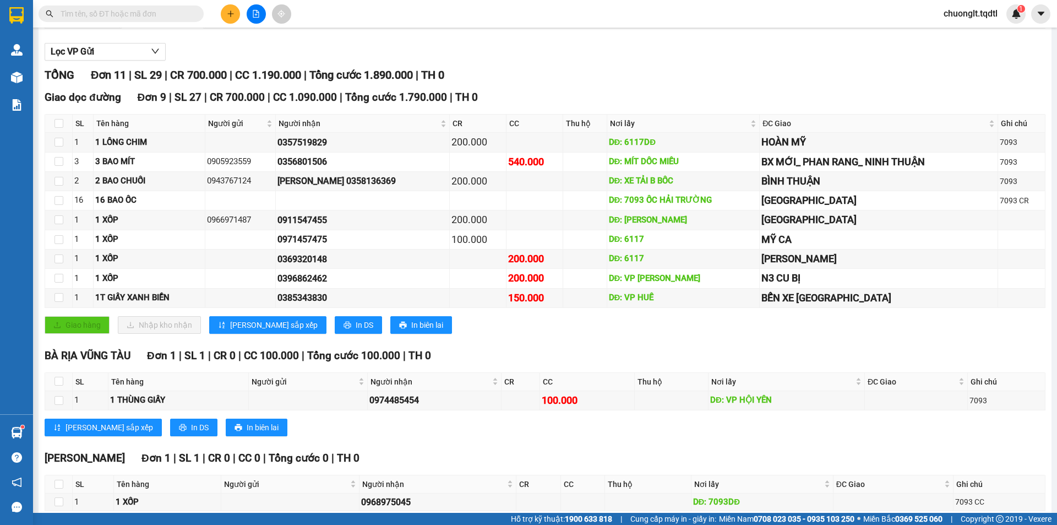
click at [466, 332] on div "Giao hàng Nhập kho nhận Lưu sắp xếp In DS In biên lai" at bounding box center [545, 325] width 1001 height 18
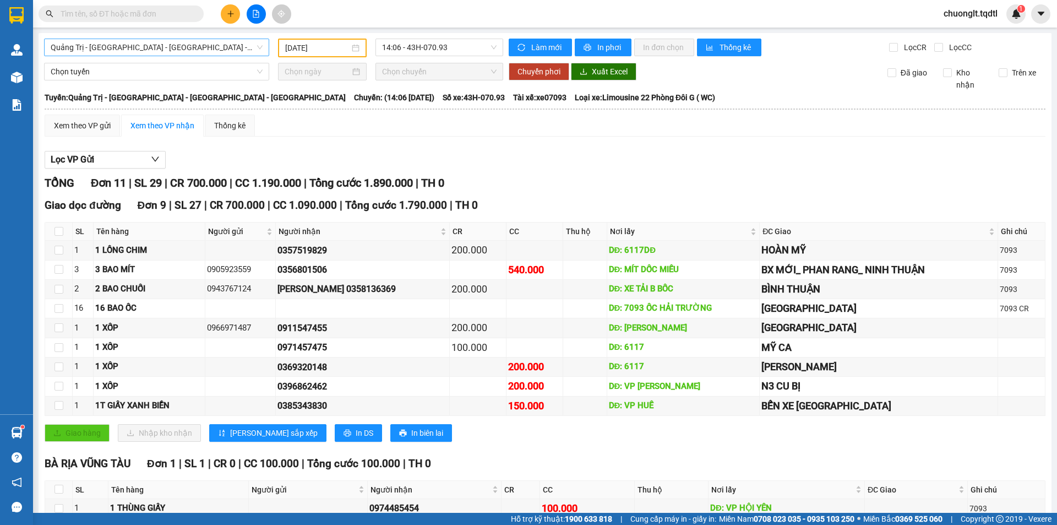
click at [203, 45] on span "Quảng Trị - [GEOGRAPHIC_DATA] - [GEOGRAPHIC_DATA] - [GEOGRAPHIC_DATA]" at bounding box center [157, 47] width 212 height 17
click at [330, 125] on div "Xem theo VP gửi Xem theo VP nhận Thống kê" at bounding box center [545, 126] width 1001 height 22
click at [201, 46] on span "Quảng Trị - [GEOGRAPHIC_DATA] - [GEOGRAPHIC_DATA] - [GEOGRAPHIC_DATA]" at bounding box center [157, 47] width 212 height 17
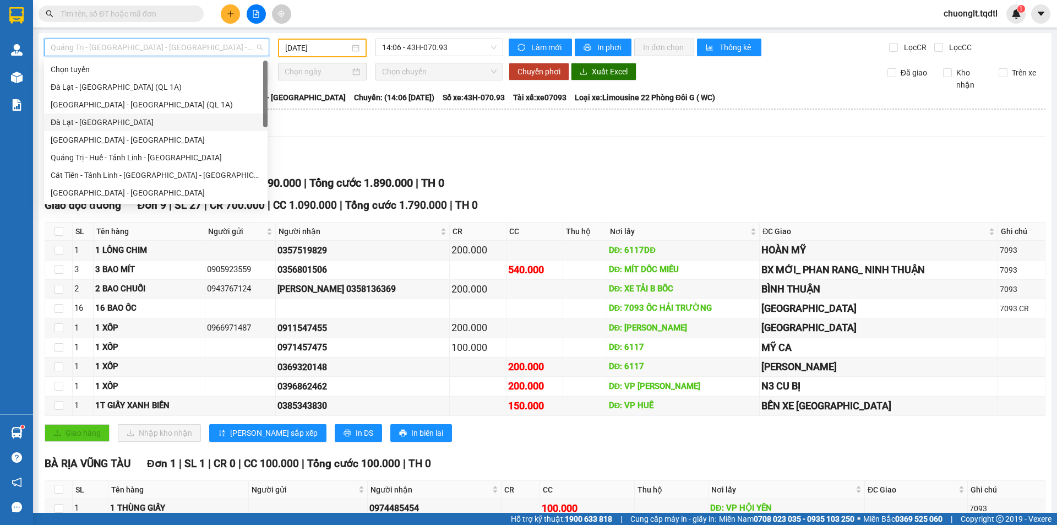
click at [100, 123] on div "Đà Lạt - [GEOGRAPHIC_DATA]" at bounding box center [156, 122] width 210 height 12
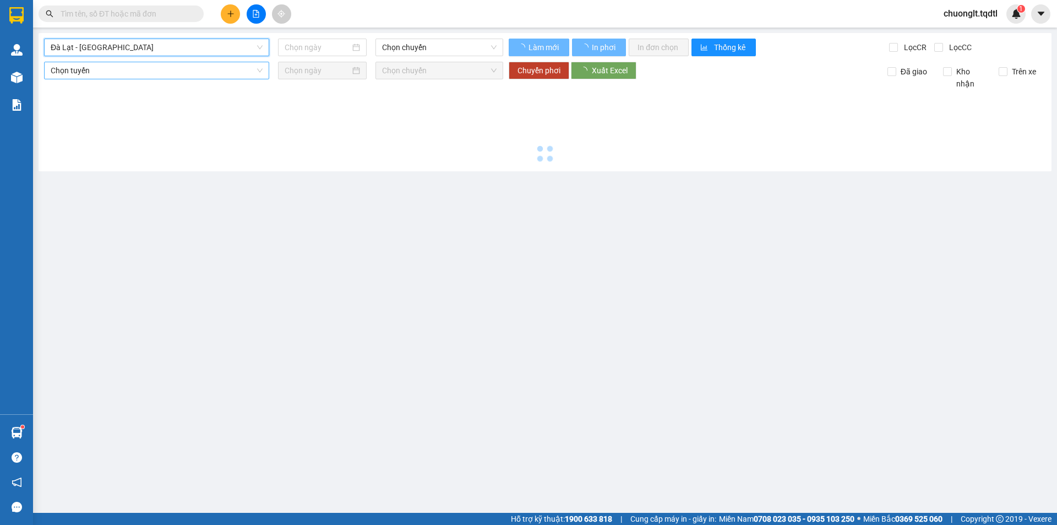
type input "[DATE]"
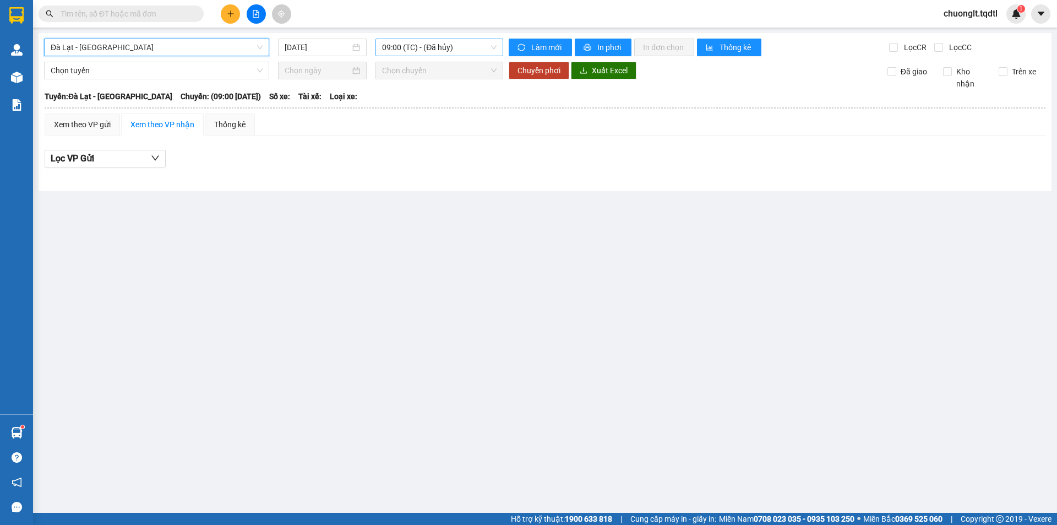
click at [454, 41] on span "09:00 (TC) - (Đã hủy)" at bounding box center [439, 47] width 115 height 17
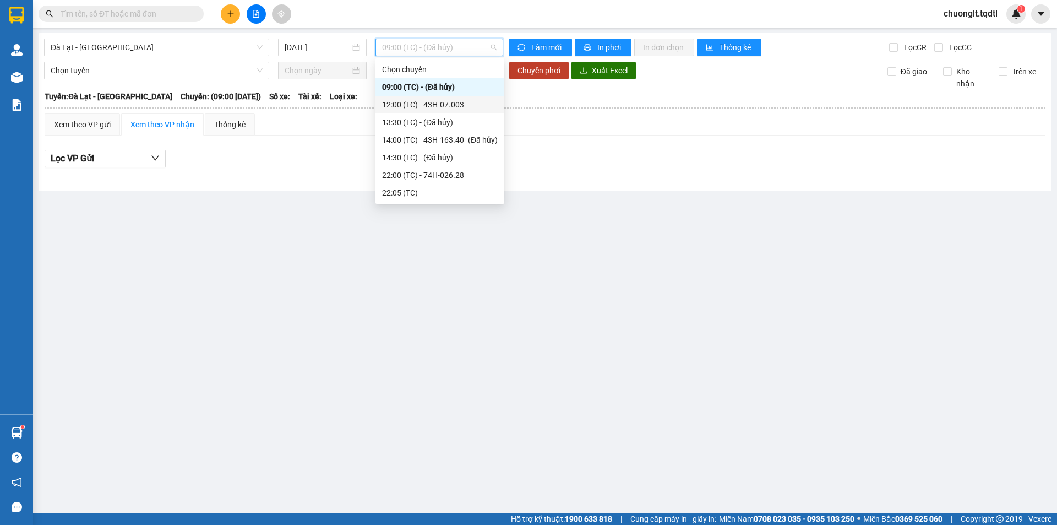
click at [455, 105] on div "12:00 (TC) - 43H-07.003" at bounding box center [440, 105] width 116 height 12
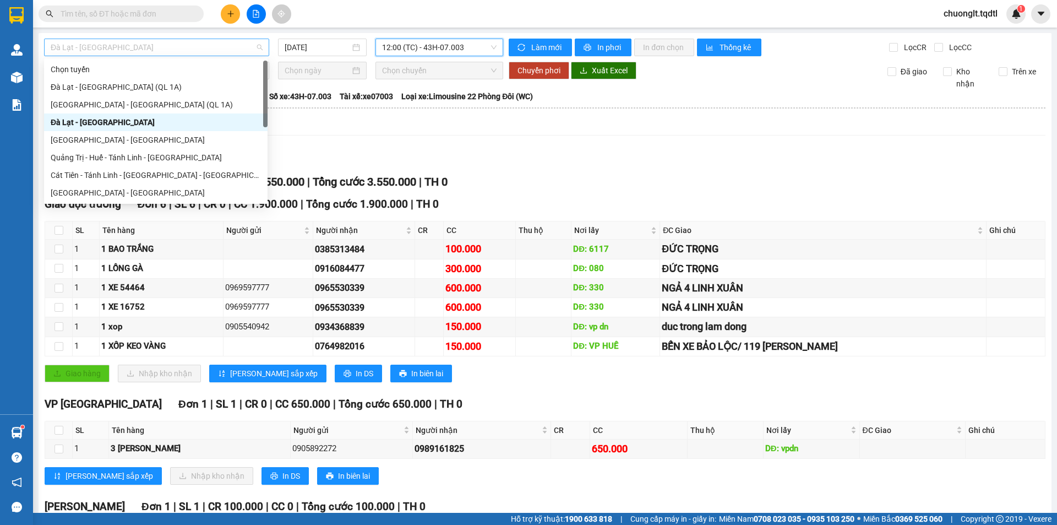
click at [217, 51] on span "Đà Lạt - [GEOGRAPHIC_DATA]" at bounding box center [157, 47] width 212 height 17
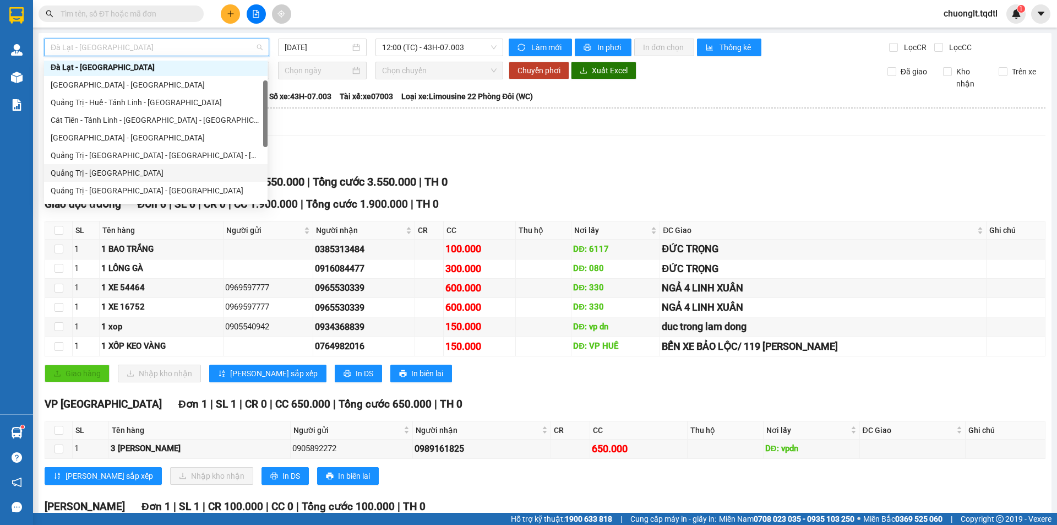
click at [154, 167] on div "Quảng Trị - [GEOGRAPHIC_DATA]" at bounding box center [156, 173] width 210 height 12
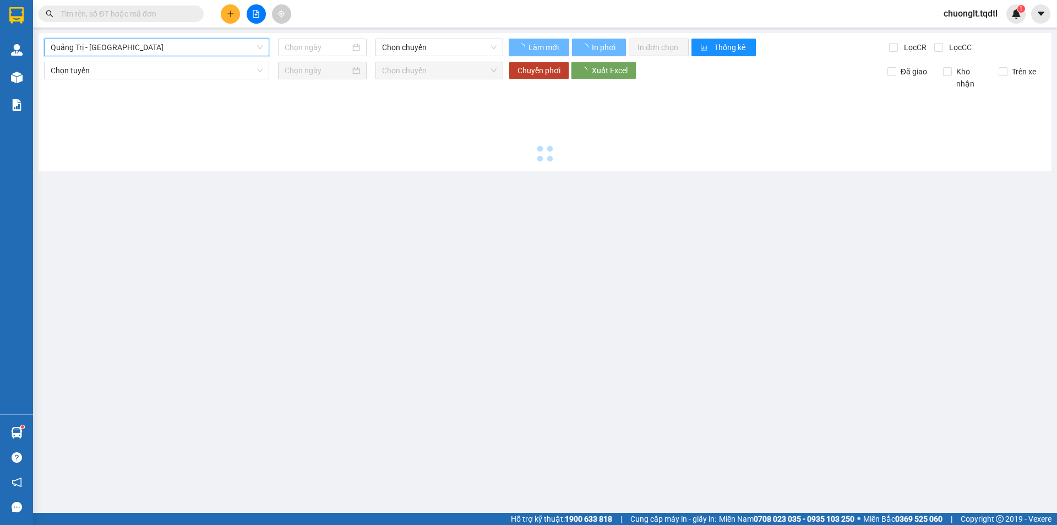
type input "[DATE]"
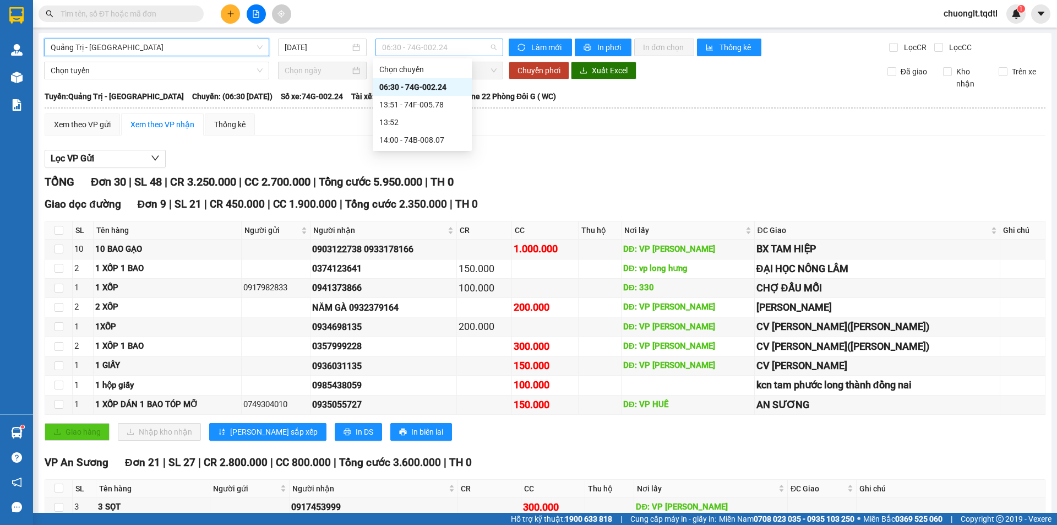
click at [464, 48] on span "06:30 - 74G-002.24" at bounding box center [439, 47] width 115 height 17
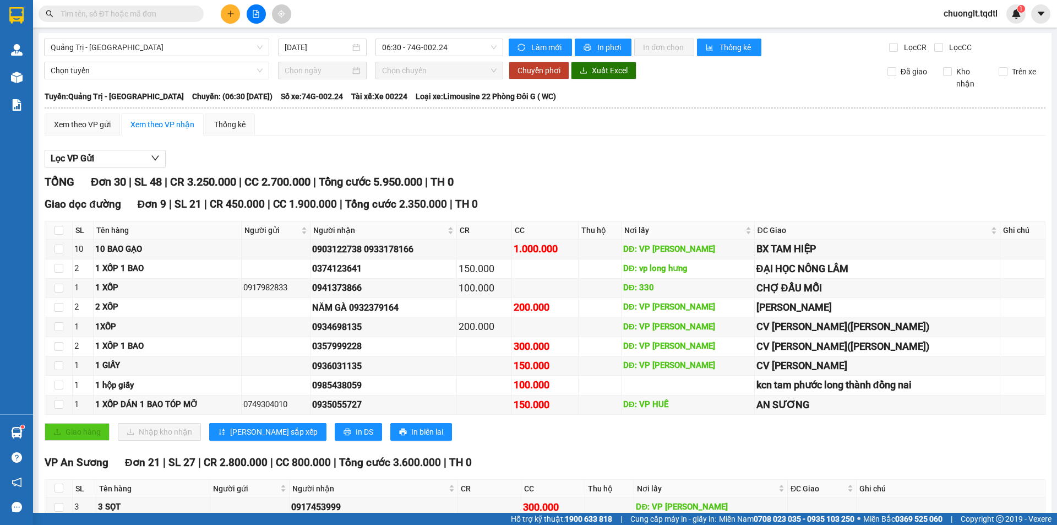
click at [521, 136] on div "Xem theo VP gửi Xem theo VP nhận Thống kê Lọc VP Gửi TỔNG Đơn 30 | SL 48 | CR …" at bounding box center [545, 529] width 1001 height 832
click at [441, 49] on span "06:30 - 74G-002.24" at bounding box center [439, 47] width 115 height 17
click at [228, 46] on span "Quảng Trị - [GEOGRAPHIC_DATA]" at bounding box center [157, 47] width 212 height 17
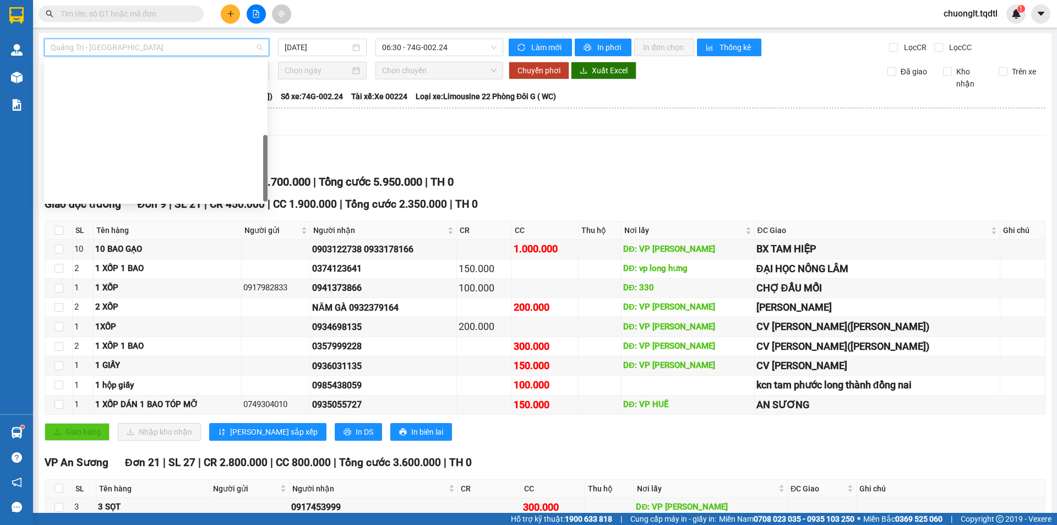
scroll to position [229, 0]
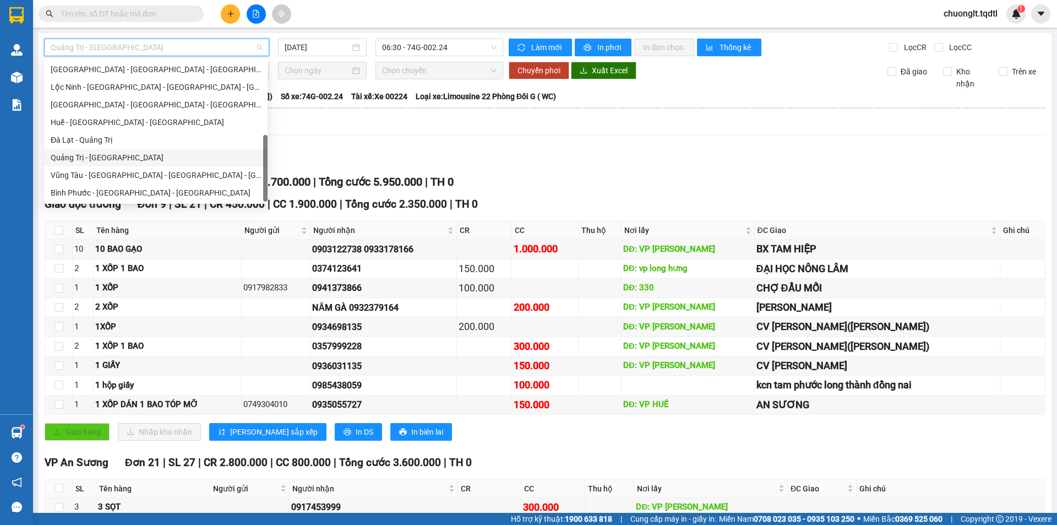
click at [161, 160] on div "Quảng Trị - [GEOGRAPHIC_DATA]" at bounding box center [156, 157] width 210 height 12
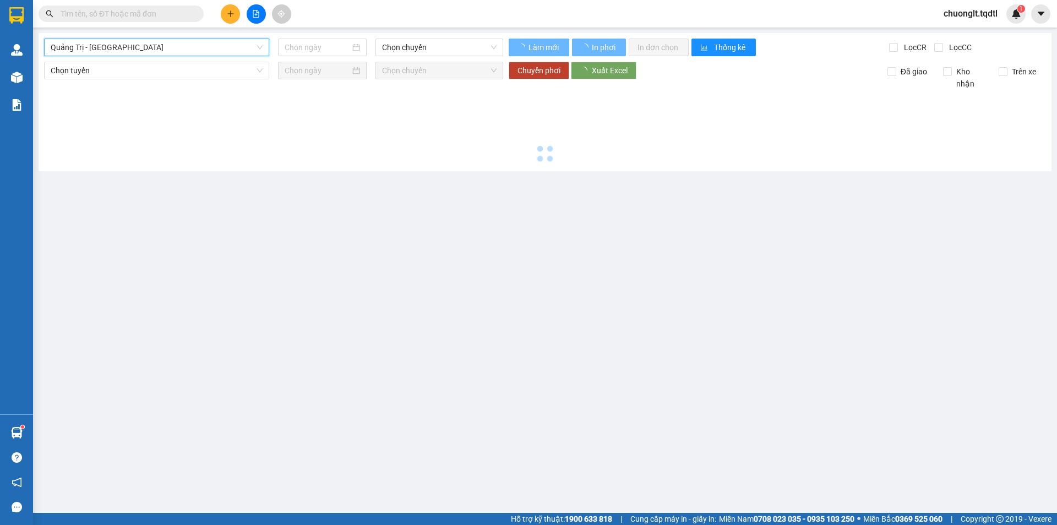
type input "[DATE]"
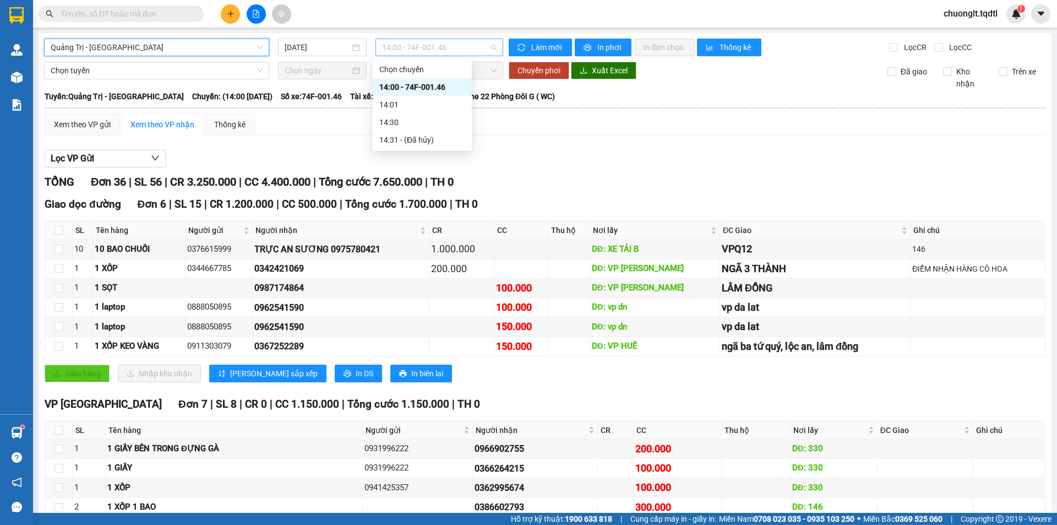
click at [457, 48] on span "14:00 - 74F-001.46" at bounding box center [439, 47] width 115 height 17
click at [449, 88] on div "14:00 - 74F-001.46" at bounding box center [422, 87] width 86 height 12
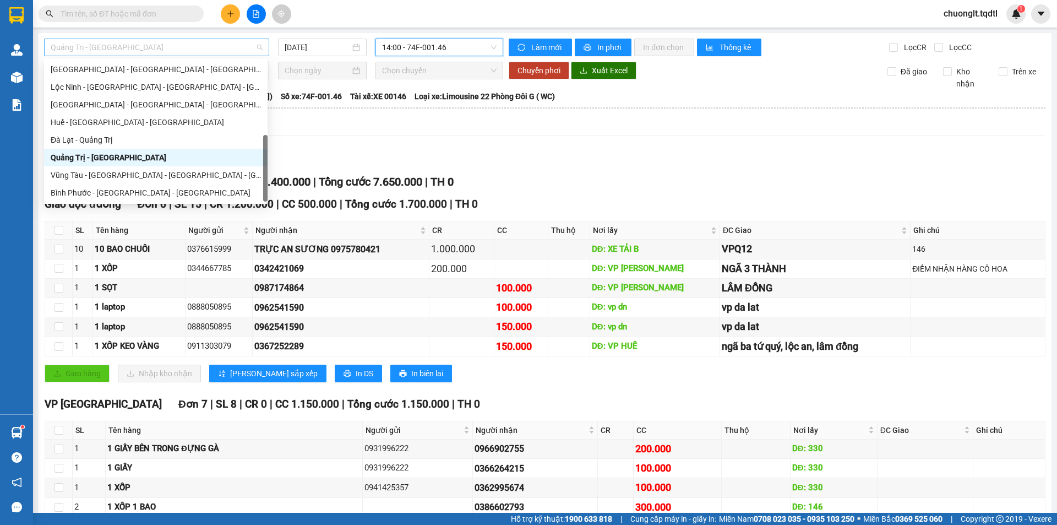
click at [240, 49] on span "Quảng Trị - [GEOGRAPHIC_DATA]" at bounding box center [157, 47] width 212 height 17
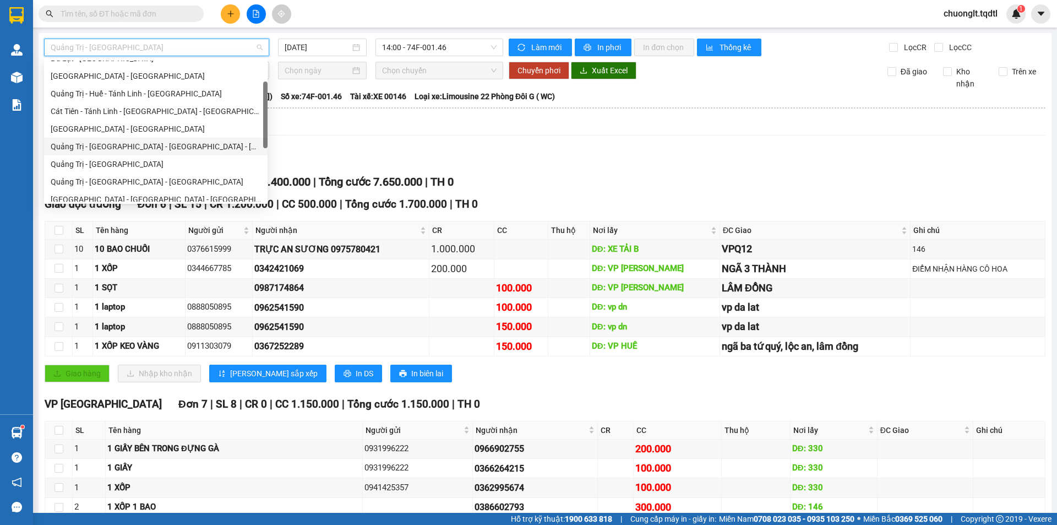
scroll to position [9, 0]
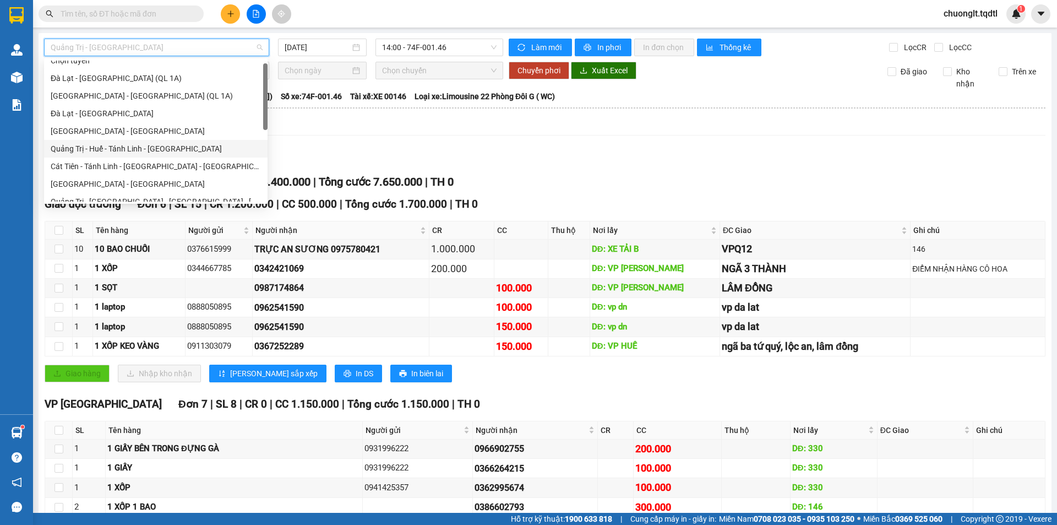
click at [161, 149] on div "Quảng Trị - Huế - Tánh Linh - [GEOGRAPHIC_DATA]" at bounding box center [156, 149] width 210 height 12
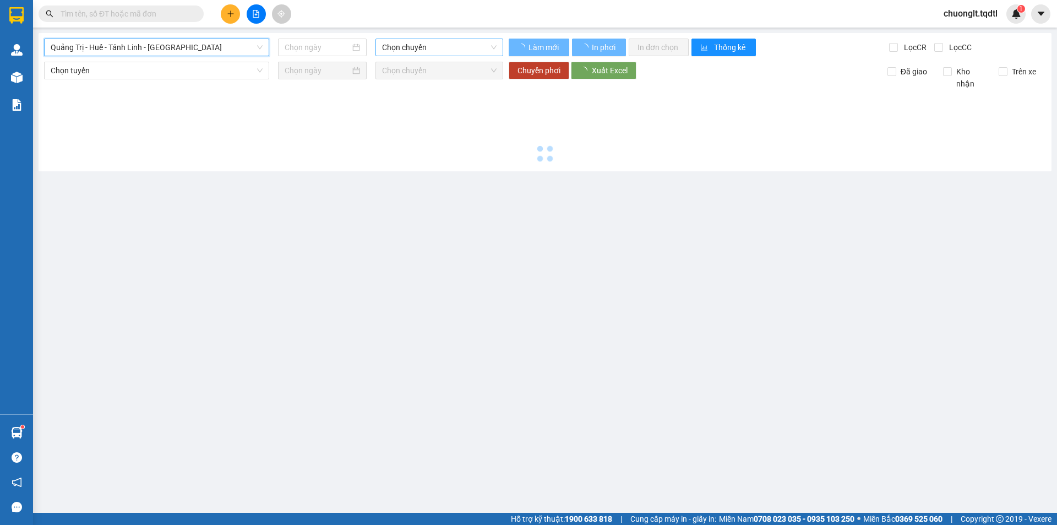
type input "[DATE]"
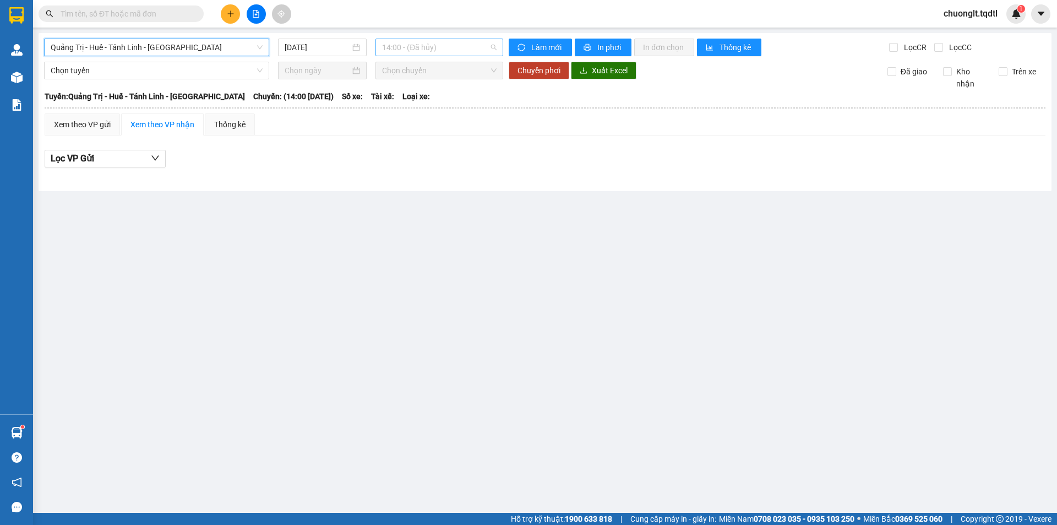
click at [472, 43] on span "14:00 - (Đã hủy)" at bounding box center [439, 47] width 115 height 17
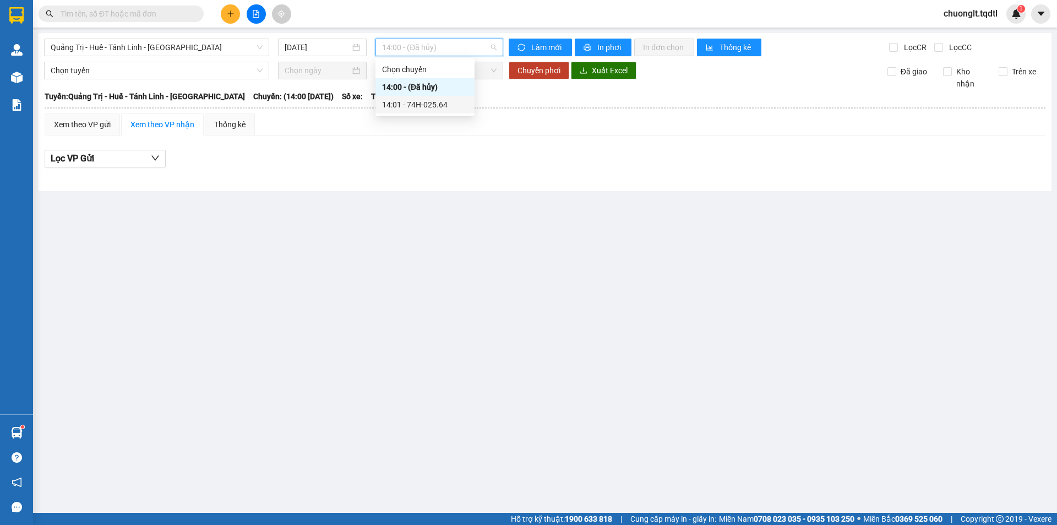
click at [430, 105] on div "14:01 - 74H-025.64" at bounding box center [425, 105] width 86 height 12
